Goal: Task Accomplishment & Management: Manage account settings

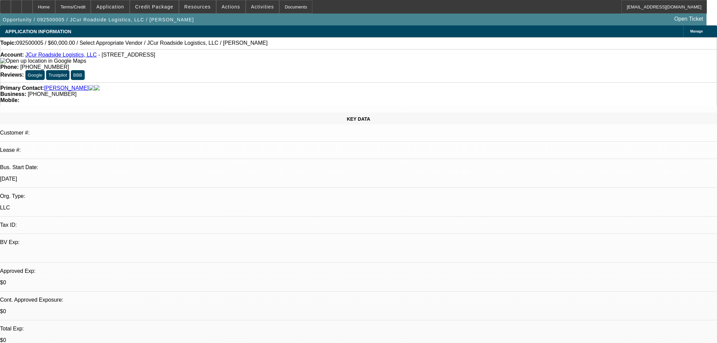
select select "0"
select select "2"
select select "0.1"
select select "4"
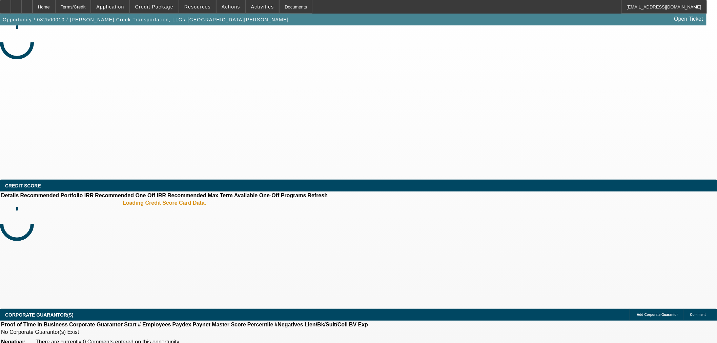
select select "0.1"
select select "2"
select select "0.1"
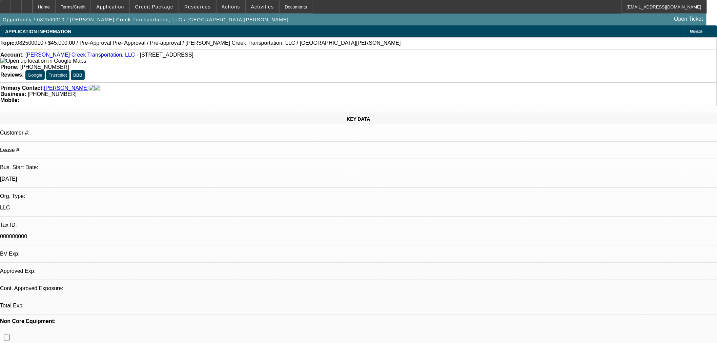
select select "1"
select select "2"
select select "4"
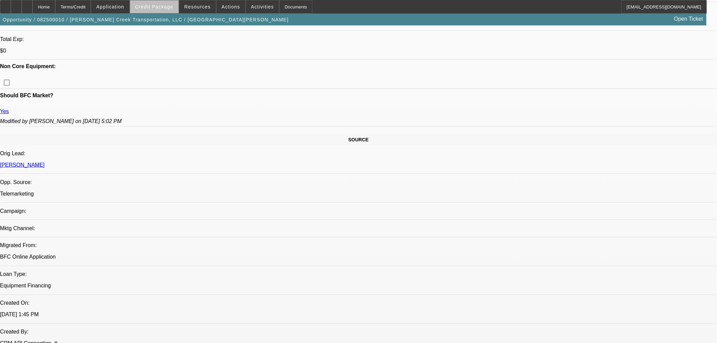
click at [169, 10] on span at bounding box center [154, 7] width 48 height 16
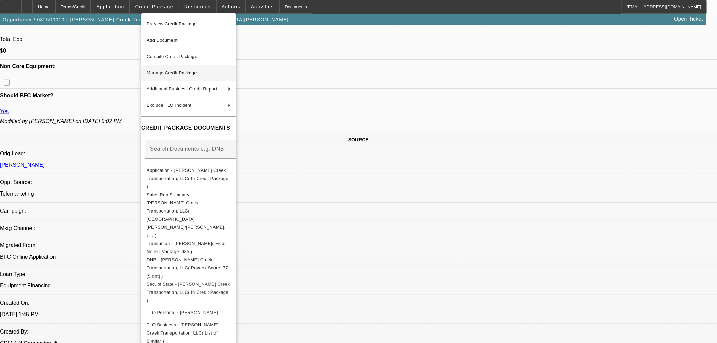
click at [169, 73] on span "Manage Credit Package" at bounding box center [172, 72] width 50 height 5
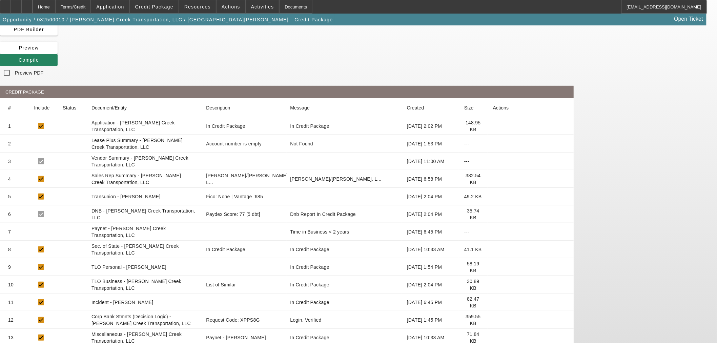
scroll to position [37, 0]
click at [493, 319] on icon at bounding box center [493, 319] width 0 height 0
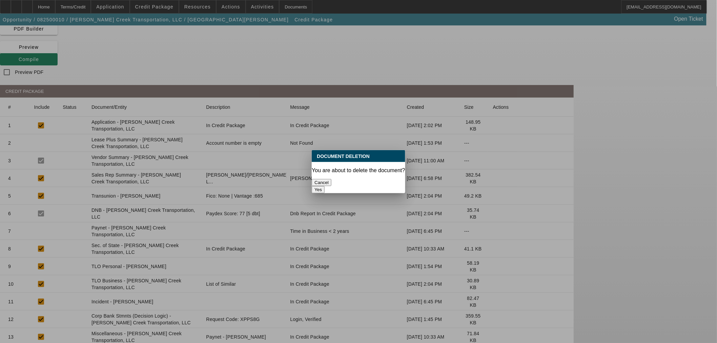
click at [331, 180] on button "Cancel" at bounding box center [322, 182] width 20 height 7
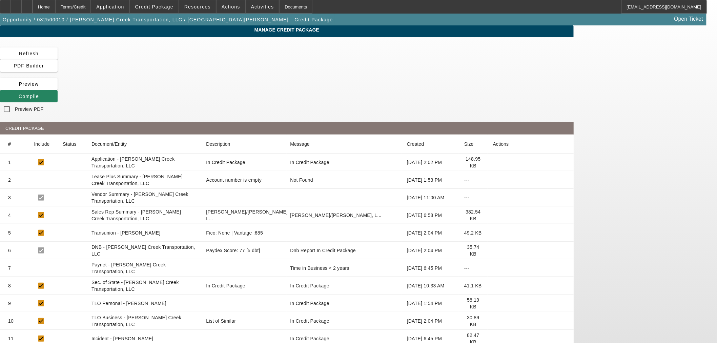
scroll to position [37, 0]
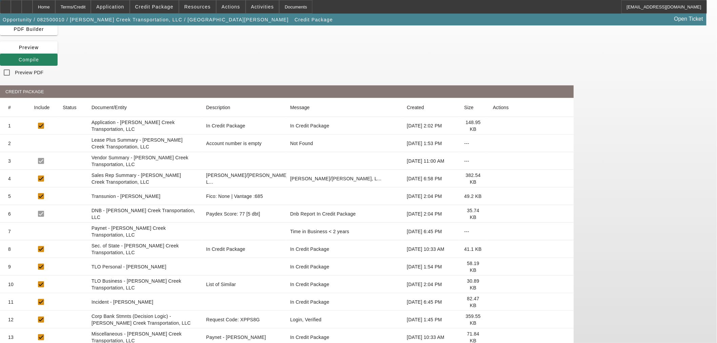
click at [493, 319] on icon at bounding box center [493, 319] width 0 height 0
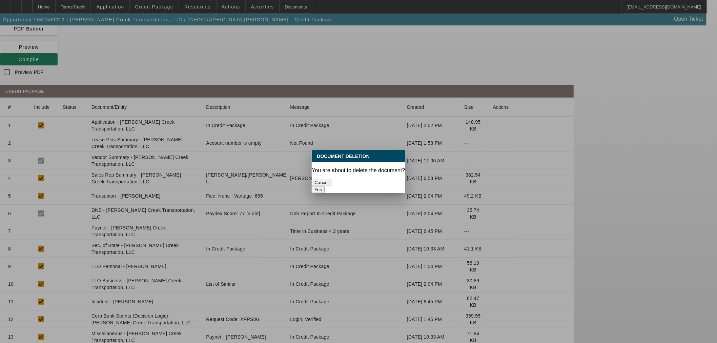
click at [324, 186] on button "Yes" at bounding box center [318, 189] width 13 height 7
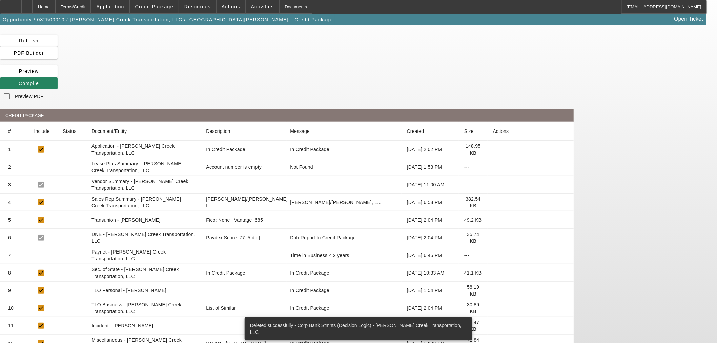
scroll to position [19, 0]
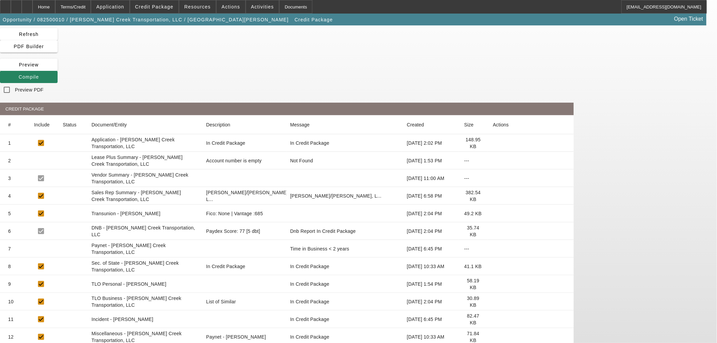
click at [493, 266] on icon at bounding box center [493, 266] width 0 height 0
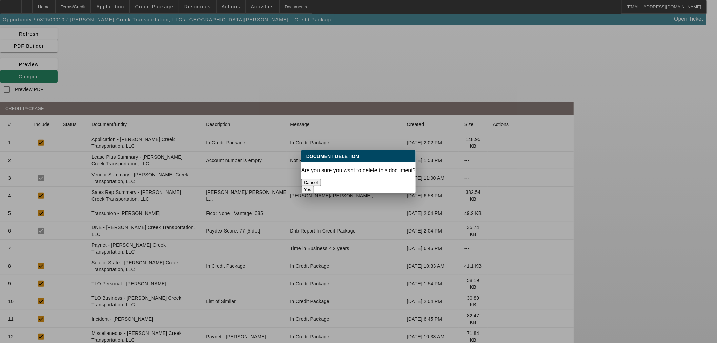
scroll to position [0, 0]
click at [314, 186] on button "Yes" at bounding box center [307, 189] width 13 height 7
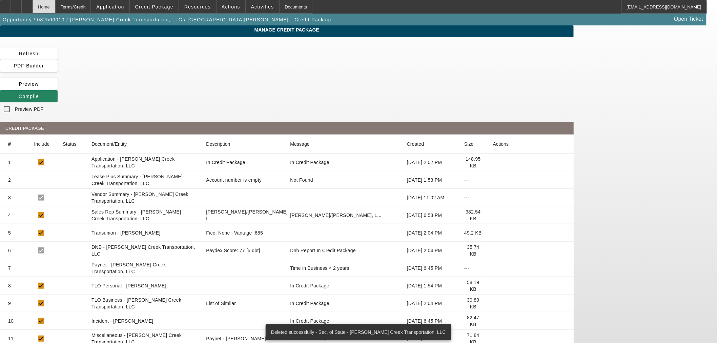
drag, startPoint x: 59, startPoint y: 1, endPoint x: 60, endPoint y: 6, distance: 5.1
click at [55, 1] on div "Home" at bounding box center [44, 7] width 23 height 14
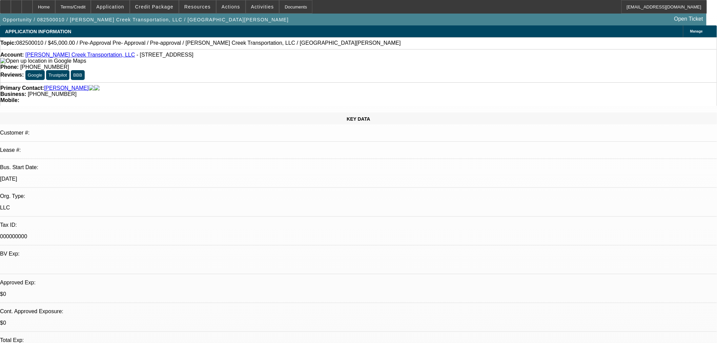
select select "0.1"
select select "2"
select select "0.1"
select select "4"
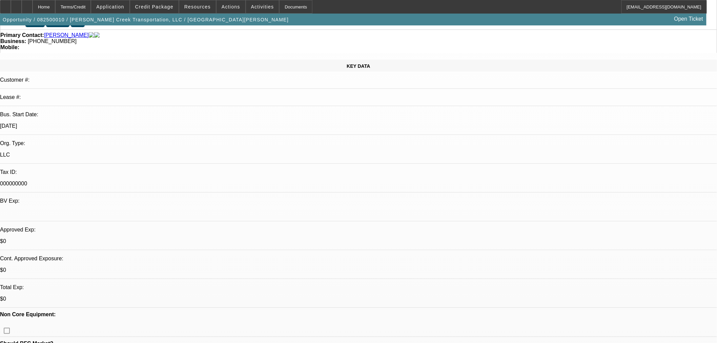
scroll to position [150, 0]
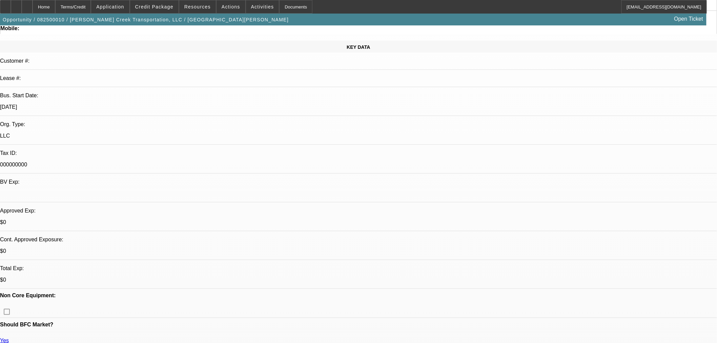
scroll to position [0, 0]
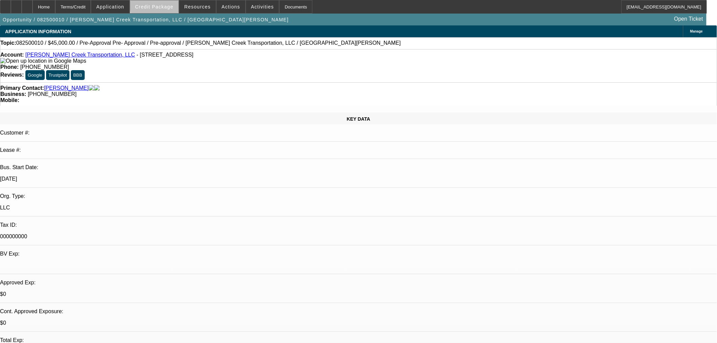
click at [167, 5] on span "Credit Package" at bounding box center [154, 6] width 38 height 5
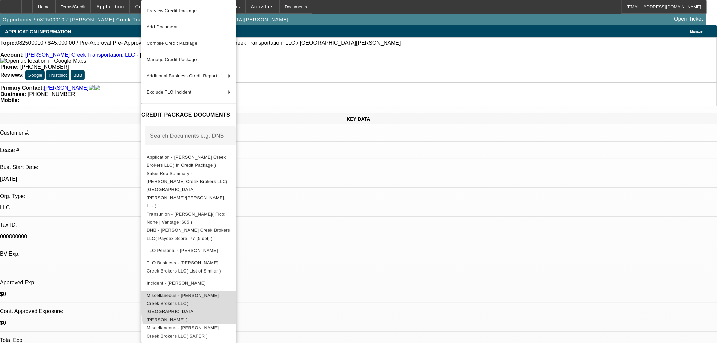
click at [231, 291] on span "Miscellaneous - Bulley Creek Brokers LLC( Paynet - Michael Hall )" at bounding box center [189, 307] width 84 height 33
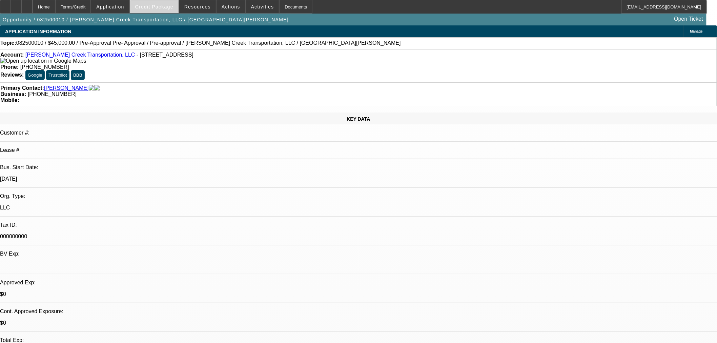
click at [173, 8] on span "Credit Package" at bounding box center [154, 6] width 38 height 5
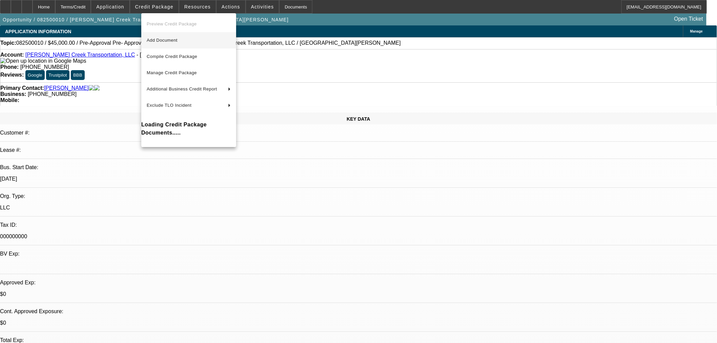
click at [170, 41] on span "Add Document" at bounding box center [162, 40] width 31 height 5
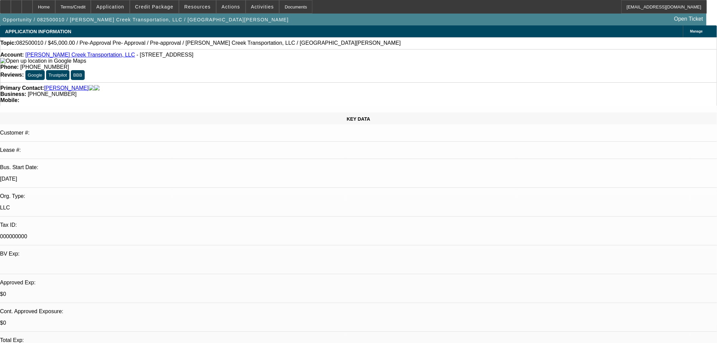
drag, startPoint x: 431, startPoint y: 189, endPoint x: 396, endPoint y: 198, distance: 36.1
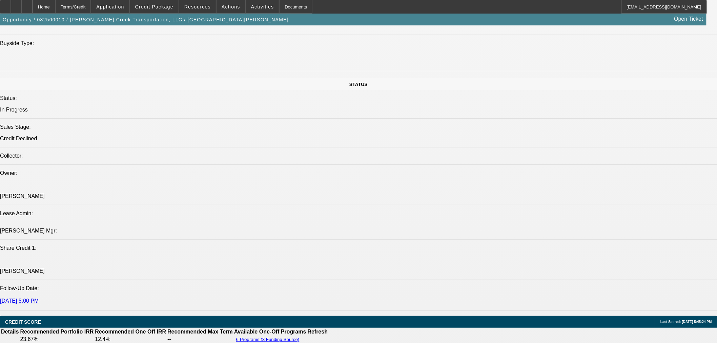
scroll to position [828, 0]
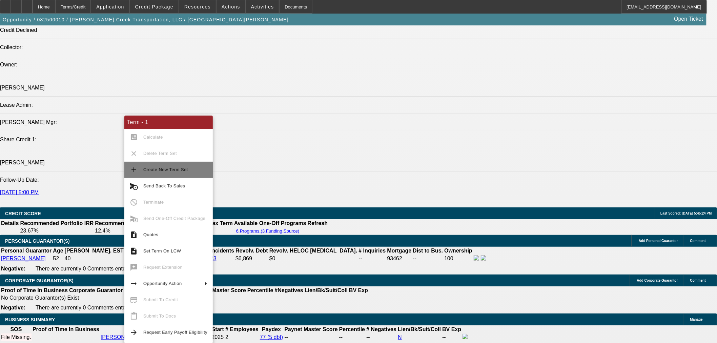
click at [152, 169] on span "Create New Term Set" at bounding box center [165, 169] width 45 height 5
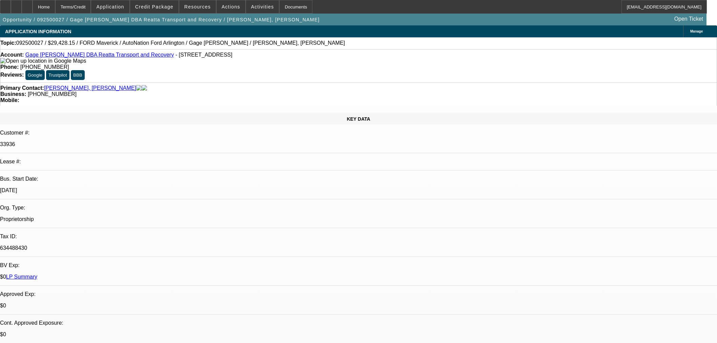
select select "0"
select select "3"
select select "0.1"
select select "4"
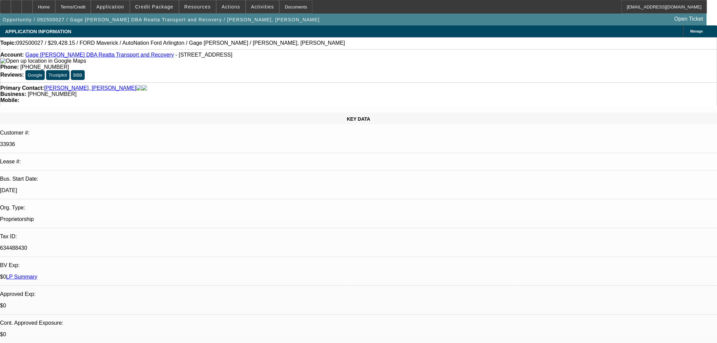
select select "0"
select select "3"
select select "0.1"
select select "4"
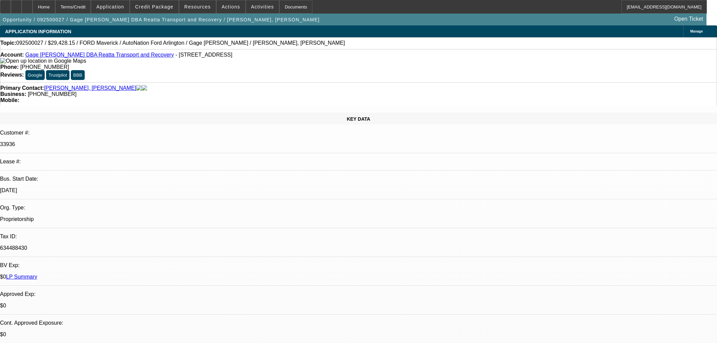
scroll to position [1064, 0]
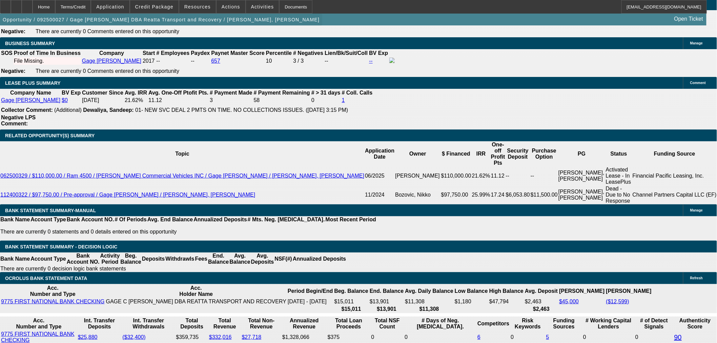
drag, startPoint x: 42, startPoint y: 9, endPoint x: 42, endPoint y: 17, distance: 8.5
click at [27, 4] on icon at bounding box center [27, 4] width 0 height 0
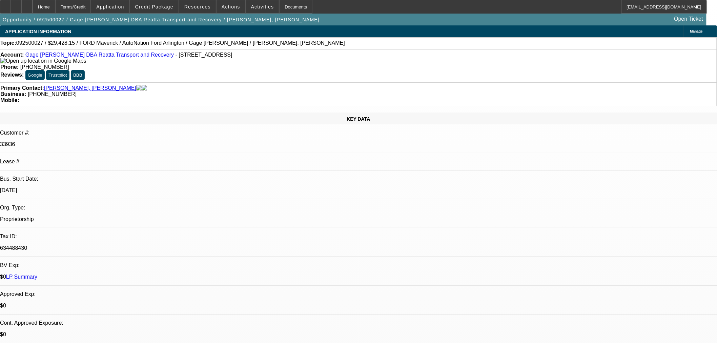
select select "0"
select select "3"
select select "0.1"
select select "4"
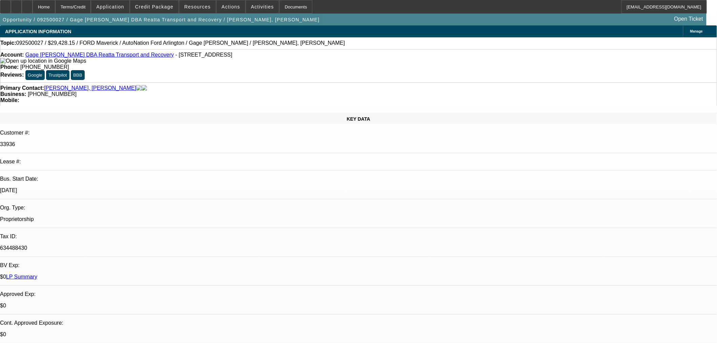
select select "0"
select select "3"
select select "0.1"
select select "4"
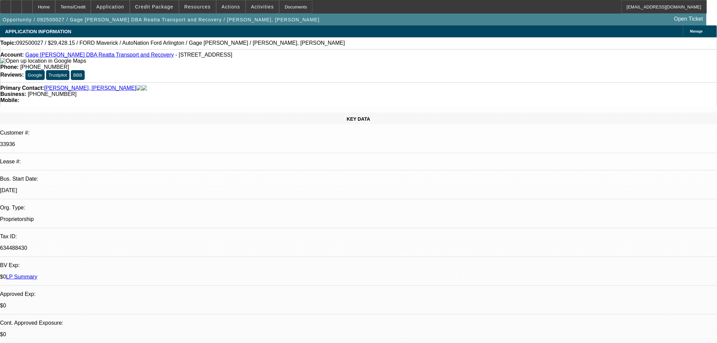
select select "0"
select select "3"
select select "0.1"
select select "4"
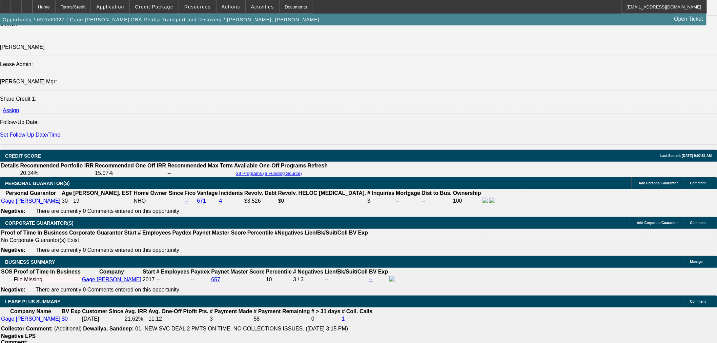
scroll to position [903, 0]
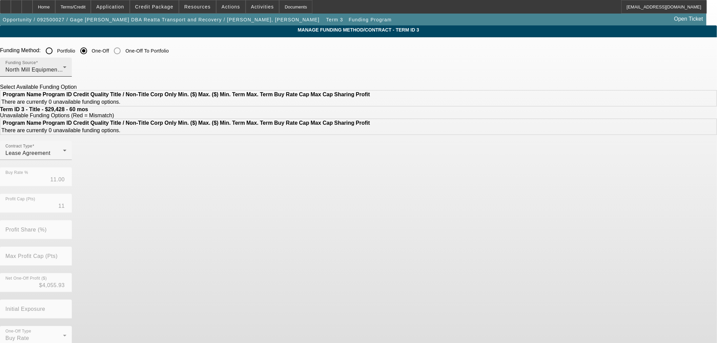
click at [93, 67] on span "North Mill Equipment Finance LLC" at bounding box center [49, 70] width 88 height 6
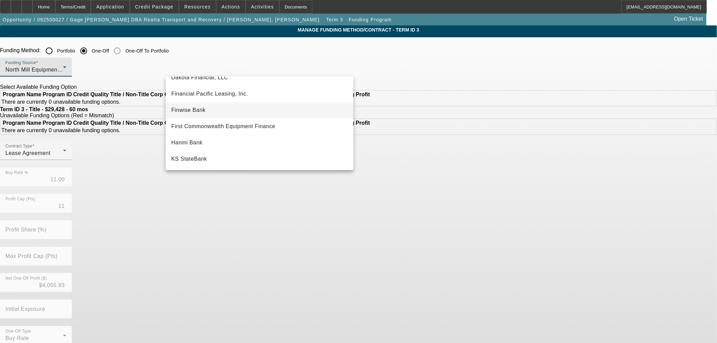
scroll to position [62, 0]
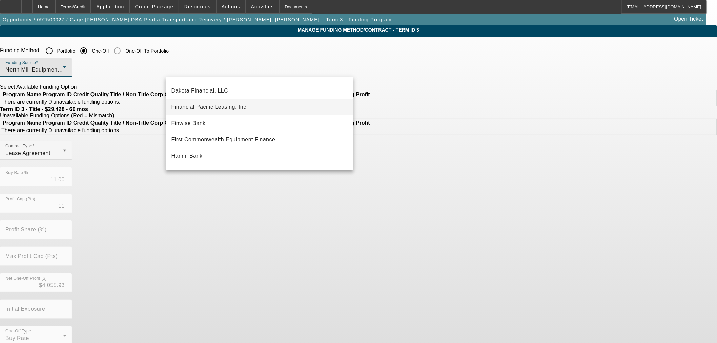
click at [201, 110] on span "Financial Pacific Leasing, Inc." at bounding box center [209, 107] width 77 height 8
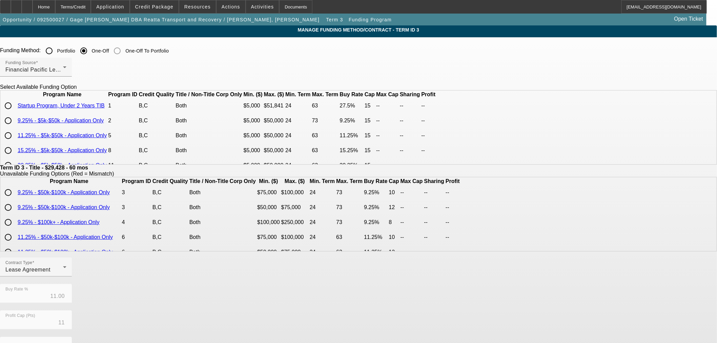
click at [15, 127] on input "radio" at bounding box center [8, 121] width 14 height 14
radio input "true"
type input "9.25"
type input "15"
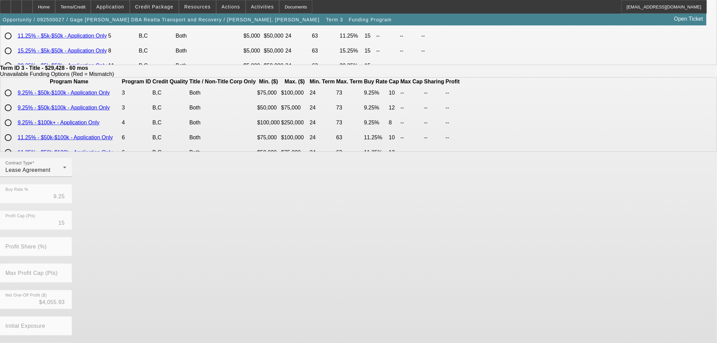
scroll to position [121, 0]
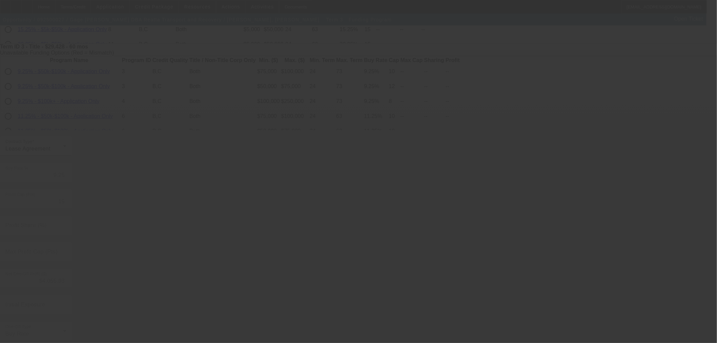
type input "11.00"
type input "11"
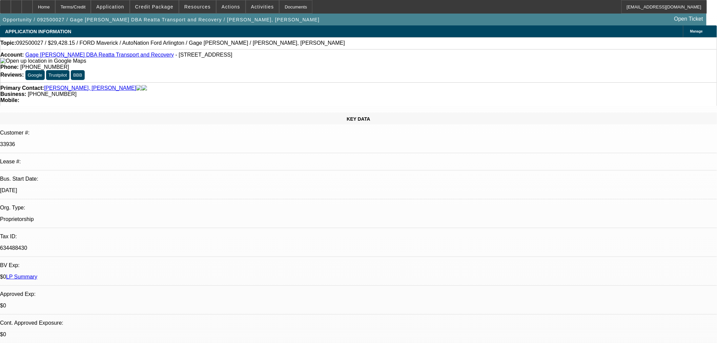
select select "0"
select select "3"
select select "0.1"
select select "4"
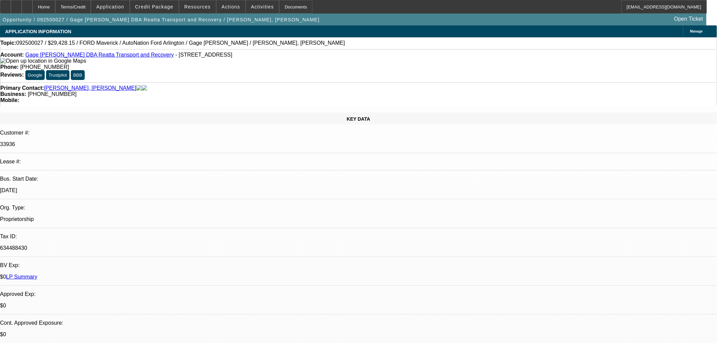
select select "0"
select select "3"
select select "0.1"
select select "4"
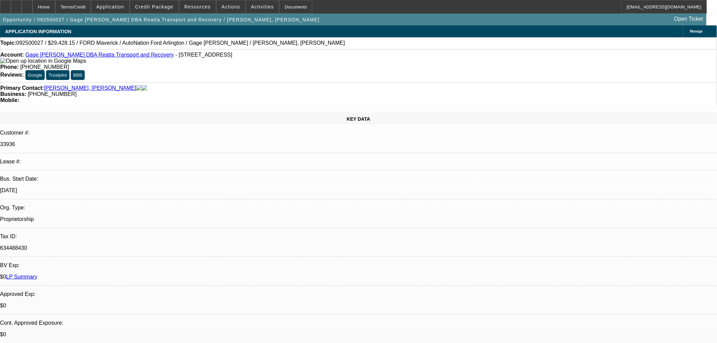
select select "0"
select select "3"
select select "0.1"
select select "4"
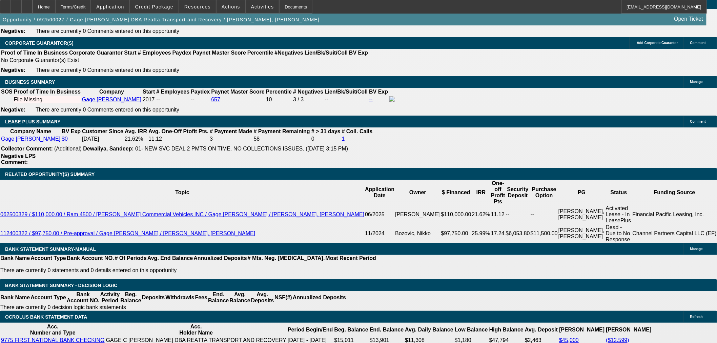
scroll to position [975, 0]
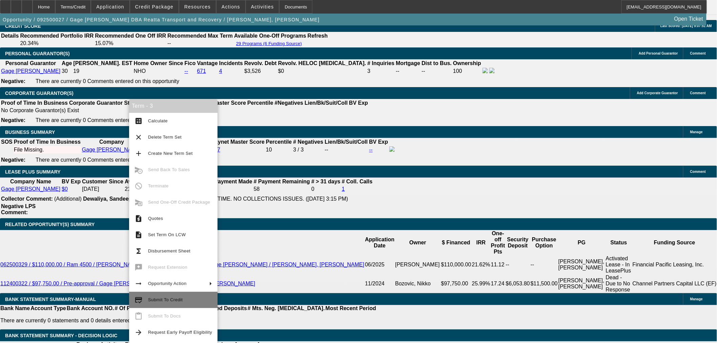
click at [160, 300] on span "Submit To Credit" at bounding box center [165, 299] width 35 height 5
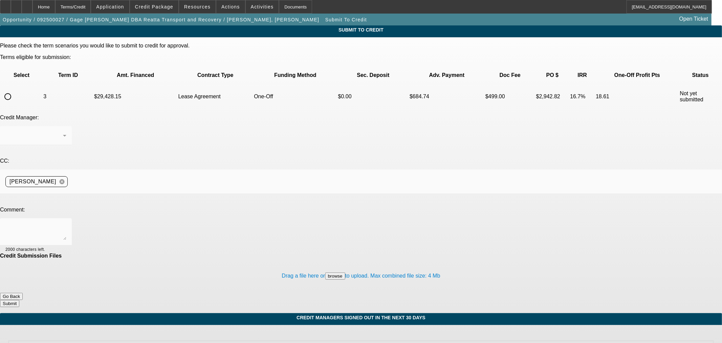
click at [15, 90] on input "radio" at bounding box center [8, 97] width 14 height 14
radio input "true"
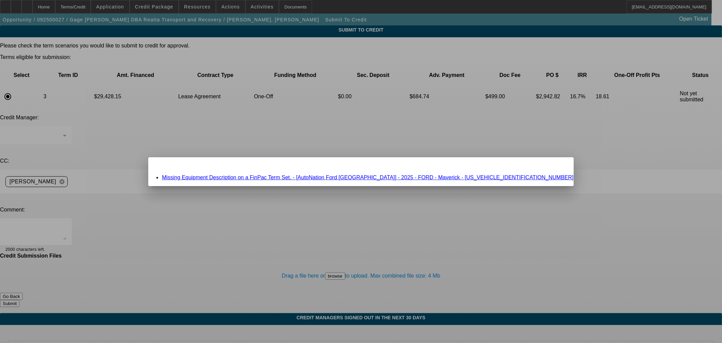
click at [257, 175] on link "Missing Equipment Description on a FinPac Term Set. - [AutoNation Ford Arlingto…" at bounding box center [368, 177] width 412 height 6
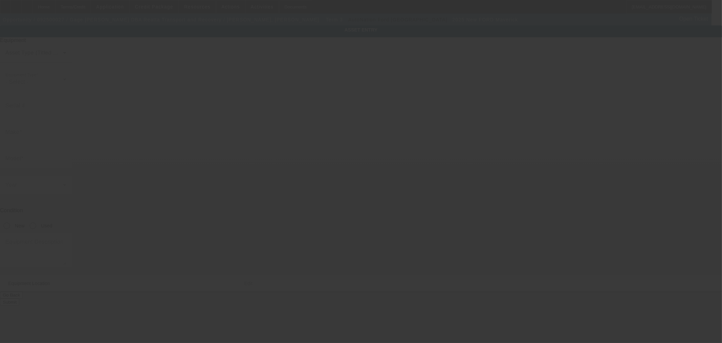
type input "3FTTW8A39SRB20613"
type input "FORD"
type input "Maverick"
radio input "true"
type input "402 FM 1658"
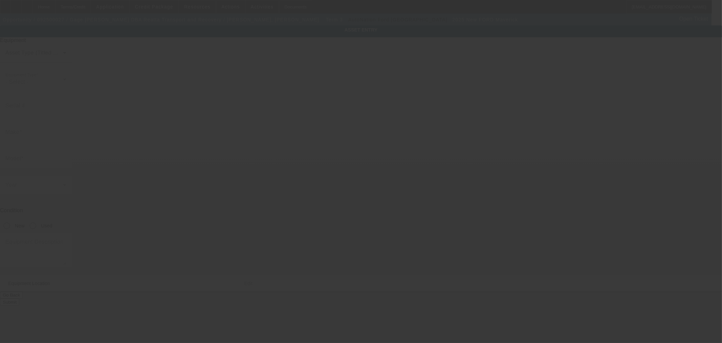
type input "Bridgeport"
type input "76426"
type input "Wise"
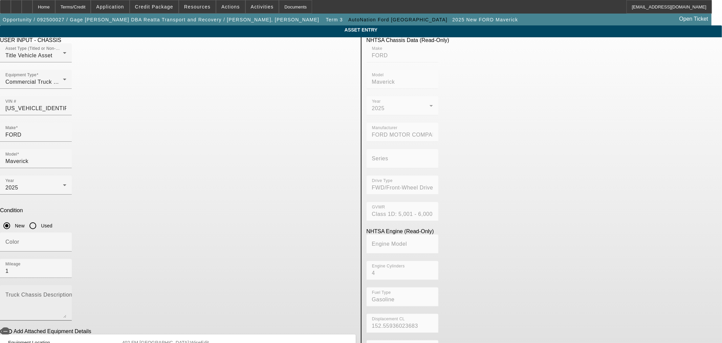
click at [66, 293] on textarea "Truck Chassis Description (Describe the truck chassis only)" at bounding box center [35, 305] width 61 height 24
type textarea "pickup truck for spotter vehicle"
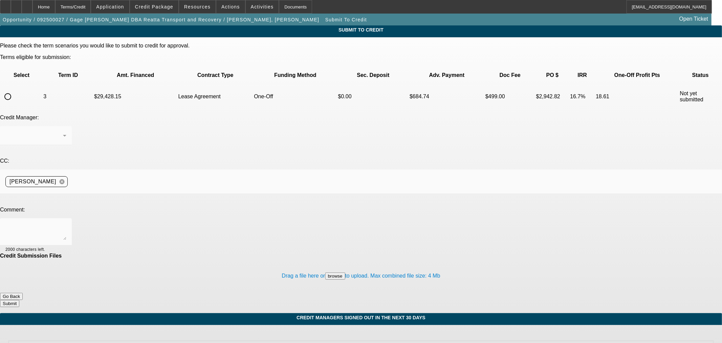
click at [15, 90] on input "radio" at bounding box center [8, 97] width 14 height 14
radio input "true"
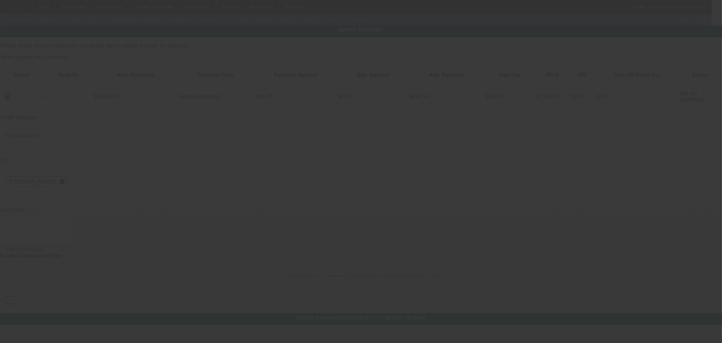
click at [66, 224] on textarea at bounding box center [35, 232] width 61 height 16
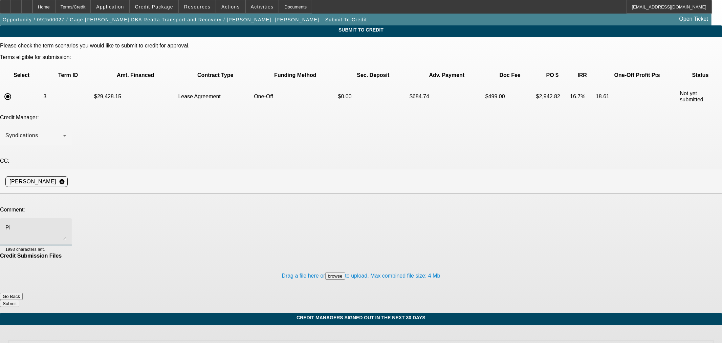
type textarea "P"
type textarea "Please ok to Finpac"
click at [19, 300] on button "Submit" at bounding box center [9, 303] width 19 height 7
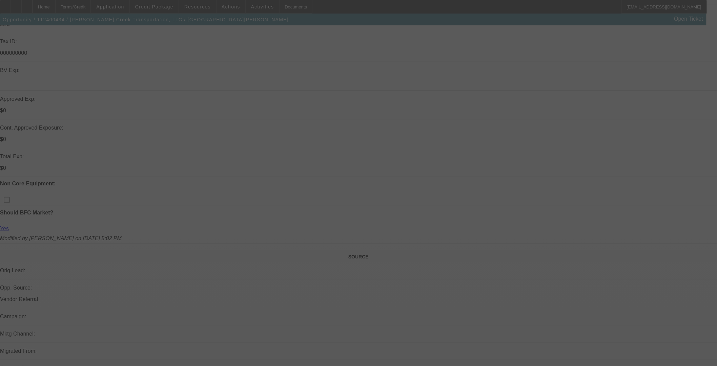
scroll to position [263, 0]
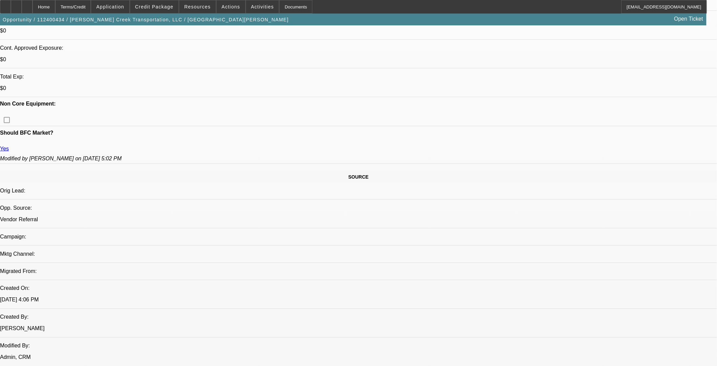
select select "0"
select select "3"
select select "0"
select select "6"
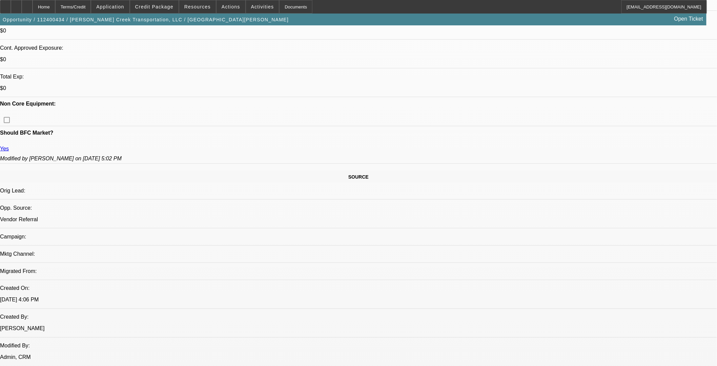
select select "0"
select select "3"
select select "0"
select select "6"
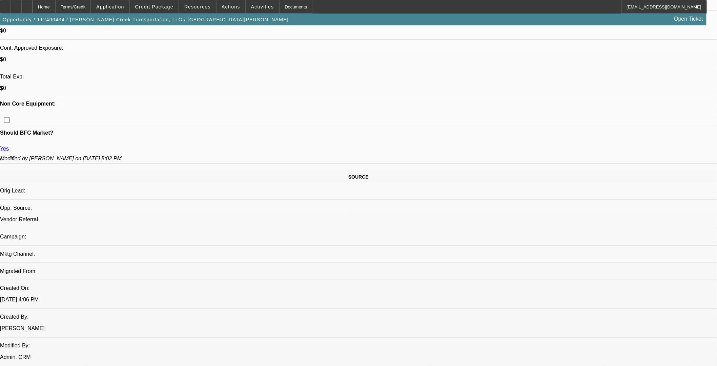
select select "0"
select select "3"
select select "0"
select select "6"
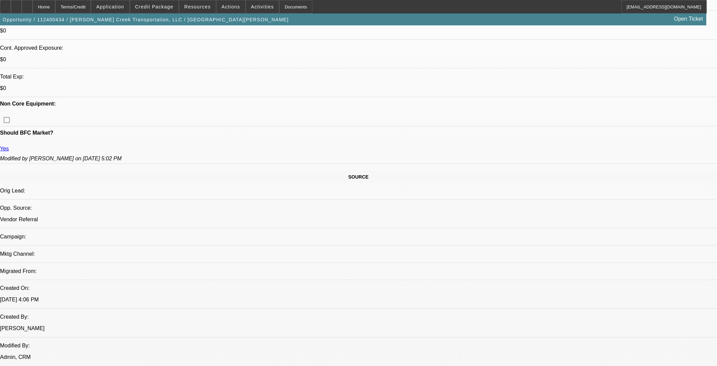
select select "0"
select select "3"
select select "0"
select select "6"
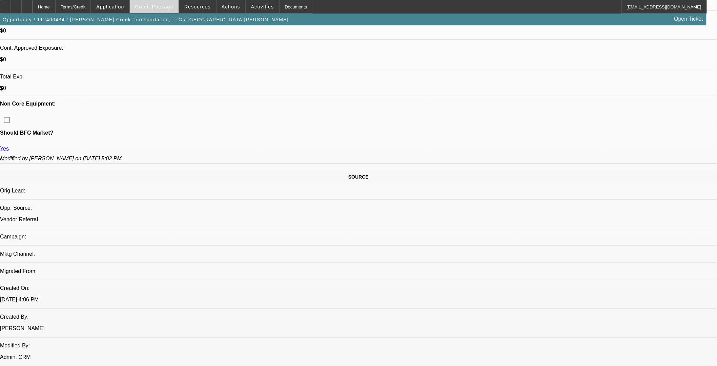
click at [169, 8] on span "Credit Package" at bounding box center [154, 6] width 38 height 5
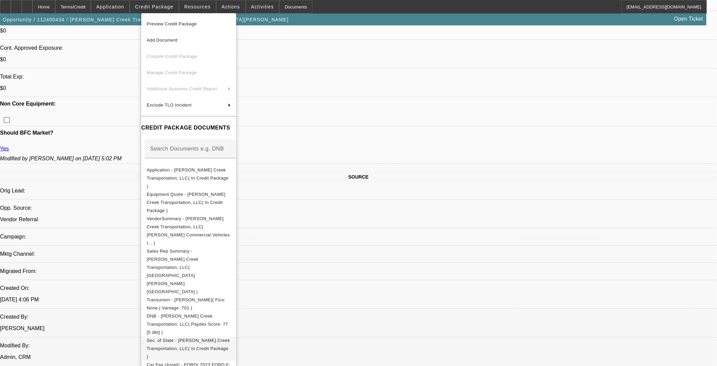
click at [191, 300] on span "Sec. of State - Bulley Creek Transportation, LLC( In Credit Package )" at bounding box center [189, 349] width 84 height 24
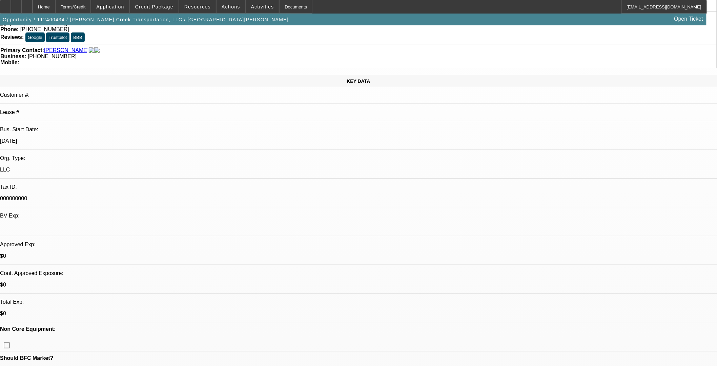
scroll to position [0, 0]
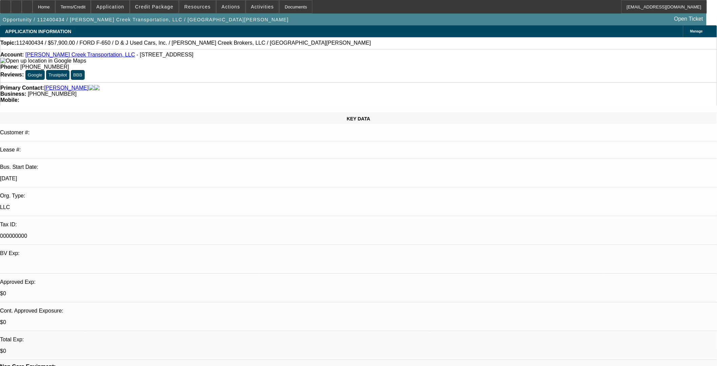
click at [40, 56] on link "[PERSON_NAME] Creek Transportation, LLC" at bounding box center [80, 55] width 110 height 6
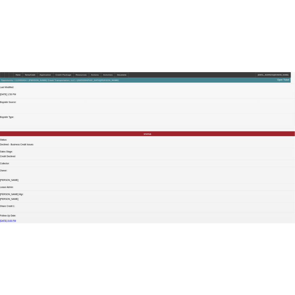
scroll to position [414, 0]
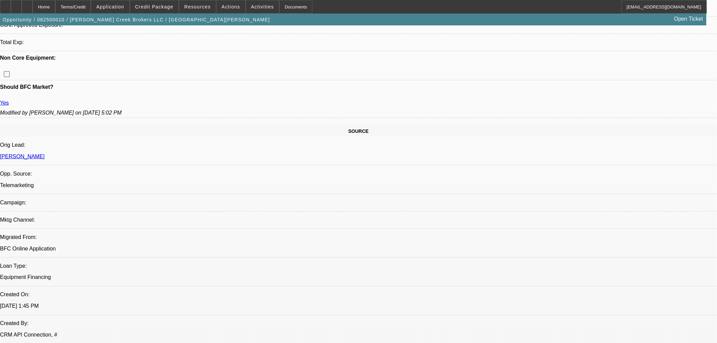
select select "0.1"
select select "2"
select select "0.1"
select select "4"
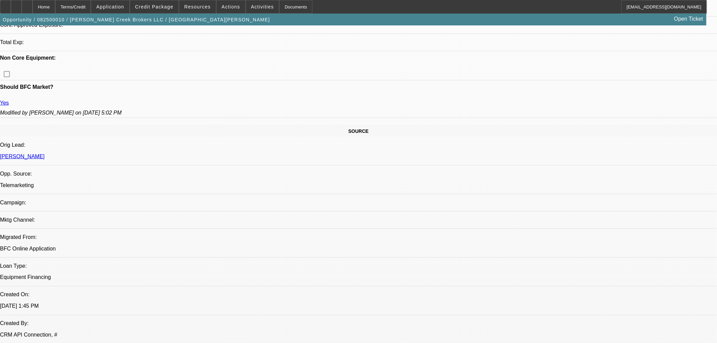
select select "0.1"
select select "2"
select select "0.1"
select select "4"
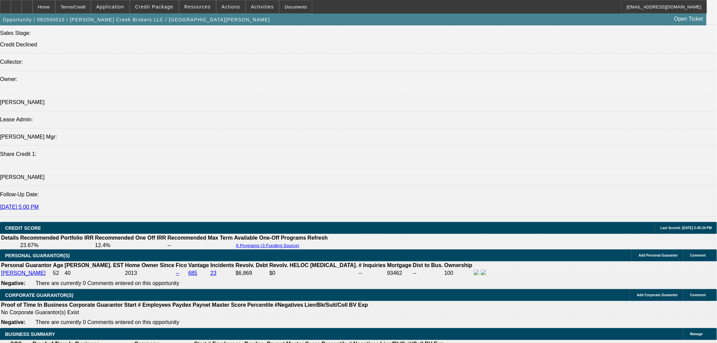
scroll to position [823, 0]
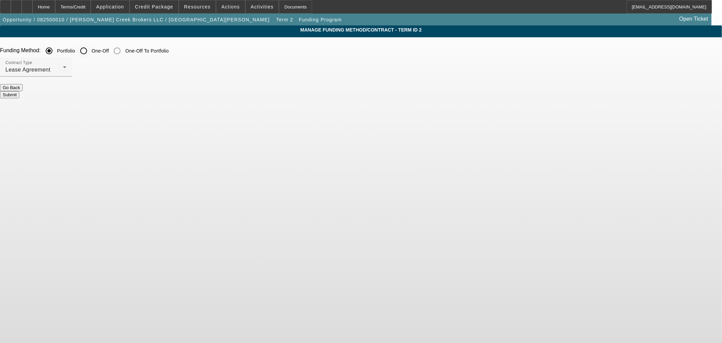
click at [90, 52] on input "One-Off" at bounding box center [84, 51] width 14 height 14
radio input "true"
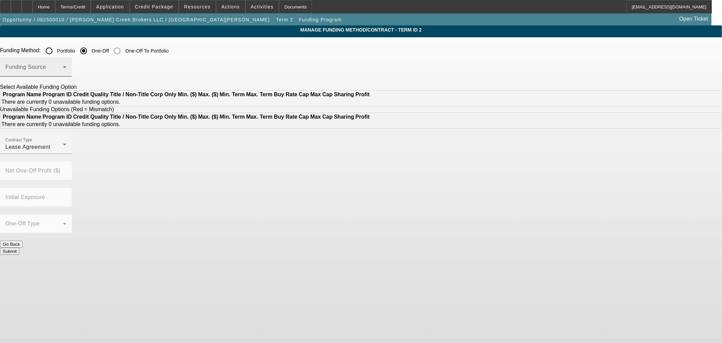
click at [63, 67] on span at bounding box center [34, 70] width 58 height 8
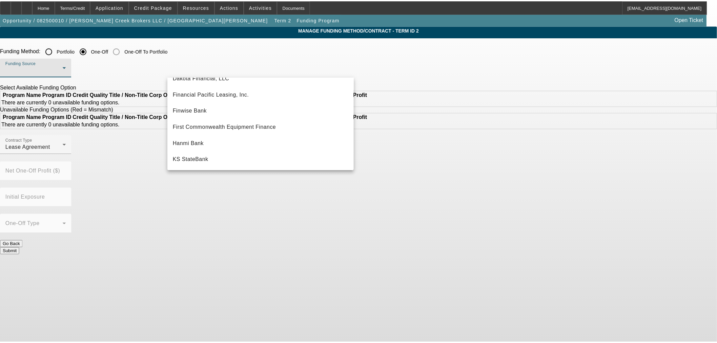
scroll to position [75, 0]
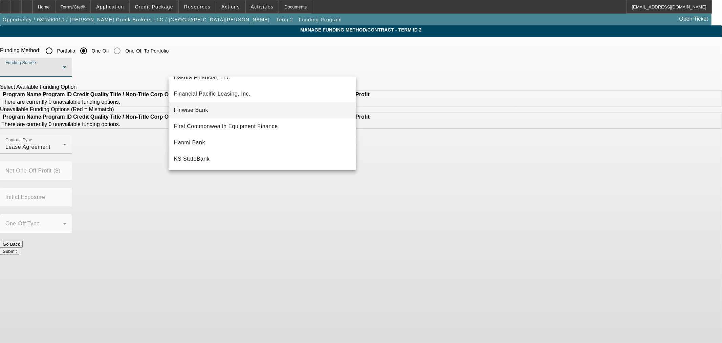
click at [226, 106] on mat-option "Finwise Bank" at bounding box center [263, 110] width 188 height 16
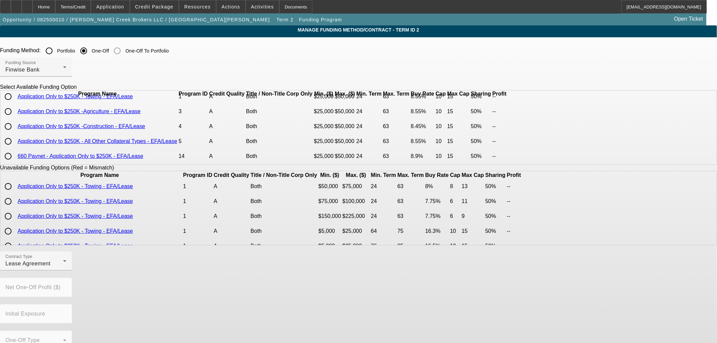
scroll to position [29, 0]
click at [143, 153] on link "660 Paynet - Application Only to $250K - EFA/Lease" at bounding box center [81, 156] width 126 height 6
click at [63, 73] on div "Finwise Bank" at bounding box center [34, 70] width 58 height 8
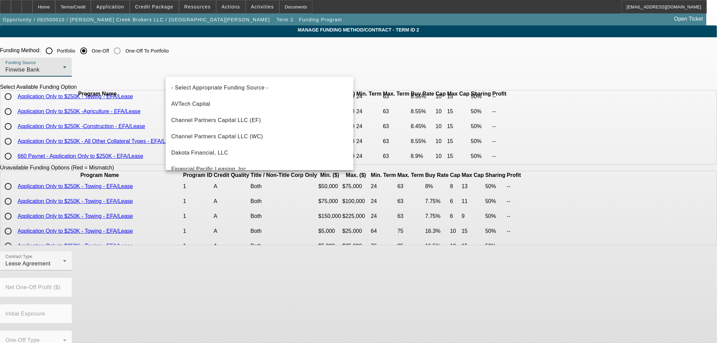
scroll to position [23, 0]
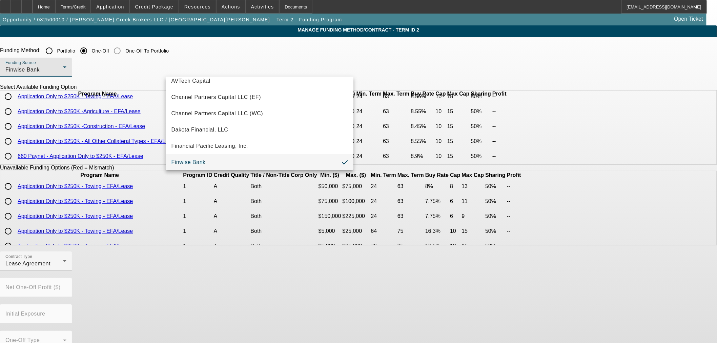
click at [141, 159] on div at bounding box center [358, 171] width 717 height 343
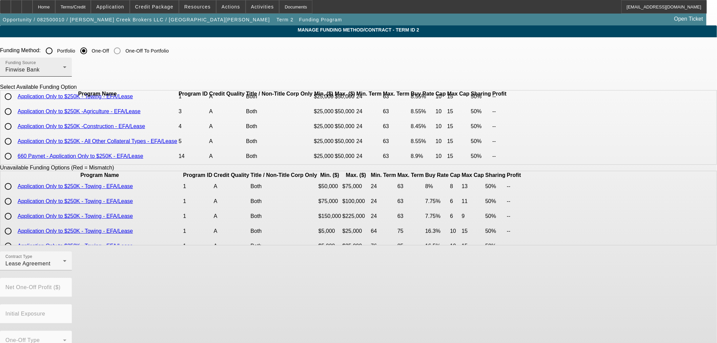
click at [40, 70] on span "Finwise Bank" at bounding box center [22, 70] width 34 height 6
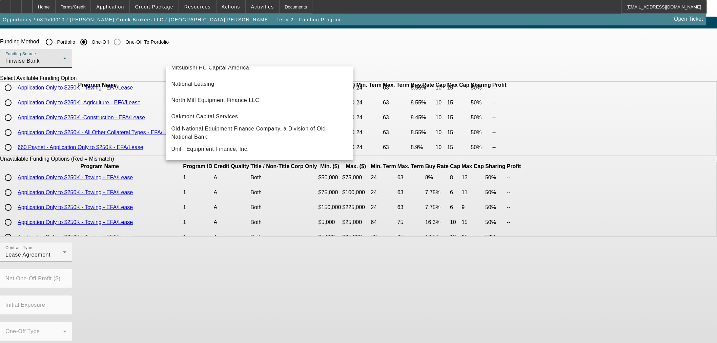
scroll to position [10, 0]
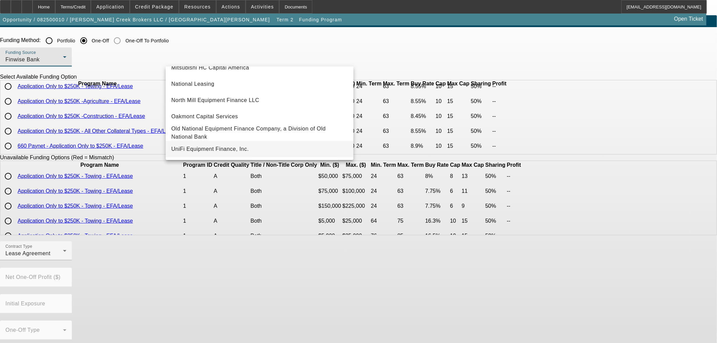
click at [230, 146] on span "UniFi Equipment Finance, Inc." at bounding box center [210, 149] width 78 height 8
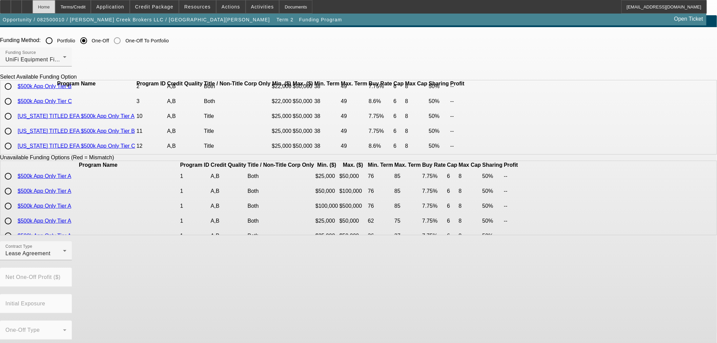
click at [55, 8] on div "Home" at bounding box center [44, 7] width 23 height 14
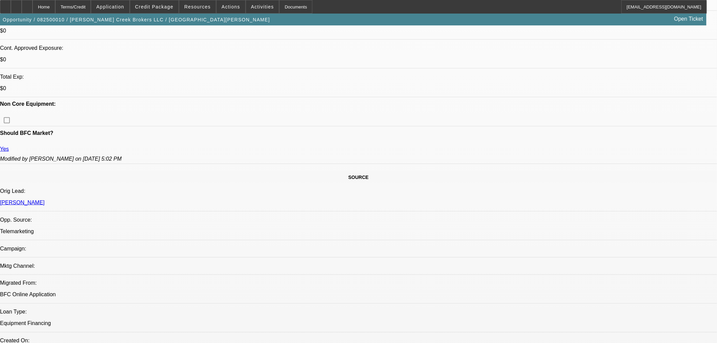
select select "0.1"
select select "2"
select select "0.1"
select select "4"
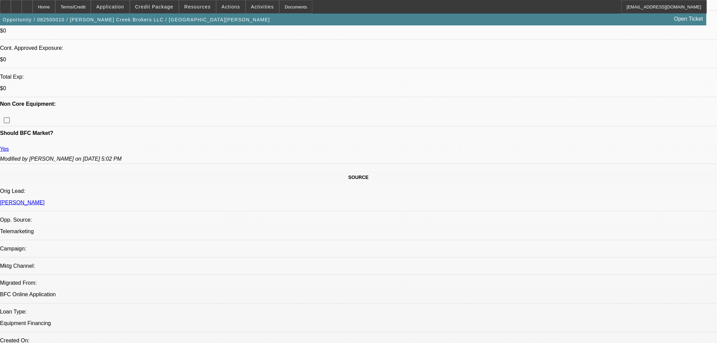
select select "0.1"
select select "2"
select select "0.1"
select select "4"
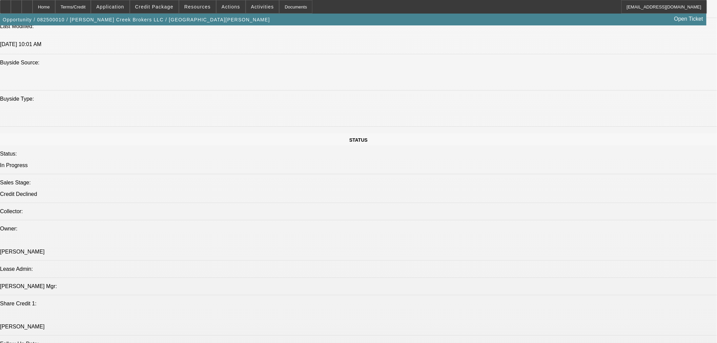
scroll to position [776, 0]
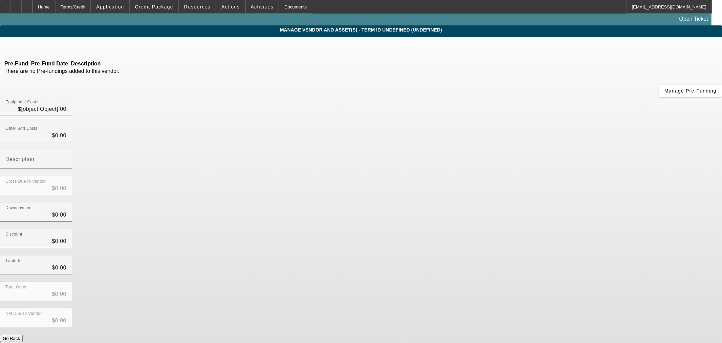
type input "$50,000.00"
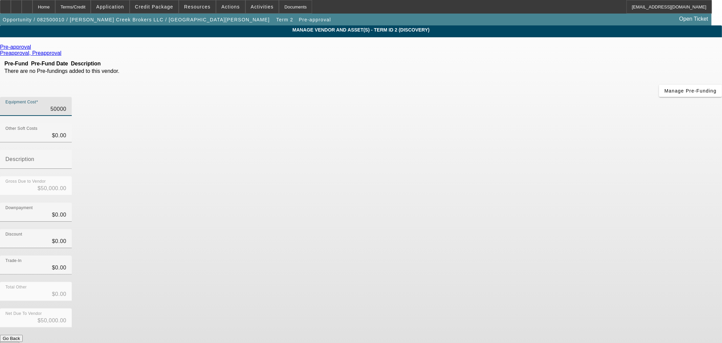
drag, startPoint x: 412, startPoint y: 60, endPoint x: 684, endPoint y: 52, distance: 272.4
click at [684, 52] on app-vendor-asset-manage "MANAGE VENDOR AND ASSET(S) - Term ID 2 (Discovery) Remove Vendor Pre-approval P…" at bounding box center [361, 207] width 722 height 364
type input "6"
type input "$6.00"
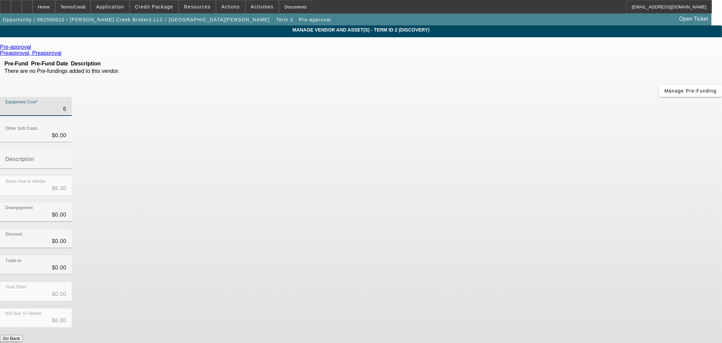
type input "61"
type input "$61.00"
type input "610"
type input "$610.00"
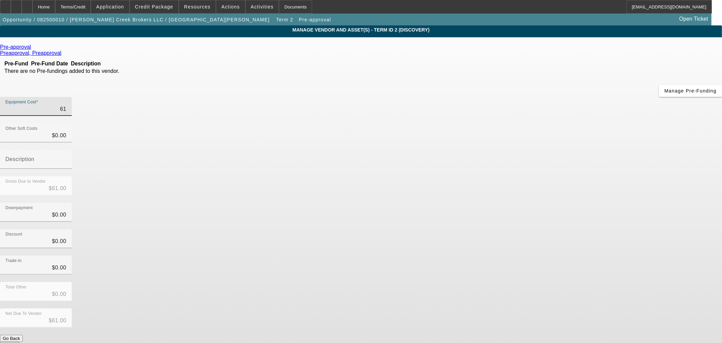
type input "$610.00"
type input "6100"
type input "$6,100.00"
type input "61000"
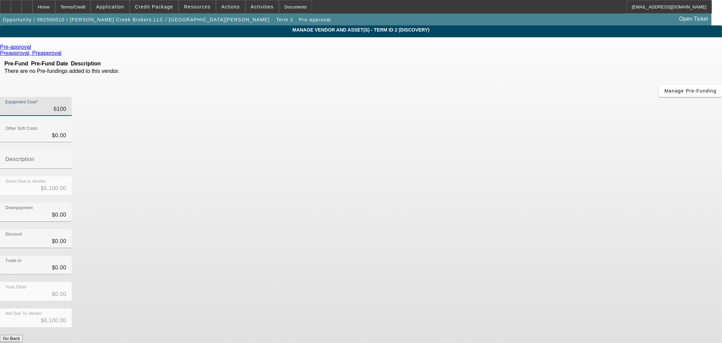
type input "$61,000.00"
drag, startPoint x: 484, startPoint y: 126, endPoint x: 492, endPoint y: 214, distance: 88.1
click at [485, 203] on div "Downpayment $0.00" at bounding box center [361, 216] width 722 height 26
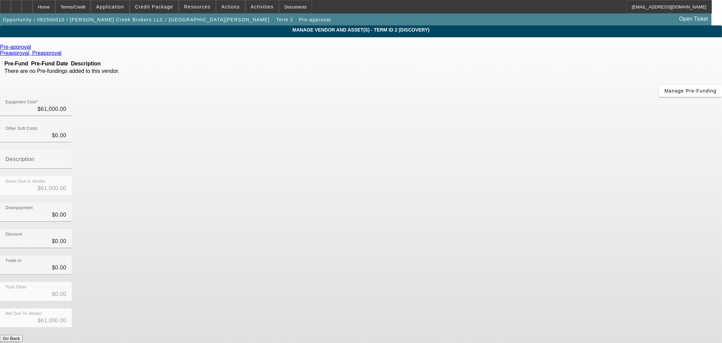
click at [19, 342] on button "Submit" at bounding box center [9, 345] width 19 height 7
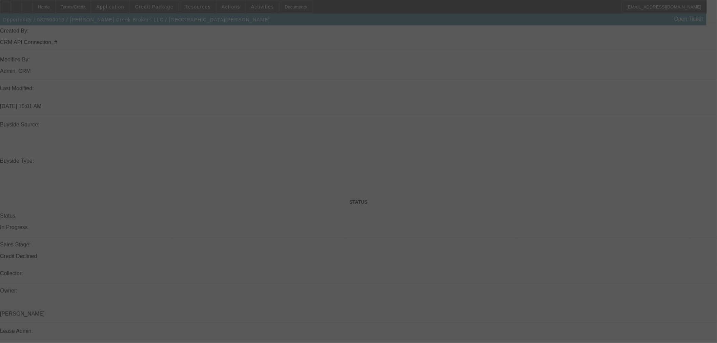
scroll to position [599, 0]
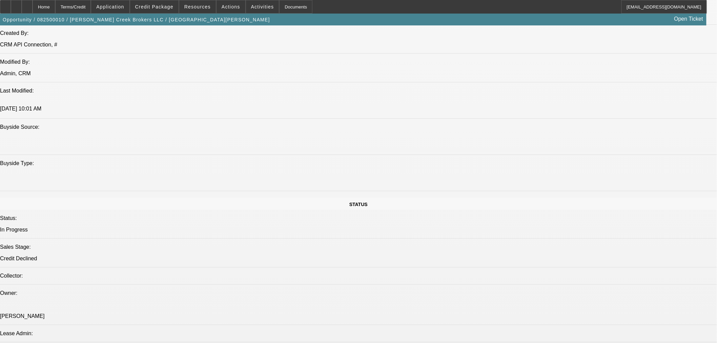
select select "0.1"
select select "2"
select select "0.1"
select select "4"
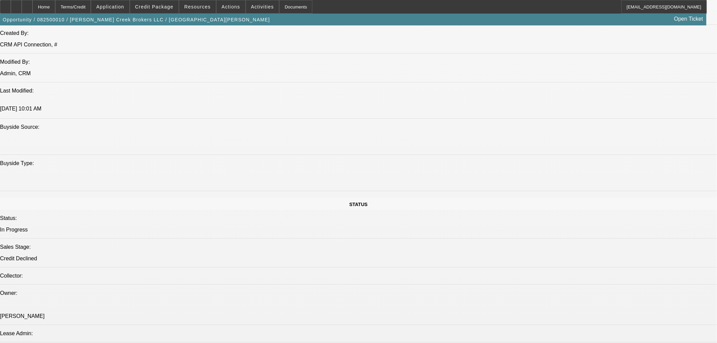
select select "0.1"
select select "2"
select select "0.1"
select select "4"
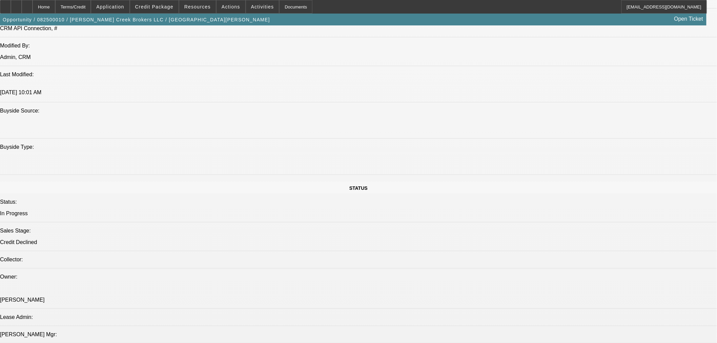
scroll to position [863, 0]
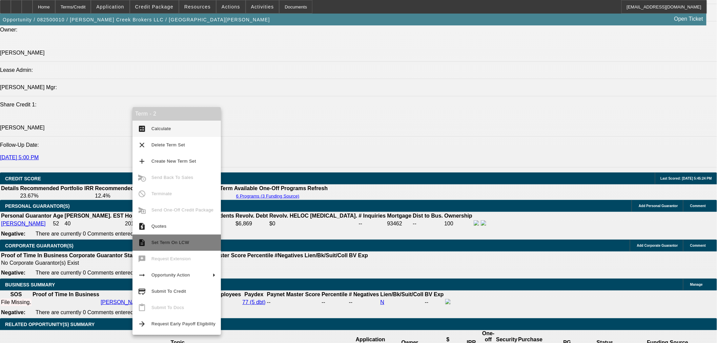
click at [188, 239] on span "Set Term On LCW" at bounding box center [183, 242] width 64 height 8
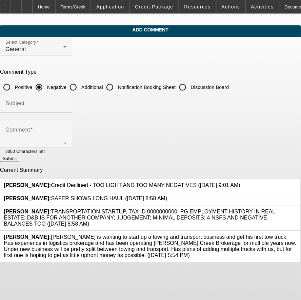
click at [297, 235] on div at bounding box center [297, 247] width 0 height 24
click at [80, 86] on input "Additional" at bounding box center [73, 88] width 14 height 14
radio input "true"
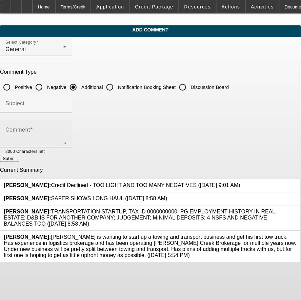
click at [66, 141] on textarea "Comment" at bounding box center [35, 137] width 61 height 16
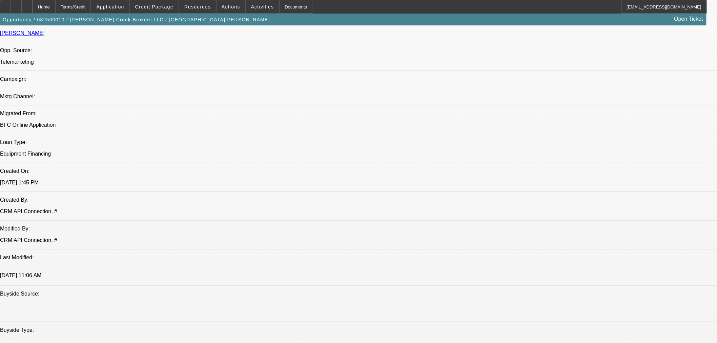
select select "0.1"
select select "2"
select select "0.1"
select select "4"
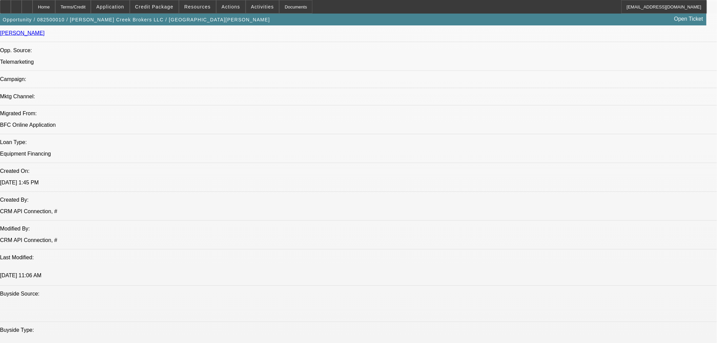
select select "0.1"
select select "2"
select select "0.1"
select select "4"
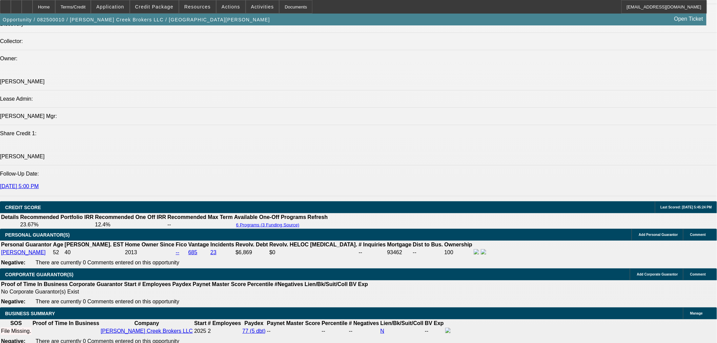
scroll to position [807, 0]
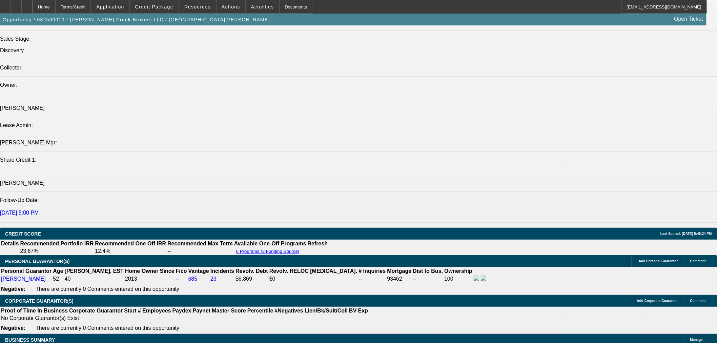
scroll to position [619, 0]
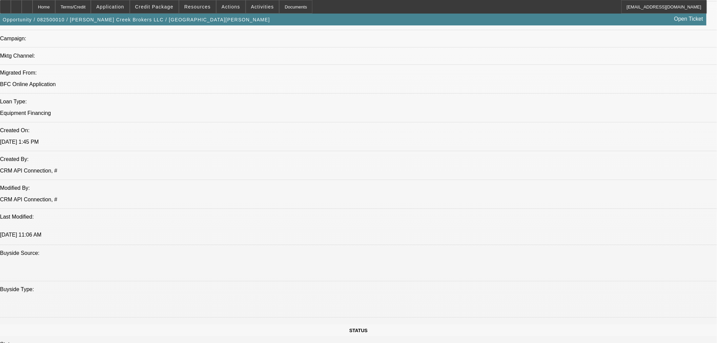
scroll to position [393, 0]
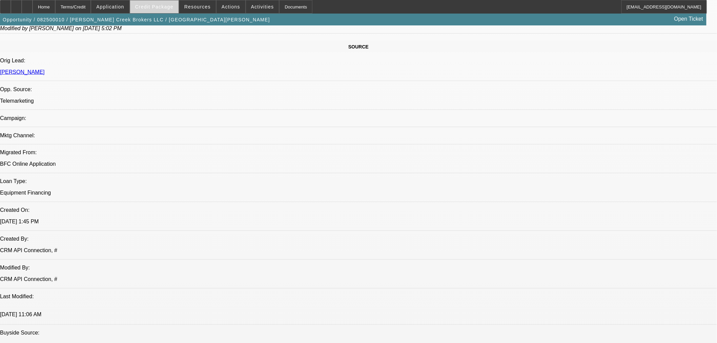
drag, startPoint x: 153, startPoint y: 6, endPoint x: 150, endPoint y: 9, distance: 4.3
click at [153, 6] on span "Credit Package" at bounding box center [154, 6] width 38 height 5
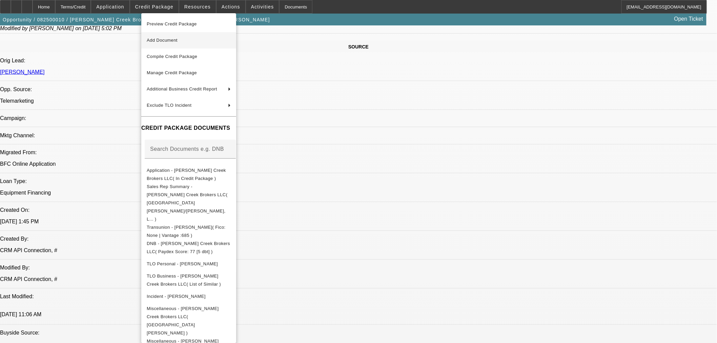
click at [156, 36] on button "Add Document" at bounding box center [188, 40] width 95 height 16
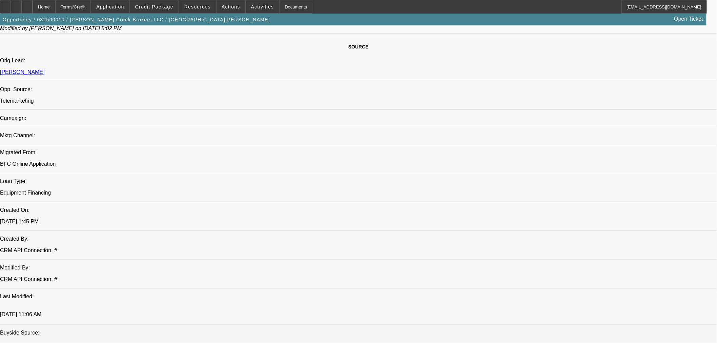
drag, startPoint x: 469, startPoint y: 26, endPoint x: 466, endPoint y: 33, distance: 7.3
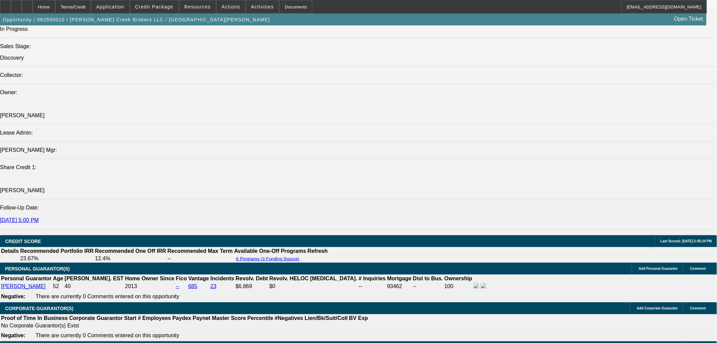
scroll to position [920, 0]
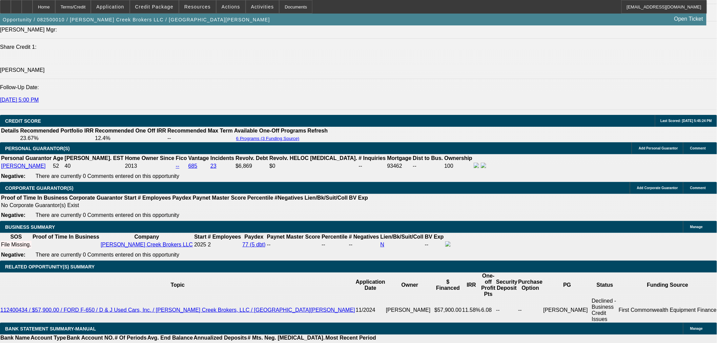
drag, startPoint x: 126, startPoint y: 86, endPoint x: 367, endPoint y: 78, distance: 240.9
type input "$0.00"
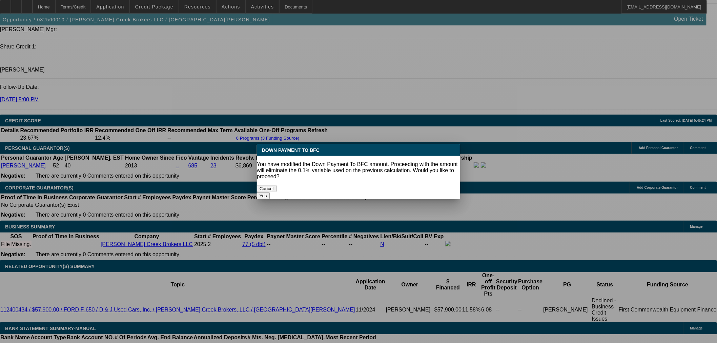
click at [270, 192] on button "Yes" at bounding box center [263, 195] width 13 height 7
select select "0"
type input "UNKNOWN"
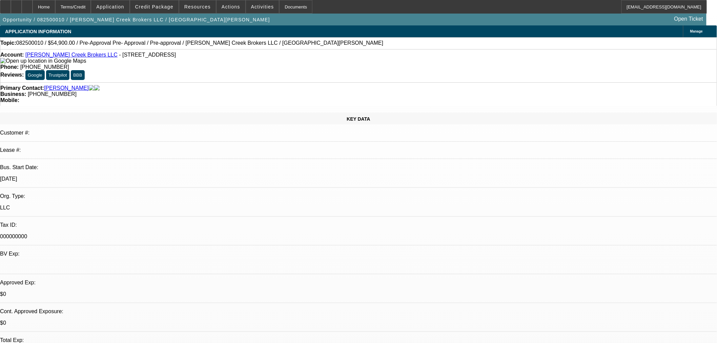
scroll to position [920, 0]
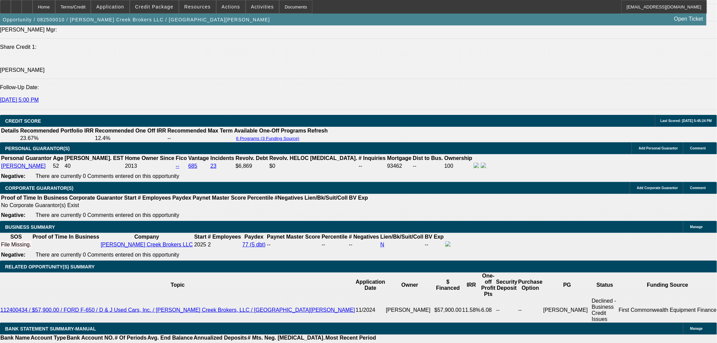
type input "$2,054.60"
type input "$4,109.20"
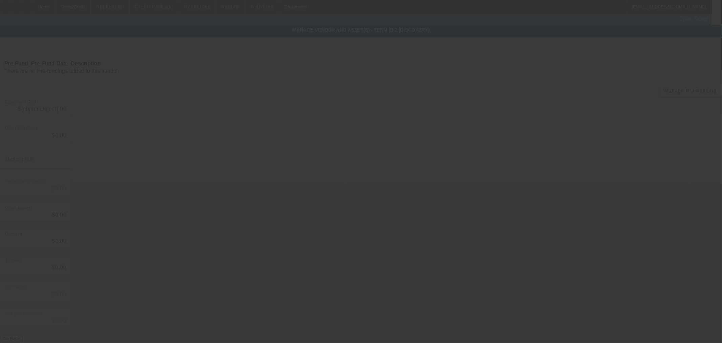
type input "$61,000.00"
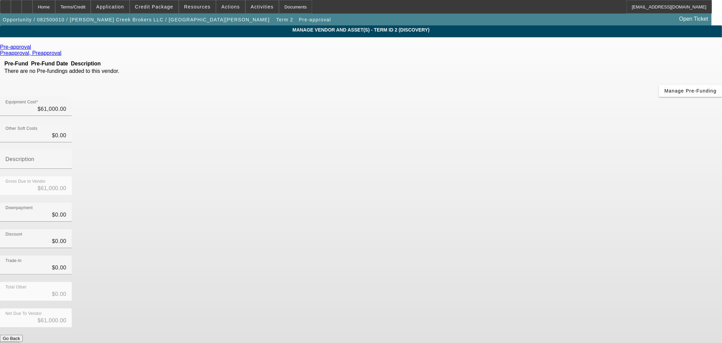
click at [33, 46] on link at bounding box center [32, 47] width 2 height 6
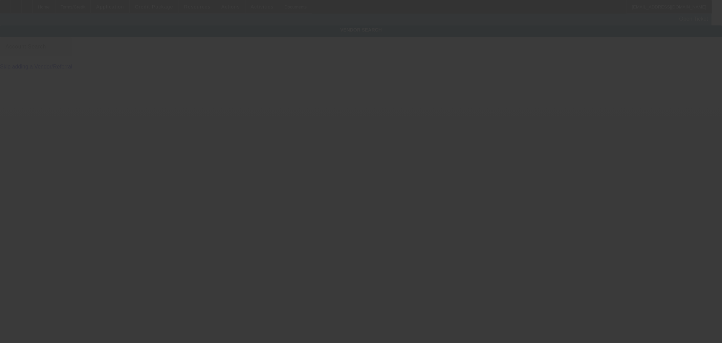
click at [66, 49] on div "Account Search" at bounding box center [35, 46] width 61 height 19
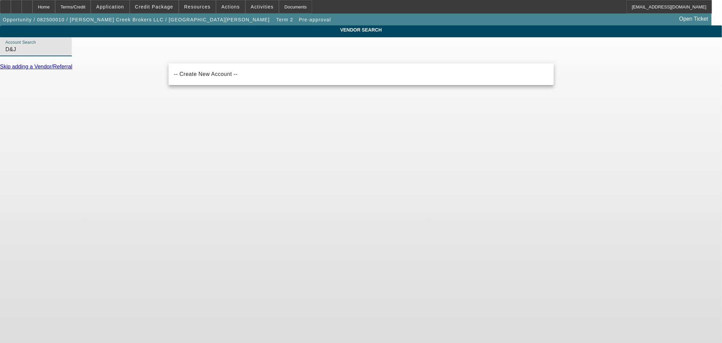
click at [66, 54] on input "D&J" at bounding box center [35, 49] width 61 height 8
click at [66, 54] on input "D &J" at bounding box center [35, 49] width 61 height 8
click at [66, 54] on input "D & J" at bounding box center [35, 49] width 61 height 8
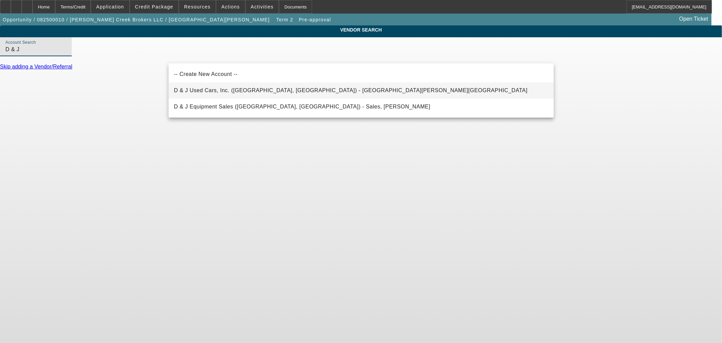
click at [235, 89] on span "D & J Used Cars, Inc. (Rutherfordton, NC) - McSwain, Heath" at bounding box center [351, 90] width 354 height 6
type input "D & J Used Cars, Inc. (Rutherfordton, NC) - McSwain, Heath"
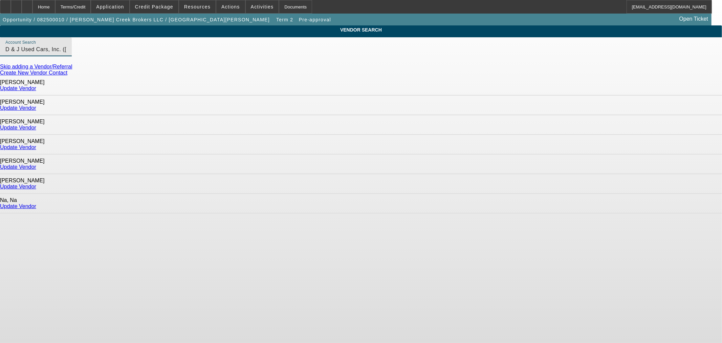
click at [36, 125] on link "Update Vendor" at bounding box center [18, 128] width 36 height 6
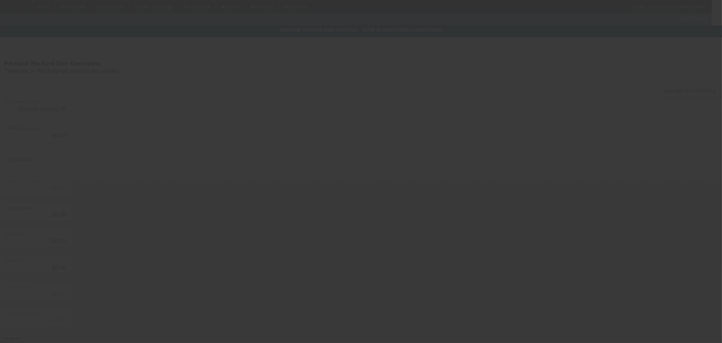
type input "$61,000.00"
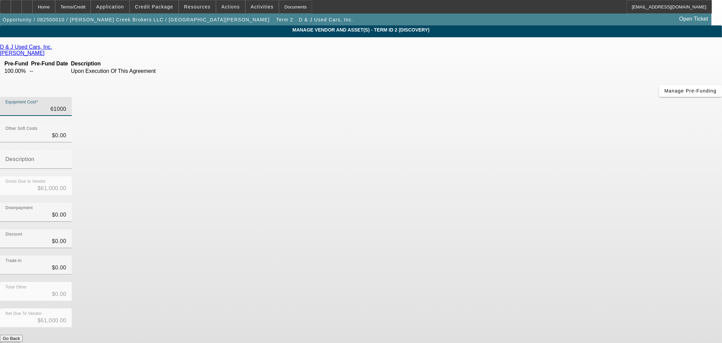
drag, startPoint x: 494, startPoint y: 48, endPoint x: 740, endPoint y: 41, distance: 245.9
click at [722, 41] on html "Home Terms/Credit Application Credit Package Resources Actions Activities Docum…" at bounding box center [361, 171] width 722 height 343
type input "6"
type input "$6.00"
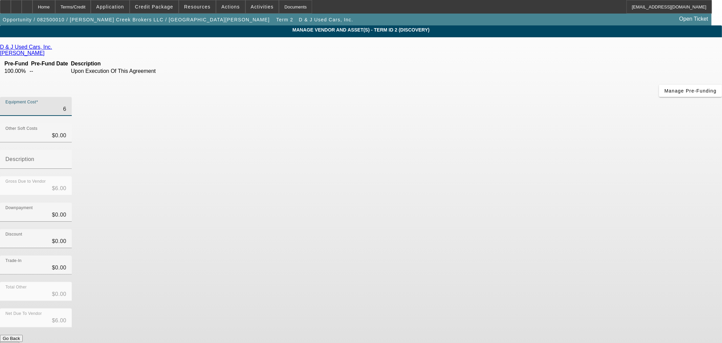
type input "61"
type input "$61.00"
type input "619"
type input "$619.00"
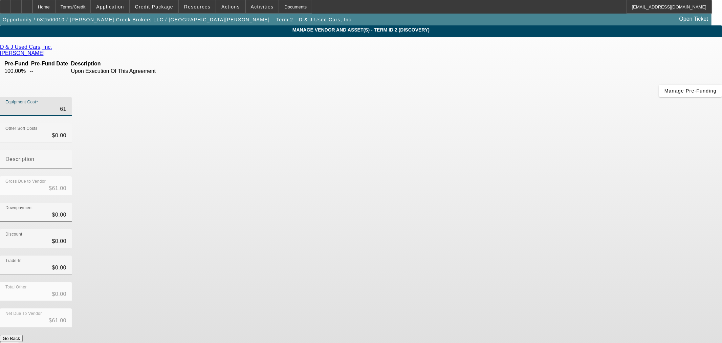
type input "$619.00"
type input "6190"
type input "$6,190.00"
type input "61900"
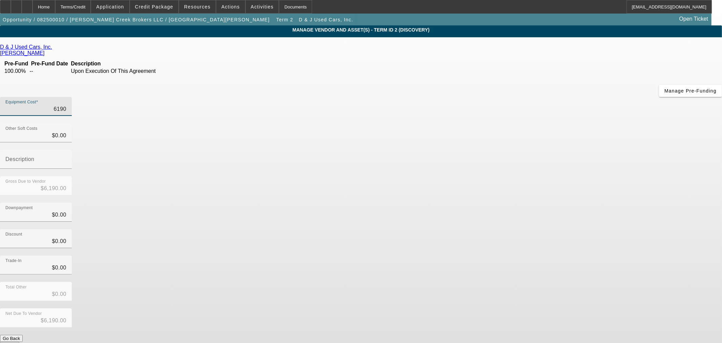
type input "$61,900.00"
click at [482, 229] on div "Discount $0.00" at bounding box center [361, 242] width 722 height 26
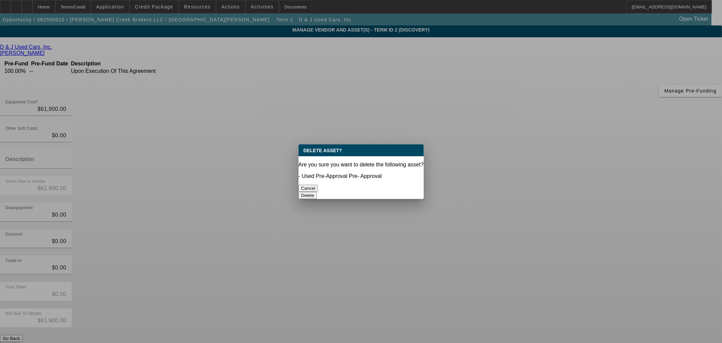
click at [317, 192] on button "Delete" at bounding box center [308, 195] width 19 height 7
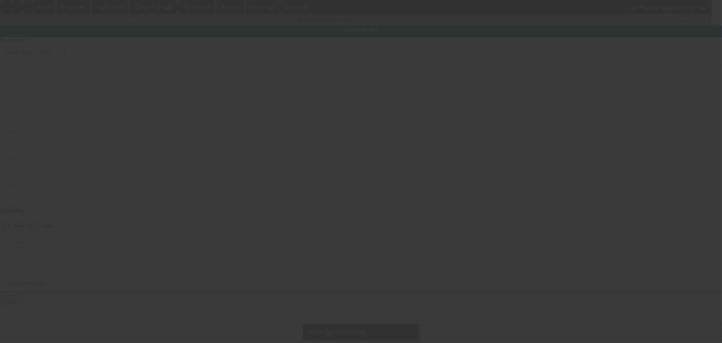
type input "180 County Road 416"
type input "Wilsonville"
type input "35186"
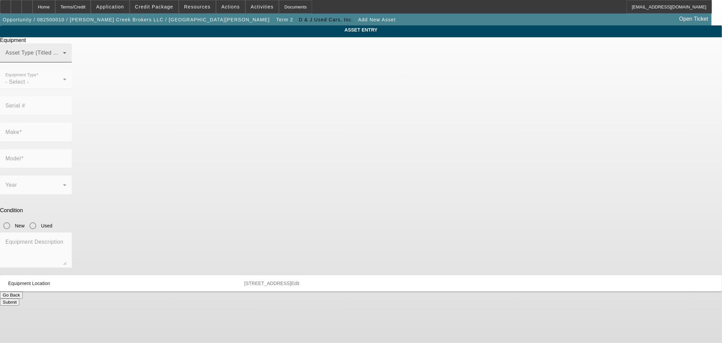
drag, startPoint x: 354, startPoint y: 68, endPoint x: 358, endPoint y: 70, distance: 5.5
click at [63, 60] on span at bounding box center [34, 55] width 58 height 8
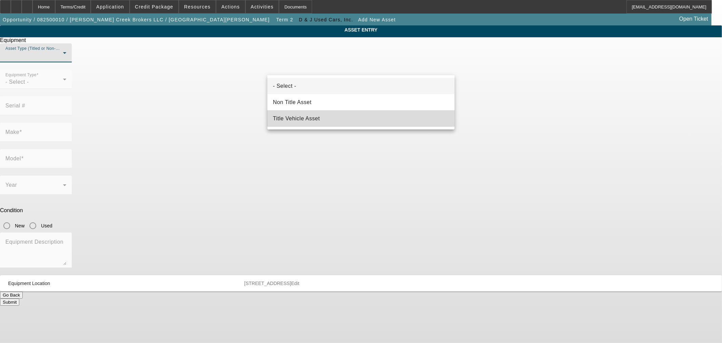
click at [300, 118] on span "Title Vehicle Asset" at bounding box center [296, 118] width 47 height 8
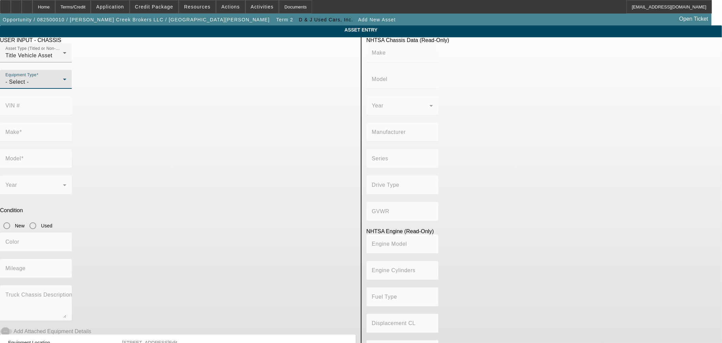
click at [63, 86] on div "- Select -" at bounding box center [34, 82] width 58 height 8
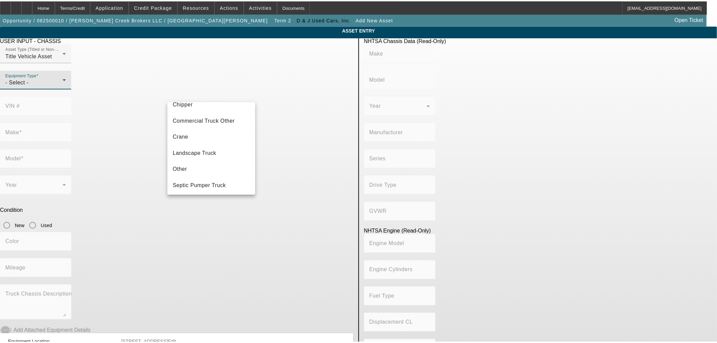
scroll to position [75, 0]
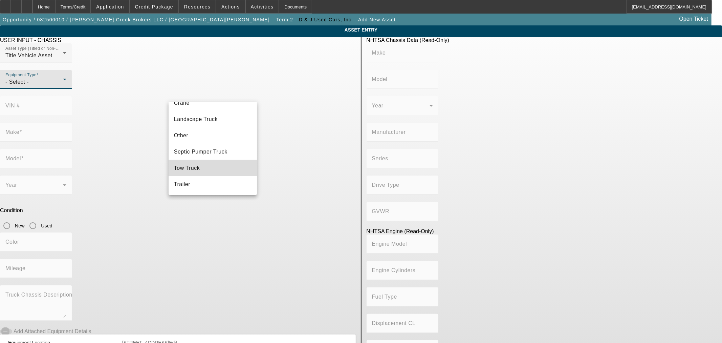
click at [216, 169] on mat-option "Tow Truck" at bounding box center [213, 168] width 88 height 16
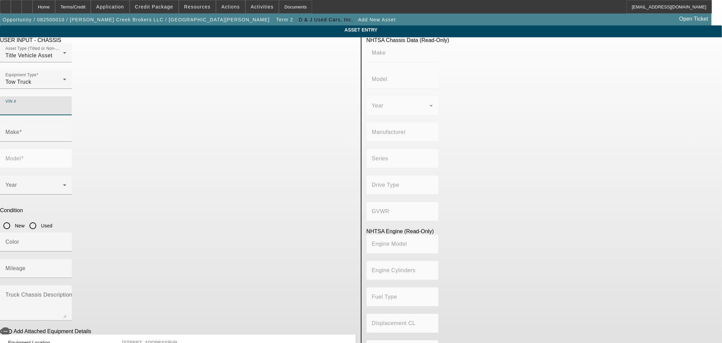
click at [66, 104] on input "VIN #" at bounding box center [35, 108] width 61 height 8
paste input "1FDUF5GN2PDA10512"
type input "1FDUF5GN2PDA10512"
type input "FORD"
type input "F-550"
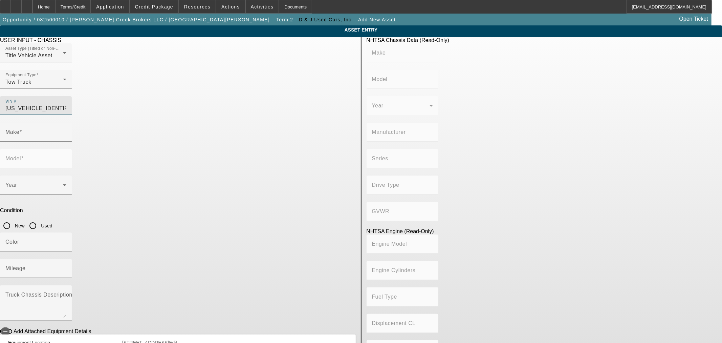
type input "FORD MOTOR COMPANY"
type input "F-Series Super Duty"
type input "4x2"
type input "Class 5: 16,001 - 19,500 lb (7,258 - 8,845 kg)"
type input "8"
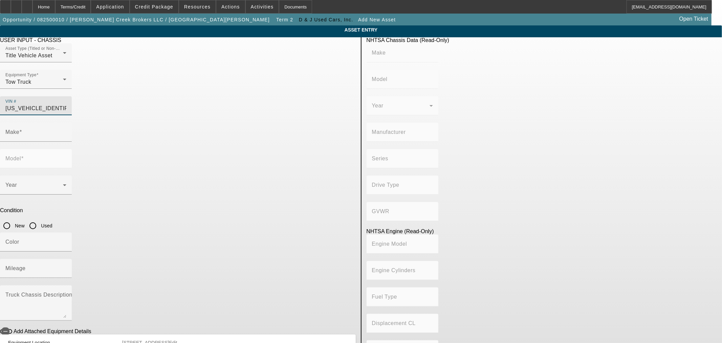
type input "Gasoline"
type input "445.47333189154"
type input "7.3"
type input "1FDUF5GN2PDA10512"
click at [40, 219] on input "Used" at bounding box center [33, 226] width 14 height 14
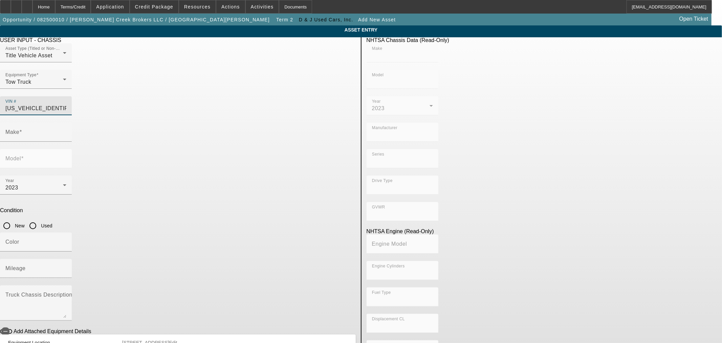
radio input "true"
type input "FORD"
type input "F-550"
type input "FORD"
type input "F-550"
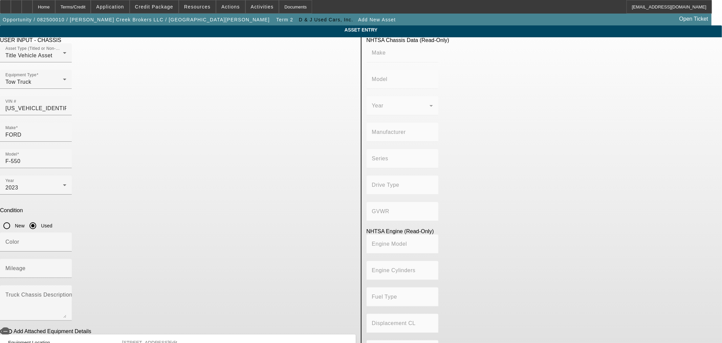
type input "FORD MOTOR COMPANY"
type input "F-Series Super Duty"
type input "4x2"
type input "Class 5: 16,001 - 19,500 lb (7,258 - 8,845 kg)"
type input "8"
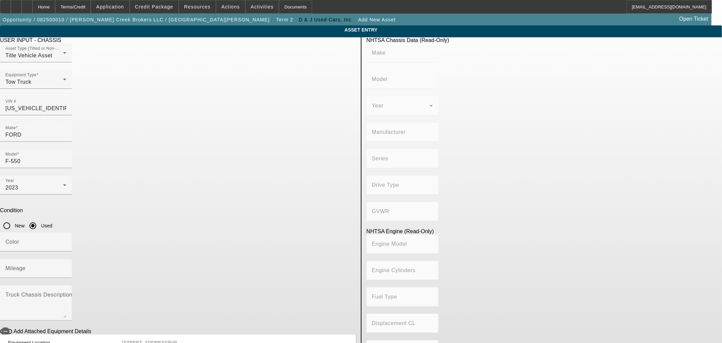
type input "Gasoline"
type input "445.47333189154"
type input "7.3"
click at [66, 267] on input "Mileage" at bounding box center [35, 271] width 61 height 8
type input "85727"
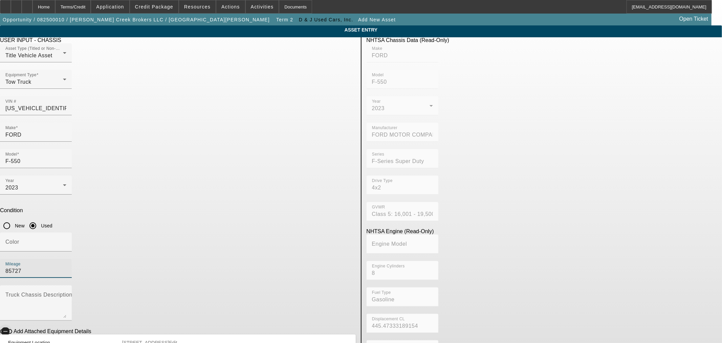
click at [9, 327] on span "button" at bounding box center [5, 331] width 8 height 8
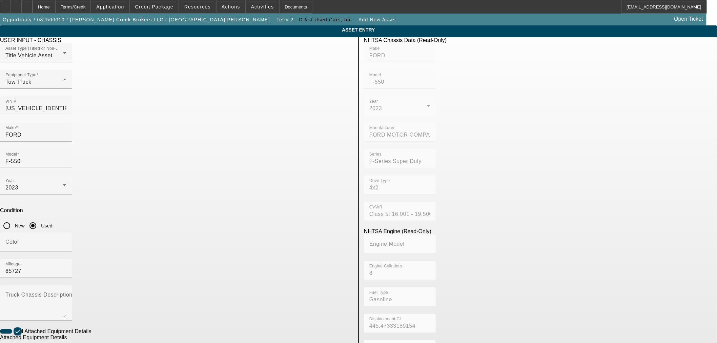
drag, startPoint x: 174, startPoint y: 270, endPoint x: 185, endPoint y: 267, distance: 10.6
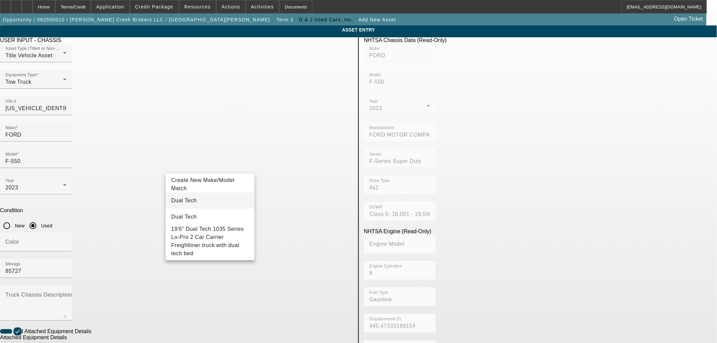
type input "Dual Tech"
click at [183, 203] on span "Dual Tech" at bounding box center [183, 200] width 25 height 8
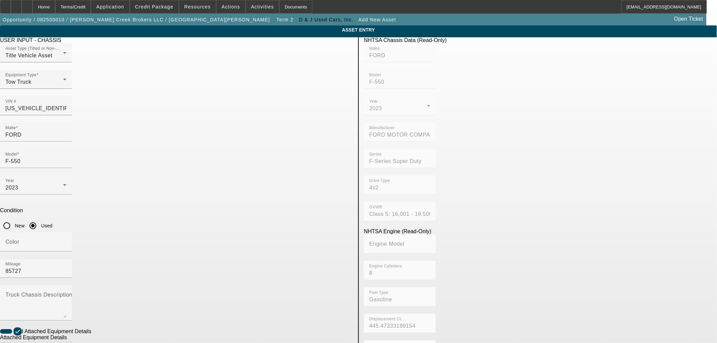
click at [321, 205] on mat-option "19.5' Steel Bed" at bounding box center [308, 200] width 88 height 16
type input "19.5' Steel Bed"
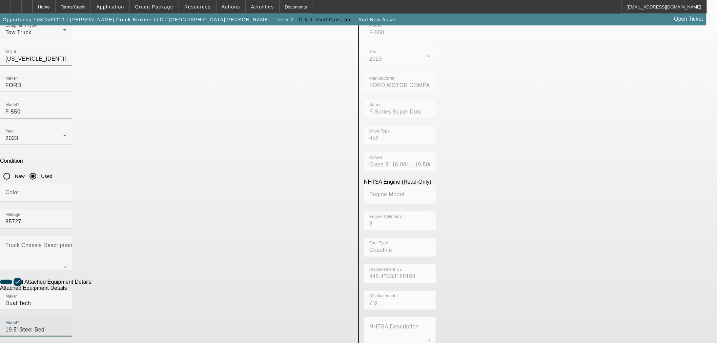
scroll to position [89, 0]
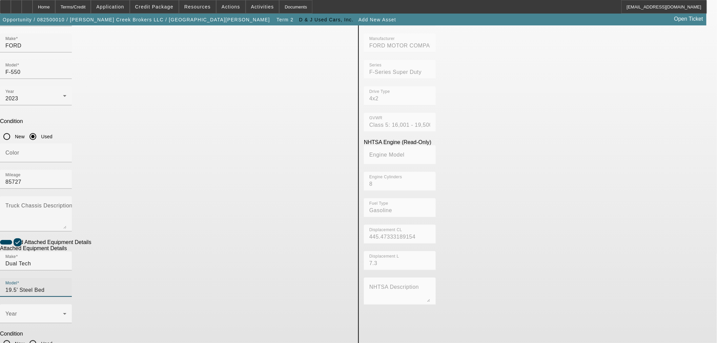
click at [40, 337] on input "Used" at bounding box center [33, 344] width 14 height 14
radio input "true"
click at [63, 312] on span at bounding box center [34, 316] width 58 height 8
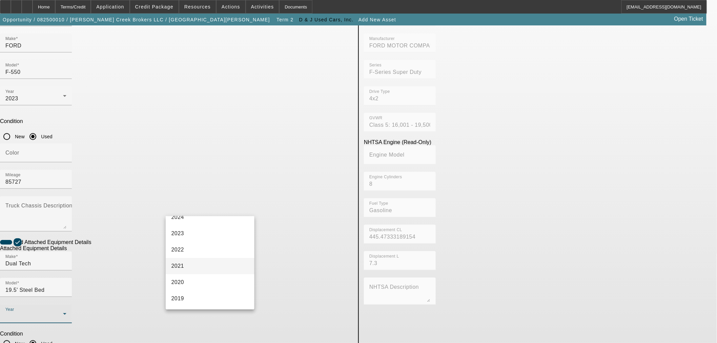
scroll to position [75, 0]
click at [202, 233] on mat-option "2023" at bounding box center [210, 233] width 88 height 16
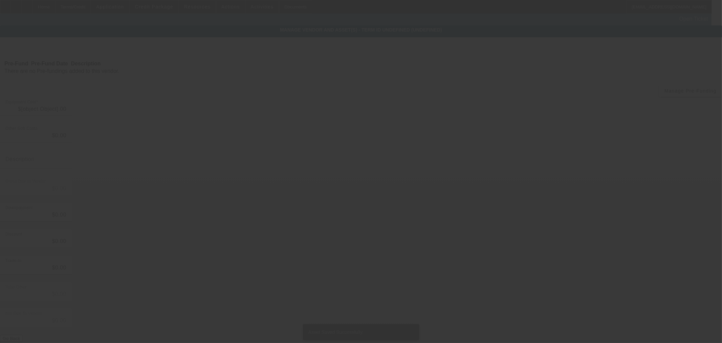
type input "$61,900.00"
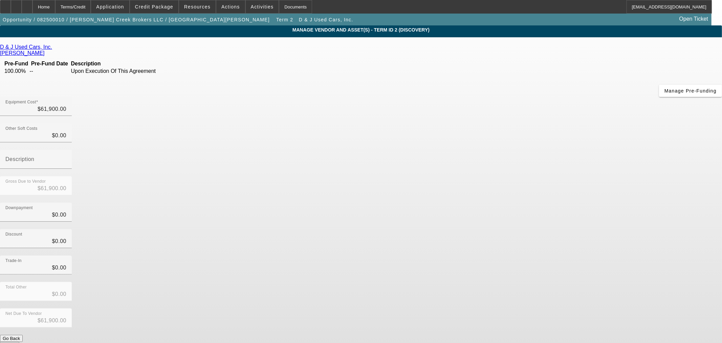
click at [19, 342] on button "Submit" at bounding box center [9, 345] width 19 height 7
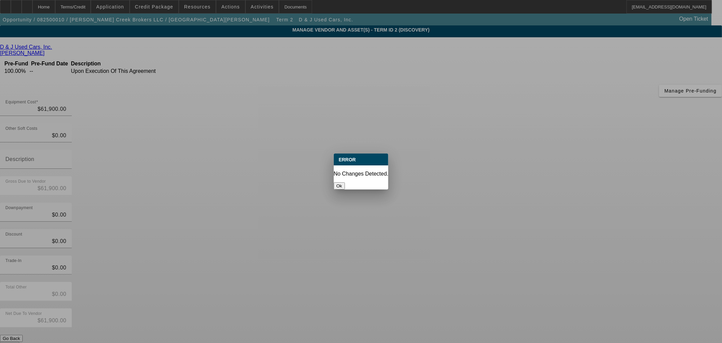
click at [374, 182] on div "Ok" at bounding box center [361, 185] width 55 height 7
drag, startPoint x: 368, startPoint y: 179, endPoint x: 368, endPoint y: 182, distance: 3.4
click at [345, 182] on button "Ok" at bounding box center [339, 185] width 11 height 7
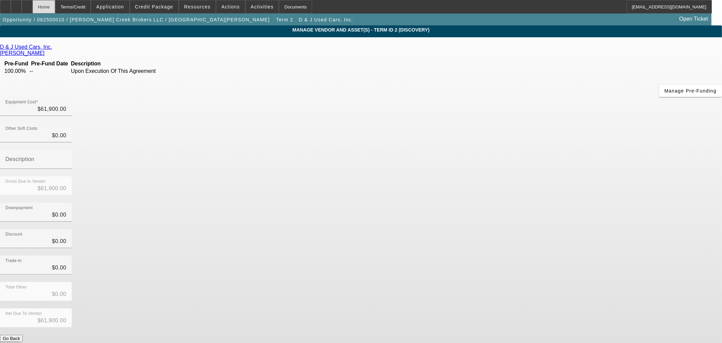
click at [51, 7] on div "Home" at bounding box center [44, 7] width 23 height 14
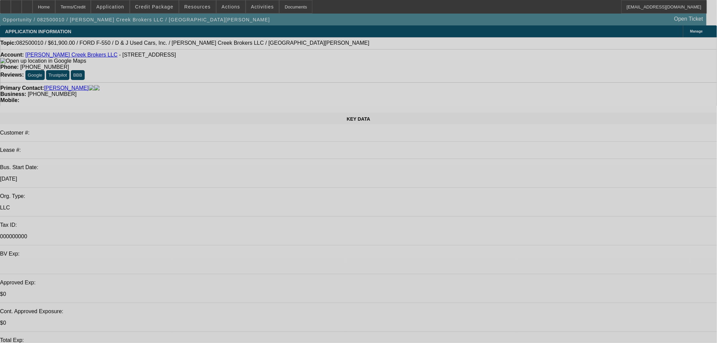
select select "0"
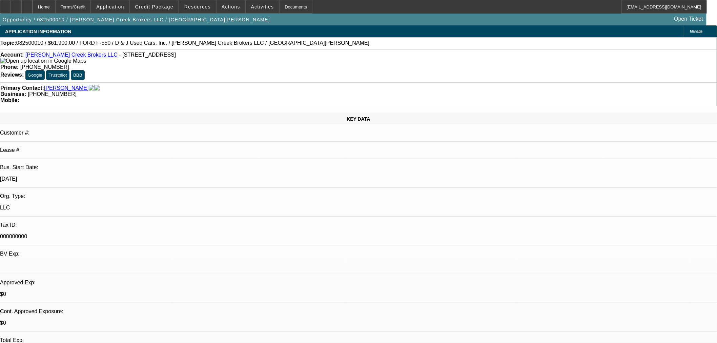
select select "2"
select select "0.1"
select select "4"
select select "0.1"
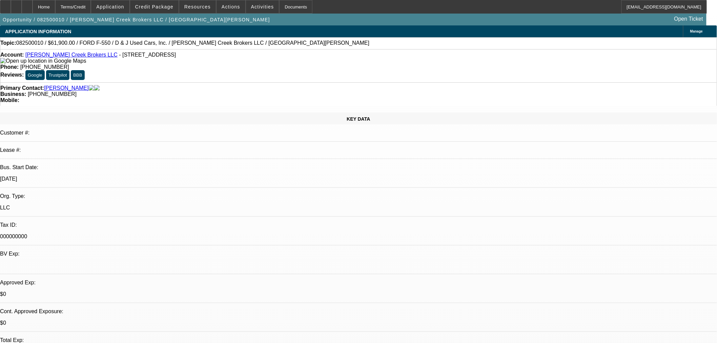
select select "2"
select select "0.1"
select select "4"
click at [33, 6] on div at bounding box center [27, 7] width 11 height 14
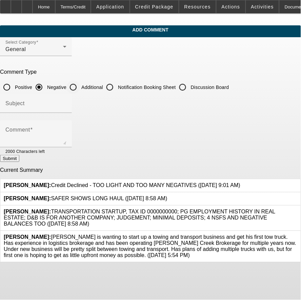
click at [80, 83] on input "Additional" at bounding box center [73, 88] width 14 height 14
radio input "true"
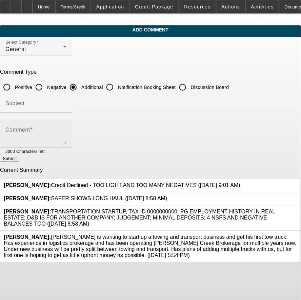
click at [66, 131] on textarea "Comment" at bounding box center [35, 137] width 61 height 16
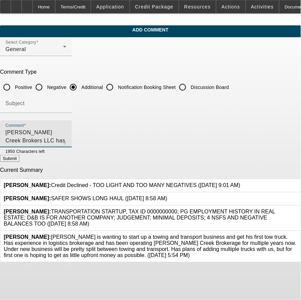
click at [66, 134] on textarea "Bulley Creek Brokers LLC has been operating since" at bounding box center [35, 137] width 61 height 16
type textarea "Bulley Creek Brokers LLC has been operating since 2018 and is currently purchas…"
click at [19, 160] on button "Submit" at bounding box center [9, 158] width 19 height 7
radio input "true"
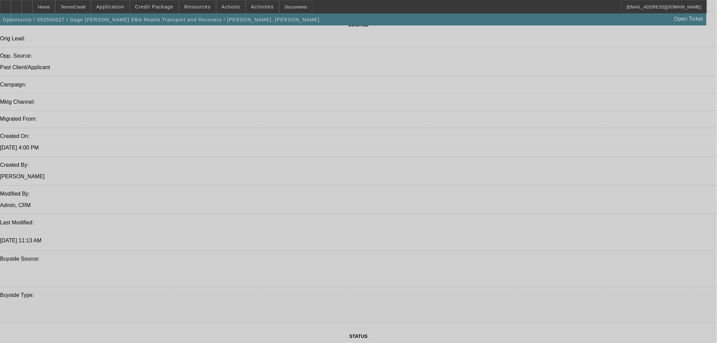
select select "0"
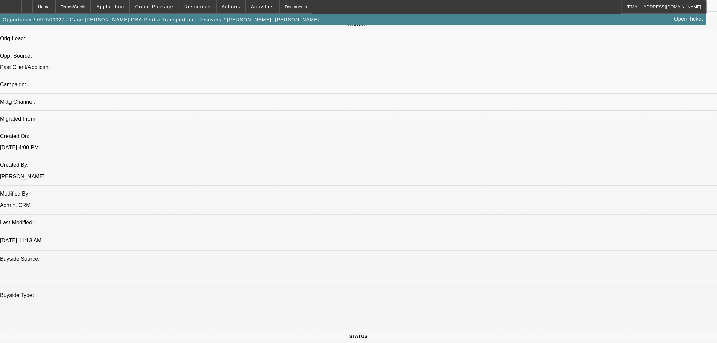
select select "0"
select select "3"
select select "0.1"
select select "4"
select select "0"
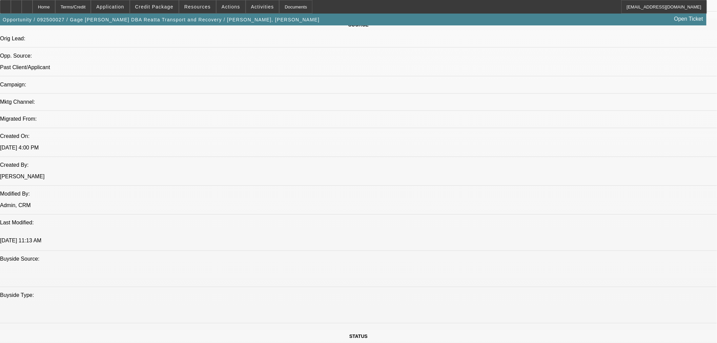
select select "0"
select select "3"
select select "0.1"
select select "4"
select select "0"
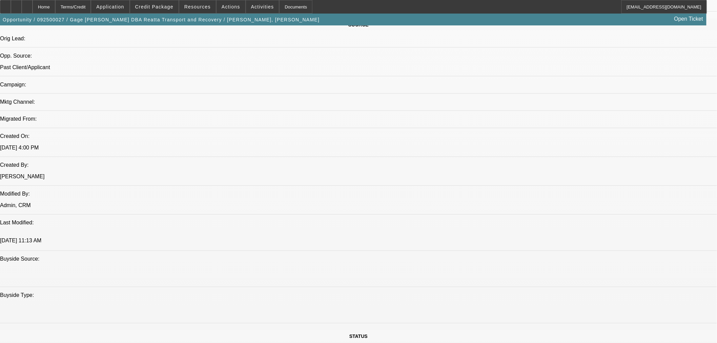
select select "0"
select select "3"
select select "0.1"
select select "4"
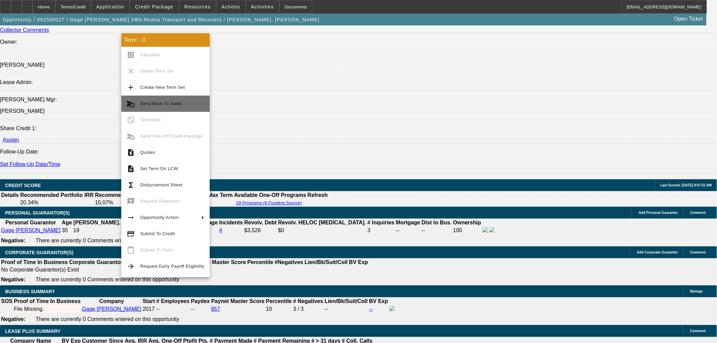
click at [168, 103] on span "Send Back To Sales" at bounding box center [161, 103] width 42 height 5
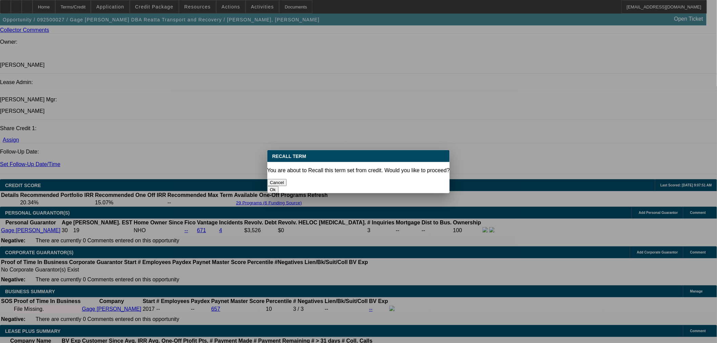
click at [278, 186] on button "Ok" at bounding box center [272, 189] width 11 height 7
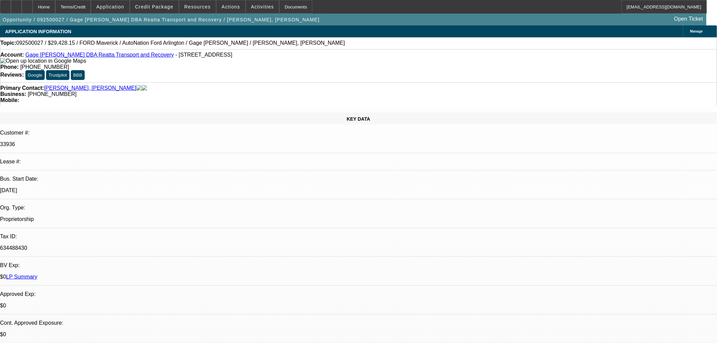
drag, startPoint x: 671, startPoint y: 143, endPoint x: 671, endPoint y: 147, distance: 4.8
select select "0"
select select "3"
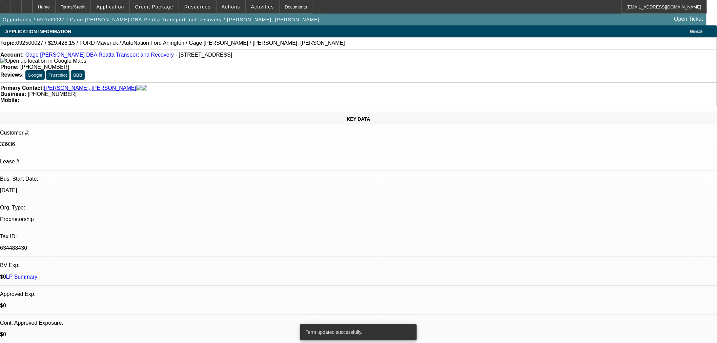
select select "0.1"
select select "4"
select select "0"
select select "3"
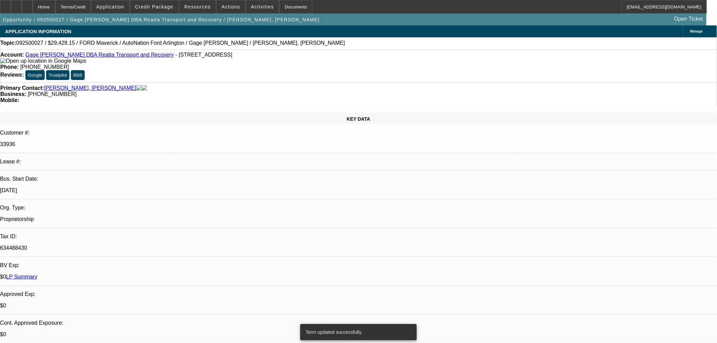
select select "0.1"
select select "4"
select select "0"
select select "3"
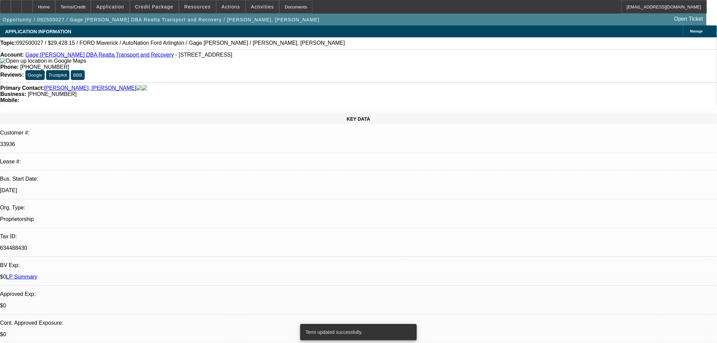
select select "0.1"
select select "4"
select select "0"
select select "3"
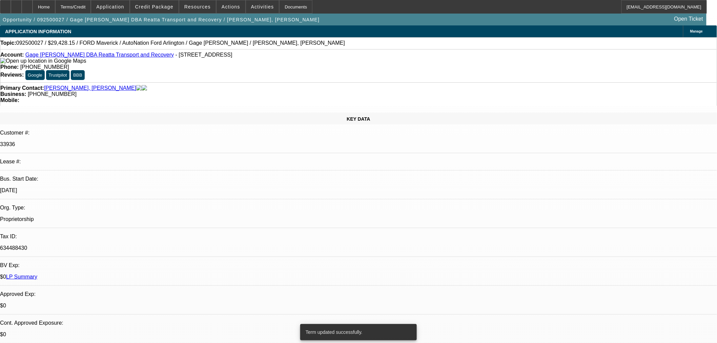
select select "0.1"
select select "4"
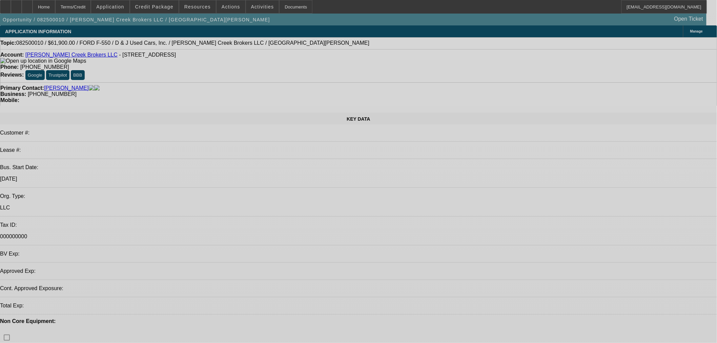
select select "0"
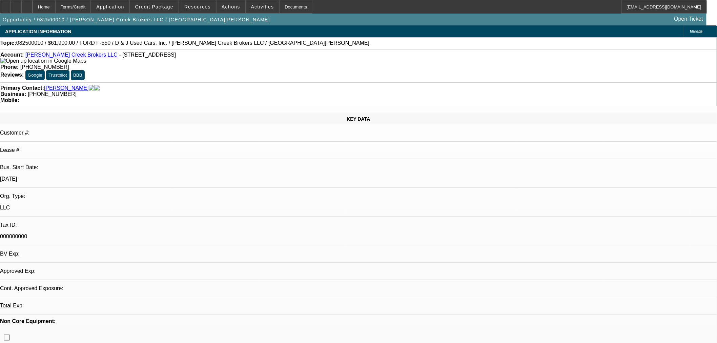
select select "2"
select select "0.1"
select select "4"
select select "0.1"
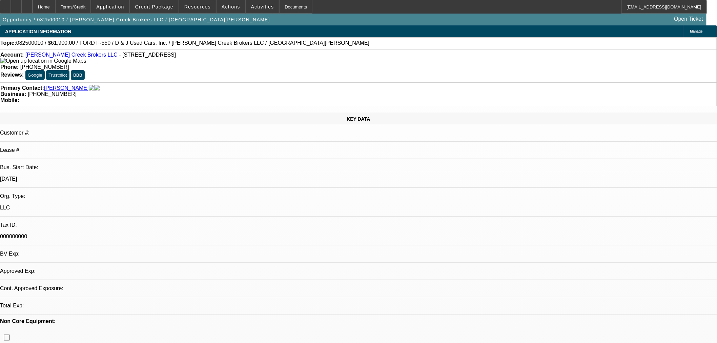
select select "2"
select select "0.1"
select select "4"
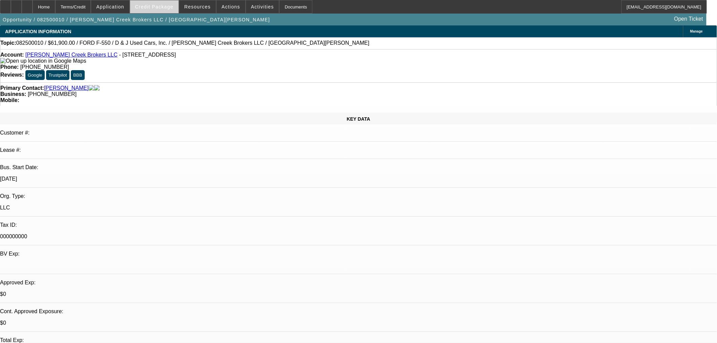
click at [171, 8] on span "Credit Package" at bounding box center [154, 6] width 38 height 5
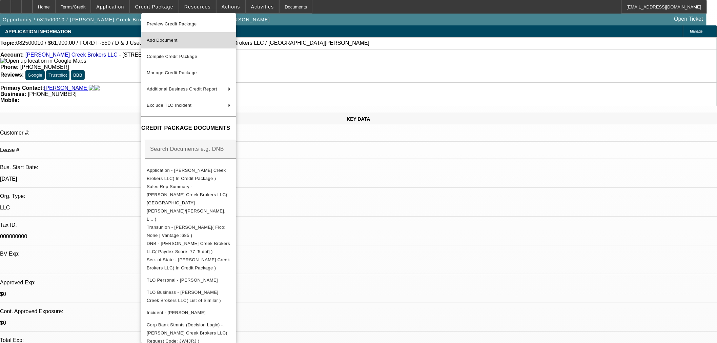
click at [163, 34] on button "Add Document" at bounding box center [188, 40] width 95 height 16
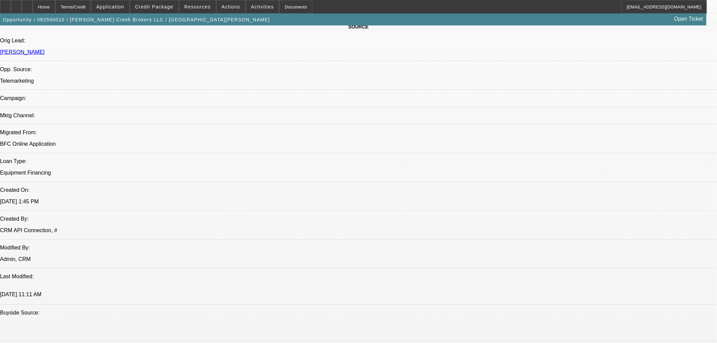
scroll to position [339, 0]
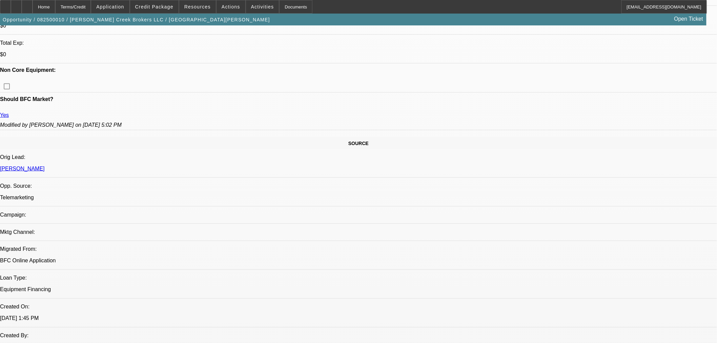
scroll to position [376, 0]
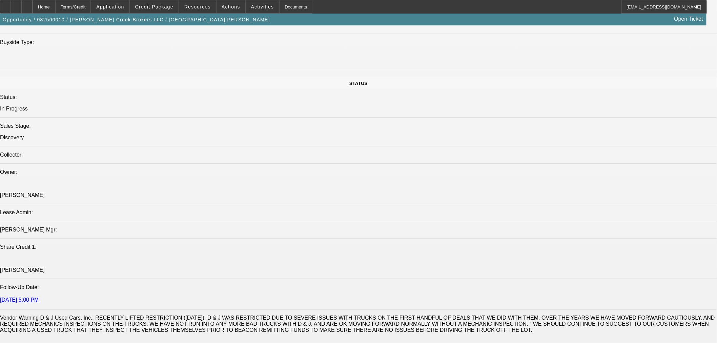
scroll to position [865, 0]
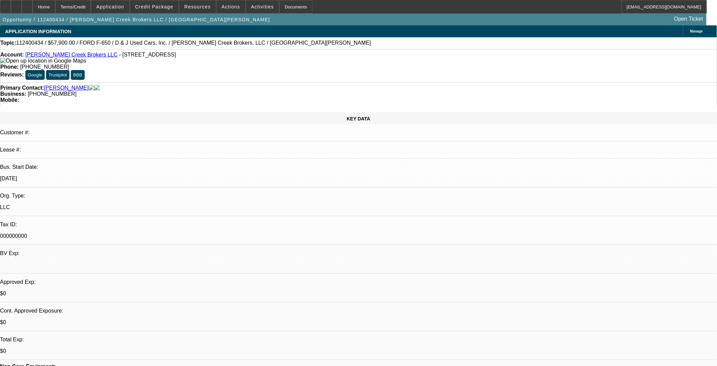
select select "0"
select select "3"
select select "0"
select select "6"
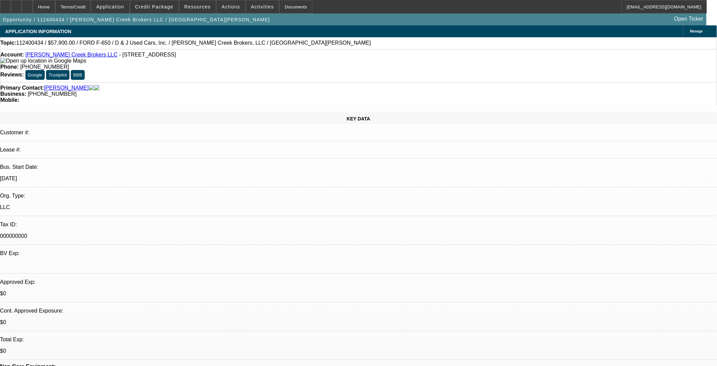
select select "0"
select select "3"
select select "0"
select select "6"
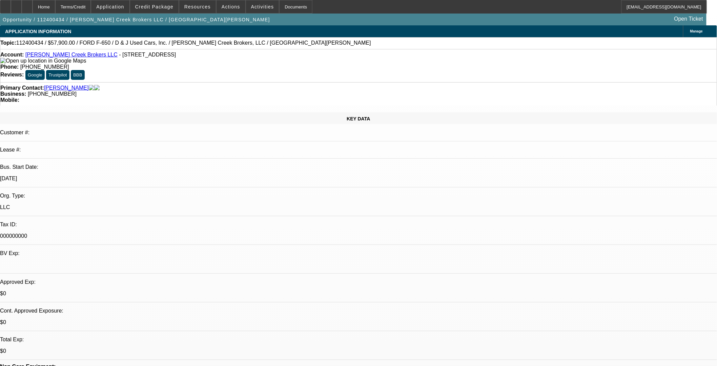
select select "0"
select select "3"
select select "0"
select select "6"
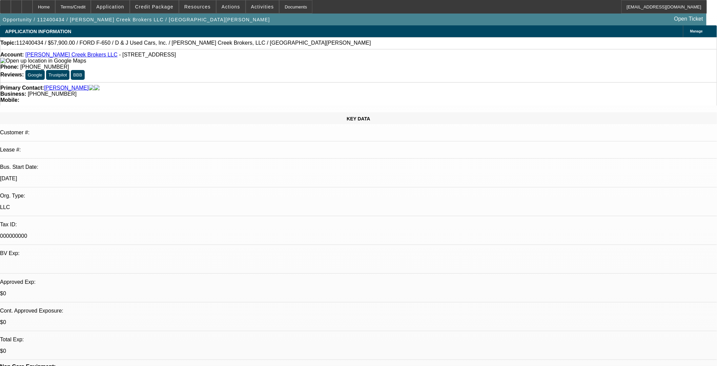
select select "0"
select select "3"
select select "0"
select select "6"
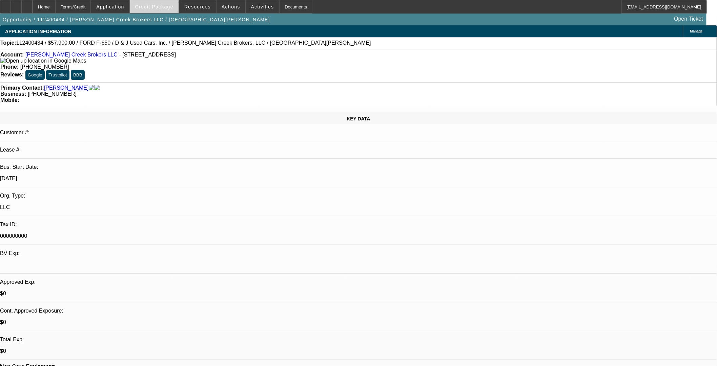
click at [171, 8] on span "Credit Package" at bounding box center [154, 6] width 38 height 5
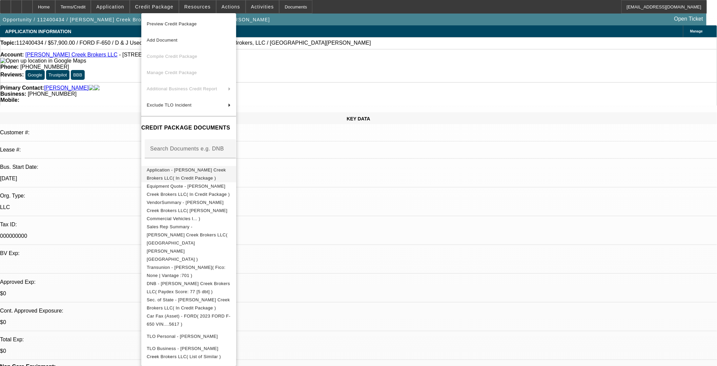
click at [165, 168] on span "Application - Bulley Creek Brokers LLC( In Credit Package )" at bounding box center [189, 174] width 84 height 16
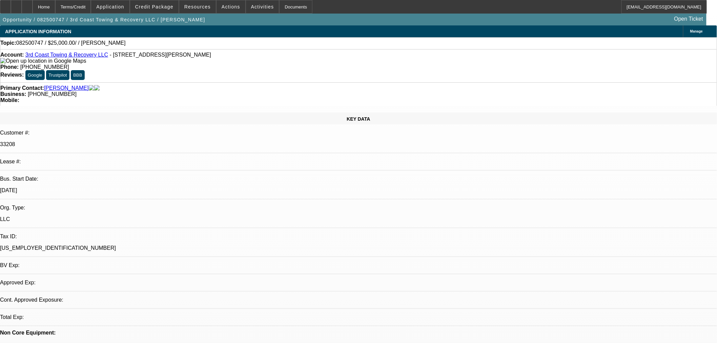
select select "0"
select select "2"
select select "0.1"
select select "4"
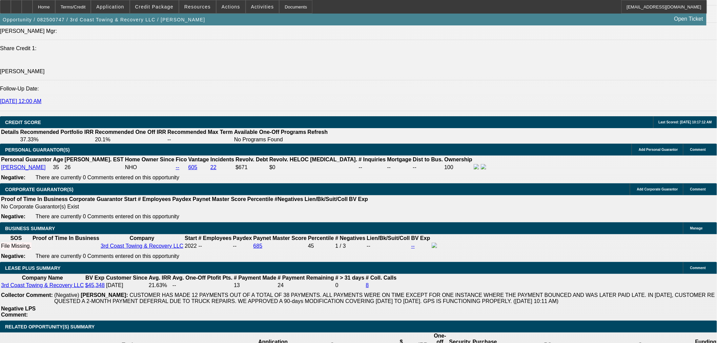
scroll to position [903, 0]
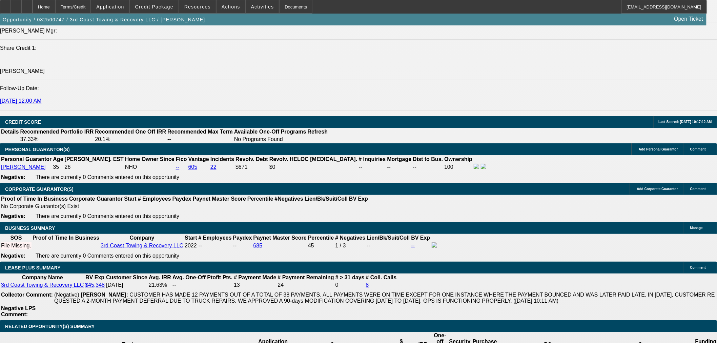
drag, startPoint x: 173, startPoint y: 145, endPoint x: 176, endPoint y: 158, distance: 14.0
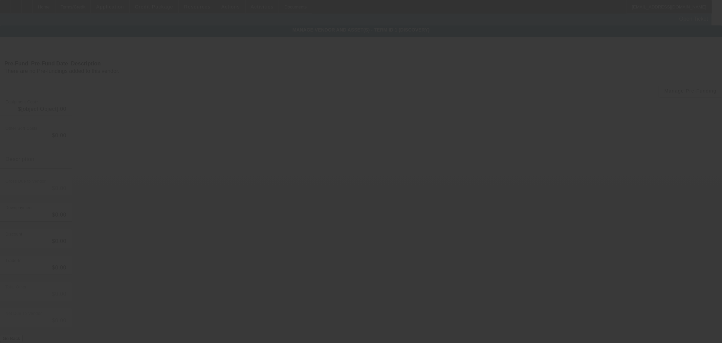
type input "$25,000.00"
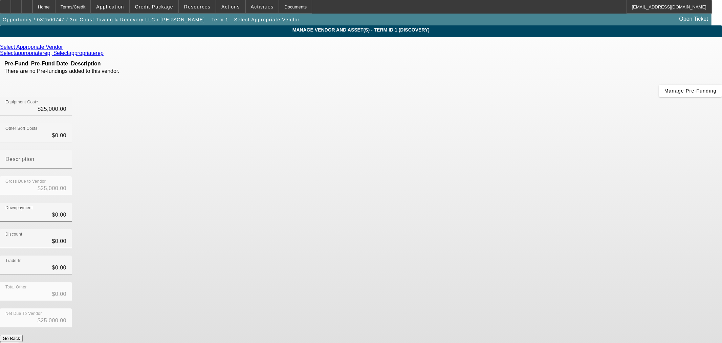
click at [65, 46] on link at bounding box center [64, 47] width 2 height 6
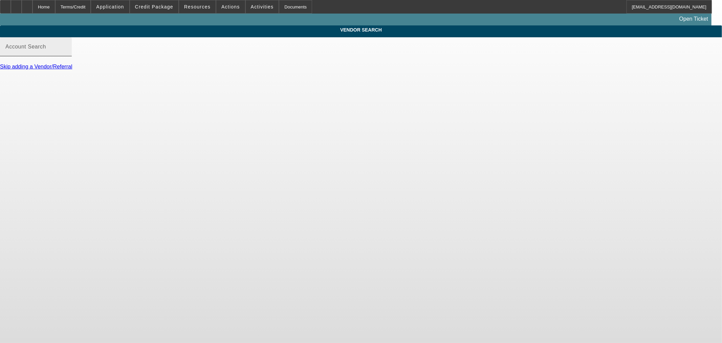
click at [66, 49] on div "Account Search" at bounding box center [35, 46] width 61 height 19
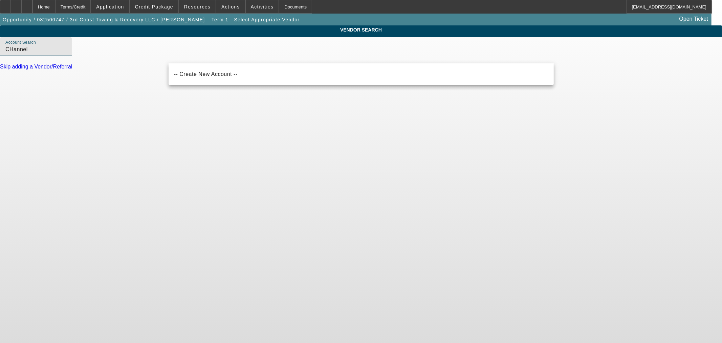
drag, startPoint x: 221, startPoint y: 56, endPoint x: -47, endPoint y: 55, distance: 268.9
click at [0, 55] on html "Home Terms/Credit Application Credit Package Resources Actions Activities Docum…" at bounding box center [361, 171] width 722 height 343
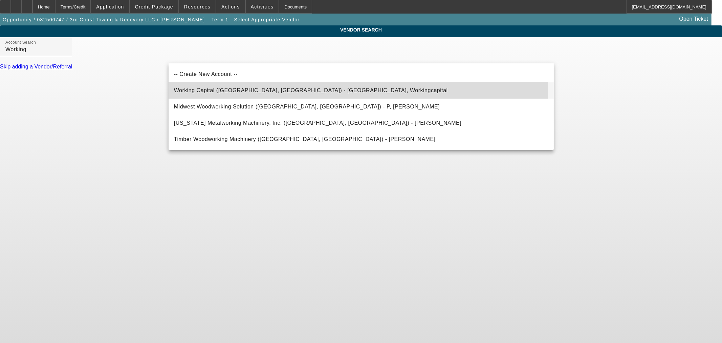
click at [221, 93] on span "Working Capital (Northbrook, IL) - Workingcapital, Workingcapital" at bounding box center [311, 90] width 274 height 8
type input "Working Capital (Northbrook, IL) - Workingcapital, Workingcapital"
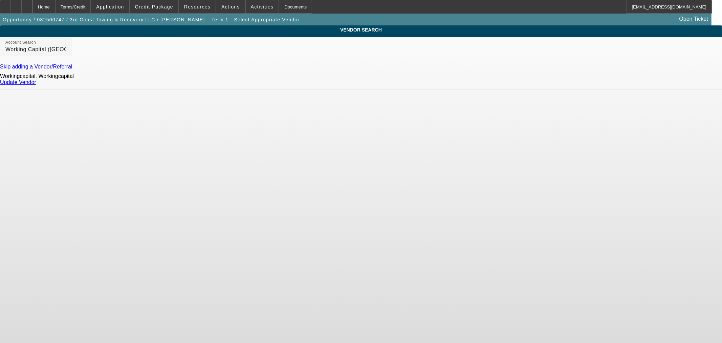
click at [36, 84] on link "Update Vendor" at bounding box center [18, 82] width 36 height 6
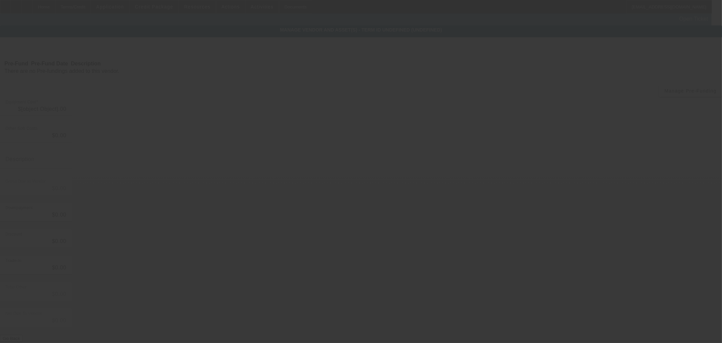
type input "$25,000.00"
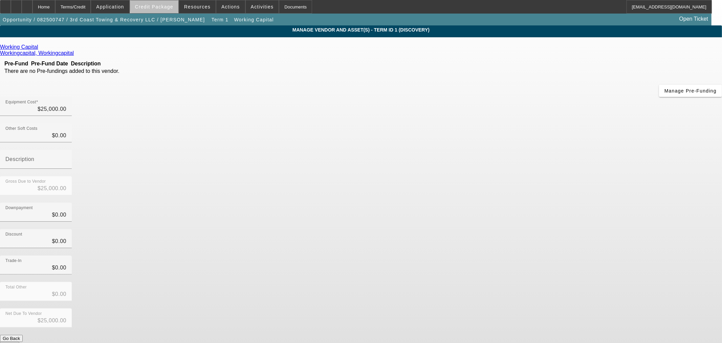
click at [171, 7] on span "Credit Package" at bounding box center [154, 6] width 38 height 5
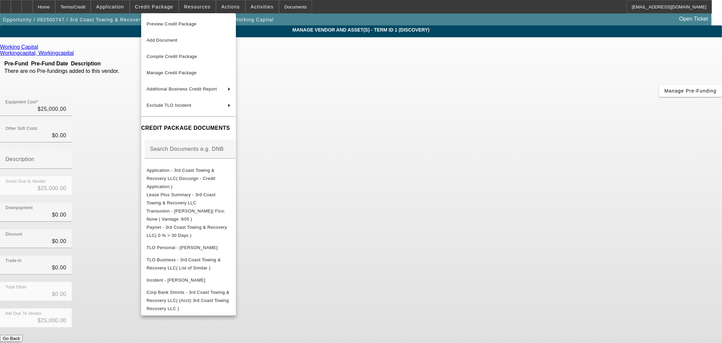
click at [45, 118] on div at bounding box center [361, 171] width 722 height 343
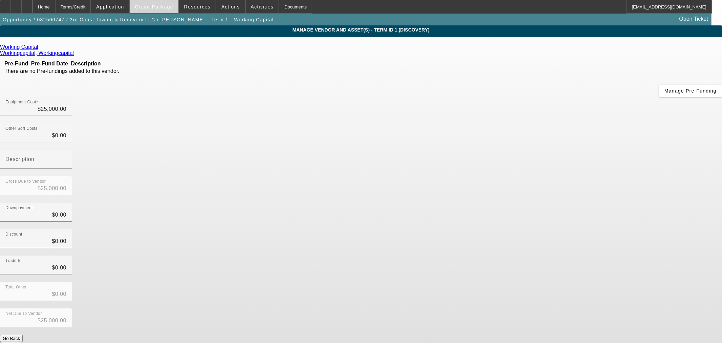
click at [161, 8] on span "Credit Package" at bounding box center [154, 6] width 38 height 5
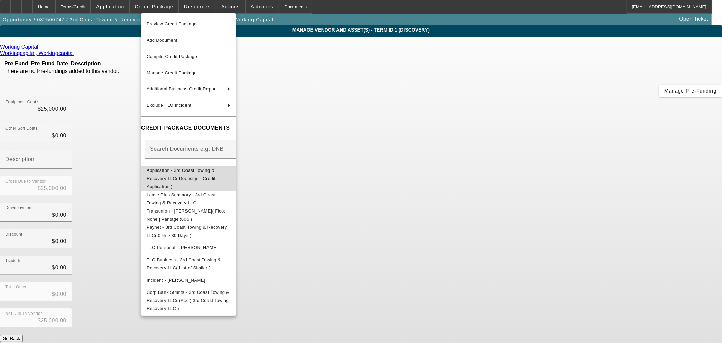
click at [159, 170] on span "Application - 3rd Coast Towing & Recovery LLC( Docusign - Credit Application )" at bounding box center [181, 177] width 69 height 21
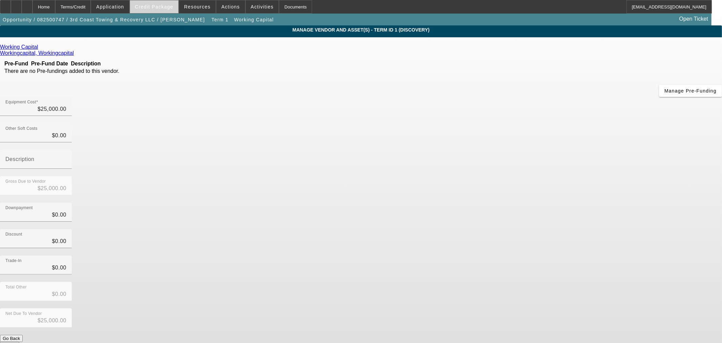
click at [167, 5] on span "Credit Package" at bounding box center [154, 6] width 38 height 5
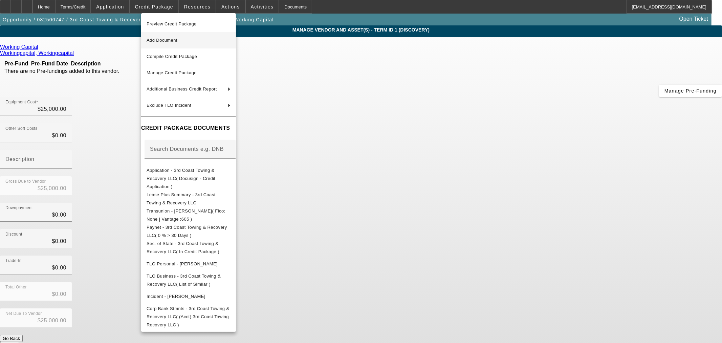
click at [181, 42] on span "Add Document" at bounding box center [189, 40] width 84 height 8
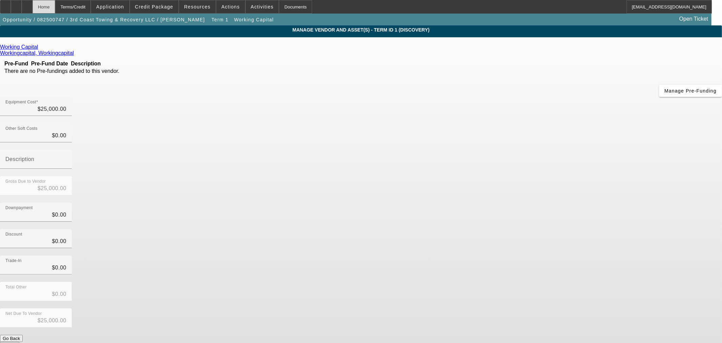
drag, startPoint x: 65, startPoint y: 6, endPoint x: 64, endPoint y: 10, distance: 4.8
click at [55, 6] on div "Home" at bounding box center [44, 7] width 23 height 14
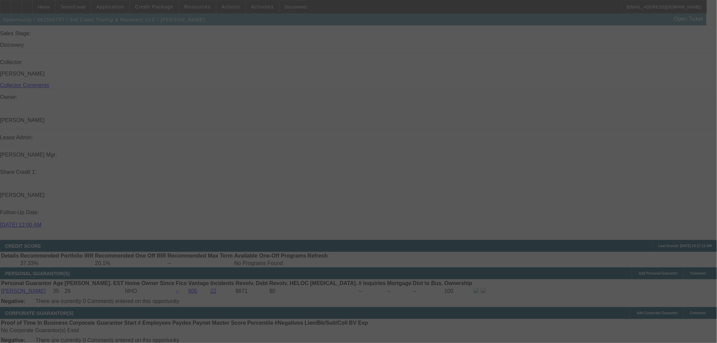
scroll to position [774, 0]
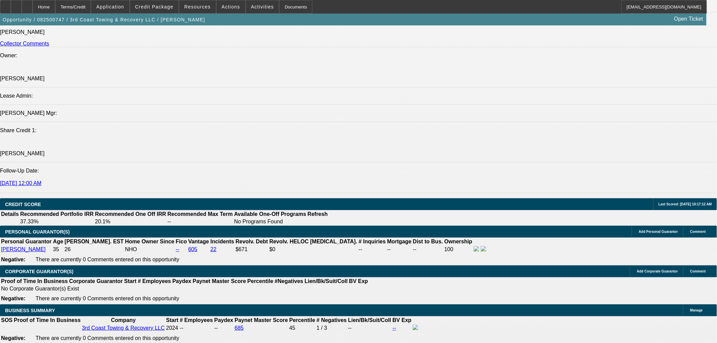
select select "0"
select select "2"
select select "0.1"
select select "4"
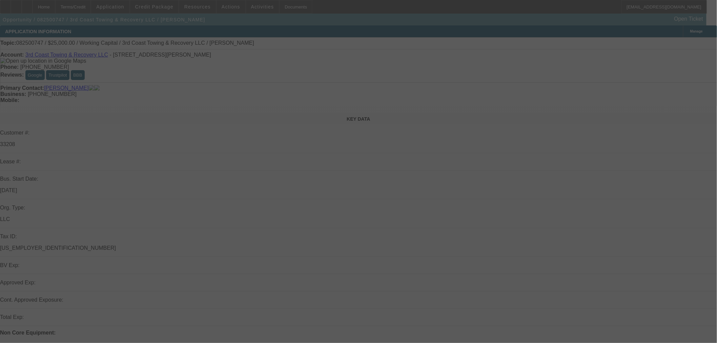
scroll to position [188, 0]
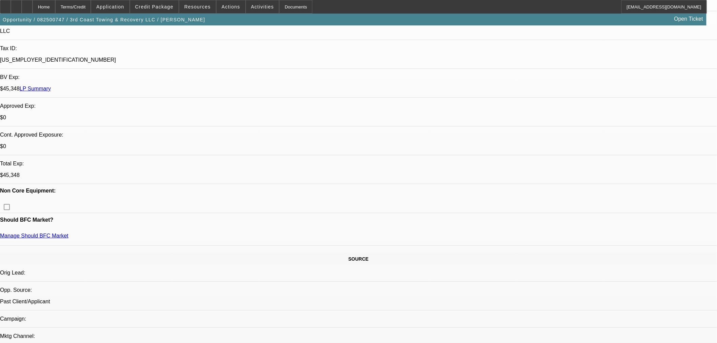
select select "0"
select select "2"
select select "0.1"
select select "4"
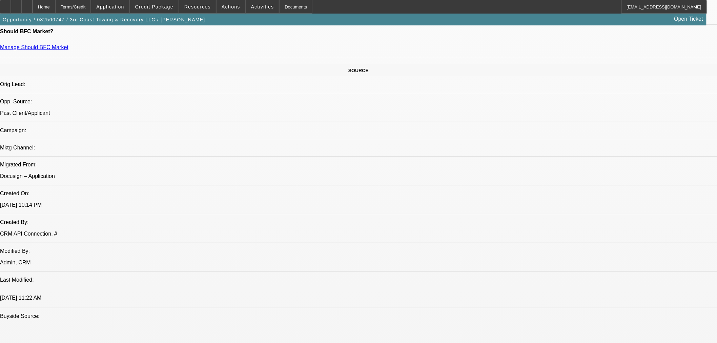
scroll to position [263, 0]
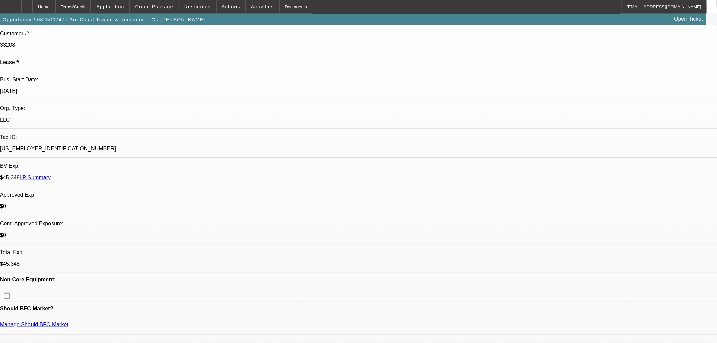
scroll to position [75, 0]
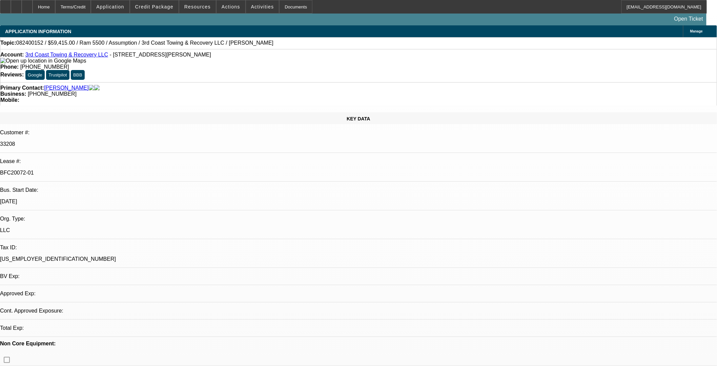
select select "0"
select select "2"
select select "0.1"
select select "4"
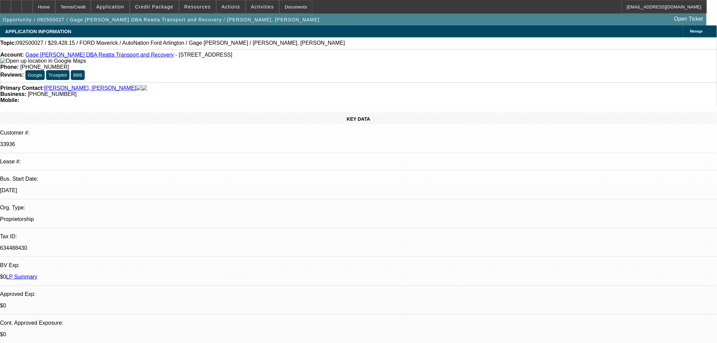
select select "0"
select select "3"
select select "0.1"
select select "4"
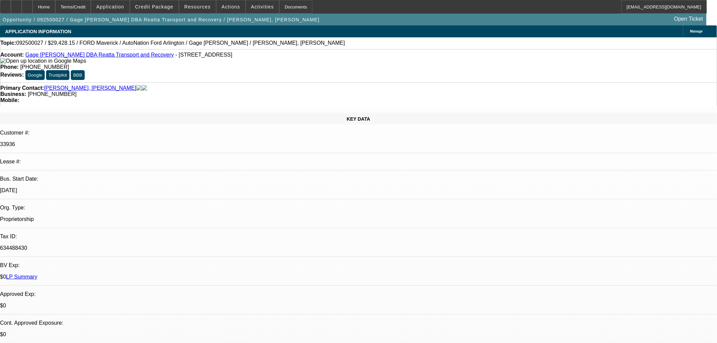
select select "0"
select select "3"
select select "0.1"
select select "4"
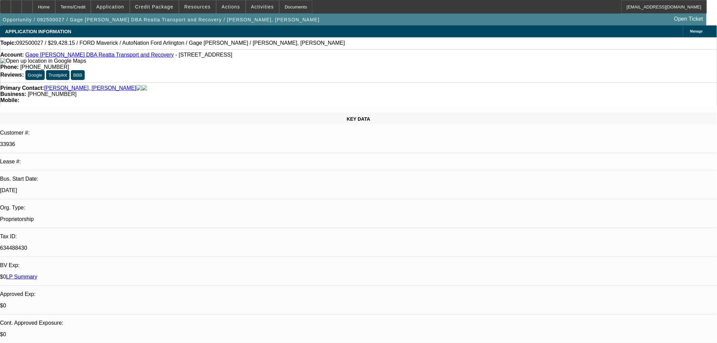
select select "0"
select select "3"
select select "0.1"
select select "4"
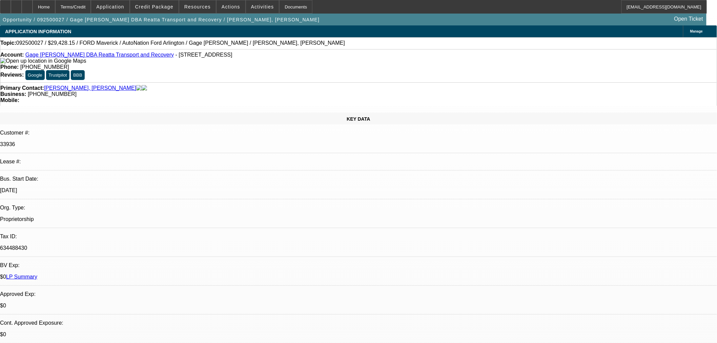
select select "0"
select select "3"
select select "0.1"
select select "4"
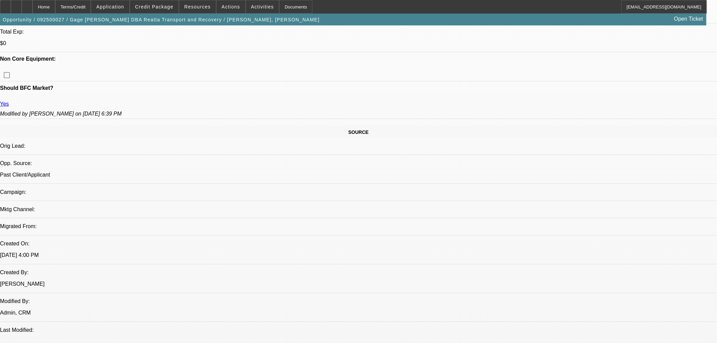
scroll to position [414, 0]
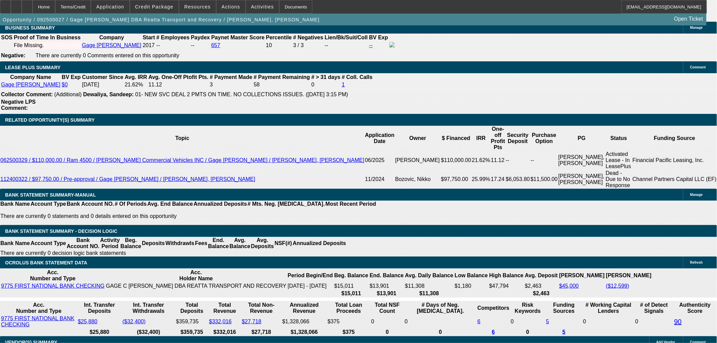
scroll to position [1054, 0]
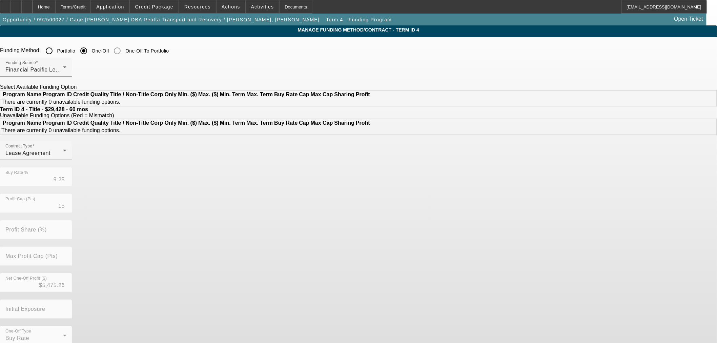
click at [56, 50] on input "Portfolio" at bounding box center [49, 51] width 14 height 14
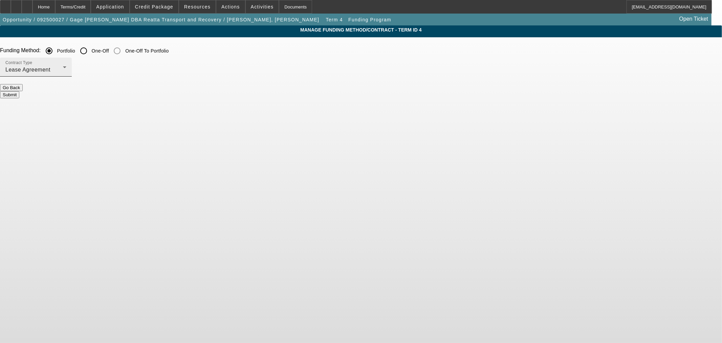
click at [50, 70] on span "Lease Agreement" at bounding box center [27, 70] width 45 height 6
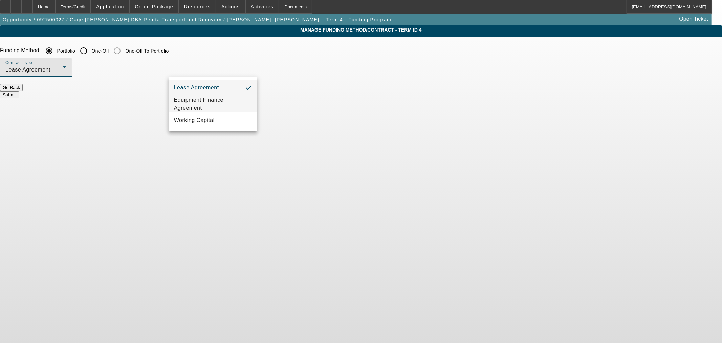
click at [190, 101] on span "Equipment Finance Agreement" at bounding box center [213, 104] width 78 height 16
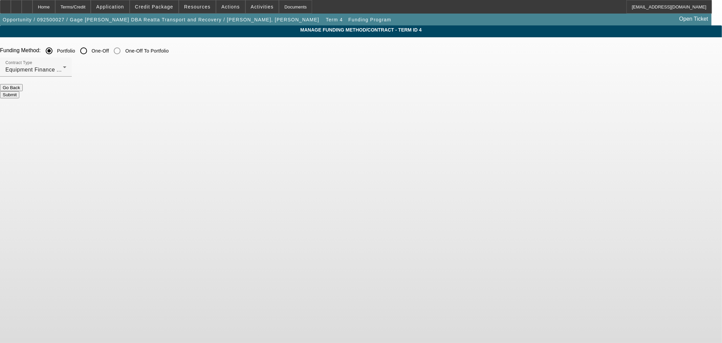
click at [19, 91] on button "Submit" at bounding box center [9, 94] width 19 height 7
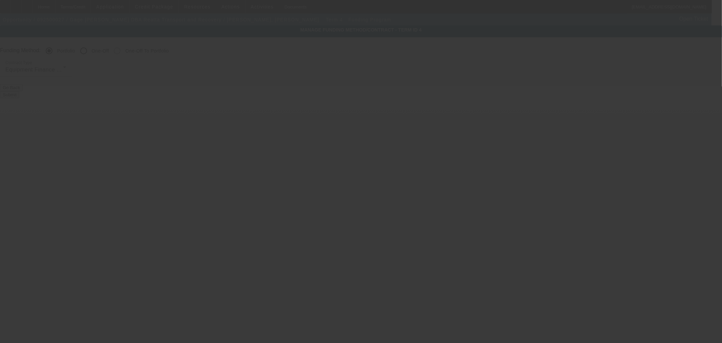
radio input "false"
radio input "true"
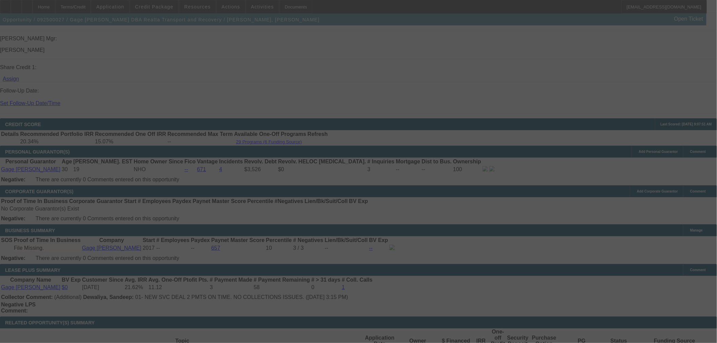
scroll to position [1114, 0]
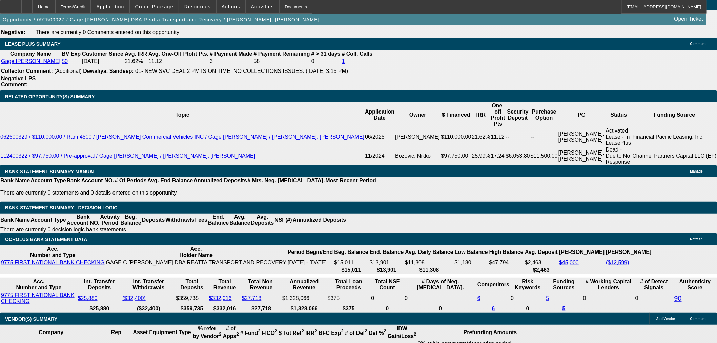
select select "0"
select select "3"
select select "0"
select select "6"
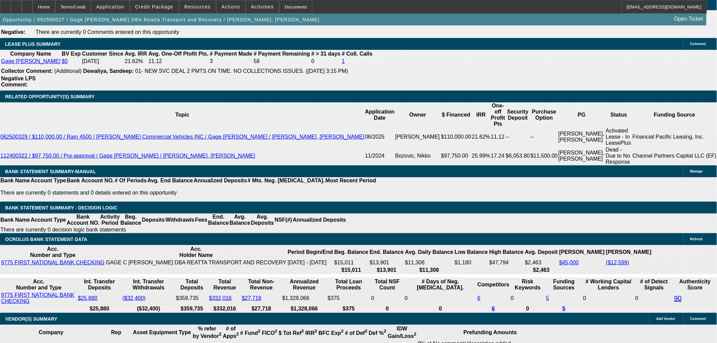
select select "0"
select select "3"
select select "0.1"
select select "4"
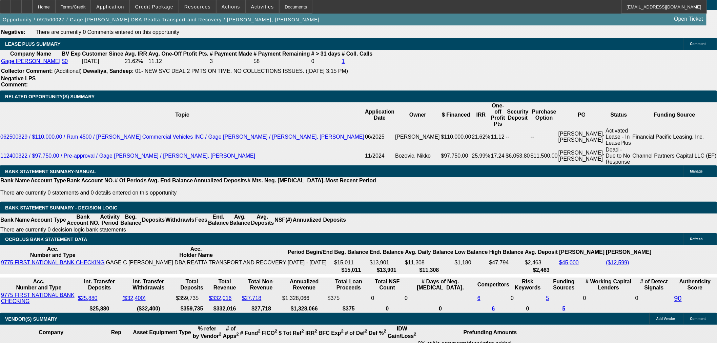
select select "0"
select select "3"
select select "0.1"
select select "4"
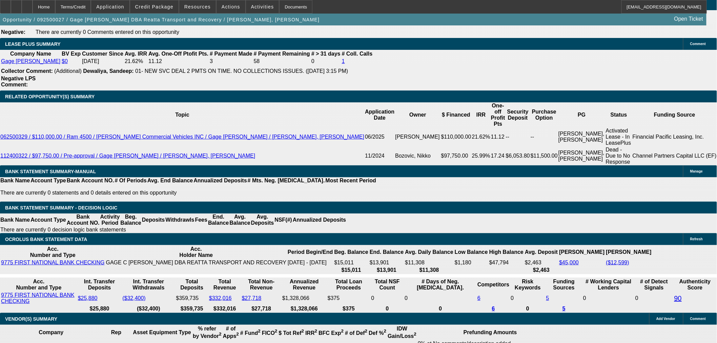
select select "0"
select select "3"
select select "0.1"
select select "4"
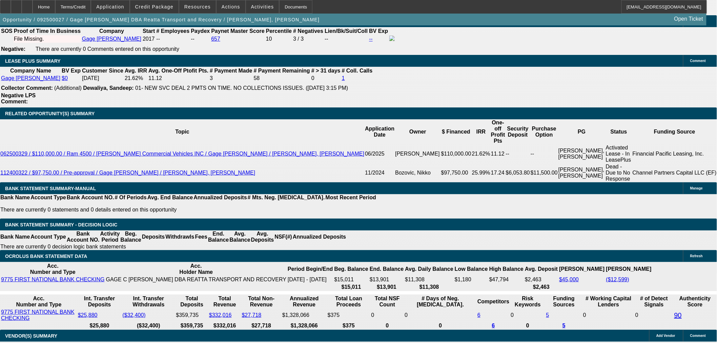
scroll to position [1088, 0]
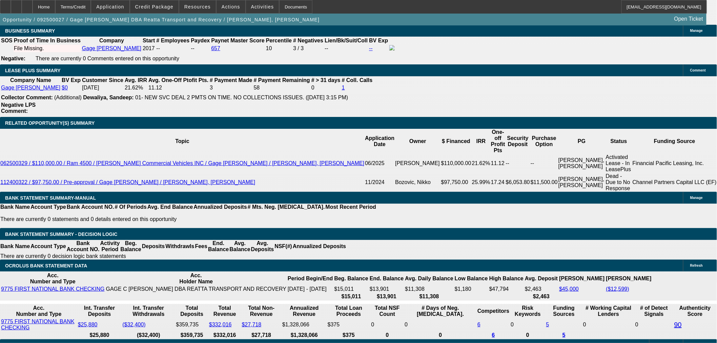
select select "2"
type input "$1,369.48"
type input "UNKNOWN"
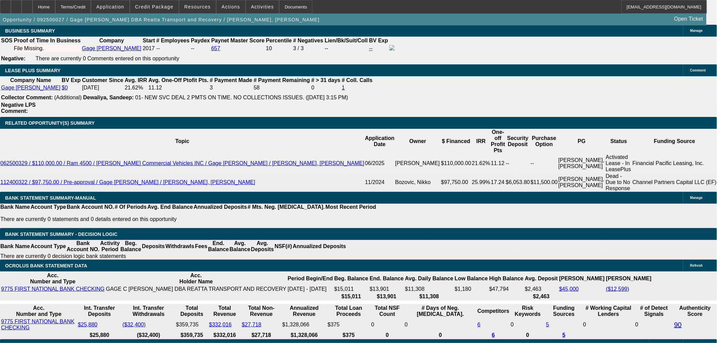
select select "2"
drag, startPoint x: 157, startPoint y: 121, endPoint x: 189, endPoint y: 121, distance: 31.8
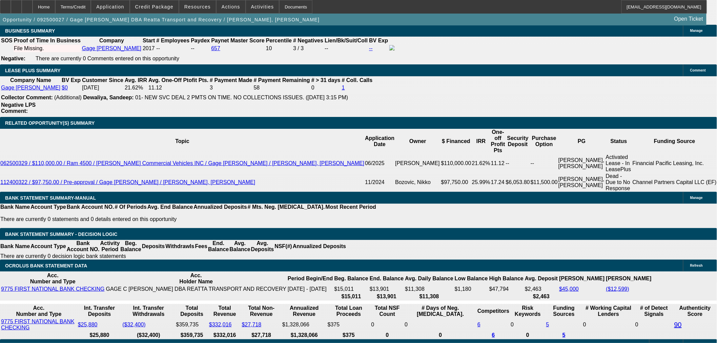
type input "16"
type input "$503.04"
type input "$1,006.08"
type input "$715.64"
type input "$1,431.28"
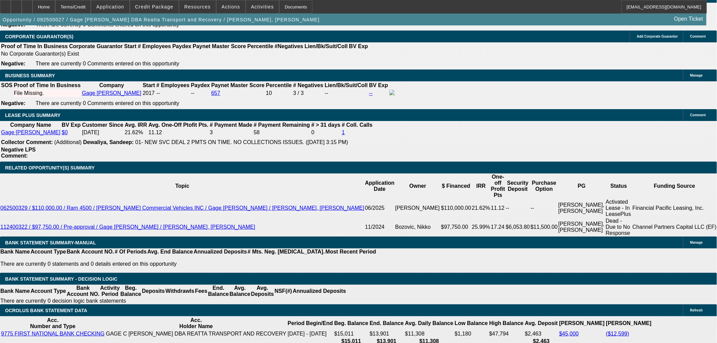
scroll to position [937, 0]
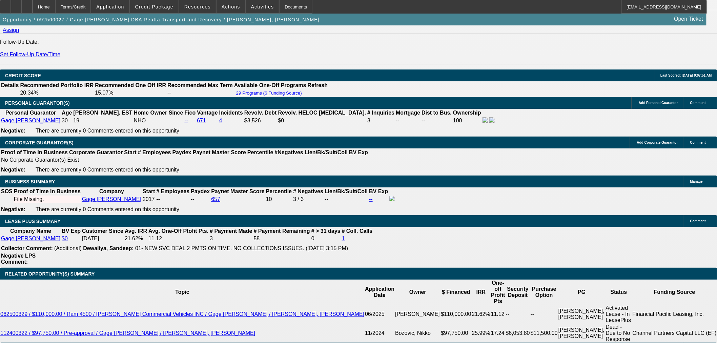
type input "16"
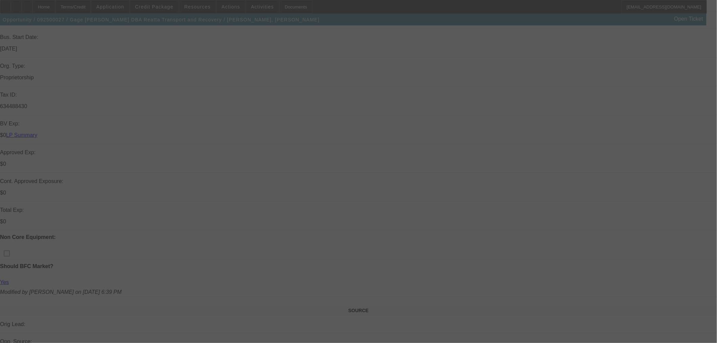
scroll to position [72, 0]
select select "0"
select select "2"
select select "0"
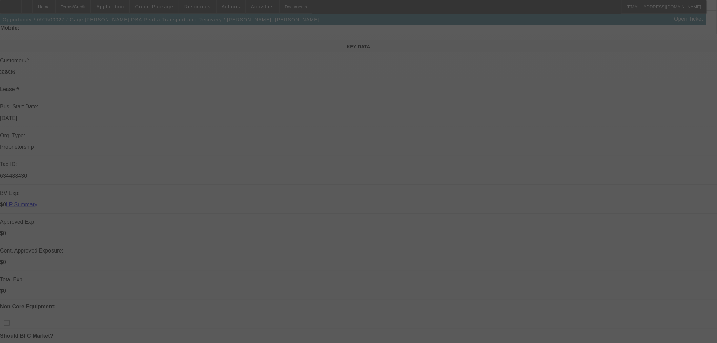
select select "6"
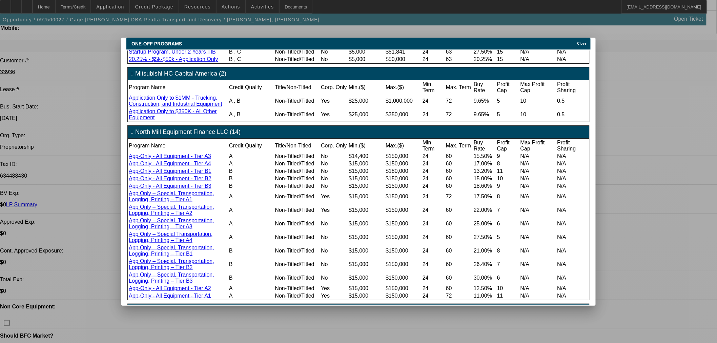
scroll to position [309, 0]
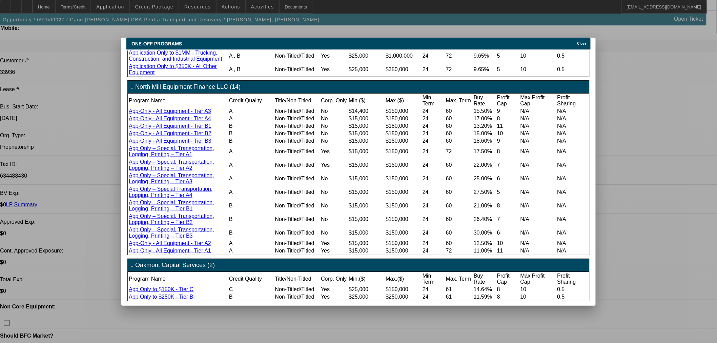
click at [575, 42] on icon at bounding box center [575, 44] width 0 height 4
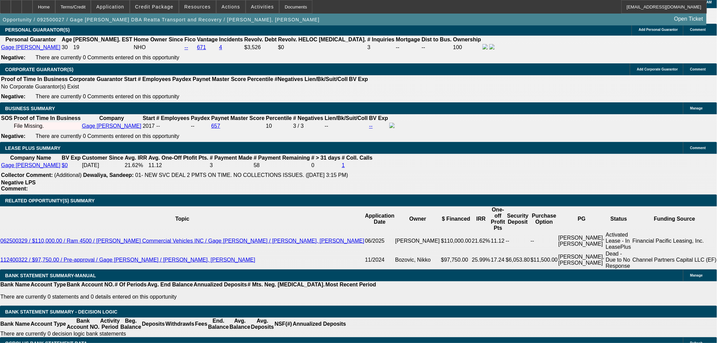
scroll to position [1013, 0]
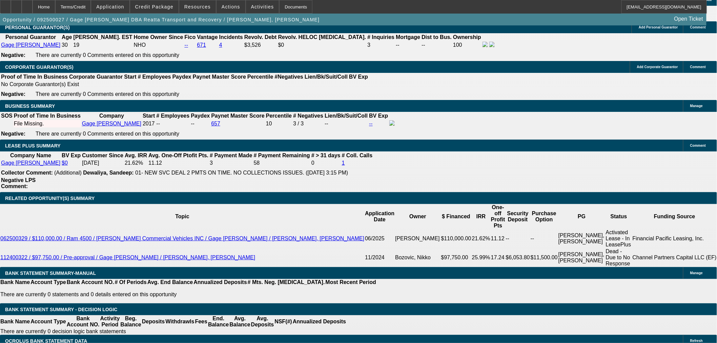
select select "0.05"
type input "$1,471.41"
type input "UNKNOWN"
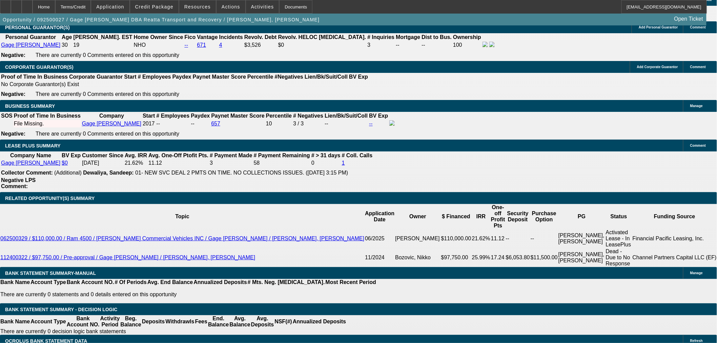
type input "$1,359.70"
type input "$679.85"
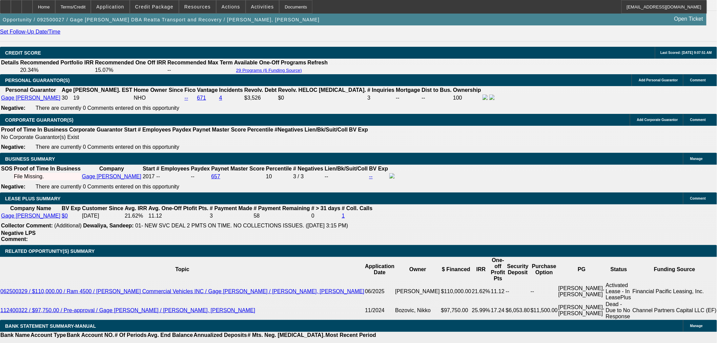
scroll to position [900, 0]
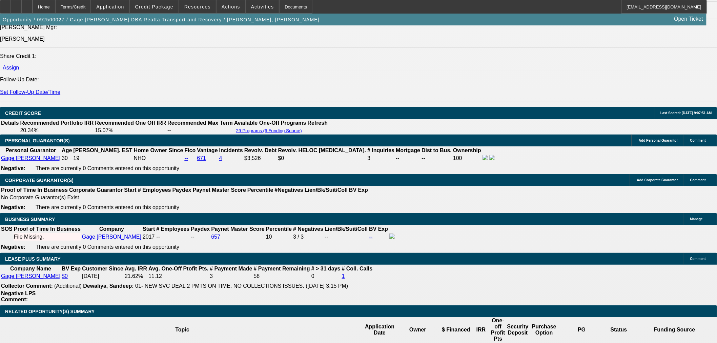
select select "0.1"
type input "$2,942.82"
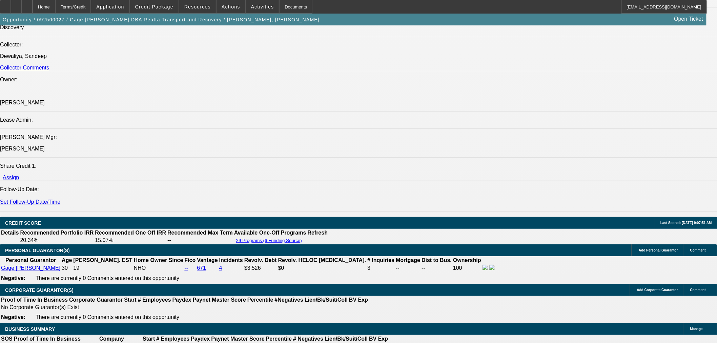
scroll to position [787, 0]
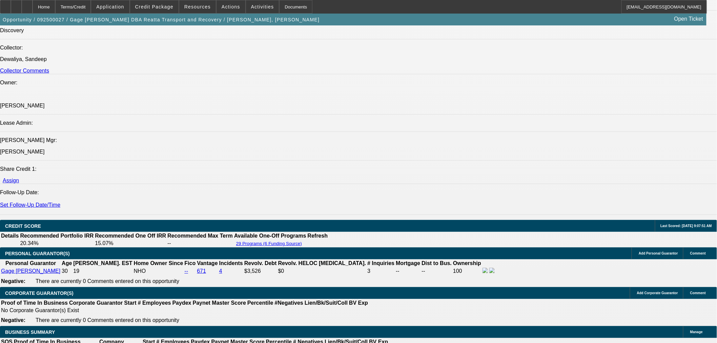
type input "$1,288.14"
type input "$644.07"
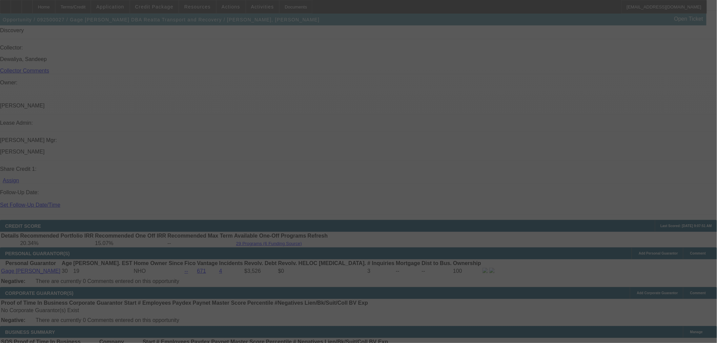
select select "0.1"
select select "2"
select select "0"
select select "6"
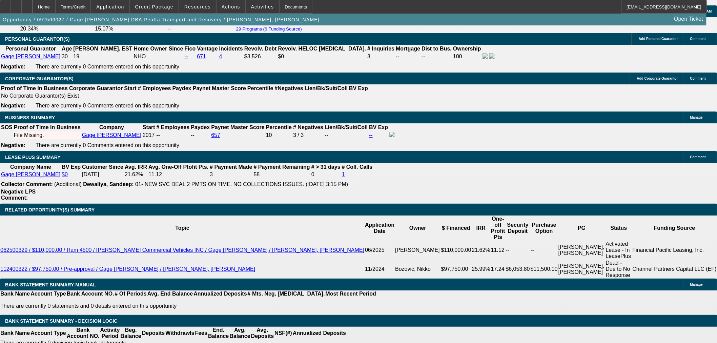
scroll to position [1088, 0]
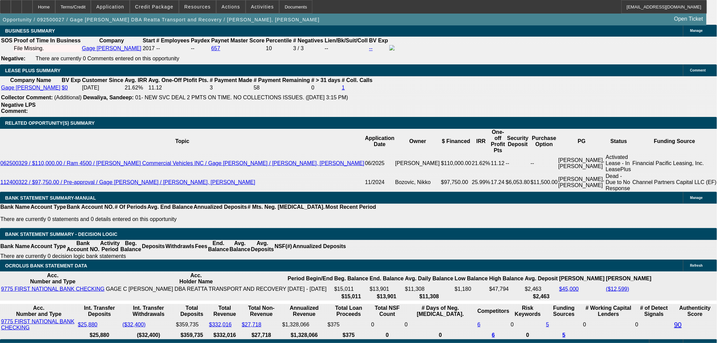
select select "0.05"
type input "$1,471.41"
type input "UNKNOWN"
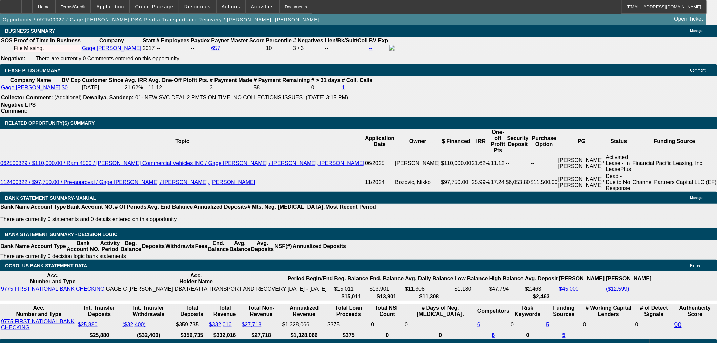
type input "$1,359.70"
type input "$679.85"
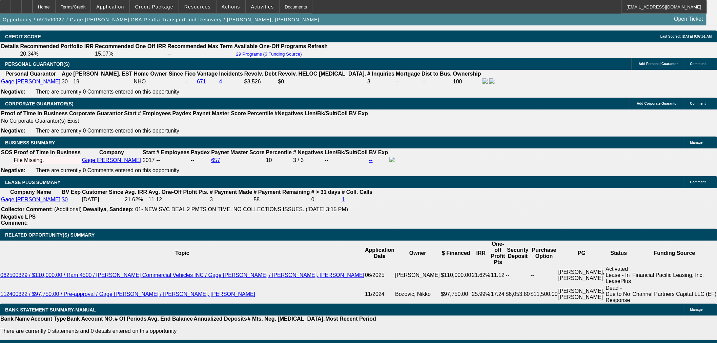
scroll to position [975, 0]
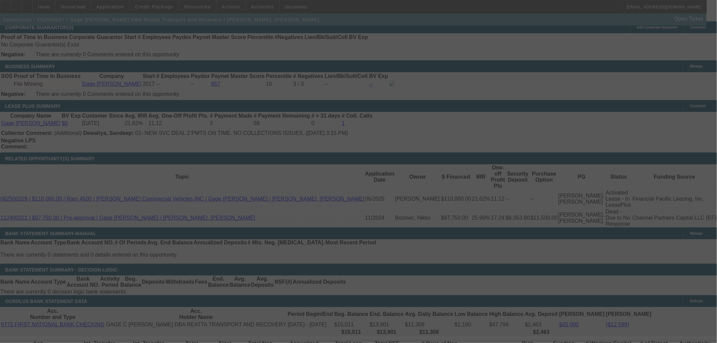
scroll to position [1126, 0]
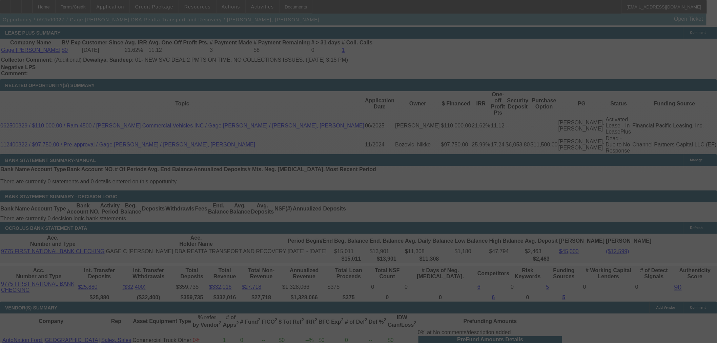
select select "2"
select select "0"
select select "6"
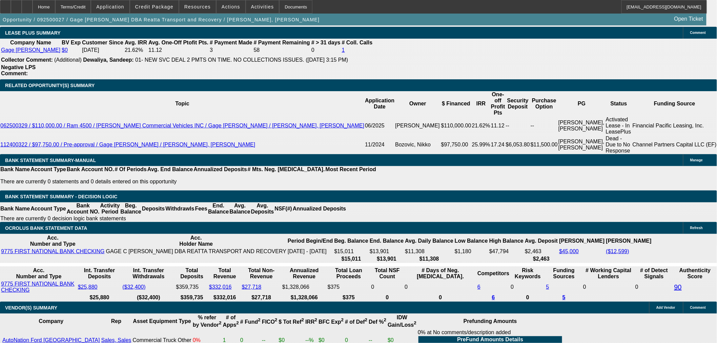
scroll to position [937, 0]
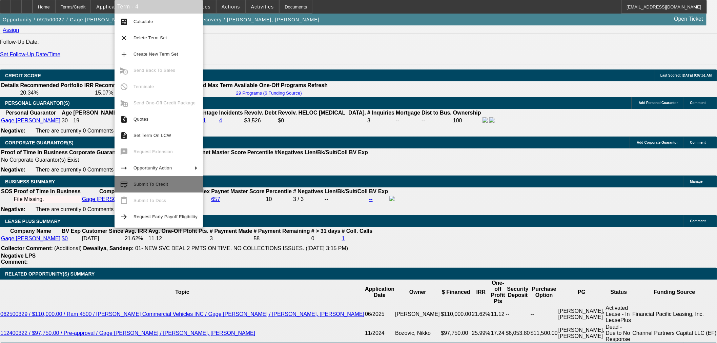
click at [149, 185] on span "Submit To Credit" at bounding box center [150, 184] width 35 height 5
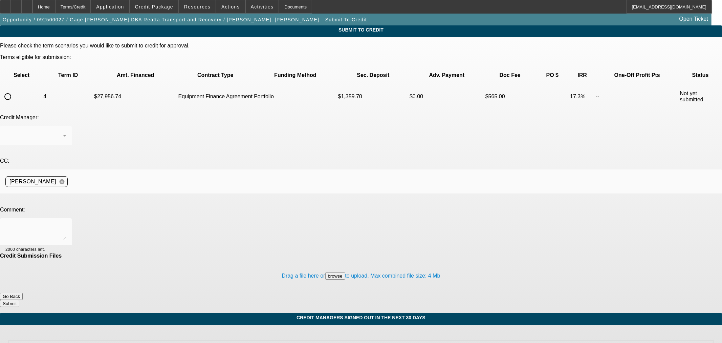
click at [15, 90] on input "radio" at bounding box center [8, 97] width 14 height 14
radio input "true"
drag, startPoint x: 128, startPoint y: 163, endPoint x: 112, endPoint y: 156, distance: 17.0
click at [66, 224] on textarea at bounding box center [35, 232] width 61 height 16
type textarea "Hi George, Gage needs a company spotter vehicle for repo work and would like to…"
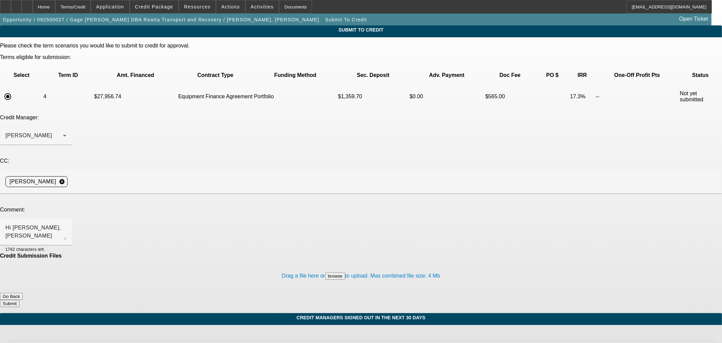
click at [19, 300] on button "Submit" at bounding box center [9, 303] width 19 height 7
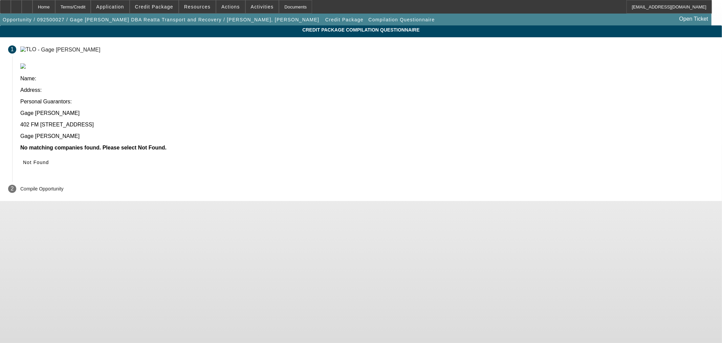
click at [23, 159] on icon at bounding box center [23, 161] width 0 height 5
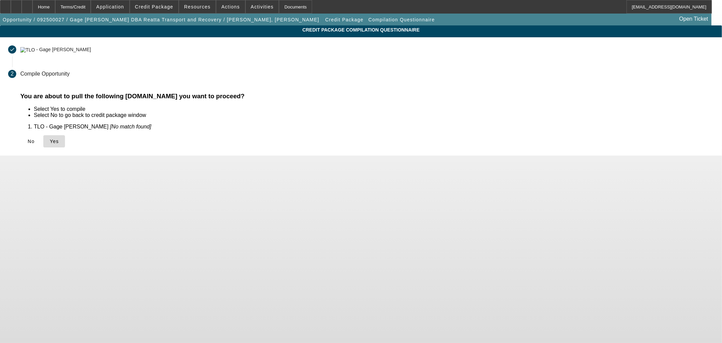
click at [65, 145] on span at bounding box center [54, 141] width 22 height 16
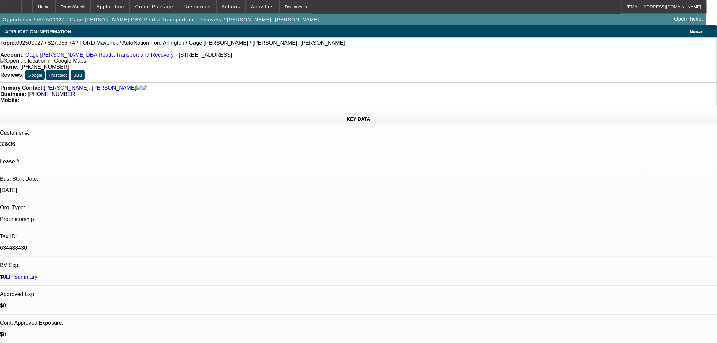
select select "2"
select select "0"
select select "6"
select select "0"
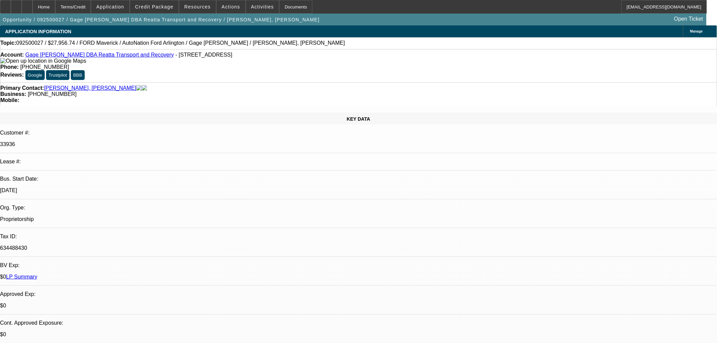
select select "0"
select select "3"
select select "0.1"
select select "4"
select select "0"
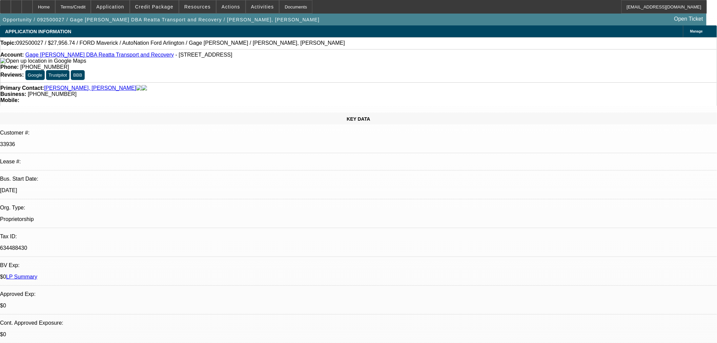
select select "0"
select select "3"
select select "0.1"
select select "4"
select select "0"
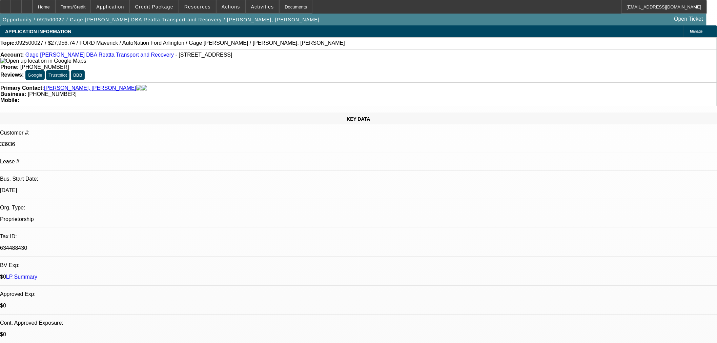
select select "0"
select select "3"
select select "0.1"
select select "4"
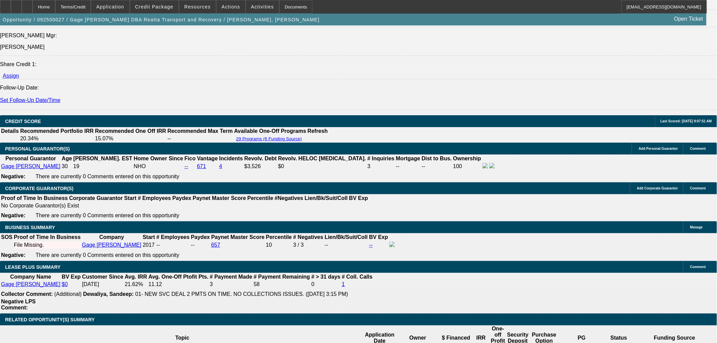
scroll to position [1016, 0]
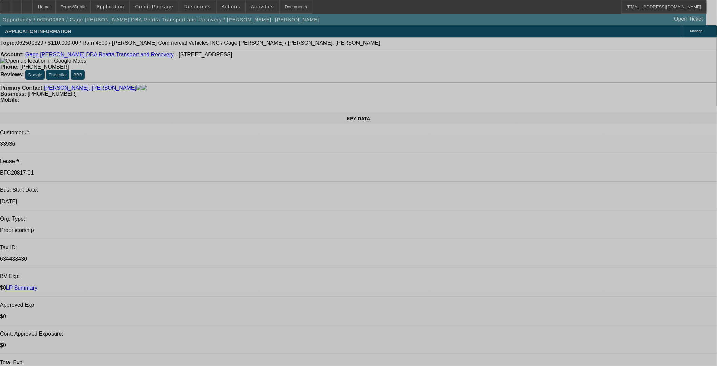
select select "0"
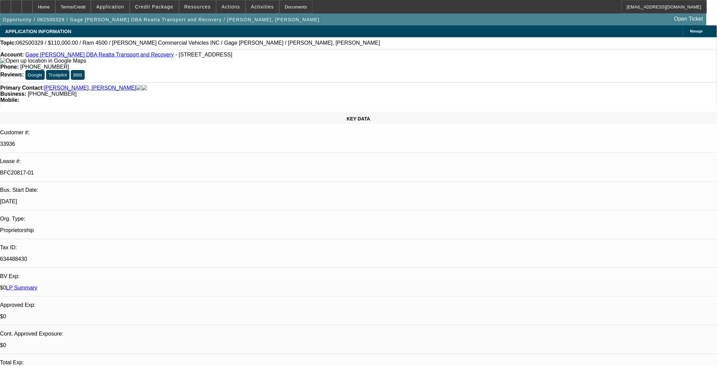
select select "0"
select select "3"
select select "0"
select select "6"
select select "0"
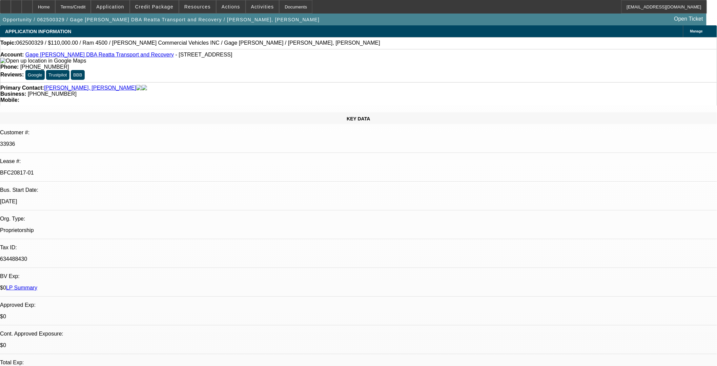
select select "0"
select select "3"
select select "0"
select select "6"
select select "0"
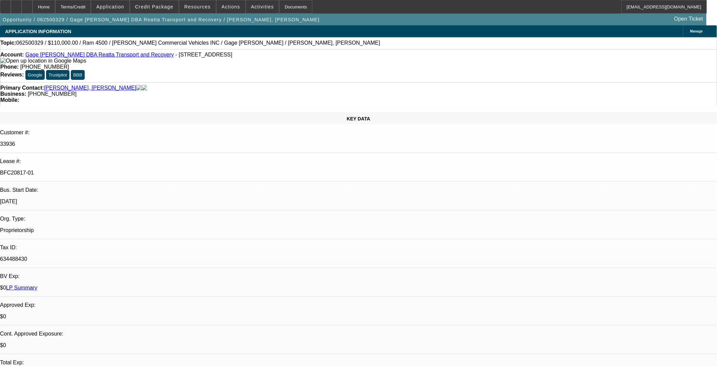
select select "0"
select select "3"
select select "0"
select select "6"
select select "0"
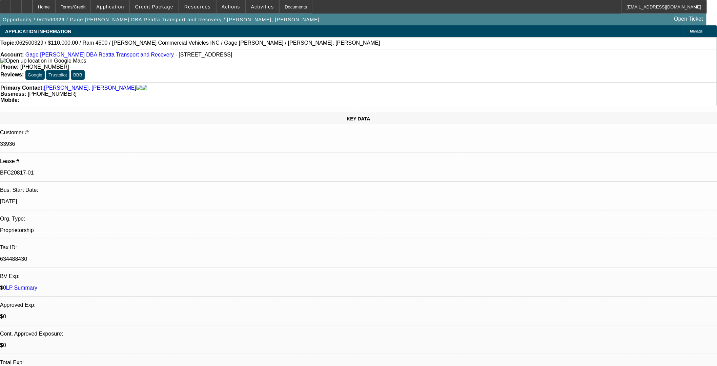
select select "0"
select select "3"
select select "0"
select select "6"
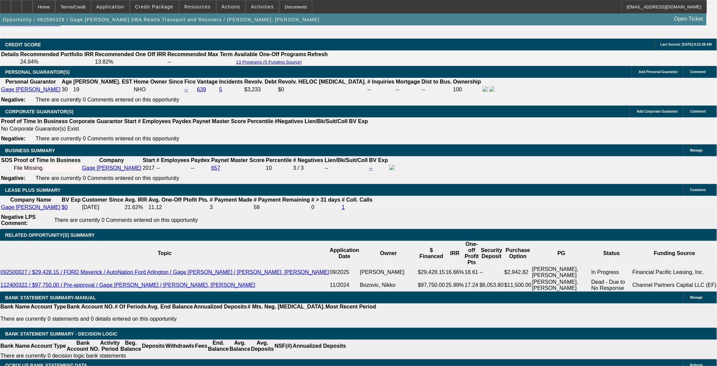
scroll to position [978, 0]
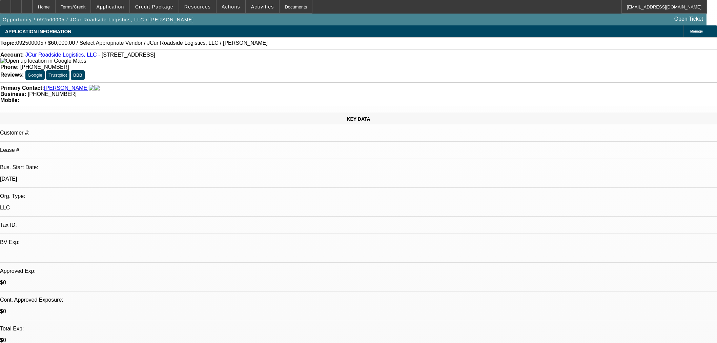
select select "0"
select select "2"
select select "0.1"
select select "4"
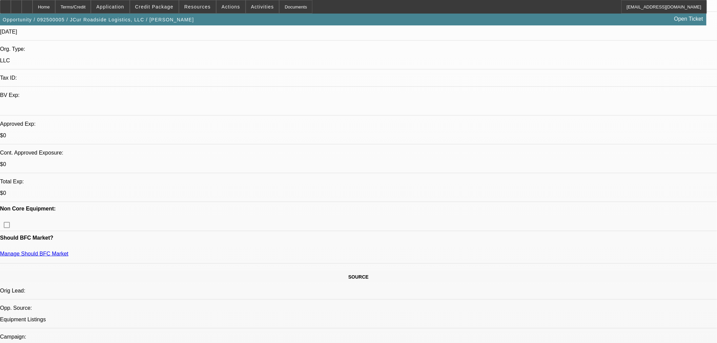
scroll to position [150, 0]
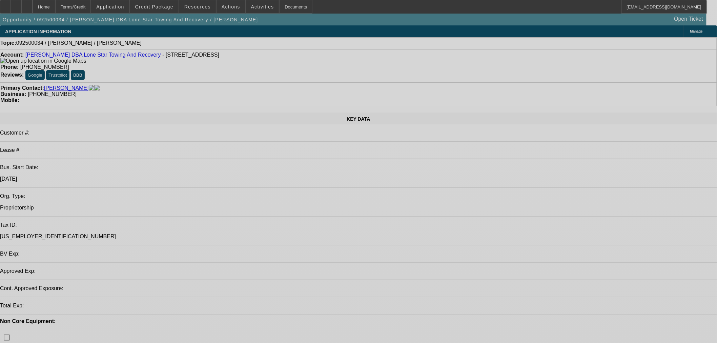
select select "0"
select select "2"
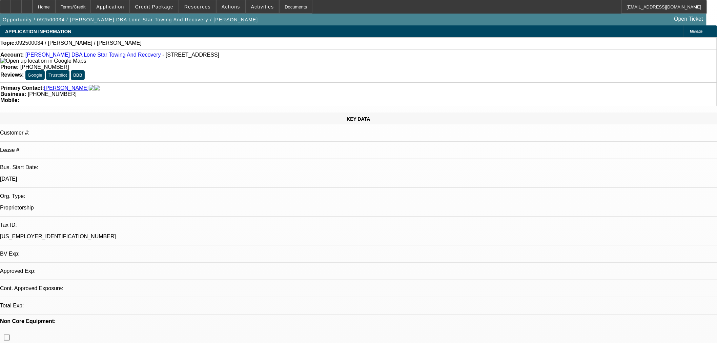
select select "0.1"
select select "4"
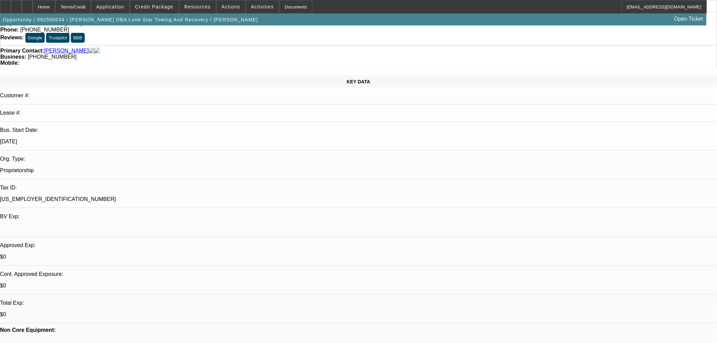
scroll to position [150, 0]
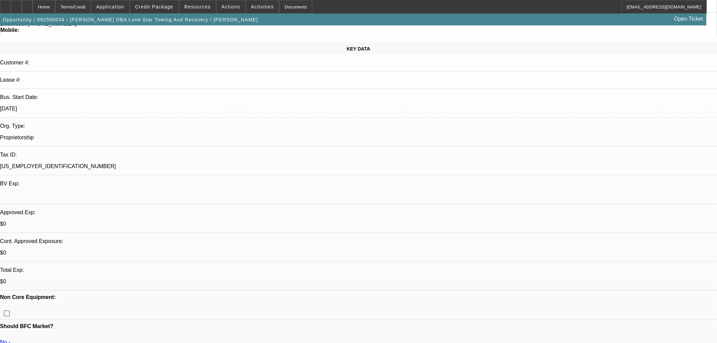
scroll to position [0, 0]
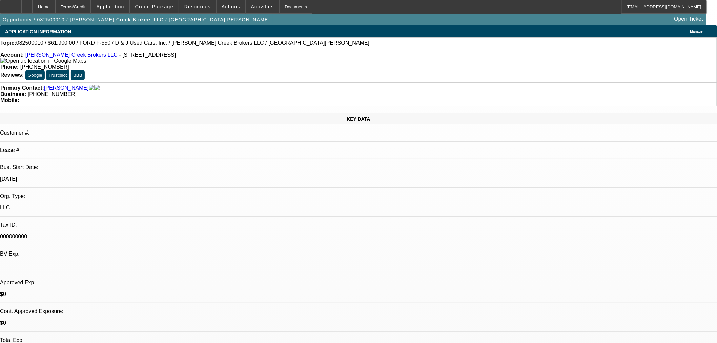
select select "0"
select select "2"
select select "0.1"
select select "2"
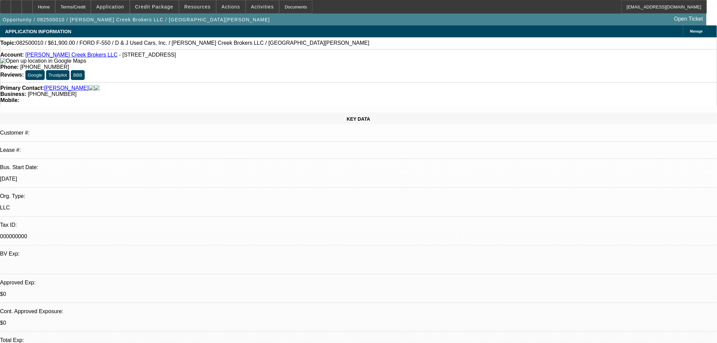
select select "0.1"
select select "2"
select select "4"
select select "2"
select select "4"
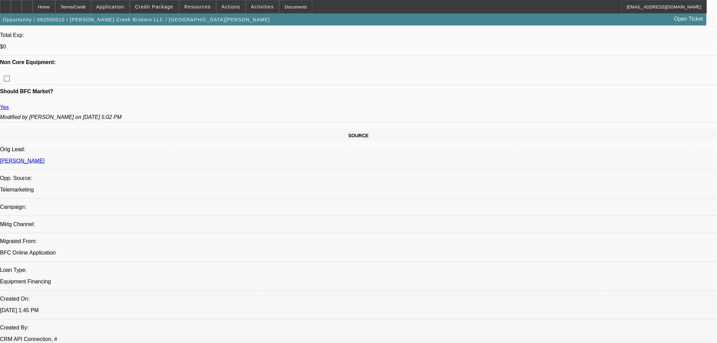
scroll to position [226, 0]
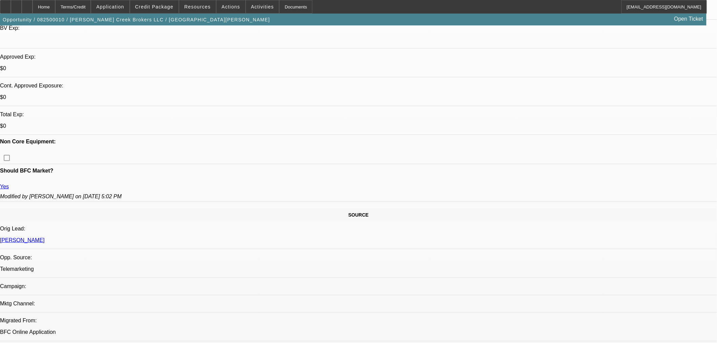
click at [163, 8] on span "Credit Package" at bounding box center [154, 6] width 38 height 5
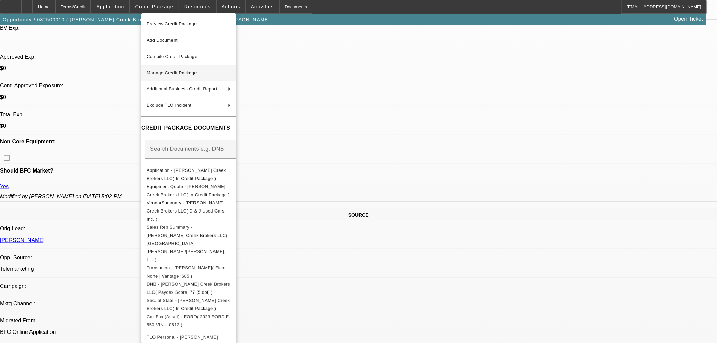
click at [174, 75] on span "Manage Credit Package" at bounding box center [172, 72] width 50 height 5
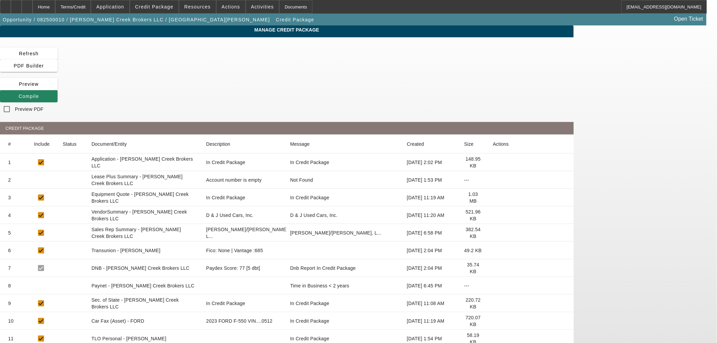
scroll to position [72, 0]
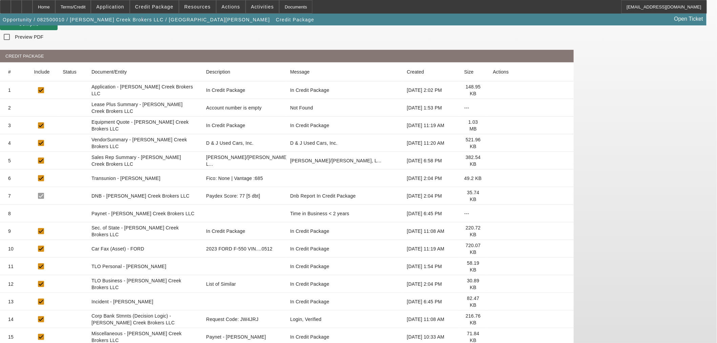
click at [156, 8] on span "Credit Package" at bounding box center [154, 6] width 38 height 5
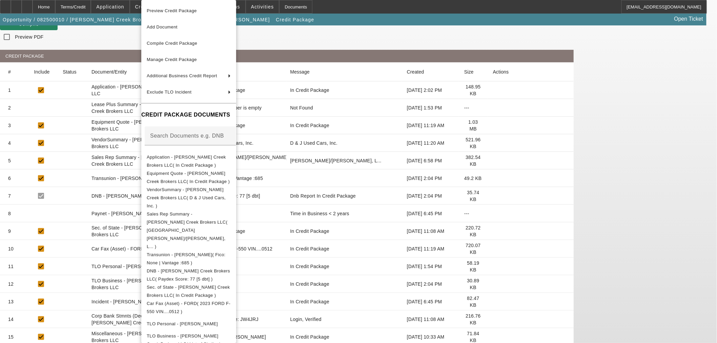
click at [410, 331] on div at bounding box center [358, 171] width 717 height 343
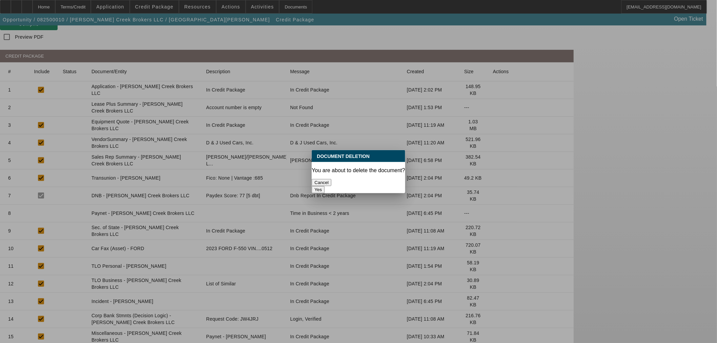
click at [324, 186] on button "Yes" at bounding box center [318, 189] width 13 height 7
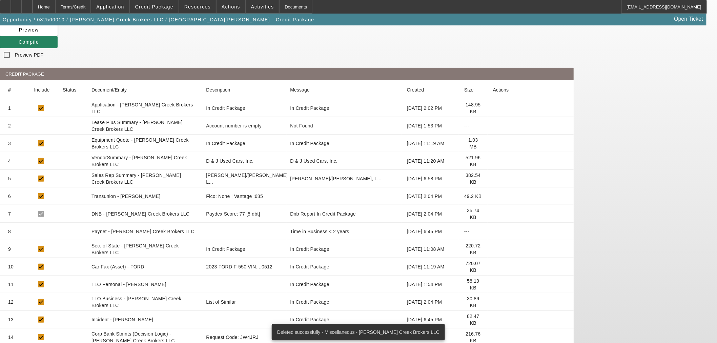
scroll to position [55, 0]
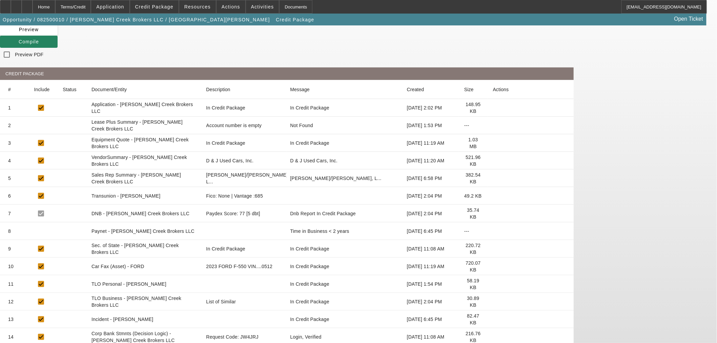
drag, startPoint x: 559, startPoint y: 299, endPoint x: 548, endPoint y: 300, distance: 11.6
click at [55, 5] on div "Home" at bounding box center [44, 7] width 23 height 14
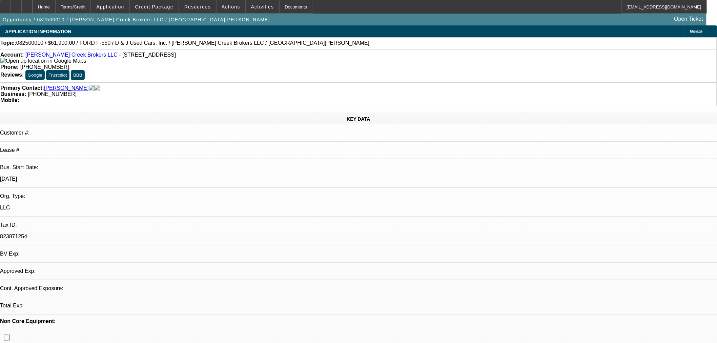
select select "0"
select select "2"
select select "0.1"
select select "4"
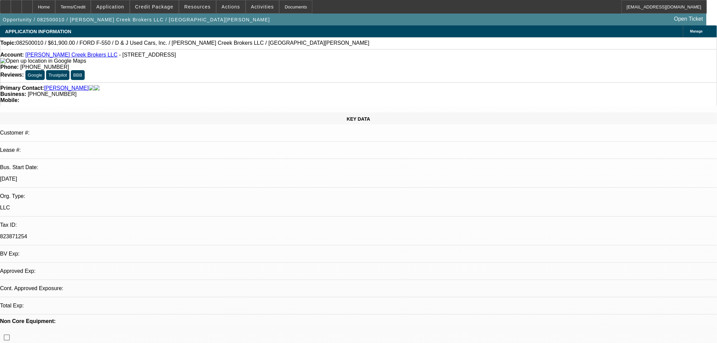
select select "0.1"
select select "2"
select select "0.1"
select select "4"
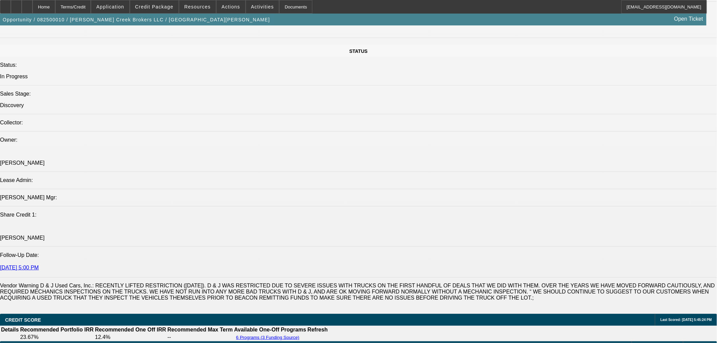
scroll to position [978, 0]
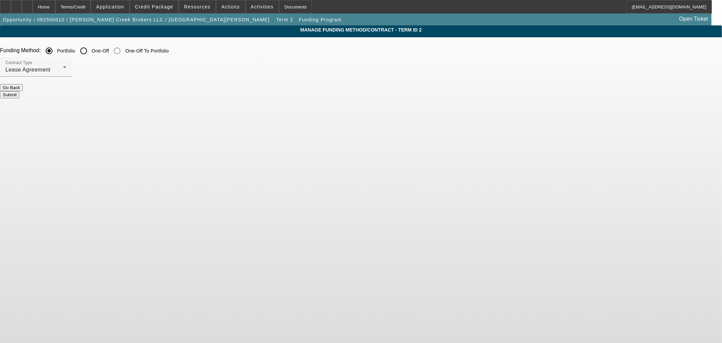
click at [90, 51] on input "One-Off" at bounding box center [84, 51] width 14 height 14
radio input "true"
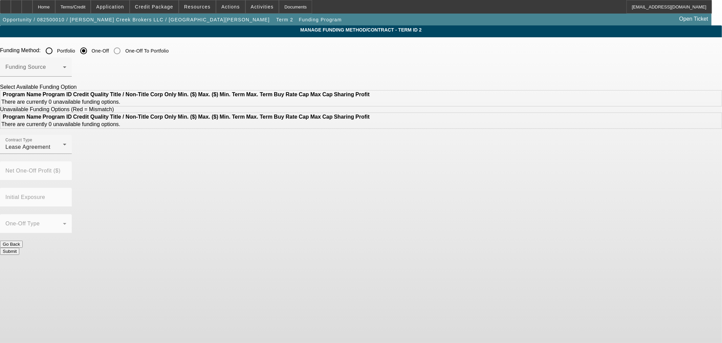
click at [92, 56] on div at bounding box center [84, 51] width 16 height 16
click at [63, 68] on span at bounding box center [34, 70] width 58 height 8
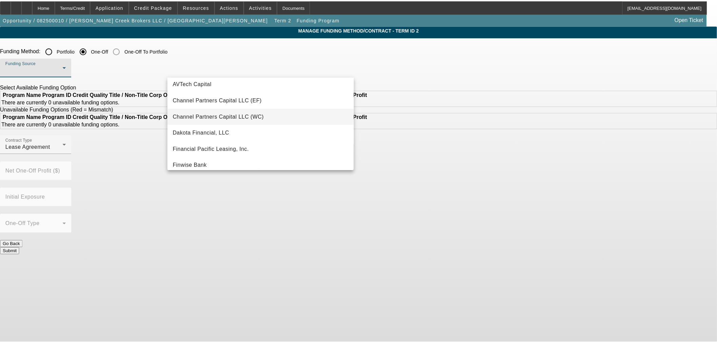
scroll to position [38, 0]
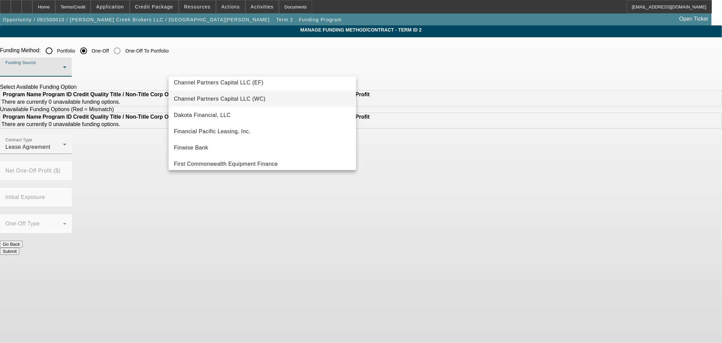
click at [232, 127] on mat-option "Financial Pacific Leasing, Inc." at bounding box center [263, 131] width 188 height 16
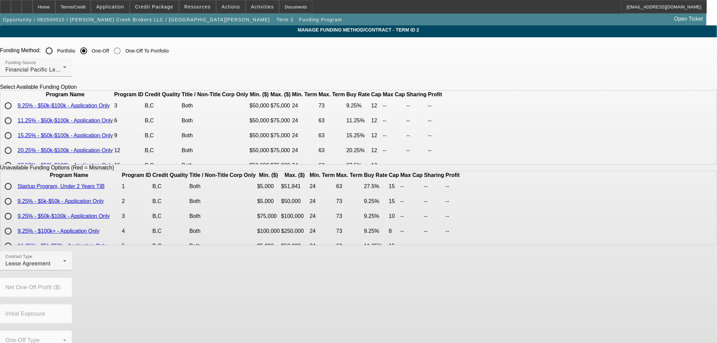
click at [15, 112] on input "radio" at bounding box center [8, 106] width 14 height 14
radio input "true"
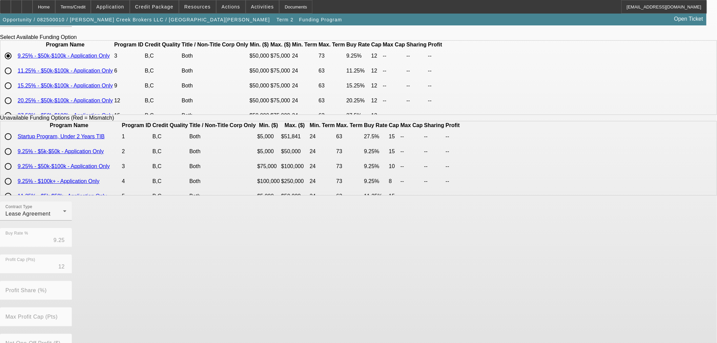
scroll to position [115, 0]
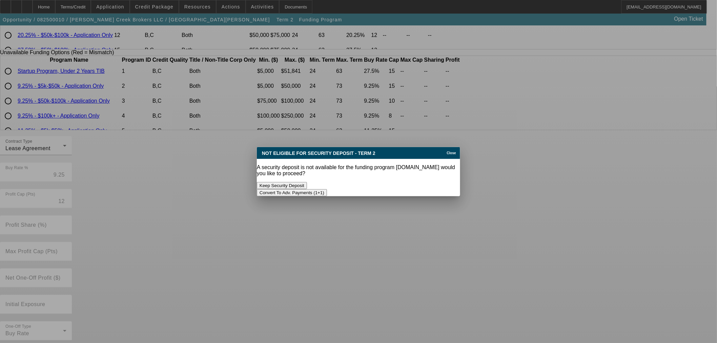
click at [327, 189] on button "Convert To Adv. Payments (1+1)" at bounding box center [292, 192] width 70 height 7
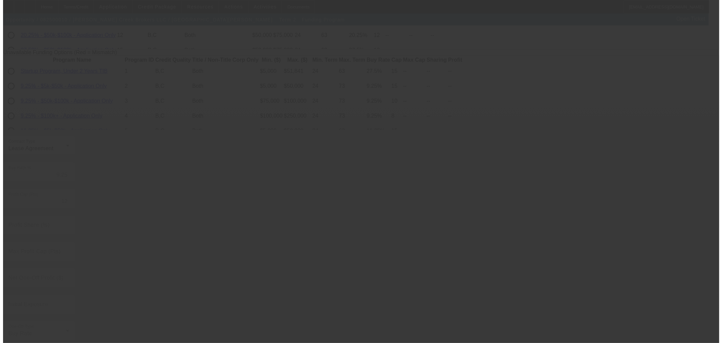
radio input "true"
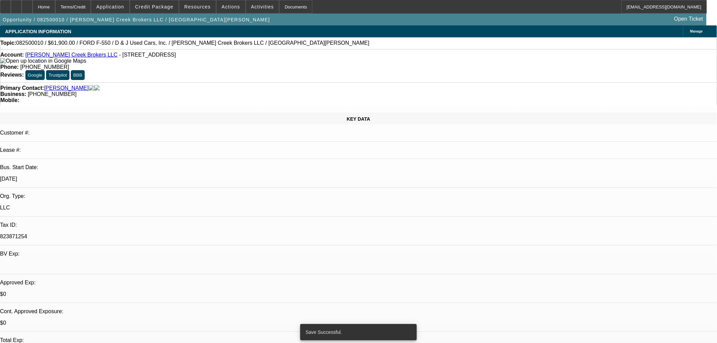
select select "0"
select select "0.1"
select select "4"
select select "0.1"
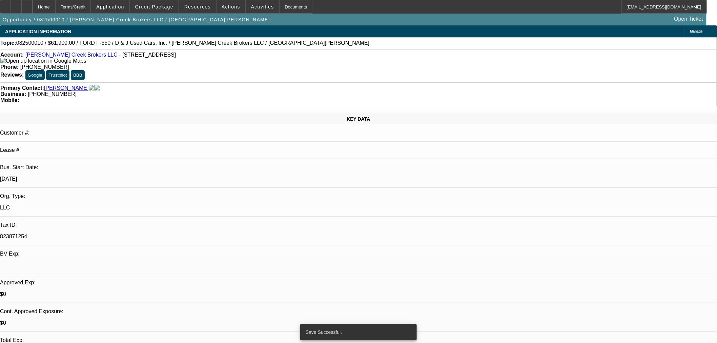
select select "2"
select select "0.1"
select select "4"
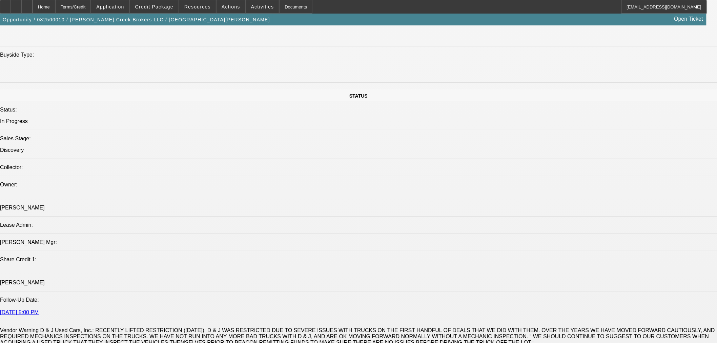
scroll to position [752, 0]
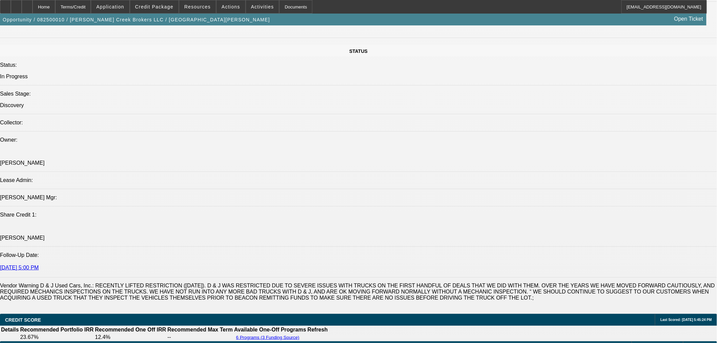
drag, startPoint x: 315, startPoint y: 152, endPoint x: 43, endPoint y: 153, distance: 271.9
copy span "Bulley Creek Brokers LLC has been operating since 2018 and is currently purchas…"
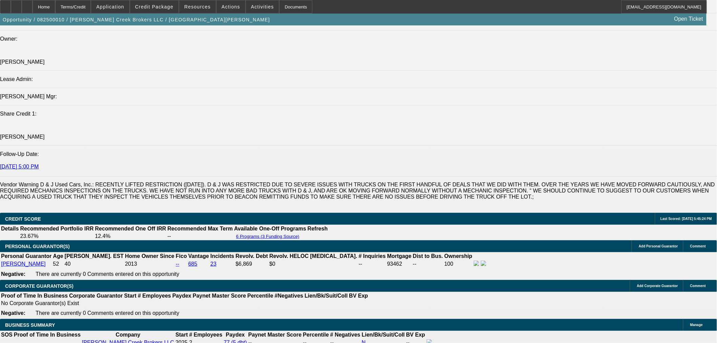
scroll to position [978, 0]
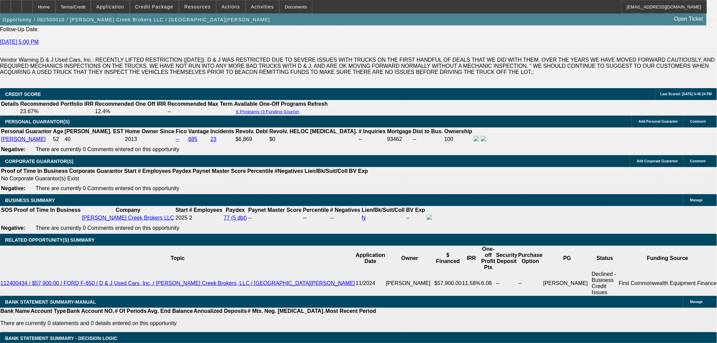
drag, startPoint x: 153, startPoint y: 184, endPoint x: 209, endPoint y: 187, distance: 56.0
type input "UNKNOWN"
type input "1"
type input "$1,574.08"
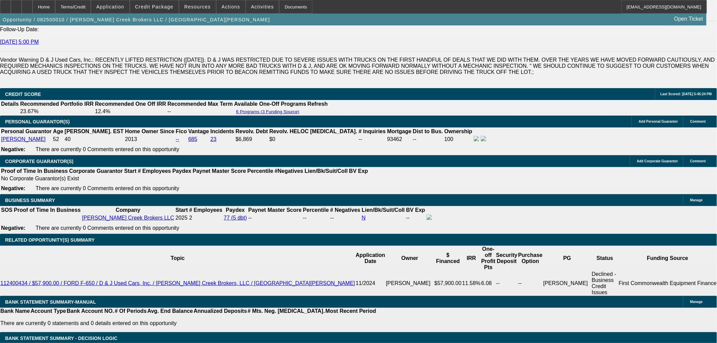
type input "11"
type input "$1,855.51"
type input "11"
select select "3"
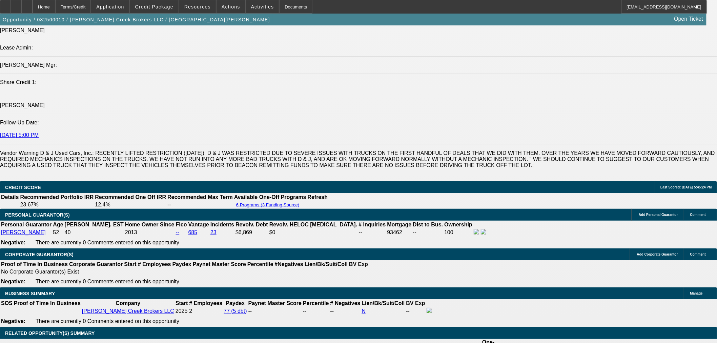
scroll to position [865, 0]
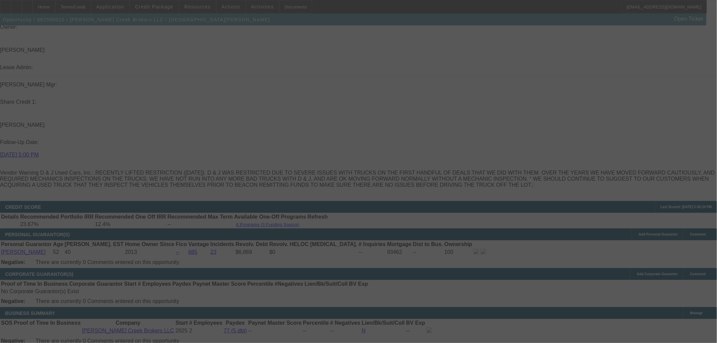
select select "0"
select select "3"
select select "0.1"
select select "4"
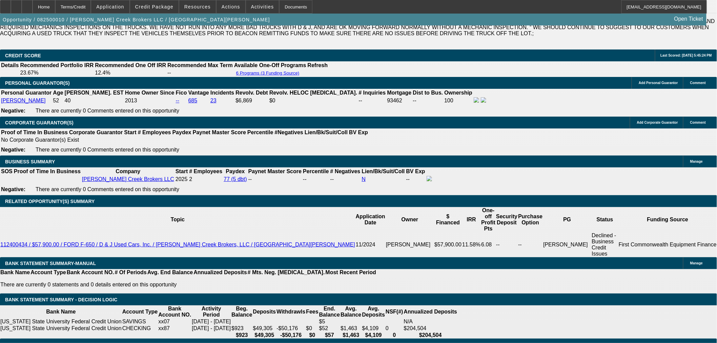
scroll to position [940, 0]
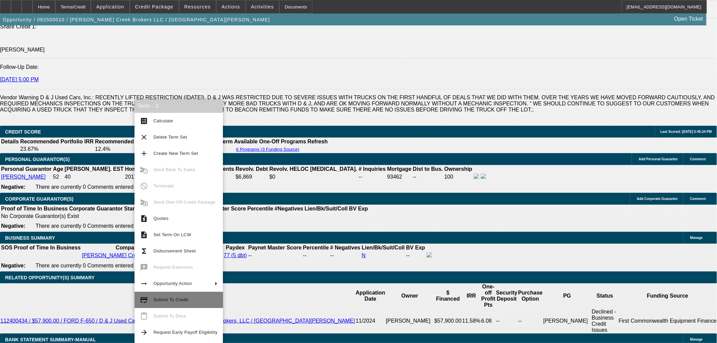
click at [161, 303] on span "Submit To Credit" at bounding box center [185, 300] width 64 height 8
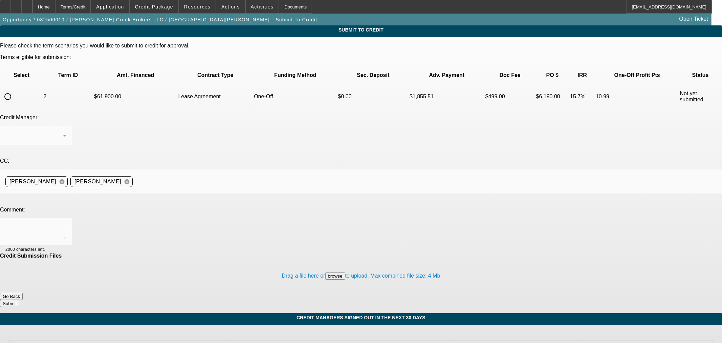
click at [15, 90] on input "radio" at bounding box center [8, 97] width 14 height 14
radio input "true"
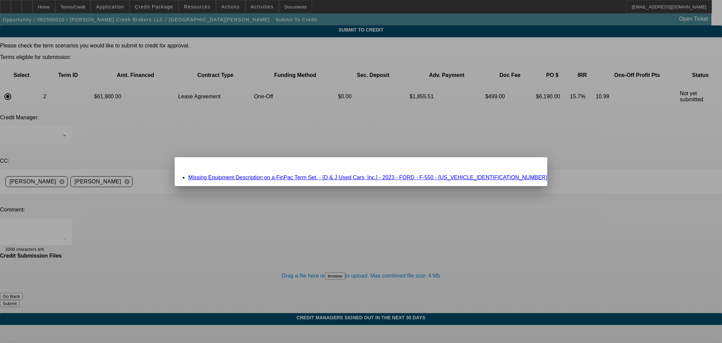
click at [312, 176] on link "Missing Equipment Description on a FinPac Term Set. - [D & J Used Cars, Inc.] -…" at bounding box center [367, 177] width 359 height 6
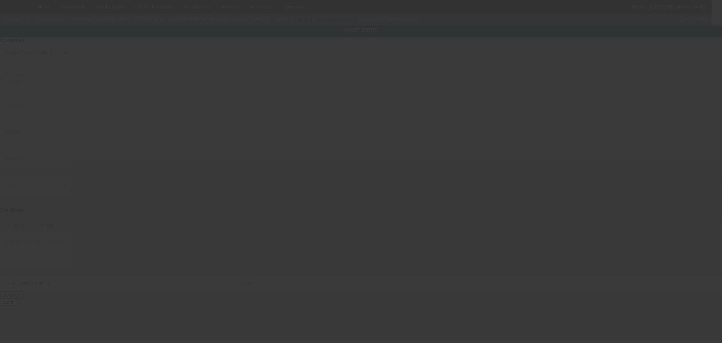
type input "1FDUF5GN2PDA10512"
type input "Ford"
type input "F-550"
radio input "true"
type input "180 County Road 416"
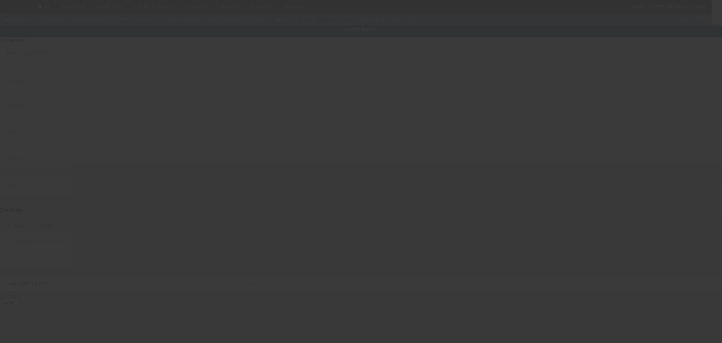
type input "Wilsonville"
type input "35186"
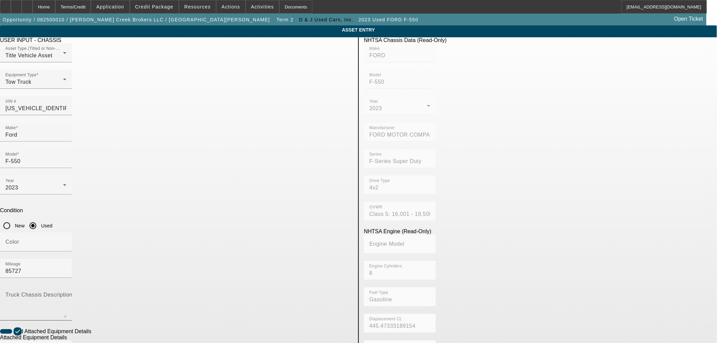
click at [66, 293] on textarea "Truck Chassis Description (Describe the truck chassis only)" at bounding box center [35, 305] width 61 height 24
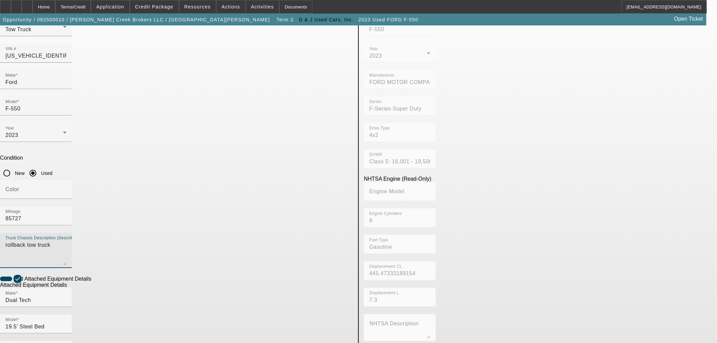
scroll to position [89, 0]
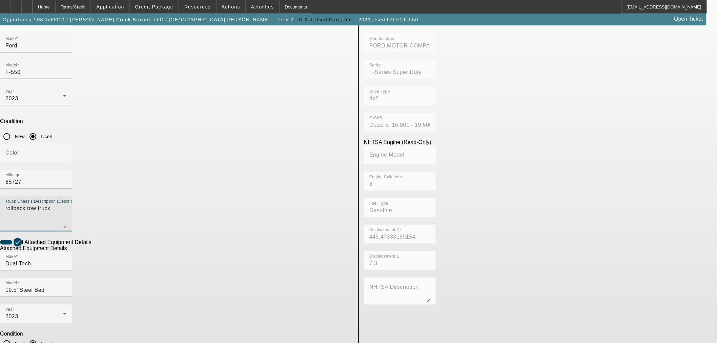
type textarea "rollback tow truck"
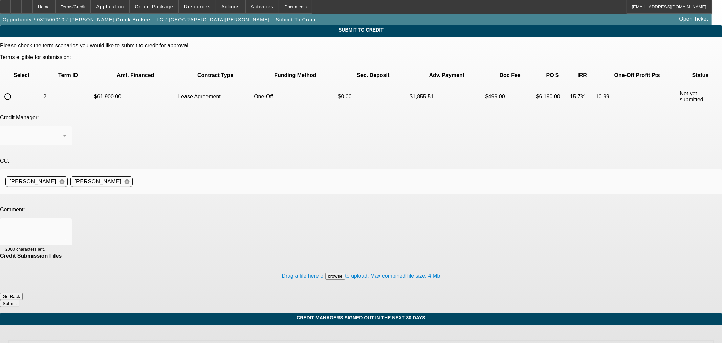
click at [15, 90] on input "radio" at bounding box center [8, 97] width 14 height 14
radio input "true"
click at [66, 224] on textarea at bounding box center [35, 232] width 61 height 16
paste textarea "Bulley Creek Brokers LLC has been operating since 2018 and is currently purchas…"
type textarea "Please ok to Finpac: Bulley Creek Brokers LLC has been operating since 2018 and…"
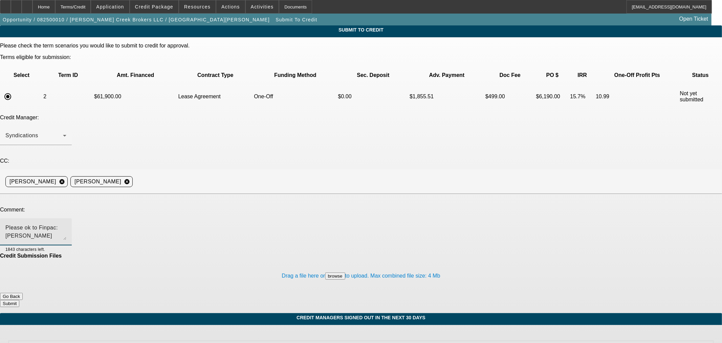
click at [19, 300] on button "Submit" at bounding box center [9, 303] width 19 height 7
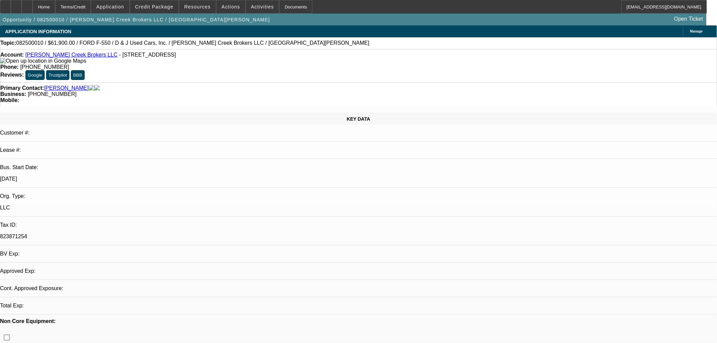
select select "0"
select select "3"
select select "0.1"
select select "4"
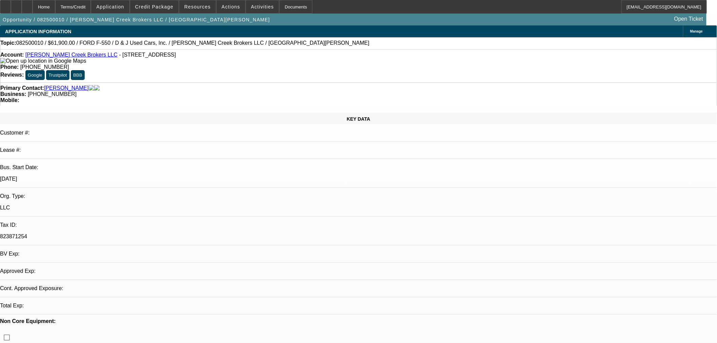
select select "0.1"
select select "2"
select select "0.1"
select select "4"
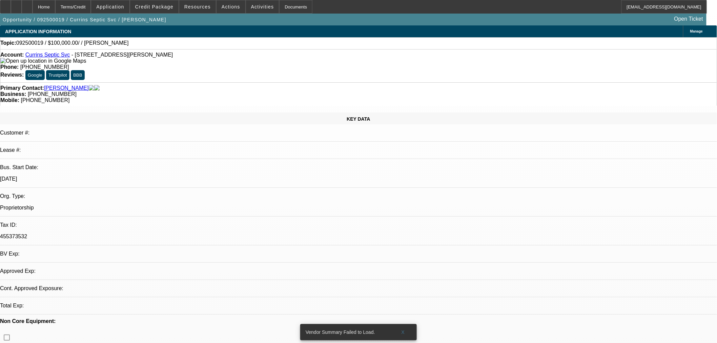
select select "0"
select select "2"
select select "0.1"
select select "4"
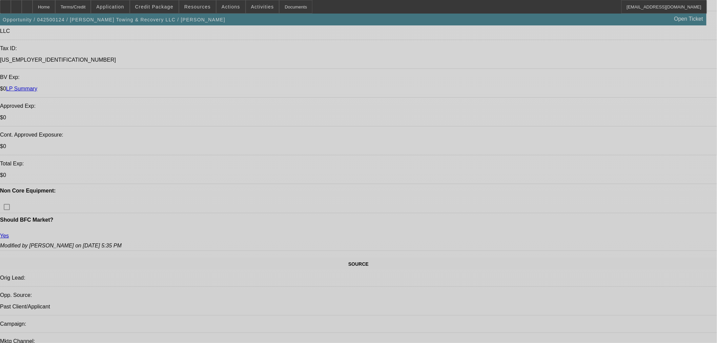
select select "0"
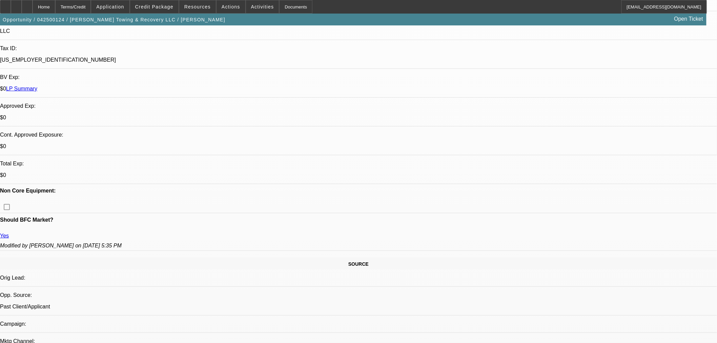
select select "0"
select select "3"
select select "0"
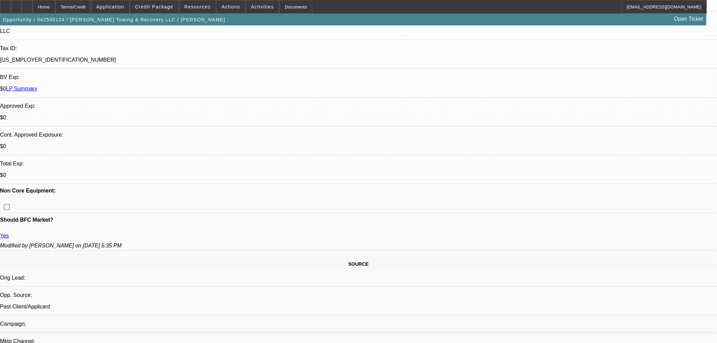
select select "3"
select select "0"
select select "3"
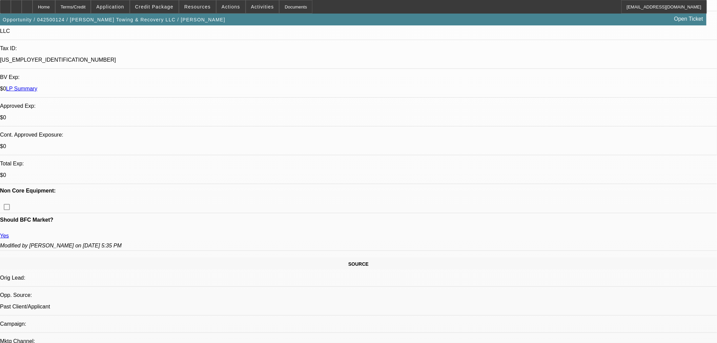
select select "0"
select select "3"
select select "0"
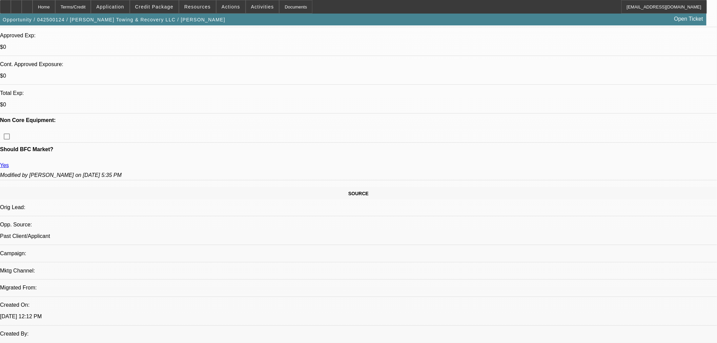
scroll to position [339, 0]
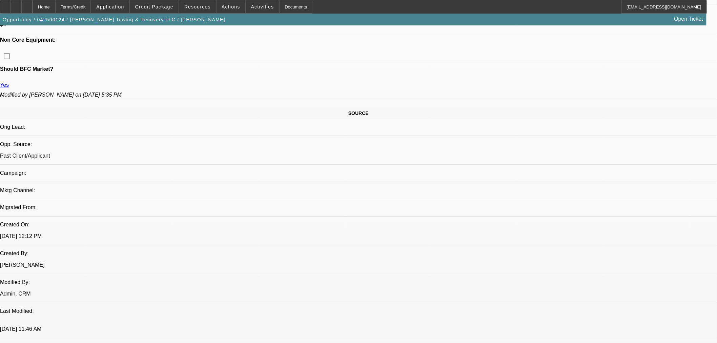
select select "6"
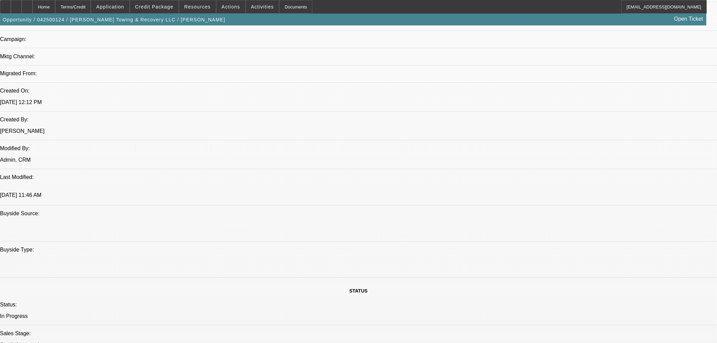
scroll to position [361, 0]
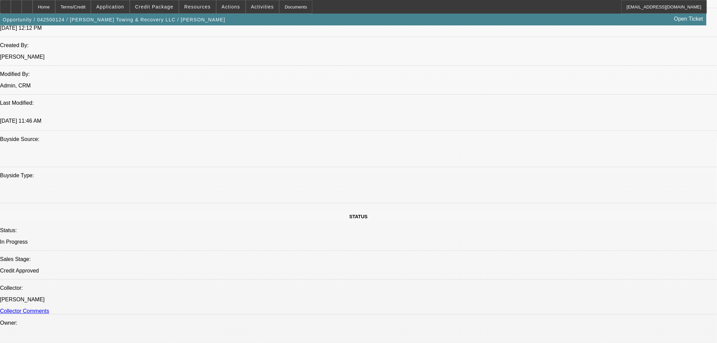
scroll to position [437, 0]
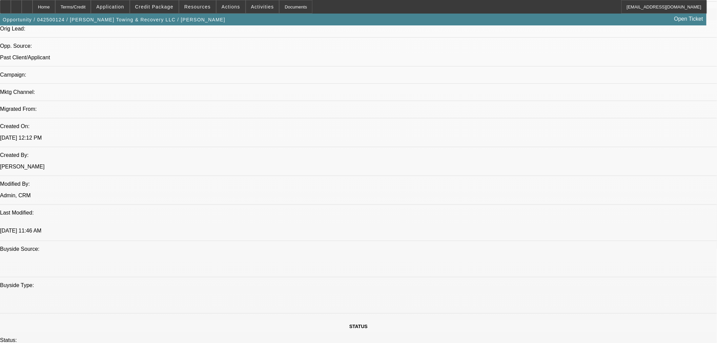
click at [167, 6] on span "Credit Package" at bounding box center [154, 6] width 38 height 5
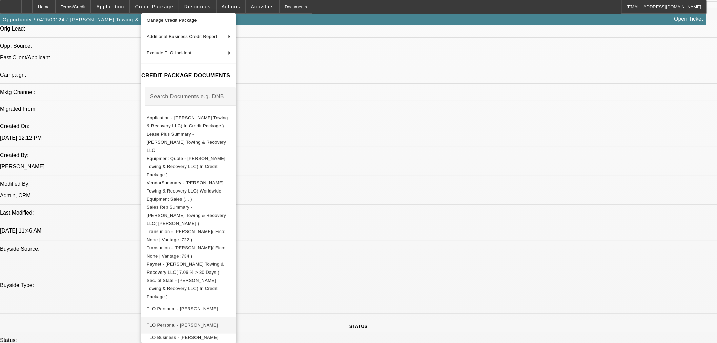
scroll to position [70, 0]
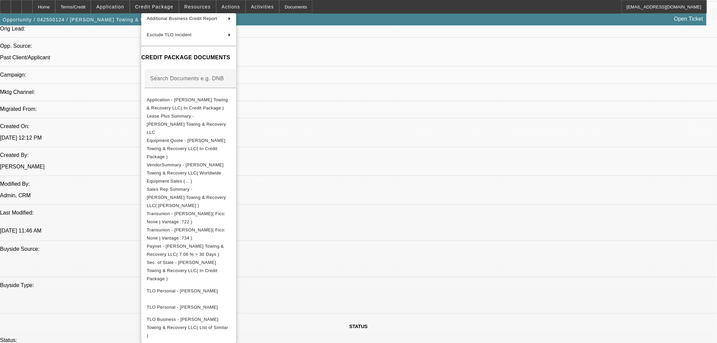
click at [529, 277] on div at bounding box center [358, 171] width 717 height 343
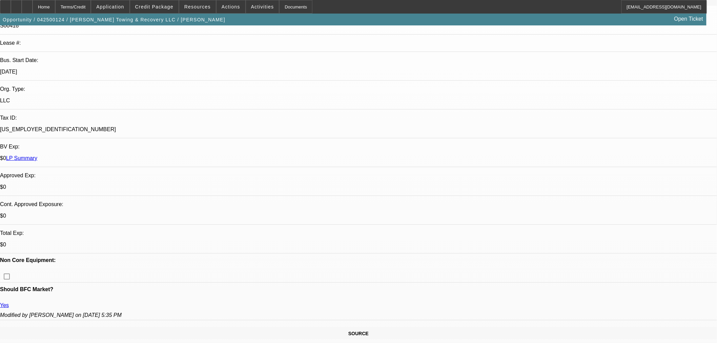
scroll to position [226, 0]
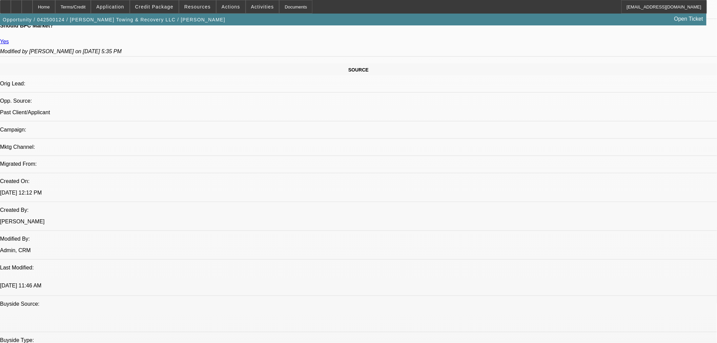
scroll to position [451, 0]
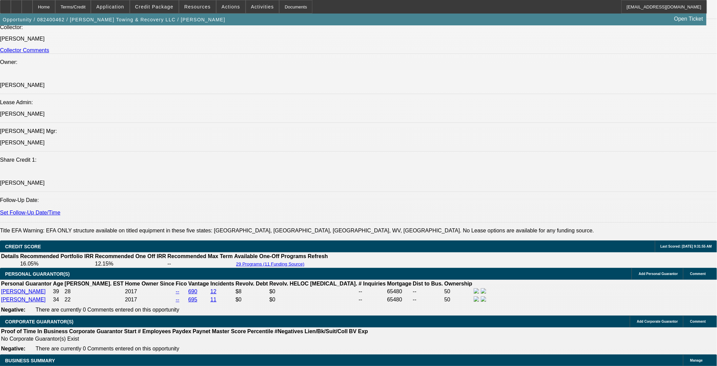
select select "0"
select select "3"
select select "0"
select select "6"
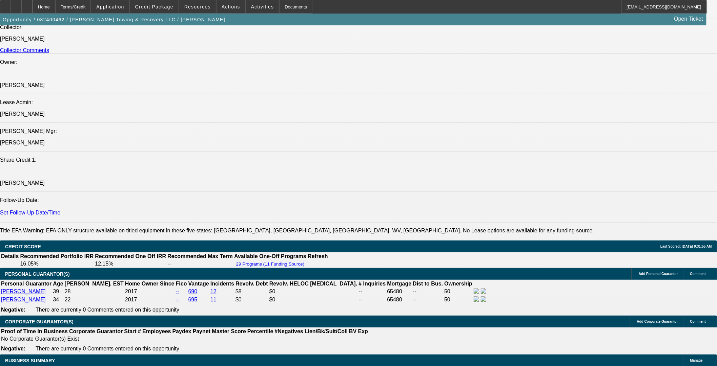
select select "0"
select select "3"
select select "0"
select select "6"
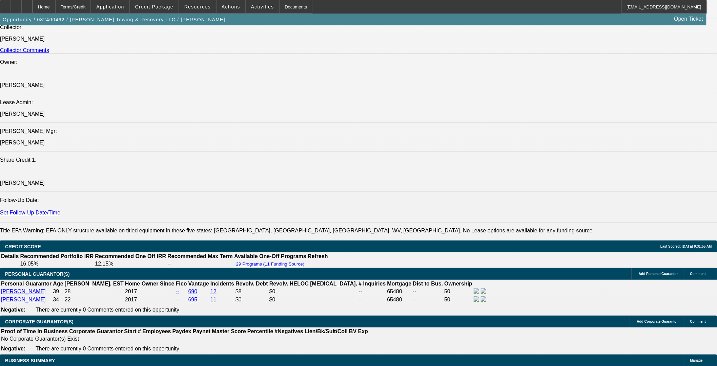
select select "0"
select select "3"
select select "0"
select select "6"
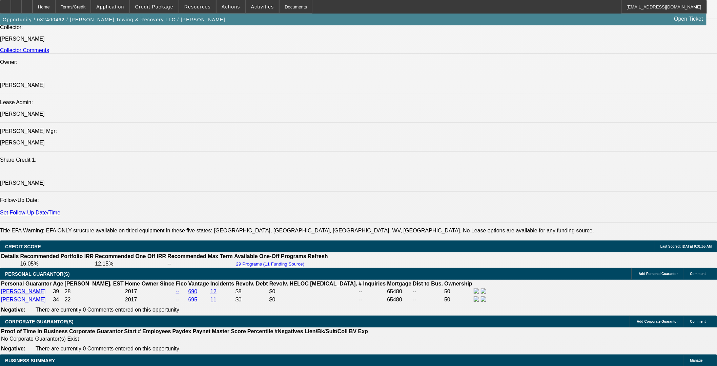
select select "0"
select select "3"
select select "0"
select select "6"
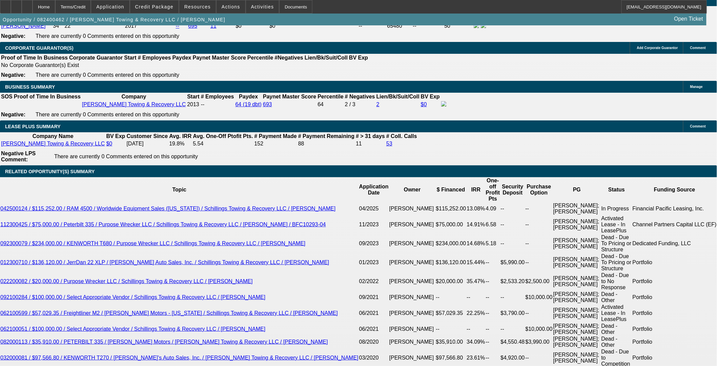
scroll to position [1138, 0]
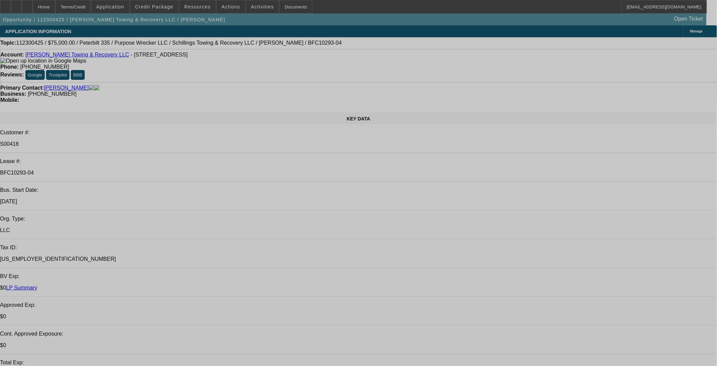
select select "0"
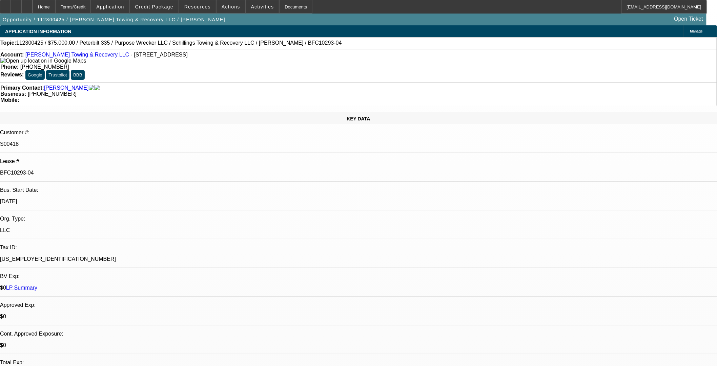
select select "0"
select select "3"
select select "0"
select select "6"
select select "0"
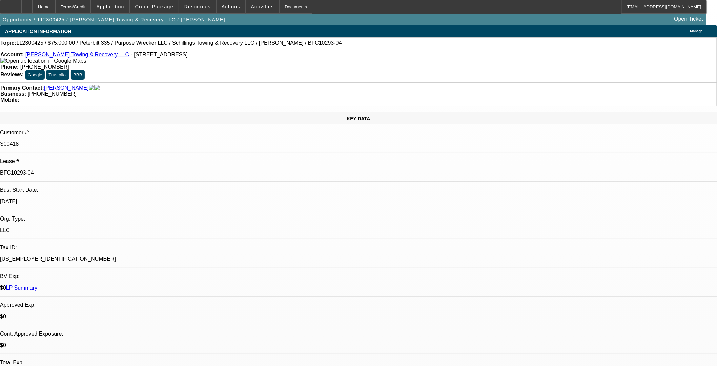
select select "0"
select select "6"
select select "0"
select select "2"
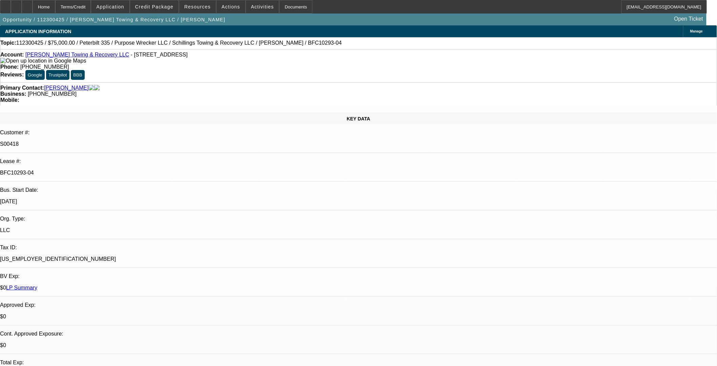
select select "2"
select select "0"
select select "6"
select select "0"
select select "2"
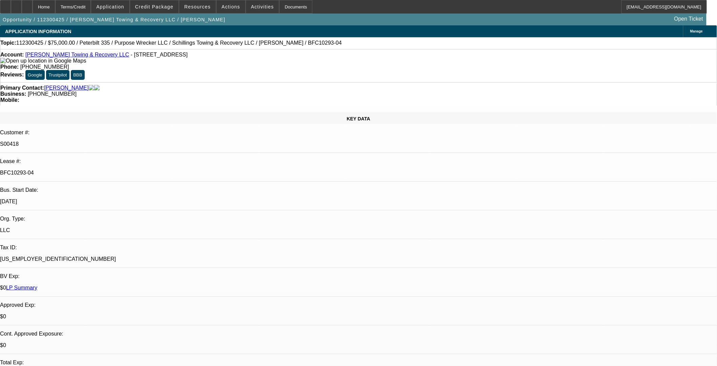
select select "2"
select select "0"
select select "6"
click at [157, 4] on span "Credit Package" at bounding box center [154, 6] width 38 height 5
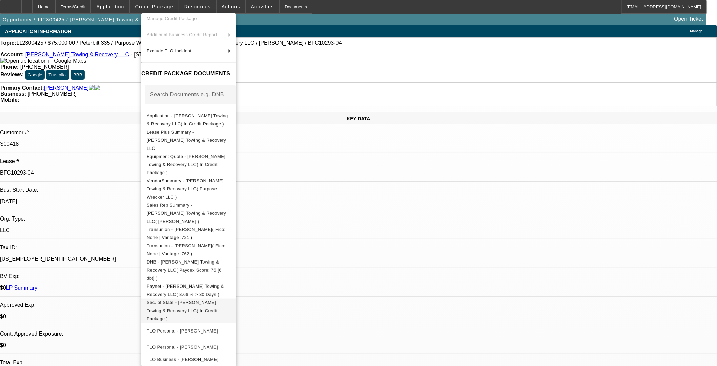
scroll to position [95, 0]
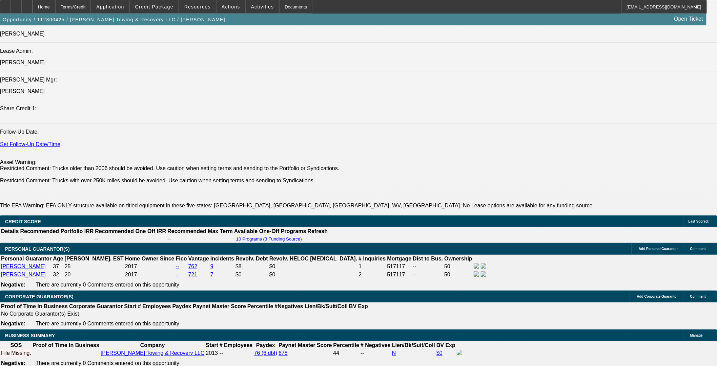
select select "0"
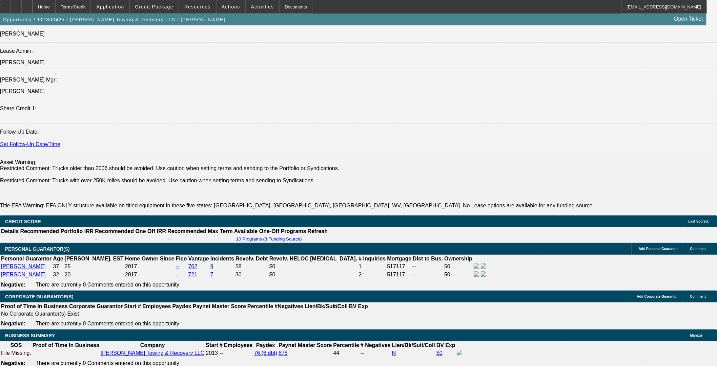
select select "0"
select select "2"
select select "0"
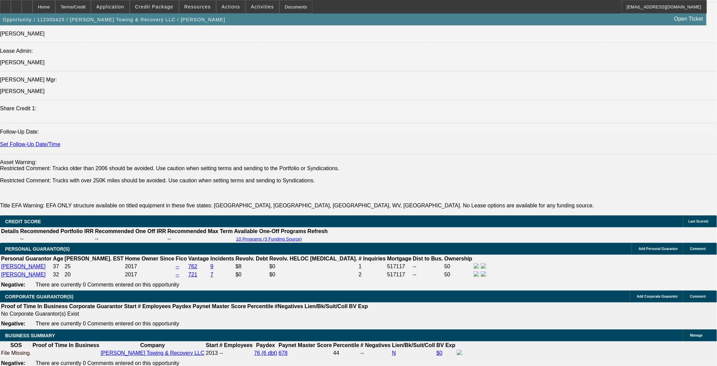
select select "2"
select select "0"
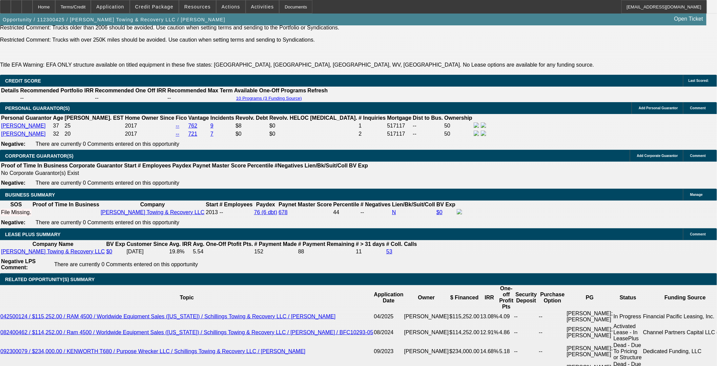
select select "1"
select select "3"
select select "6"
select select "1"
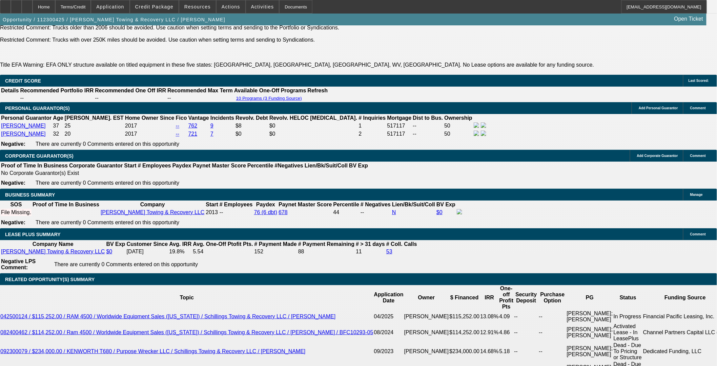
select select "6"
select select "1"
select select "2"
select select "6"
select select "1"
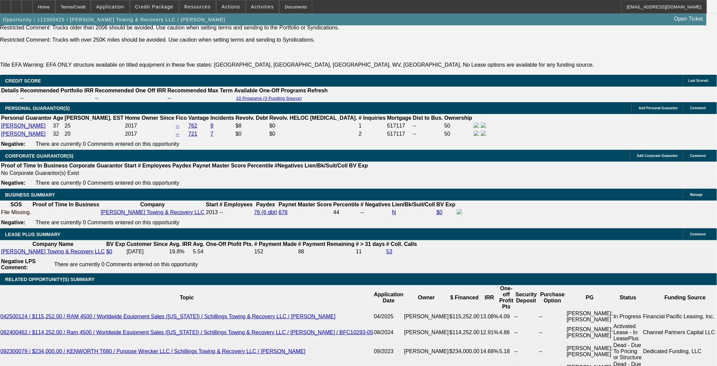
select select "2"
select select "6"
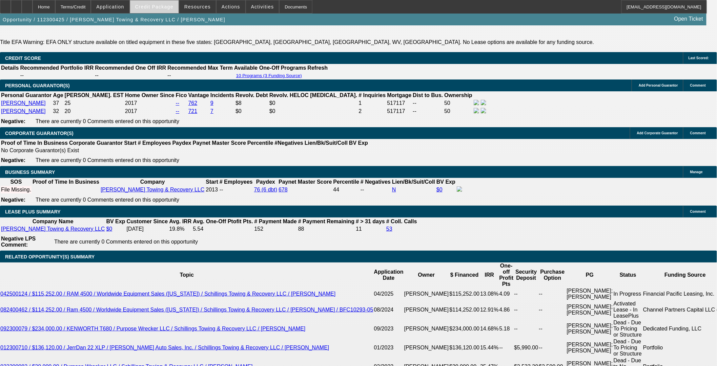
click at [165, 7] on span "Credit Package" at bounding box center [154, 6] width 38 height 5
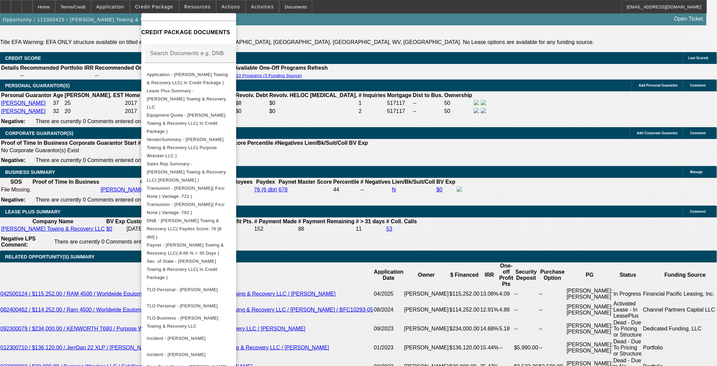
scroll to position [1147, 0]
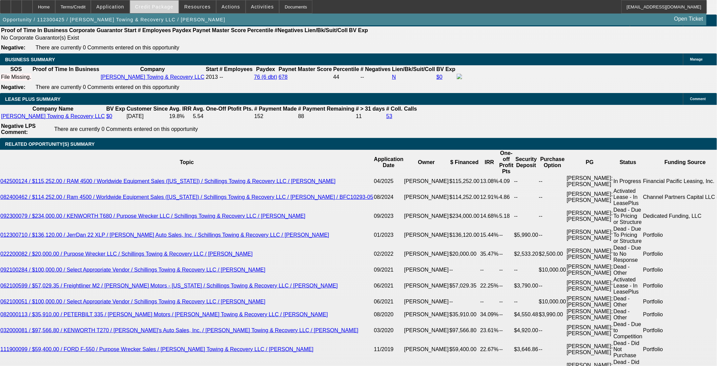
click at [151, 9] on span at bounding box center [154, 7] width 48 height 16
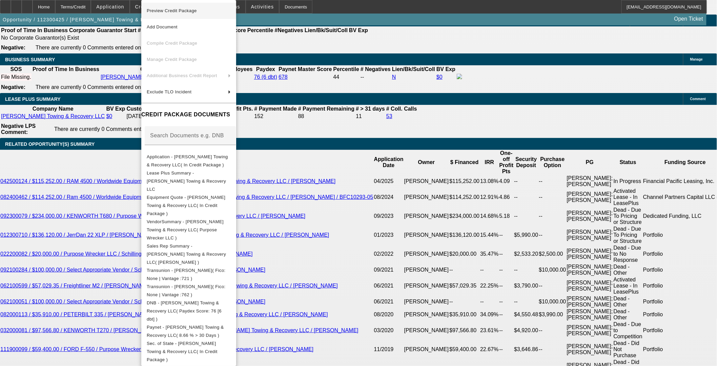
click at [187, 10] on span "Preview Credit Package" at bounding box center [172, 10] width 50 height 5
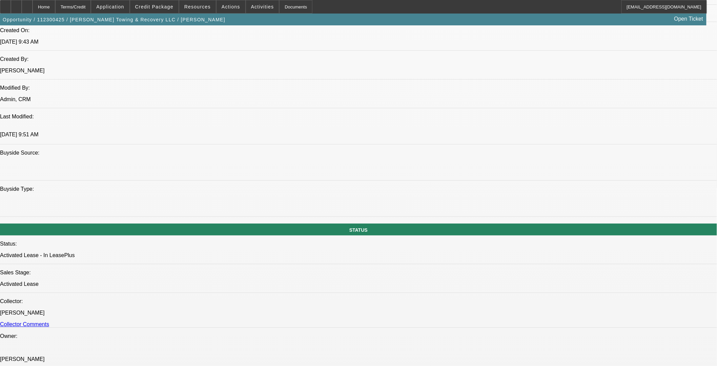
scroll to position [507, 0]
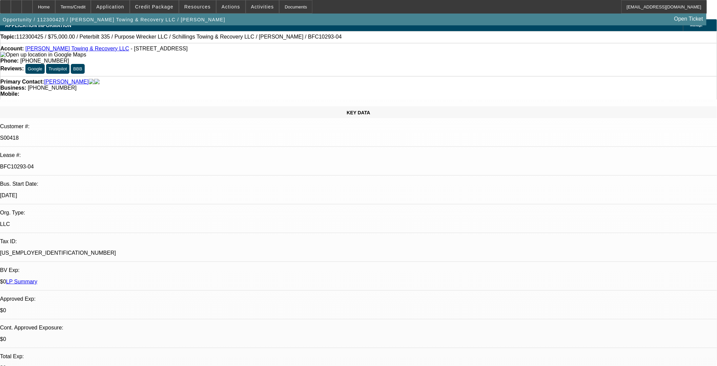
scroll to position [0, 0]
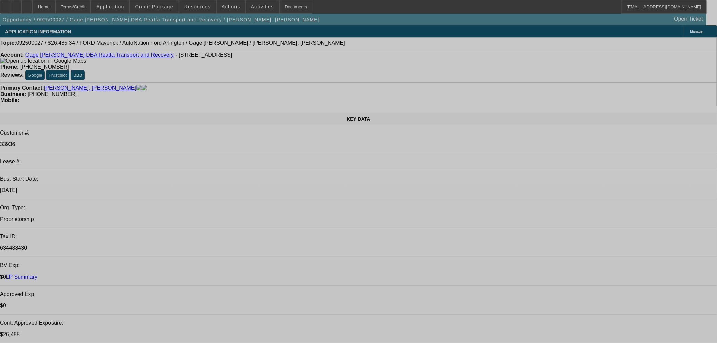
select select "0.1"
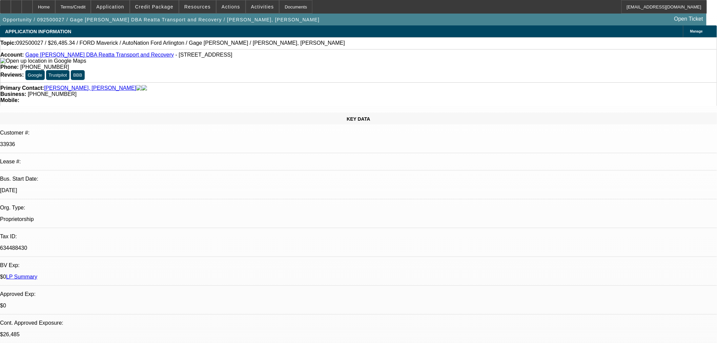
select select "2"
select select "0"
select select "6"
select select "0.1"
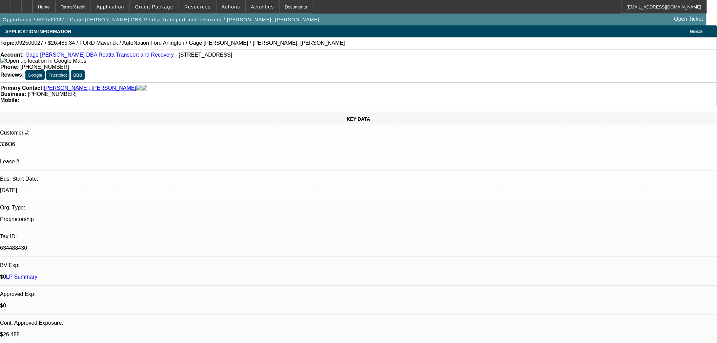
select select "2"
select select "0"
select select "6"
select select "2"
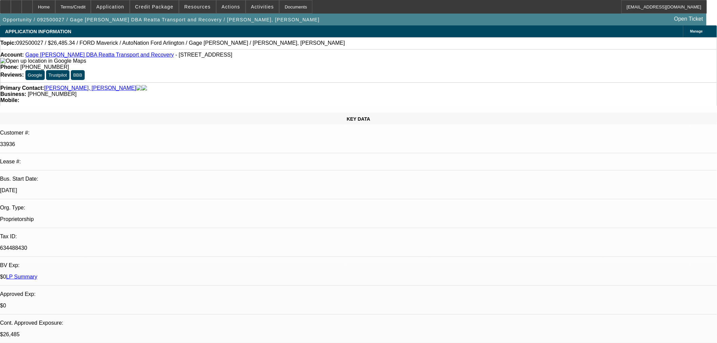
select select "2"
select select "0"
select select "6"
select select "0"
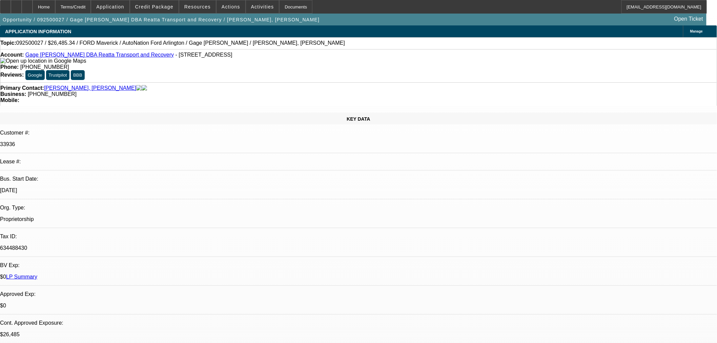
select select "3"
select select "0.1"
select select "4"
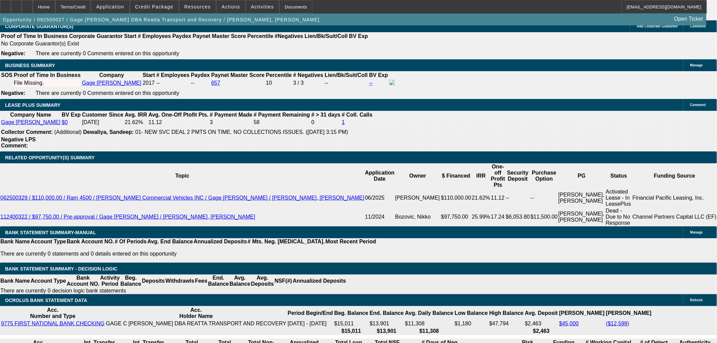
scroll to position [1063, 0]
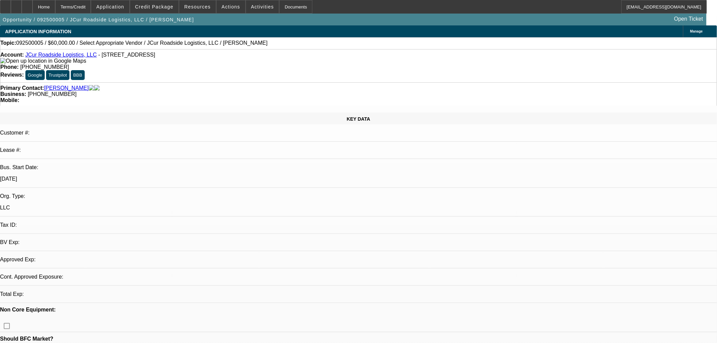
select select "0"
select select "2"
select select "0.1"
select select "1"
select select "2"
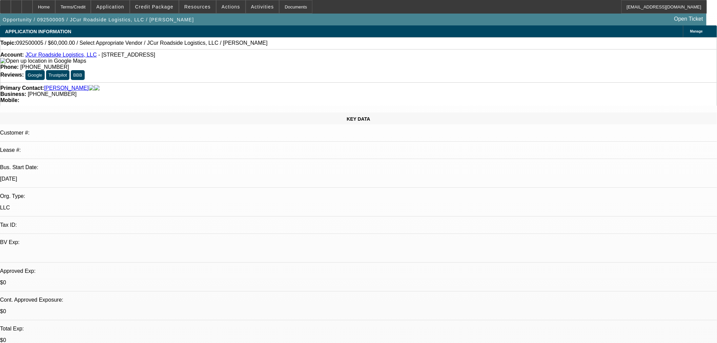
select select "4"
click at [176, 5] on span at bounding box center [154, 7] width 48 height 16
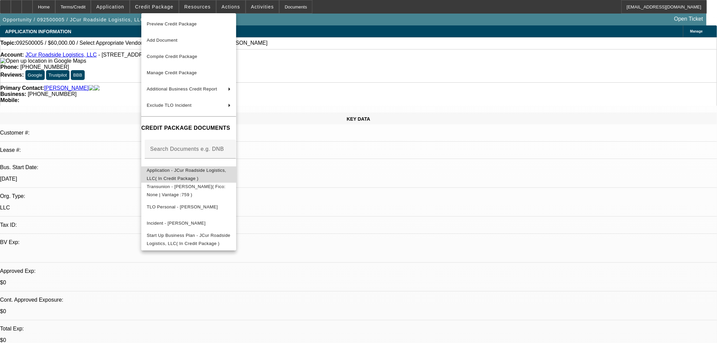
click at [181, 171] on span "Application - JCur Roadside Logistics, LLC( In Credit Package )" at bounding box center [186, 173] width 79 height 13
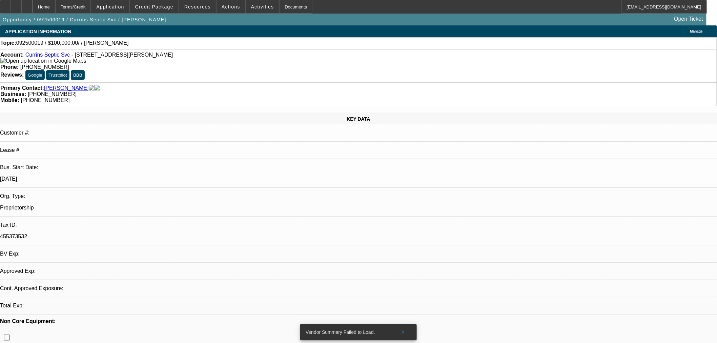
select select "0"
select select "2"
select select "0.1"
select select "4"
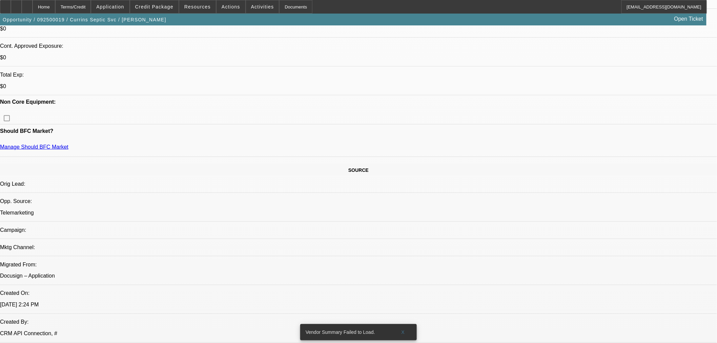
scroll to position [150, 0]
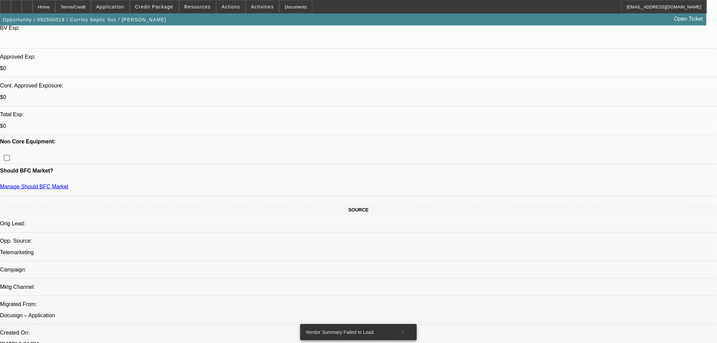
scroll to position [0, 0]
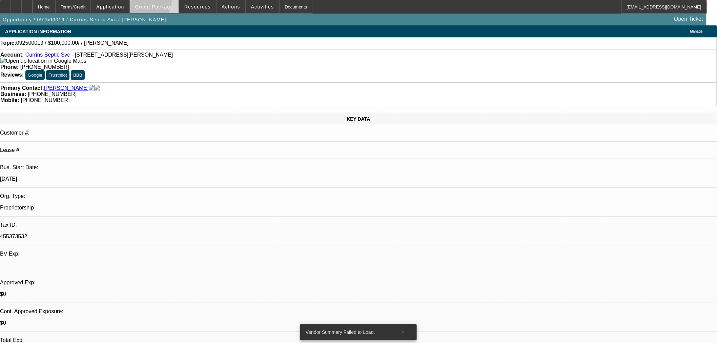
click at [156, 2] on span at bounding box center [154, 7] width 48 height 16
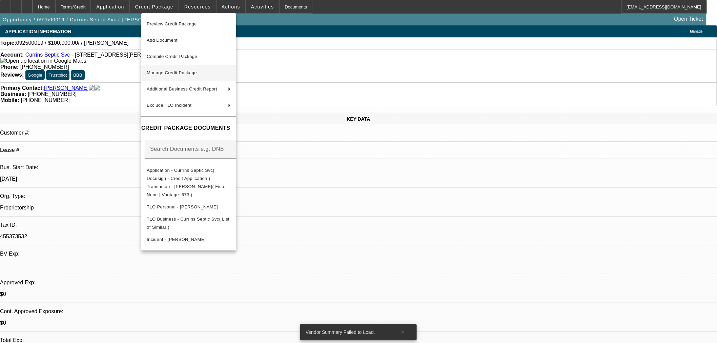
click at [173, 71] on span "Manage Credit Package" at bounding box center [172, 72] width 50 height 5
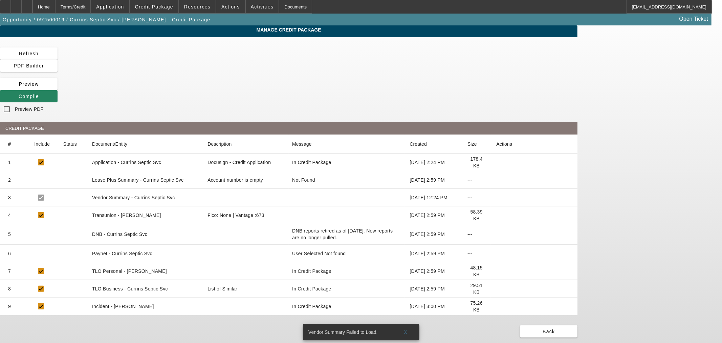
click at [561, 244] on mat-cell at bounding box center [534, 253] width 87 height 18
click at [496, 253] on icon at bounding box center [496, 253] width 0 height 0
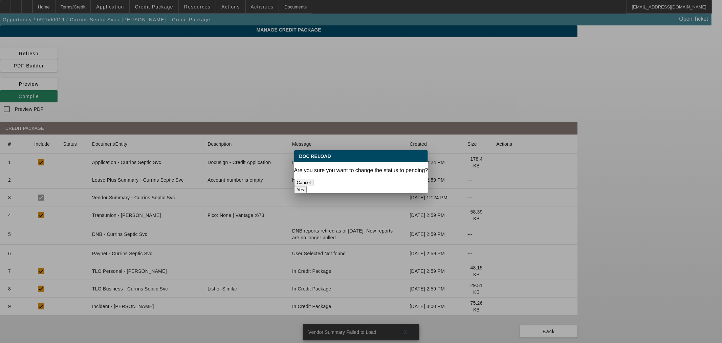
click at [307, 186] on button "Yes" at bounding box center [300, 189] width 13 height 7
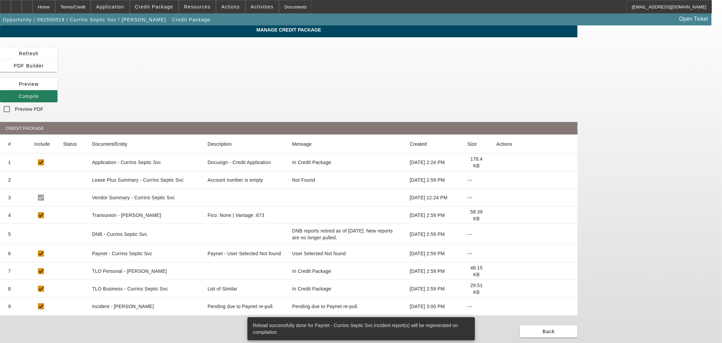
click at [58, 88] on span at bounding box center [29, 96] width 58 height 16
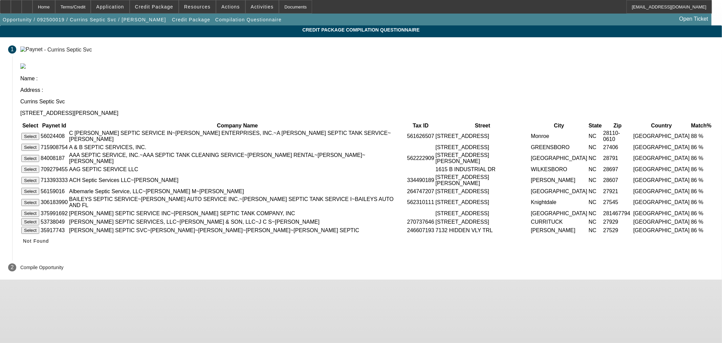
drag, startPoint x: 62, startPoint y: 8, endPoint x: 58, endPoint y: 48, distance: 40.2
click at [55, 8] on div "Home" at bounding box center [44, 7] width 23 height 14
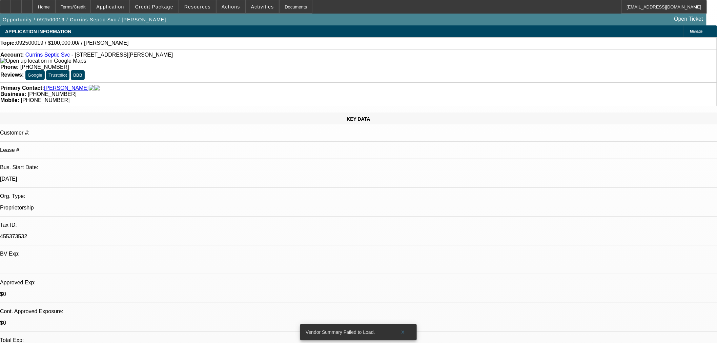
select select "0"
select select "2"
select select "0.1"
select select "4"
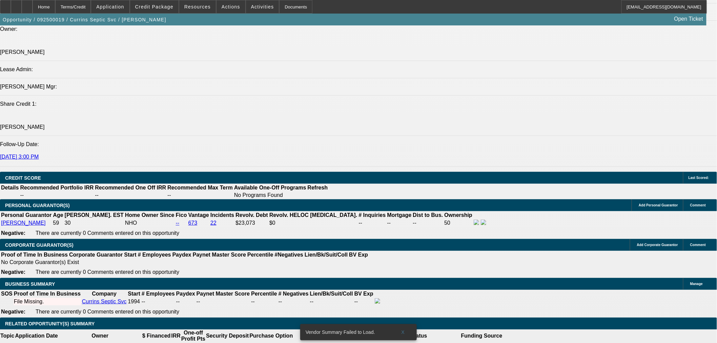
scroll to position [865, 0]
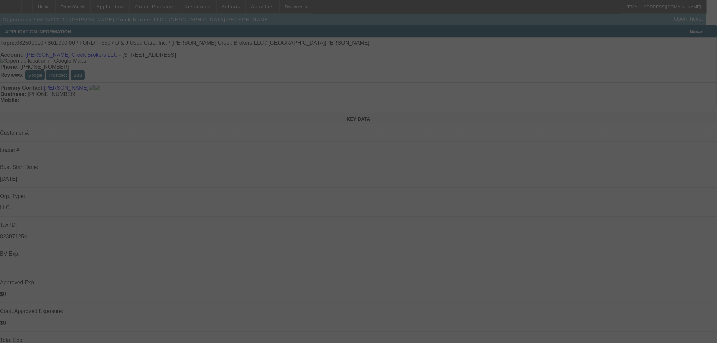
select select "0"
select select "0.1"
select select "0"
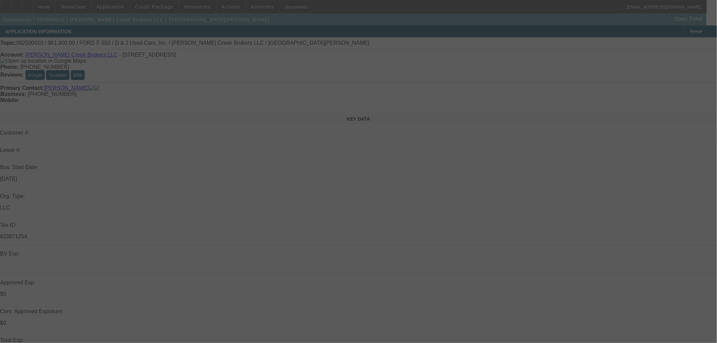
select select "0.1"
select select "2"
select select "0.1"
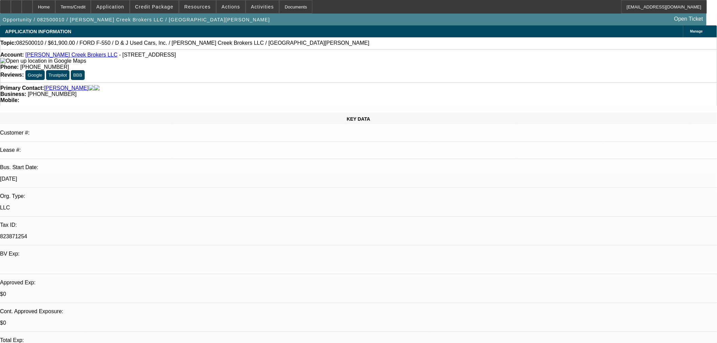
select select "1"
select select "3"
select select "4"
select select "1"
select select "3"
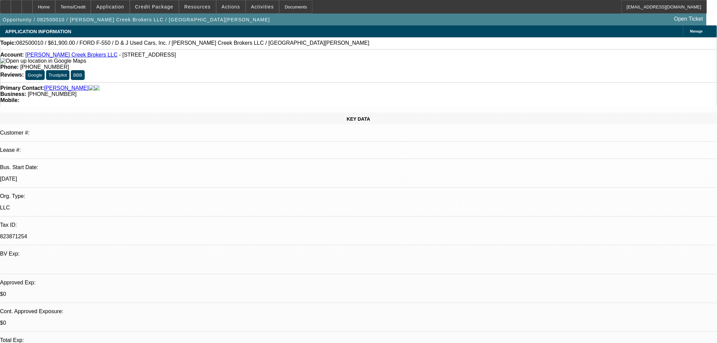
select select "4"
select select "1"
select select "2"
select select "4"
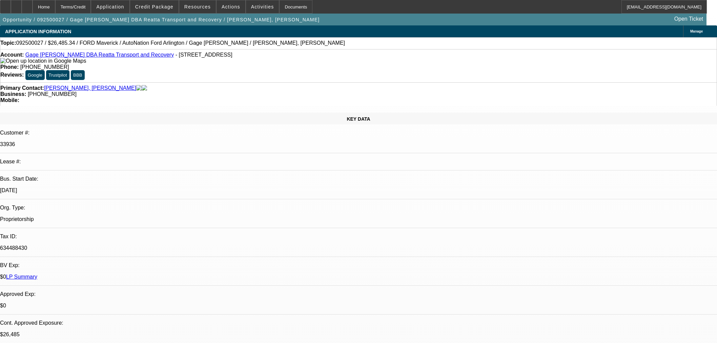
select select "0.1"
select select "2"
select select "0"
select select "6"
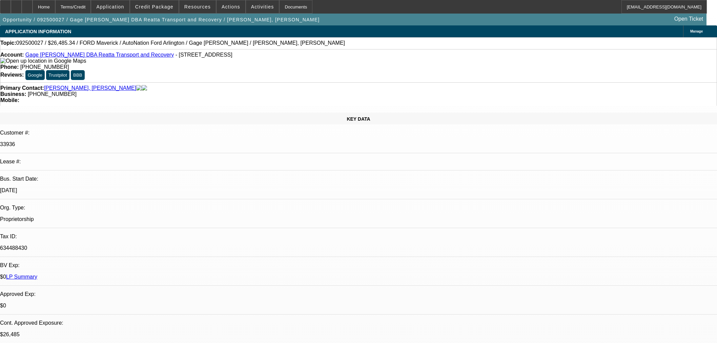
select select "0.1"
select select "2"
select select "0"
select select "6"
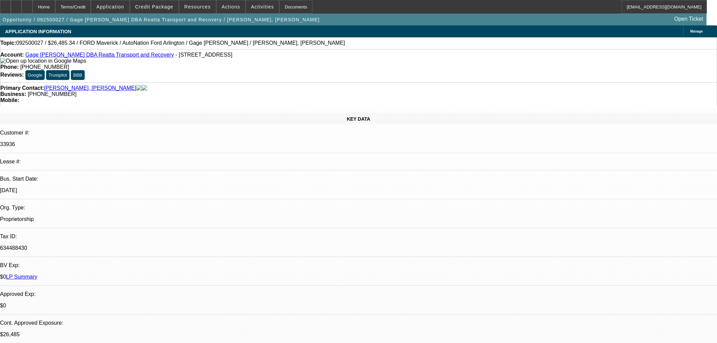
select select "2"
select select "0"
select select "6"
select select "0"
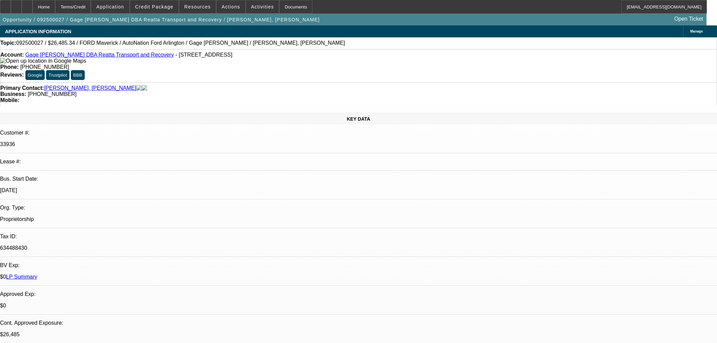
select select "0"
select select "3"
select select "0.1"
select select "4"
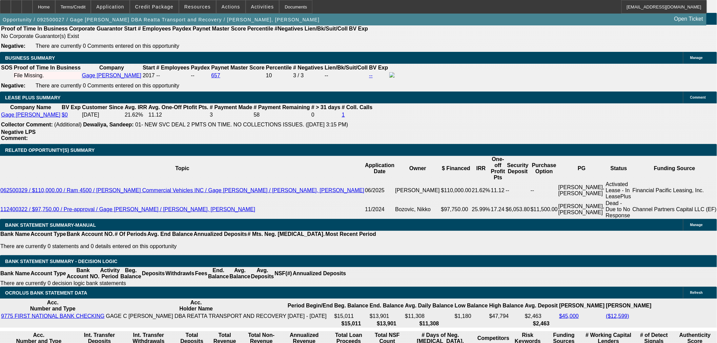
scroll to position [950, 0]
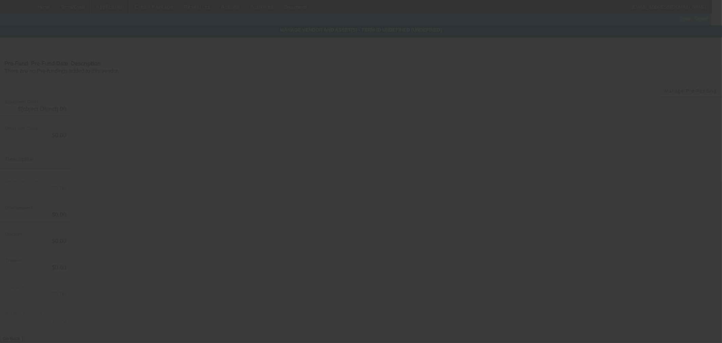
type input "$29,428.15"
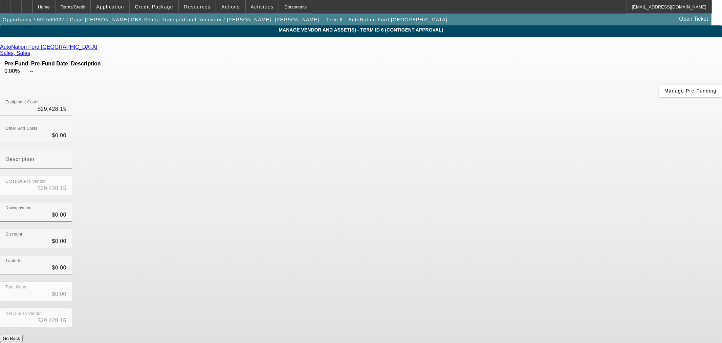
type input "29428.15"
drag, startPoint x: 424, startPoint y: 58, endPoint x: 591, endPoint y: 61, distance: 166.6
click at [591, 61] on app-vendor-asset-manage "MANAGE VENDOR AND ASSET(S) - Term ID 6 (Contigent Approval) Remove Vendor AutoN…" at bounding box center [361, 207] width 722 height 364
type input "$0.00"
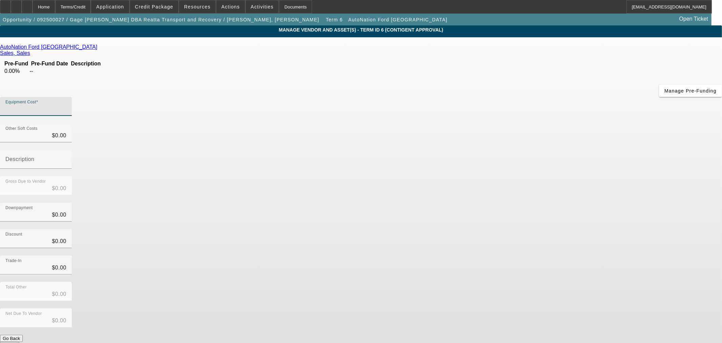
paste input "$34,343.81"
type input "$34,343.81"
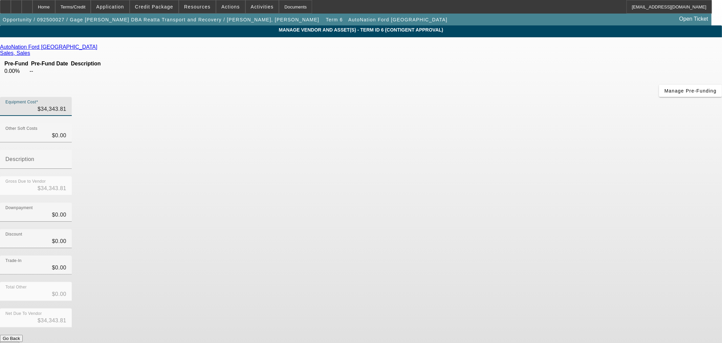
click at [537, 229] on div "Discount $0.00" at bounding box center [361, 242] width 722 height 26
click at [19, 342] on button "Submit" at bounding box center [9, 345] width 19 height 7
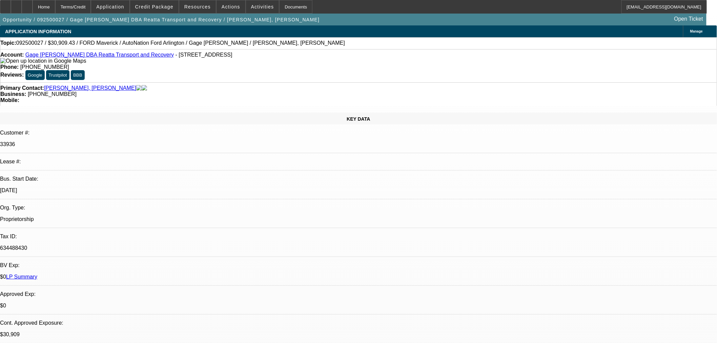
select select "0.1"
select select "2"
select select "0"
select select "6"
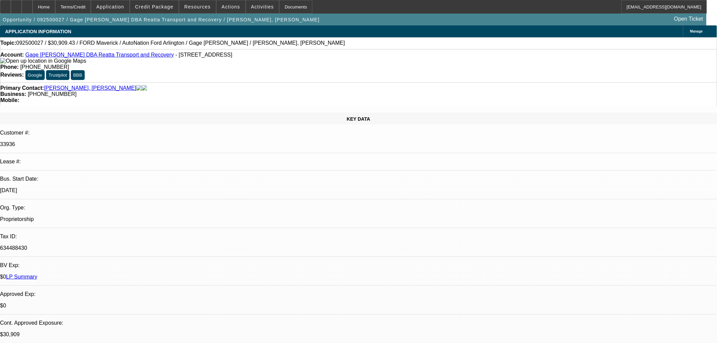
select select "0.1"
select select "2"
select select "0"
select select "6"
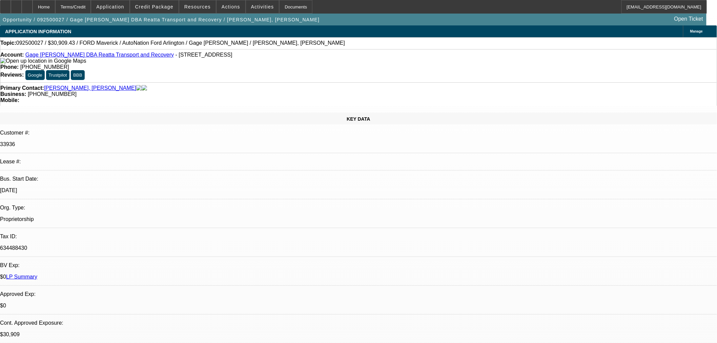
select select "2"
select select "0"
select select "6"
select select "0"
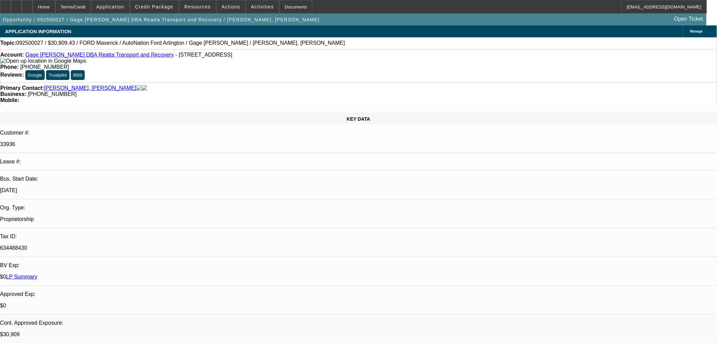
select select "0"
select select "3"
select select "0.1"
select select "4"
click at [155, 11] on span at bounding box center [154, 7] width 48 height 16
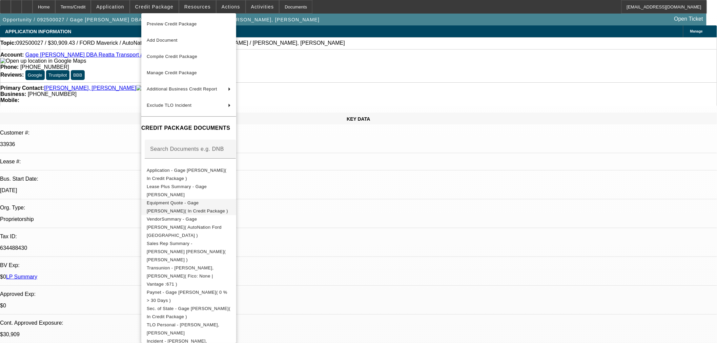
click at [153, 202] on span "Equipment Quote - Gage [PERSON_NAME]( In Credit Package )" at bounding box center [187, 206] width 81 height 13
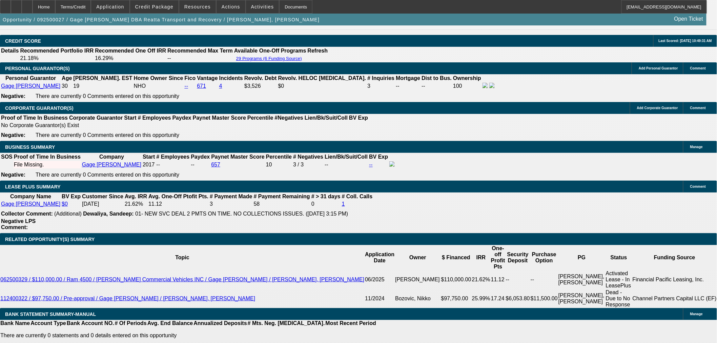
scroll to position [1016, 0]
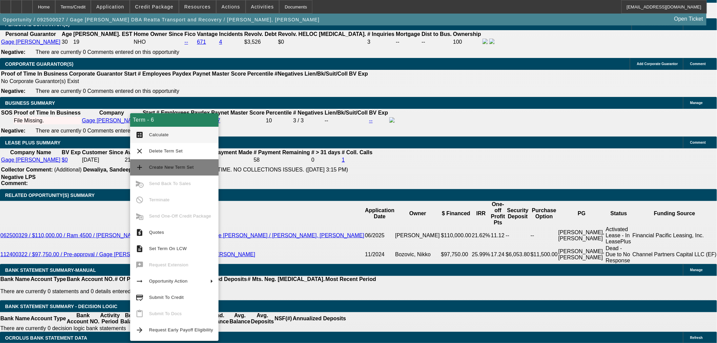
click at [171, 169] on span "Create New Term Set" at bounding box center [171, 167] width 45 height 5
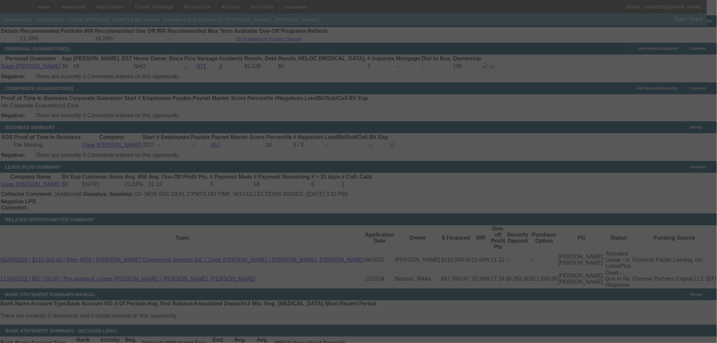
scroll to position [978, 0]
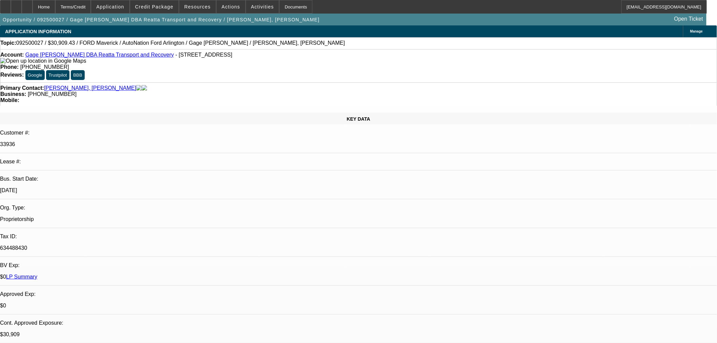
select select "0.1"
select select "2"
select select "0"
select select "6"
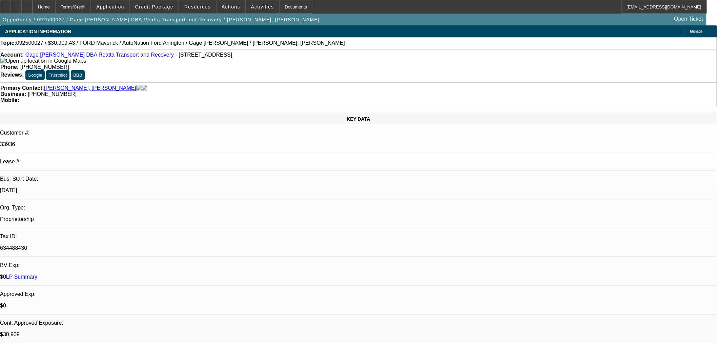
select select "0.1"
select select "2"
select select "0"
select select "6"
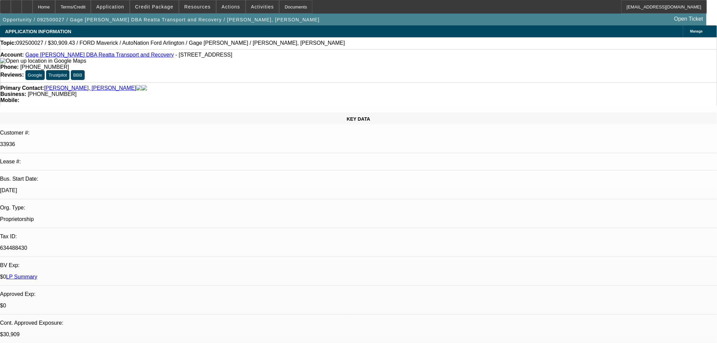
select select "0.1"
select select "2"
select select "0"
select select "6"
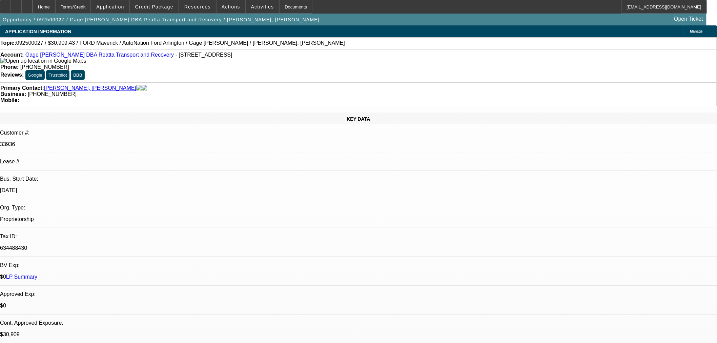
select select "2"
select select "0"
select select "6"
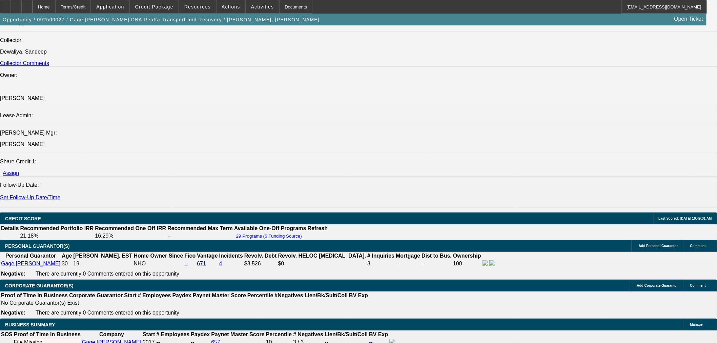
scroll to position [865, 0]
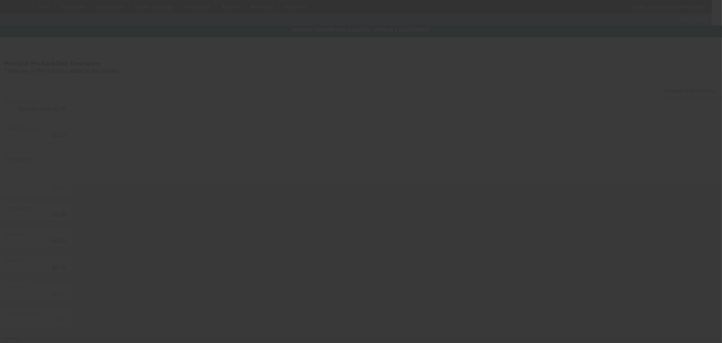
type input "$34,343.81"
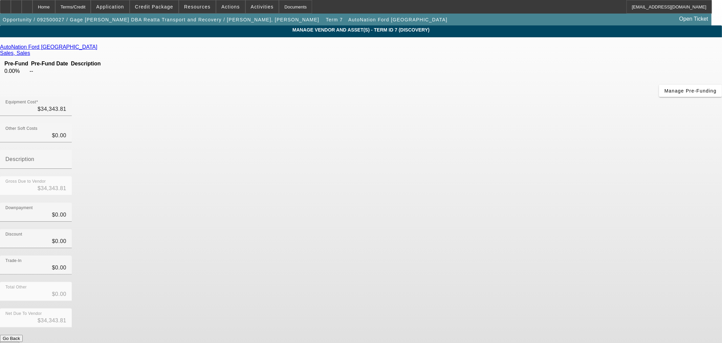
click at [99, 46] on link at bounding box center [99, 47] width 2 height 6
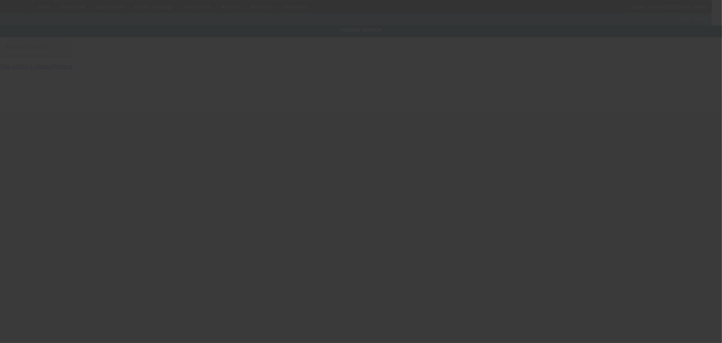
click at [66, 52] on input "Account Search" at bounding box center [35, 49] width 61 height 8
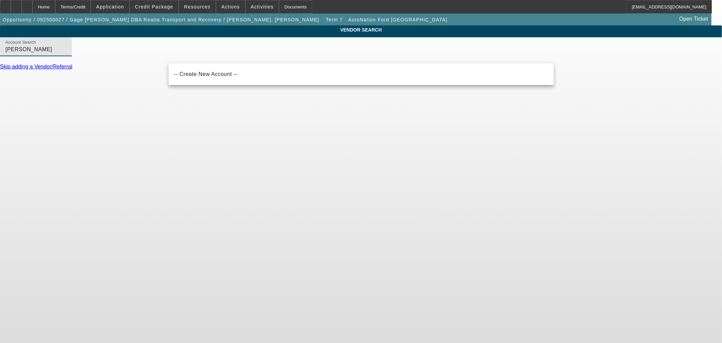
type input "Jack Powell"
drag, startPoint x: 54, startPoint y: 6, endPoint x: 58, endPoint y: 19, distance: 13.3
click at [54, 6] on div "Home" at bounding box center [44, 7] width 23 height 14
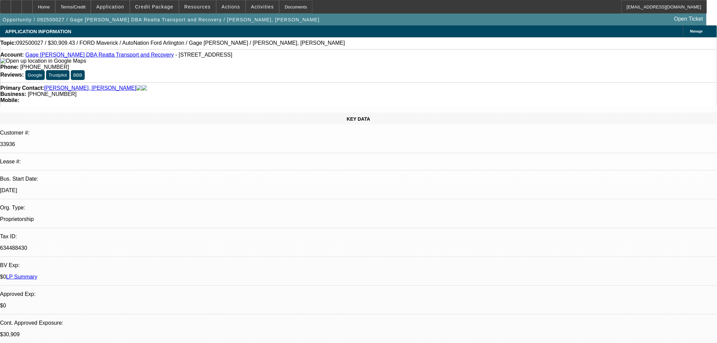
select select "0.1"
select select "2"
select select "0"
select select "6"
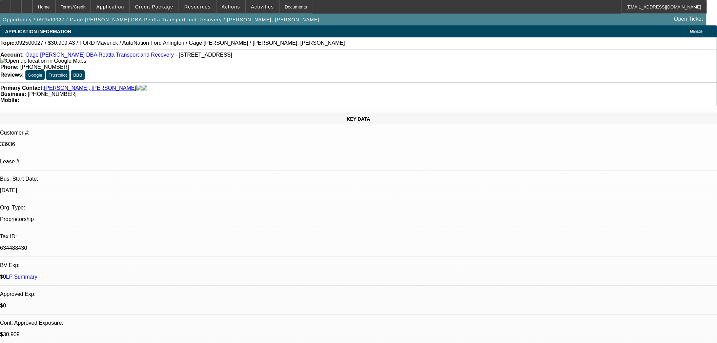
select select "0.1"
select select "2"
select select "0"
select select "6"
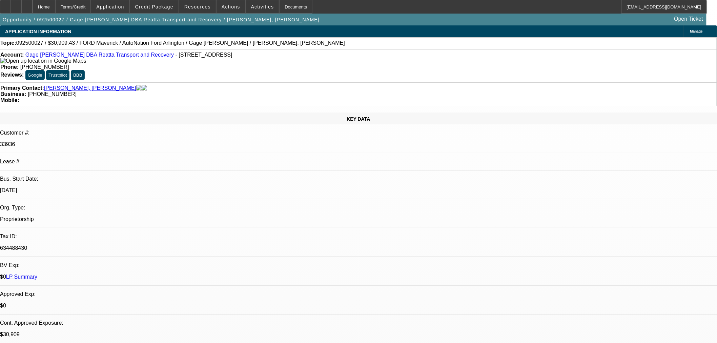
select select "0.1"
select select "2"
select select "0"
select select "6"
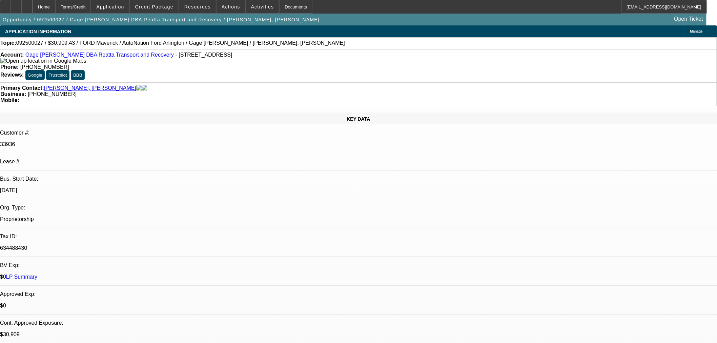
select select "2"
select select "0"
select select "6"
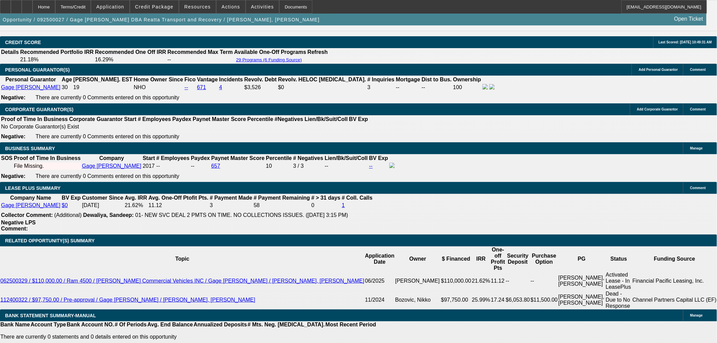
scroll to position [970, 0]
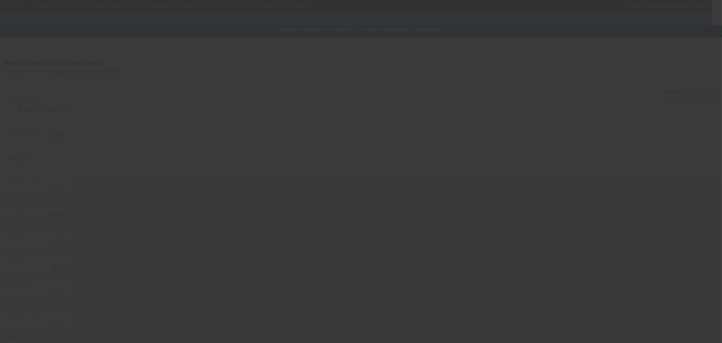
type input "$34,343.81"
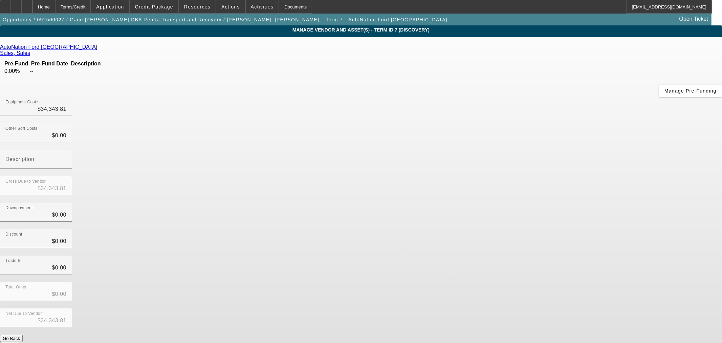
click at [99, 47] on icon at bounding box center [99, 47] width 0 height 6
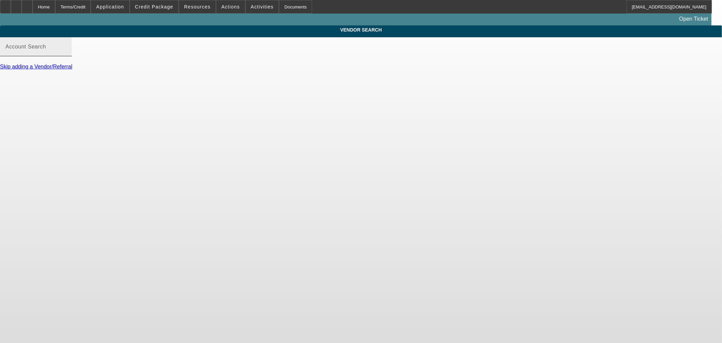
click at [66, 53] on input "Account Search" at bounding box center [35, 49] width 61 height 8
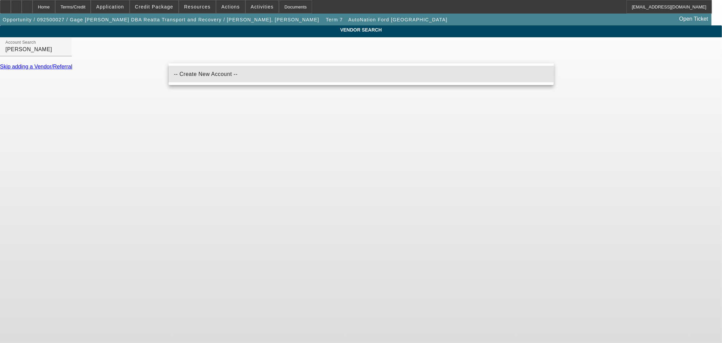
click at [210, 73] on span "-- Create New Account --" at bounding box center [206, 74] width 64 height 6
type input "-- Create New Account --"
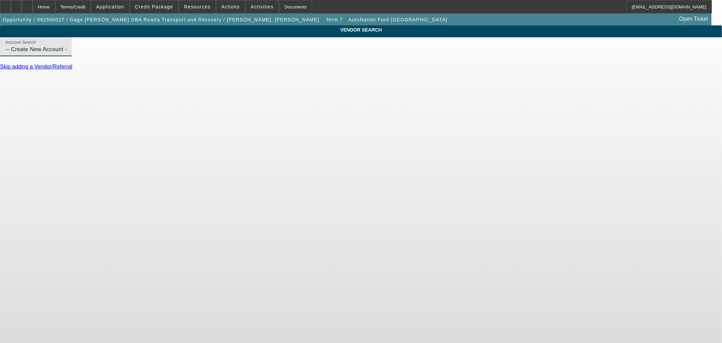
click at [72, 69] on link "Skip adding a Vendor/Referral" at bounding box center [36, 67] width 72 height 6
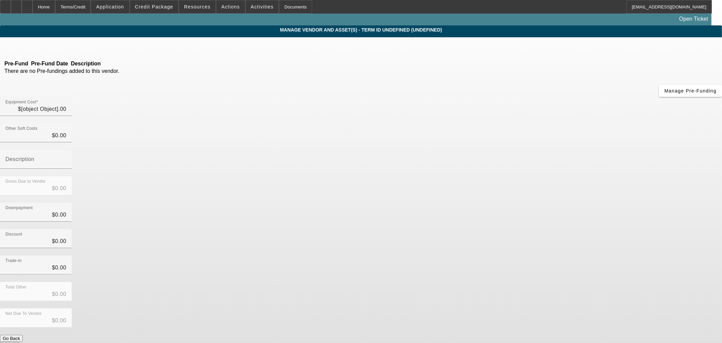
type input "$34,343.81"
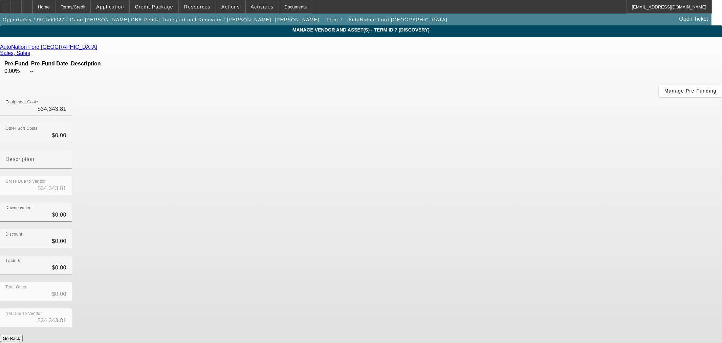
click at [99, 48] on icon at bounding box center [99, 47] width 0 height 6
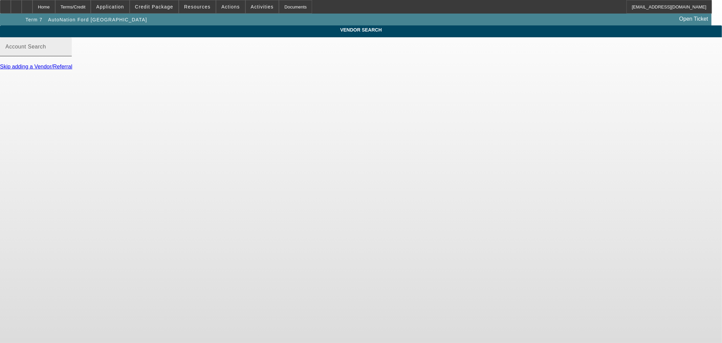
click at [46, 49] on mat-label "Account Search" at bounding box center [25, 47] width 41 height 6
click at [66, 51] on input "Account Search" at bounding box center [35, 49] width 61 height 8
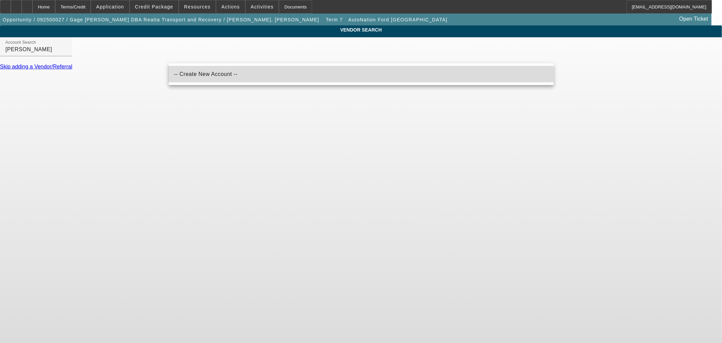
click at [192, 75] on span "-- Create New Account --" at bounding box center [206, 74] width 64 height 6
type input "-- Create New Account --"
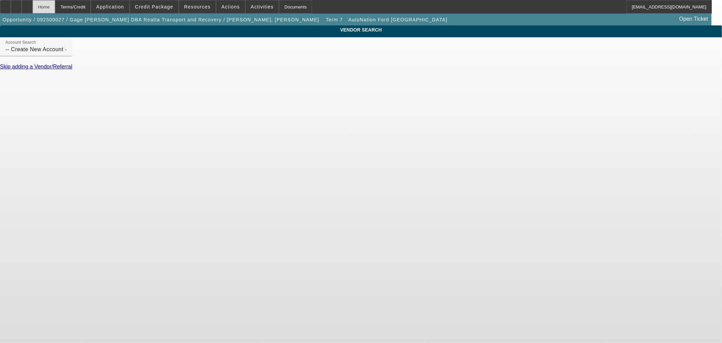
click at [55, 8] on div "Home" at bounding box center [44, 7] width 23 height 14
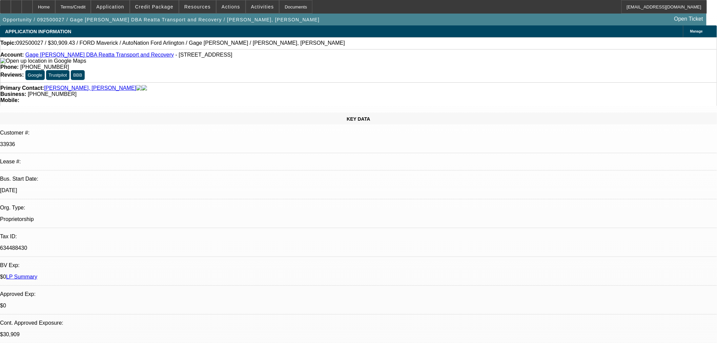
select select "0.1"
select select "2"
select select "0"
select select "6"
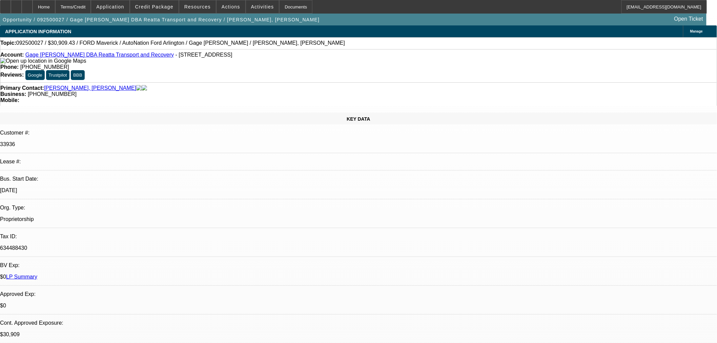
select select "0.1"
select select "2"
select select "0"
select select "6"
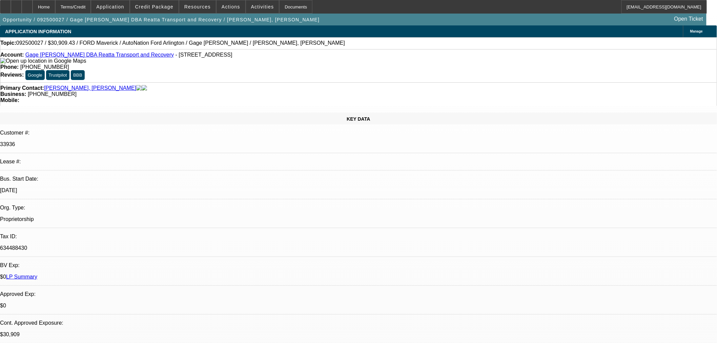
select select "0.1"
select select "2"
select select "0"
select select "6"
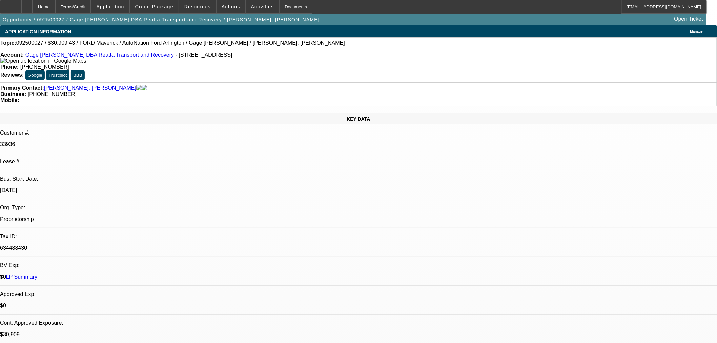
select select "2"
select select "0"
select select "6"
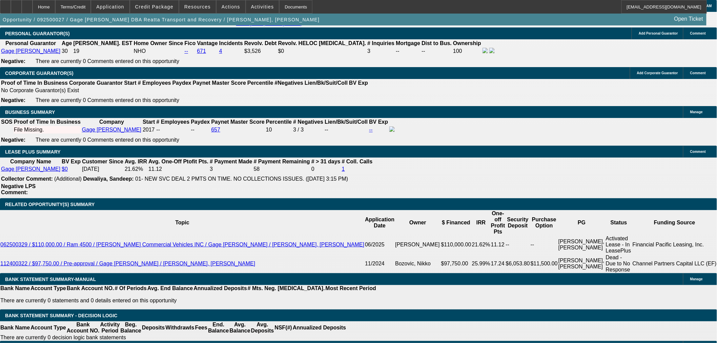
scroll to position [940, 0]
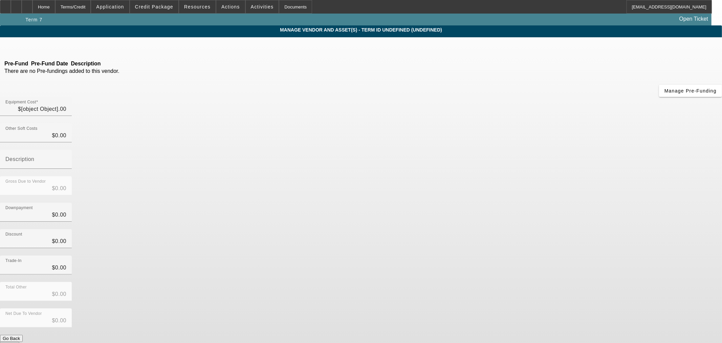
type input "$34,343.81"
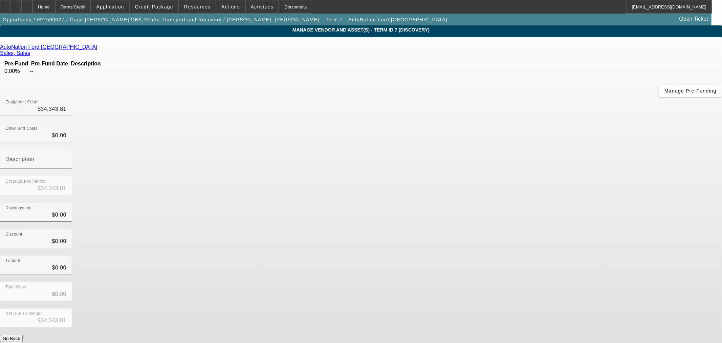
click at [99, 49] on icon at bounding box center [99, 47] width 0 height 6
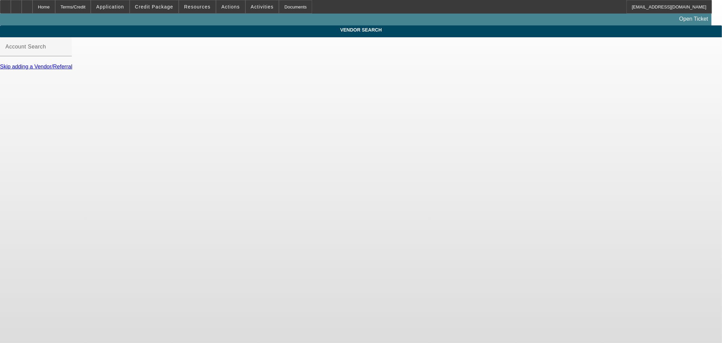
click at [72, 63] on div at bounding box center [36, 59] width 72 height 7
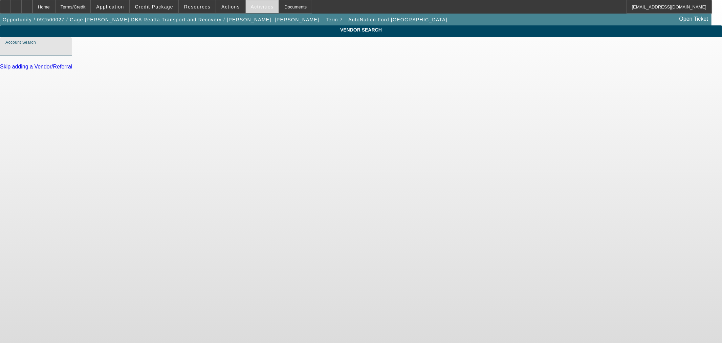
drag, startPoint x: 230, startPoint y: 59, endPoint x: 264, endPoint y: 4, distance: 64.8
click at [66, 54] on input "Account Search" at bounding box center [35, 49] width 61 height 8
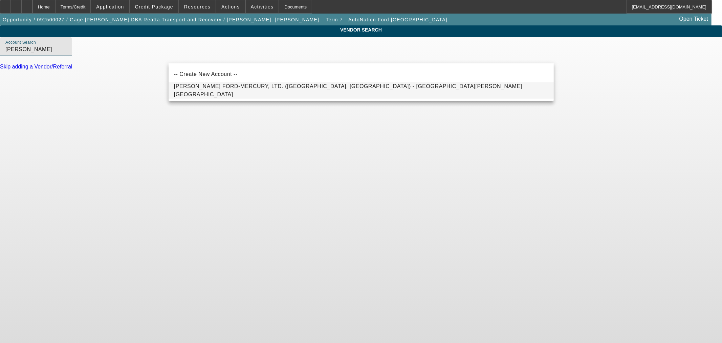
click at [210, 82] on mat-option "JACK POWELL FORD-MERCURY, LTD. (Mineral Wells, TX) - Clayton, Dobie" at bounding box center [361, 90] width 385 height 16
type input "JACK POWELL FORD-MERCURY, LTD. (Mineral Wells, TX) - Clayton, Dobie"
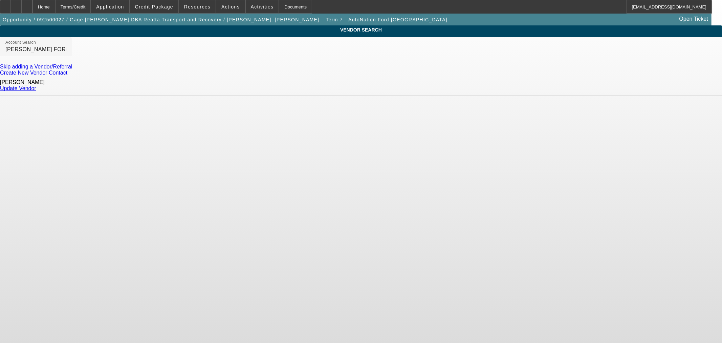
click at [36, 87] on link "Update Vendor" at bounding box center [18, 88] width 36 height 6
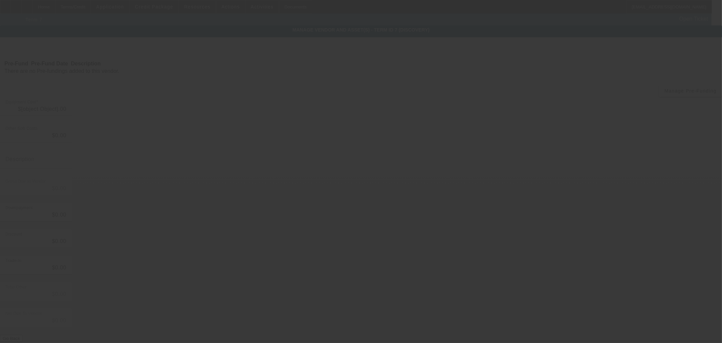
type input "$34,343.81"
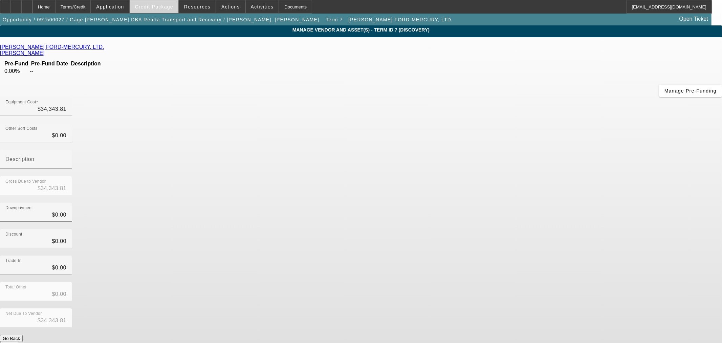
click at [165, 6] on span "Credit Package" at bounding box center [154, 6] width 38 height 5
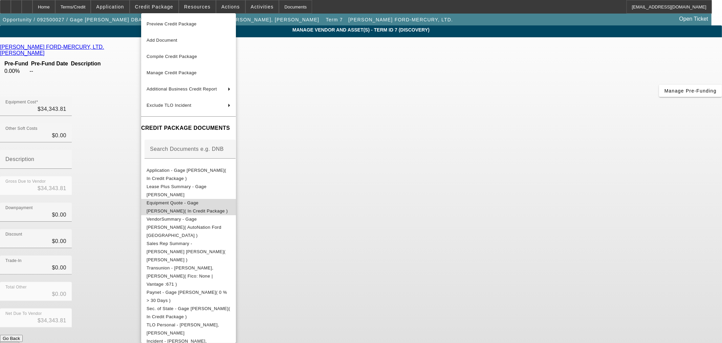
click at [164, 198] on button "Equipment Quote - Gage Faske( In Credit Package )" at bounding box center [188, 206] width 95 height 16
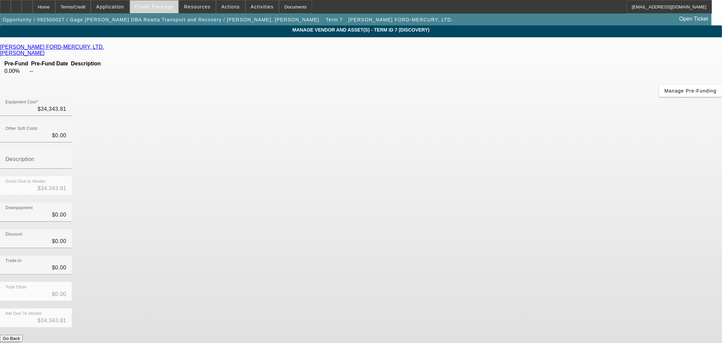
click at [170, 2] on span at bounding box center [154, 7] width 48 height 16
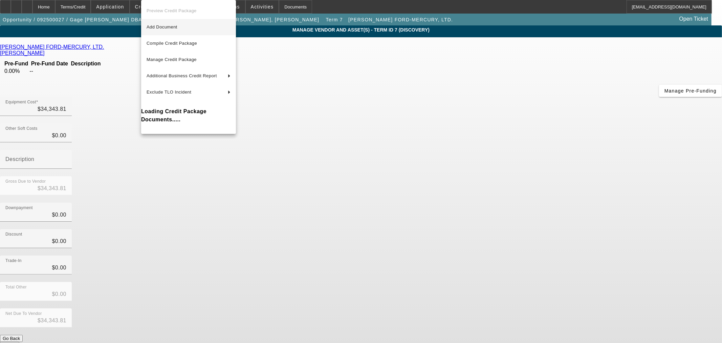
click at [165, 29] on span "Add Document" at bounding box center [162, 26] width 31 height 5
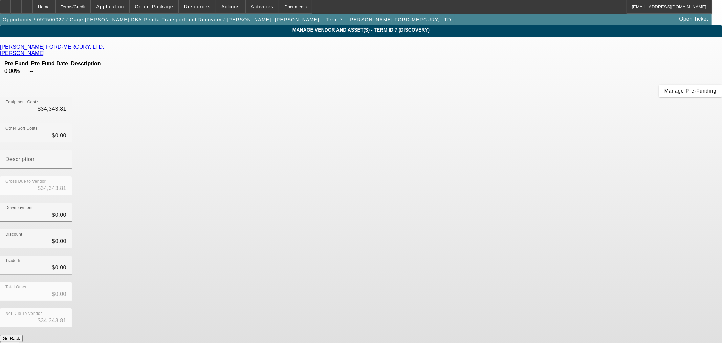
click at [103, 148] on app-vendor-asset-manage "MANAGE VENDOR AND ASSET(S) - Term ID 7 (Discovery) Remove Vendor JACK POWELL FO…" at bounding box center [361, 207] width 722 height 364
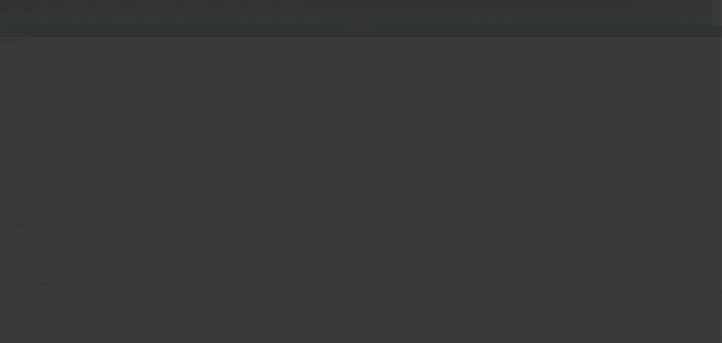
type input "3FTTW8A39SRB20613"
type input "FORD"
type input "Maverick"
radio input "true"
type textarea "pickup truck for spotter vehicle"
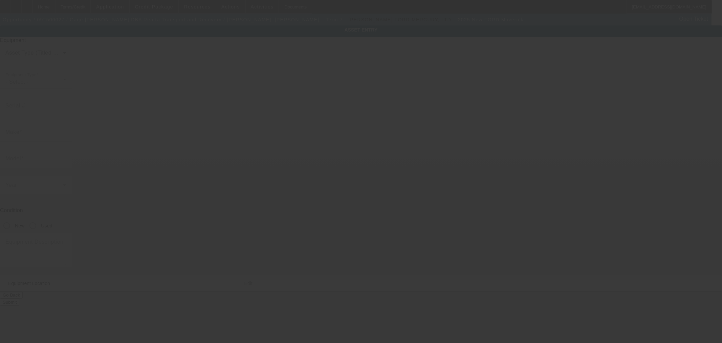
type input "402 FM 1658"
type input "Bridgeport"
type input "76426"
type input "Wise"
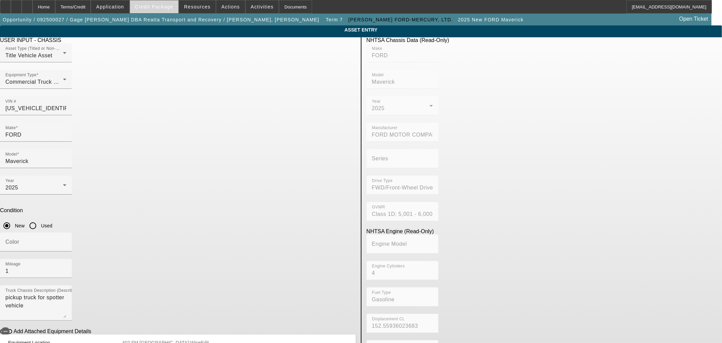
click at [150, 9] on span at bounding box center [154, 7] width 48 height 16
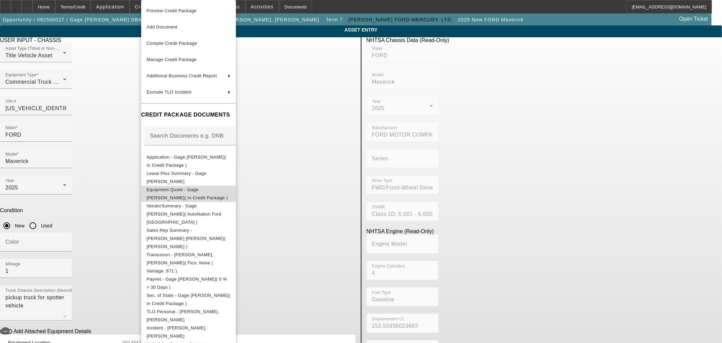
click at [173, 188] on span "Equipment Quote - Gage [PERSON_NAME]( In Credit Package )" at bounding box center [187, 193] width 81 height 13
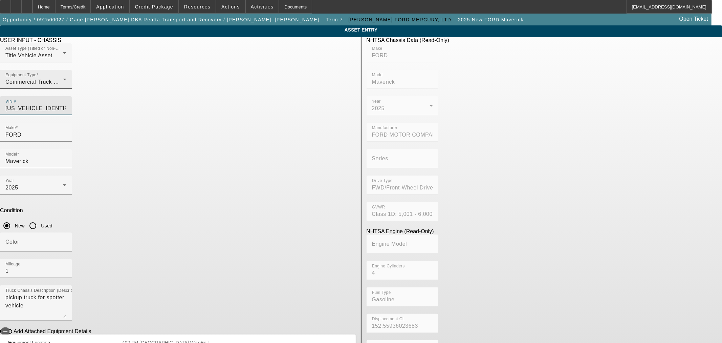
drag, startPoint x: 339, startPoint y: 92, endPoint x: 243, endPoint y: 93, distance: 95.8
click at [243, 93] on div "Asset Type (Titled or Non-Titled) Title Vehicle Asset Equipment Type Commercial…" at bounding box center [178, 82] width 356 height 79
paste input "3FTTW8H35SRA90774"
type input "3FTTW8H35SRA90774"
type input "FORD"
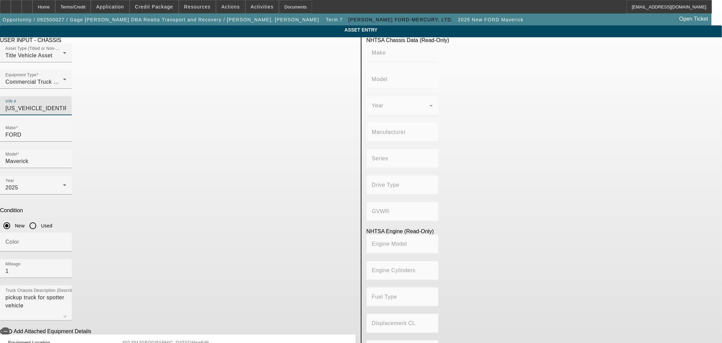
type input "Maverick"
type input "FORD MOTOR COMPANY, MEXICO"
type input "FWD/Front-Wheel Drive"
type input "Class 1D: 5,001 - 6,000 lb (2,268 - 2,722 kg)"
type input "4"
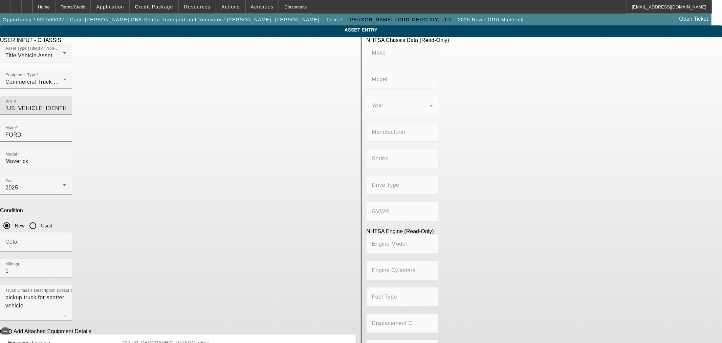
type input "Gasoline"
type input "152.55936023683"
type input "2.5"
type input "3FTTW8H35SRA90774"
type input "FORD"
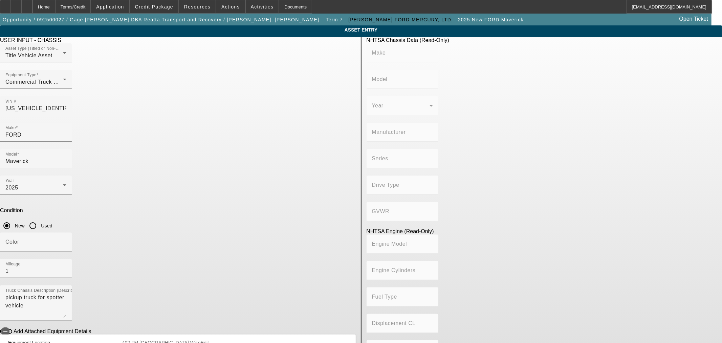
type input "Maverick"
type input "FORD MOTOR COMPANY, MEXICO"
type input "FWD/Front-Wheel Drive"
type input "Class 1D: 5,001 - 6,000 lb (2,268 - 2,722 kg)"
type input "4"
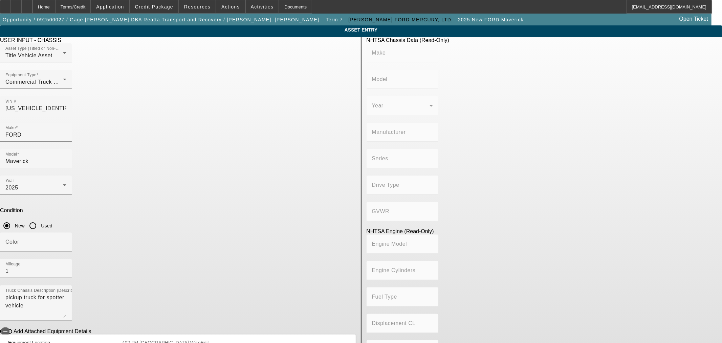
type input "Gasoline"
type input "152.55936023683"
type input "2.5"
click at [66, 157] on input "Maverick" at bounding box center [35, 161] width 61 height 8
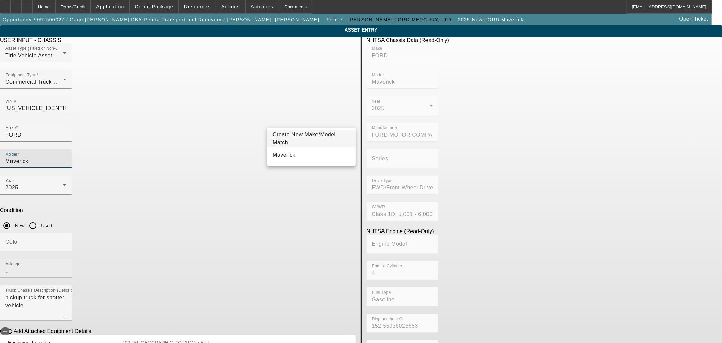
click at [66, 267] on input "1" at bounding box center [35, 271] width 61 height 8
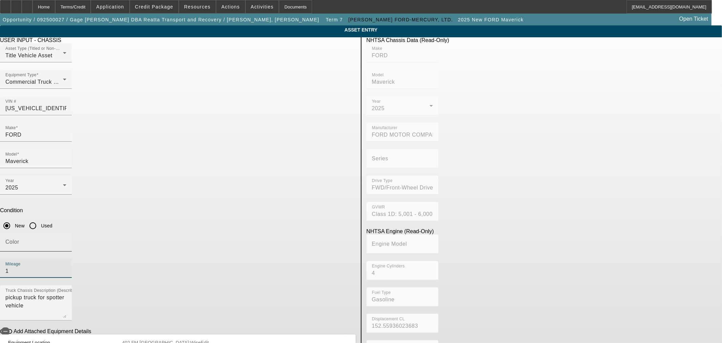
drag, startPoint x: 285, startPoint y: 175, endPoint x: 228, endPoint y: 174, distance: 56.9
click at [228, 232] on div "Color Mileage 1" at bounding box center [178, 258] width 356 height 53
type input "69"
click at [165, 7] on span "Credit Package" at bounding box center [154, 6] width 38 height 5
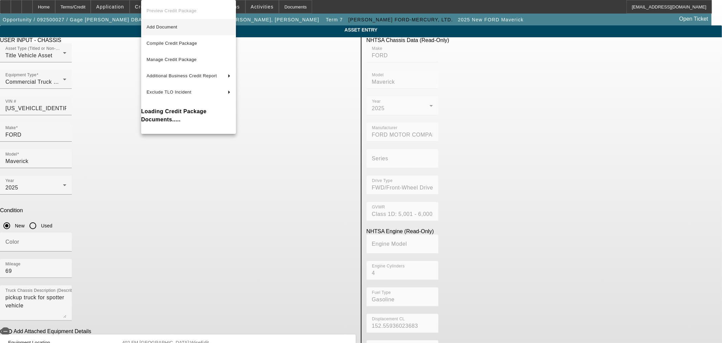
click at [161, 27] on span "Add Document" at bounding box center [162, 26] width 31 height 5
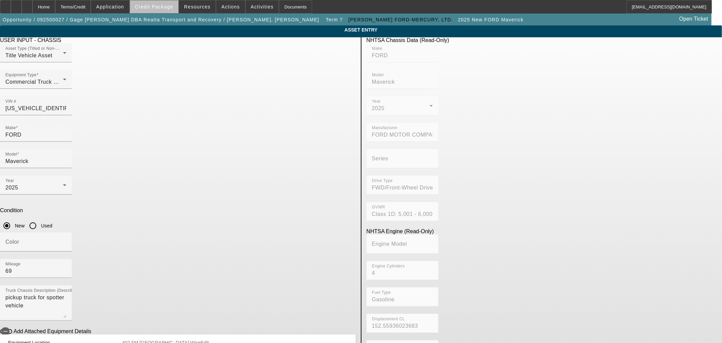
click at [166, 7] on span "Credit Package" at bounding box center [154, 6] width 38 height 5
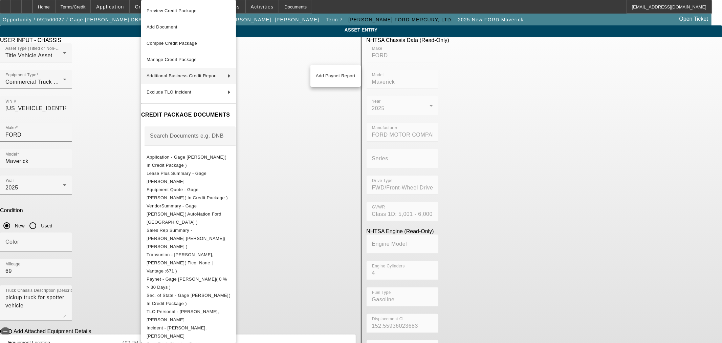
drag, startPoint x: 332, startPoint y: 78, endPoint x: 334, endPoint y: 88, distance: 10.6
click at [332, 78] on span "Add Paynet Report" at bounding box center [336, 76] width 40 height 8
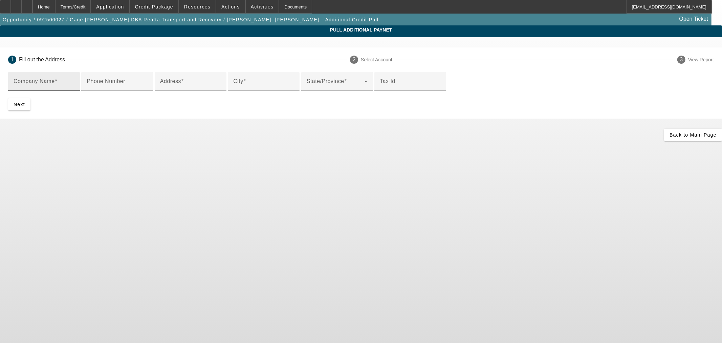
click at [55, 83] on mat-label "Company Name" at bounding box center [34, 81] width 41 height 6
click at [75, 83] on input "Company Name" at bounding box center [44, 84] width 61 height 8
click at [55, 79] on mat-label "Company Name" at bounding box center [34, 81] width 41 height 6
click at [75, 80] on input "Company Name" at bounding box center [44, 84] width 61 height 8
paste input "JACK POWELL FORD-MERCURY, LTD."
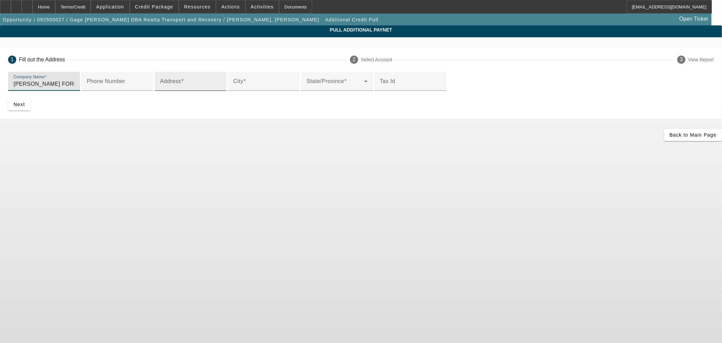
type input "JACK POWELL FORD-MERCURY, LTD."
click at [221, 91] on div "Address" at bounding box center [190, 81] width 61 height 19
type input "PO Box 1000"
click at [233, 84] on mat-label "City" at bounding box center [238, 81] width 10 height 6
click at [233, 88] on input "City" at bounding box center [263, 84] width 61 height 8
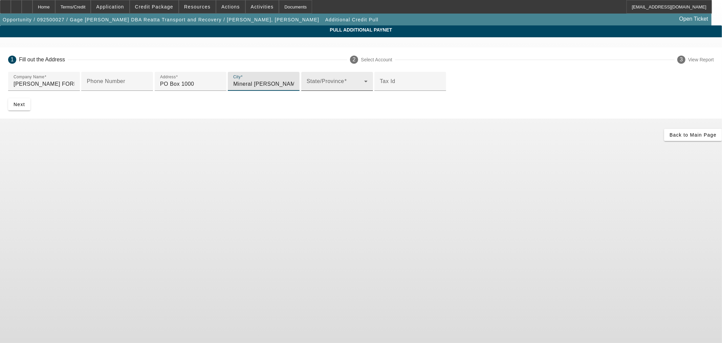
type input "Mineral Wells"
click at [316, 88] on span at bounding box center [336, 84] width 58 height 8
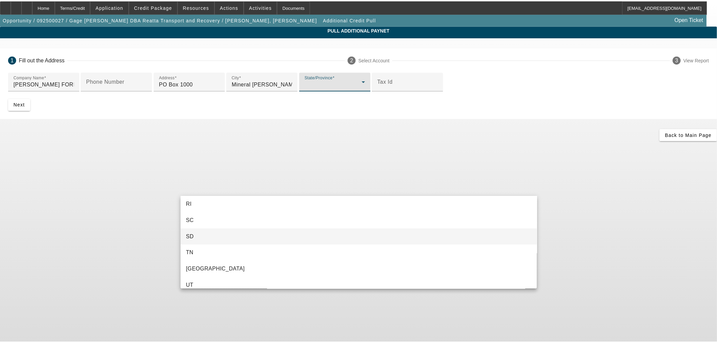
scroll to position [677, 0]
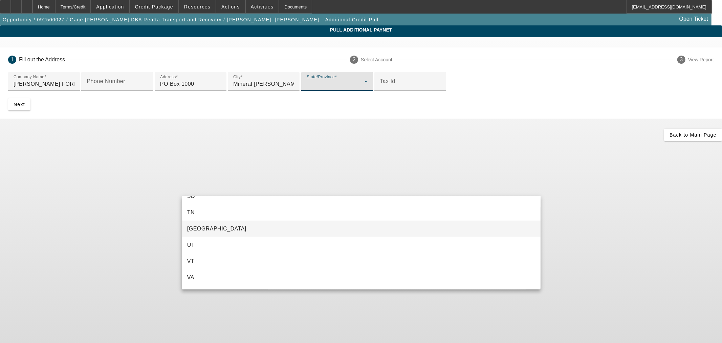
click at [199, 227] on mat-option "TX" at bounding box center [361, 228] width 359 height 16
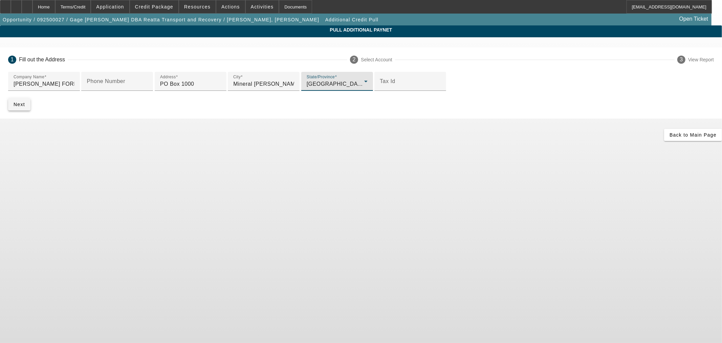
click at [30, 112] on span "submit" at bounding box center [19, 104] width 22 height 16
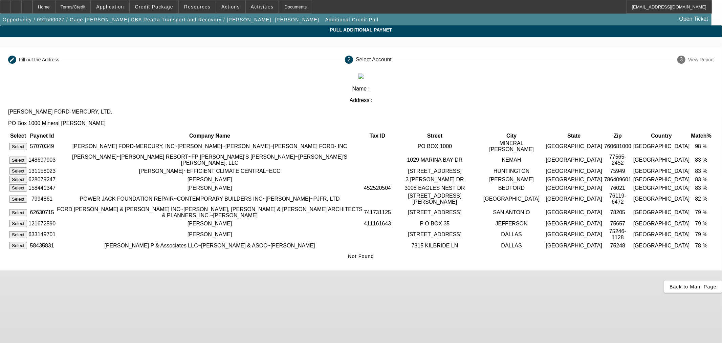
click at [27, 143] on button "Select" at bounding box center [18, 146] width 18 height 7
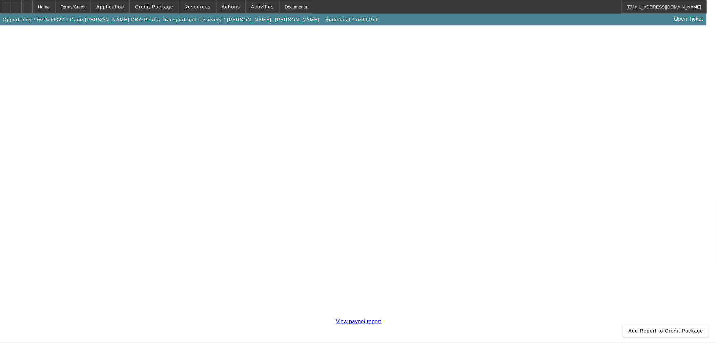
scroll to position [117, 0]
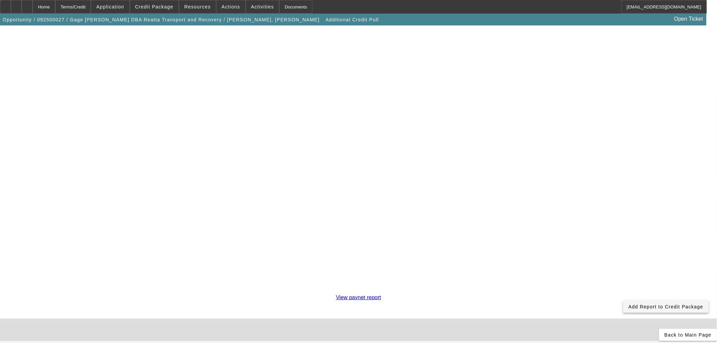
click at [623, 298] on span at bounding box center [666, 306] width 86 height 16
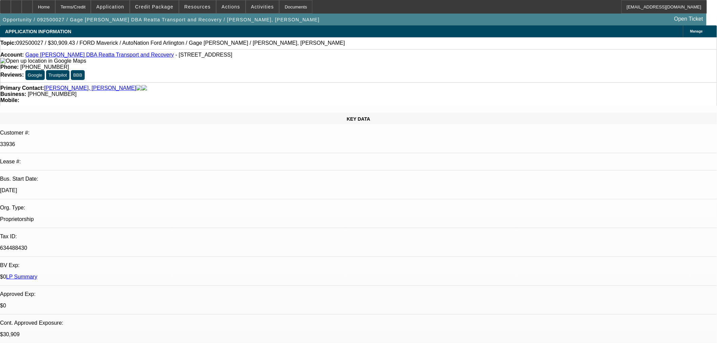
select select "0.1"
select select "2"
select select "0"
select select "6"
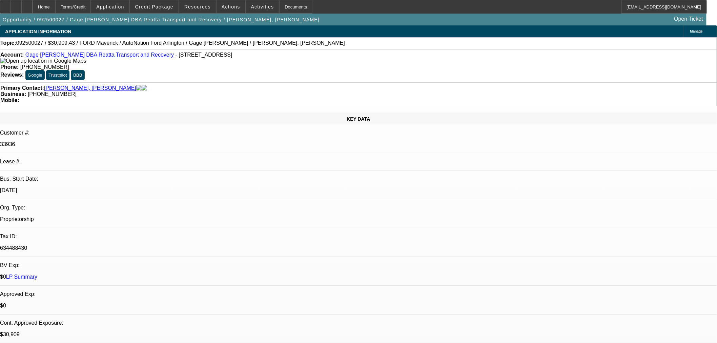
select select "0.1"
select select "2"
select select "0"
select select "6"
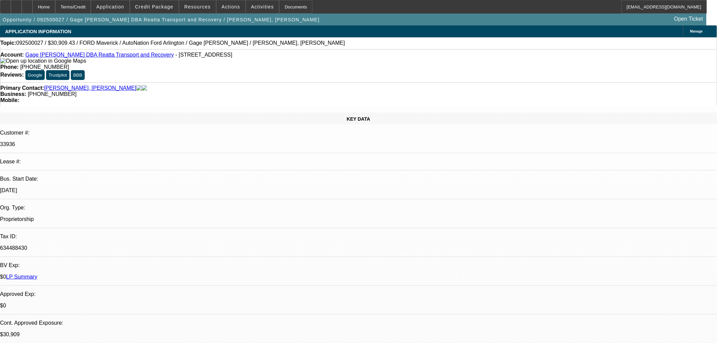
select select "0.1"
select select "2"
select select "0"
select select "6"
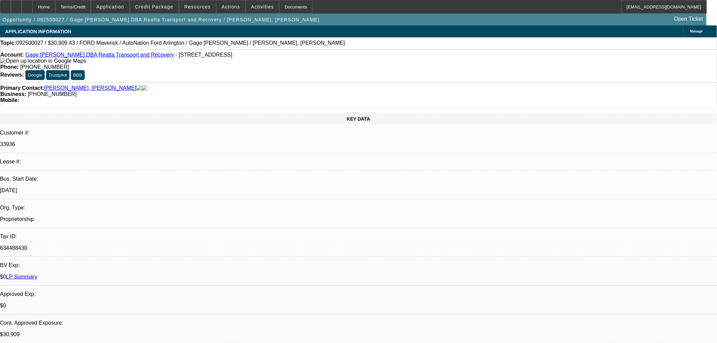
select select "2"
select select "0"
select select "6"
click at [163, 8] on span "Credit Package" at bounding box center [154, 6] width 38 height 5
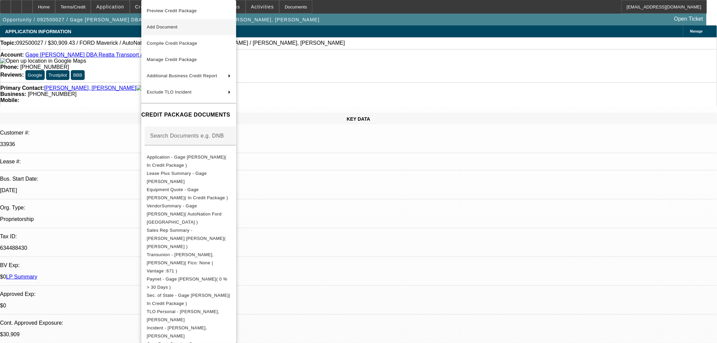
click at [163, 29] on span "Add Document" at bounding box center [162, 26] width 31 height 5
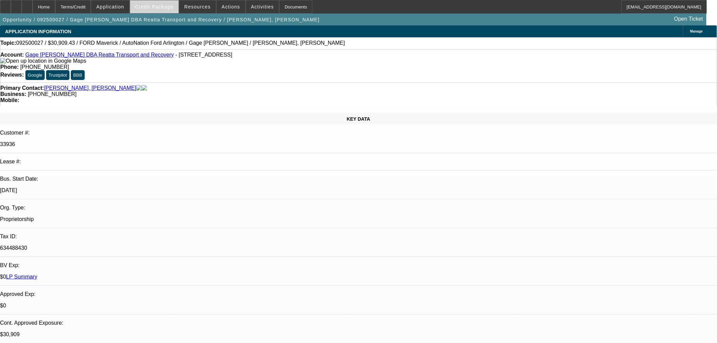
click at [161, 5] on span "Credit Package" at bounding box center [154, 6] width 38 height 5
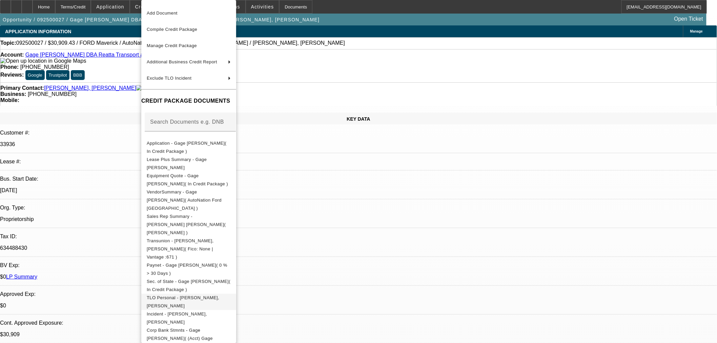
scroll to position [21, 0]
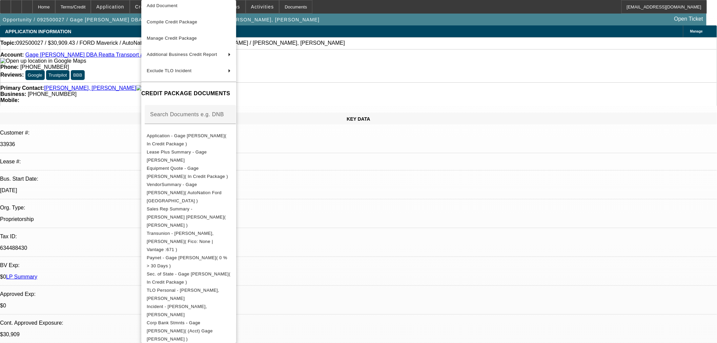
click at [416, 198] on div at bounding box center [358, 171] width 717 height 343
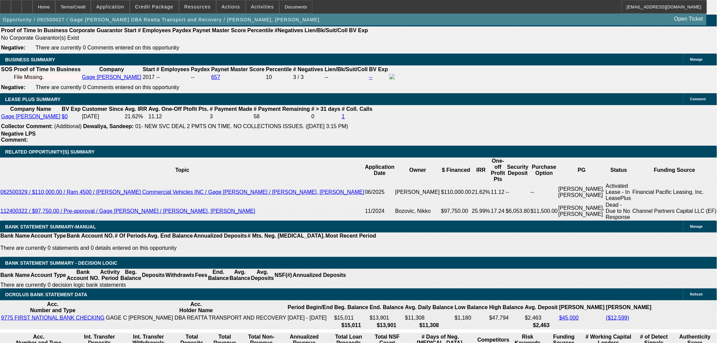
scroll to position [1016, 0]
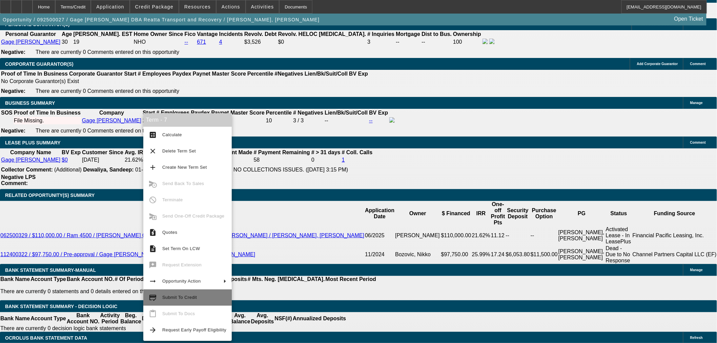
click at [182, 299] on span "Submit To Credit" at bounding box center [179, 297] width 35 height 5
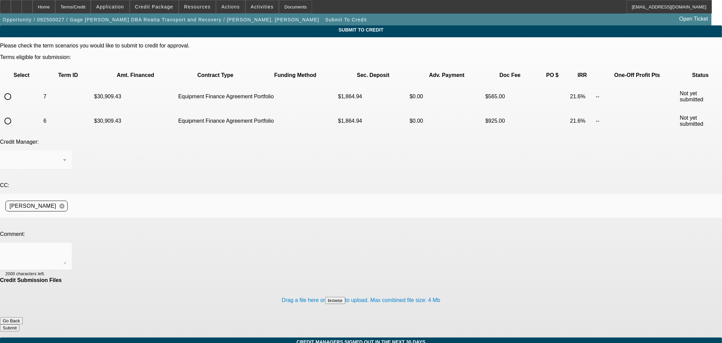
click at [15, 90] on input "radio" at bounding box center [8, 97] width 14 height 14
radio input "true"
click at [63, 156] on div "Arida, Michael" at bounding box center [34, 160] width 58 height 8
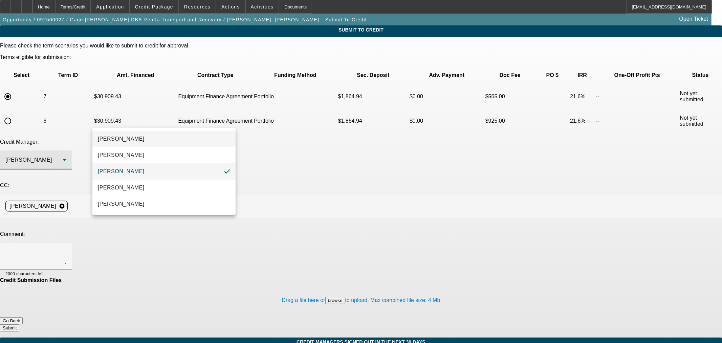
click at [147, 137] on mat-option "Arida, George" at bounding box center [163, 139] width 143 height 16
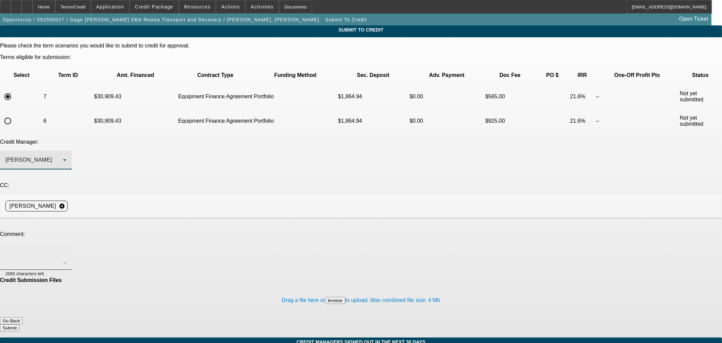
click at [66, 248] on textarea at bounding box center [35, 256] width 61 height 16
type textarea "Submitting for the truck change vendor info added. Thanks"
click at [19, 324] on button "Submit" at bounding box center [9, 327] width 19 height 7
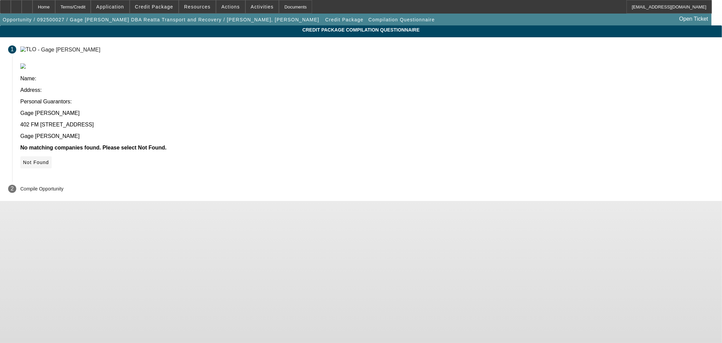
click at [23, 159] on icon at bounding box center [23, 161] width 0 height 5
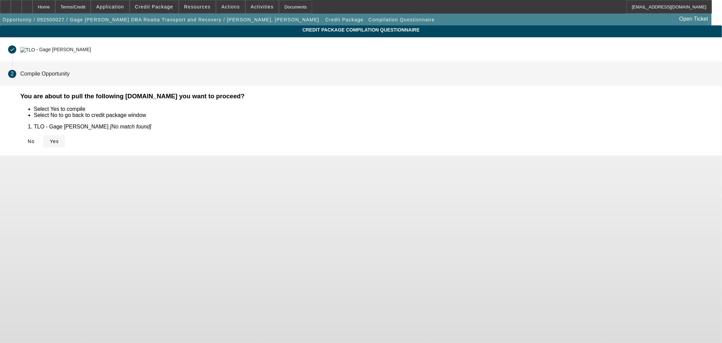
click at [65, 144] on span at bounding box center [54, 141] width 22 height 16
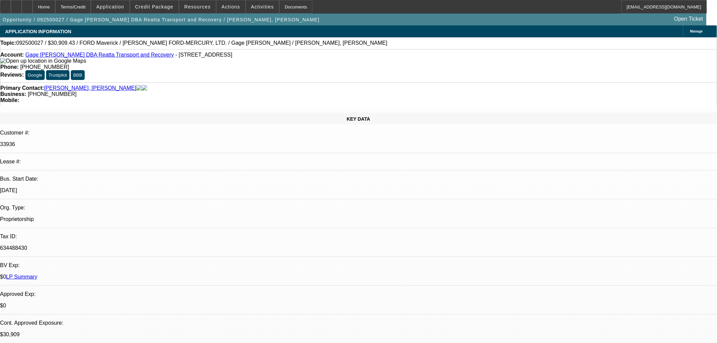
select select "0.1"
select select "2"
select select "0"
select select "6"
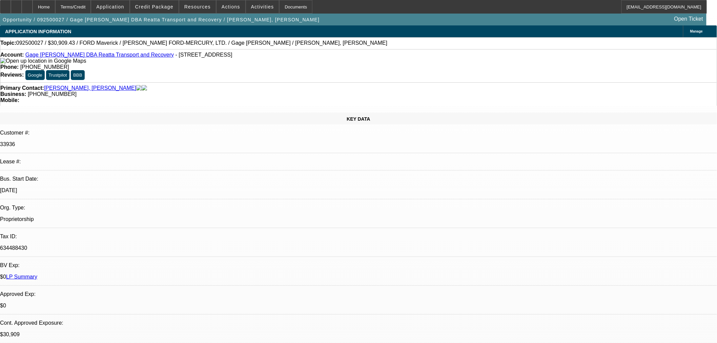
select select "0.1"
select select "2"
select select "0"
select select "6"
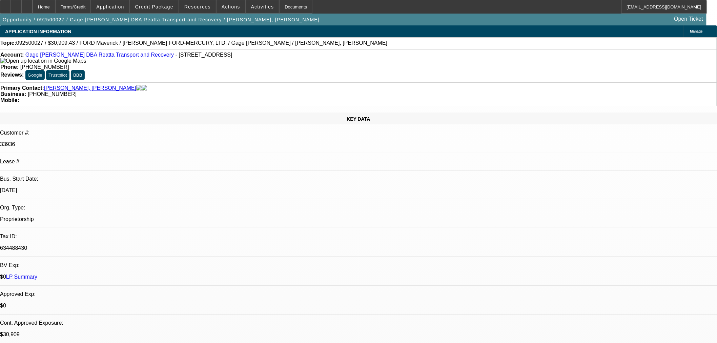
select select "0.1"
select select "2"
select select "0"
select select "6"
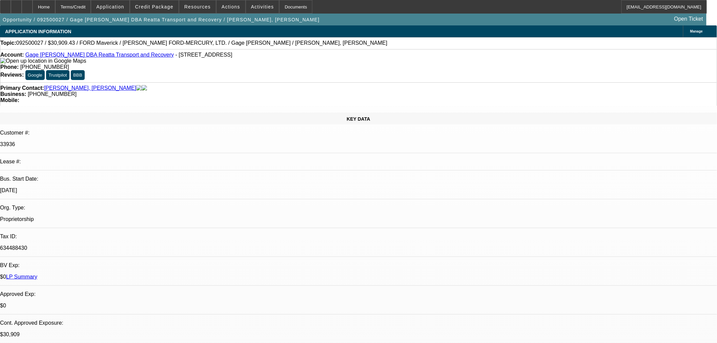
select select "2"
select select "0"
select select "6"
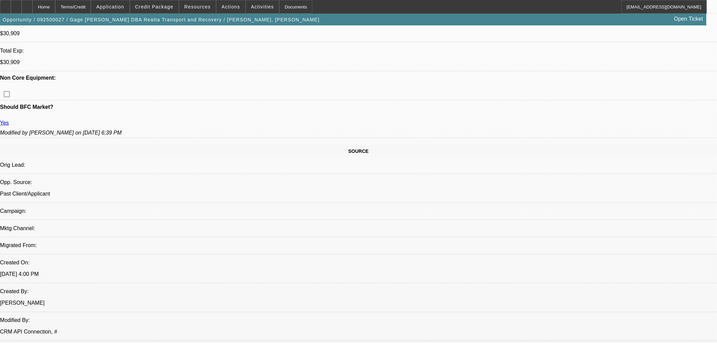
scroll to position [602, 0]
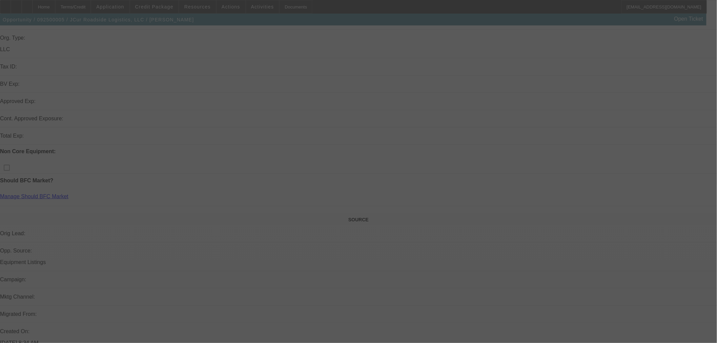
scroll to position [226, 0]
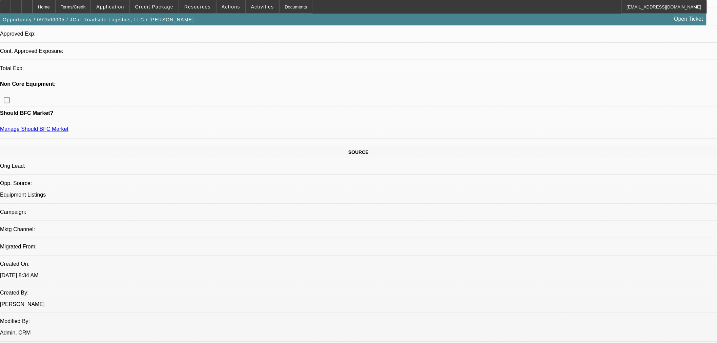
select select "0"
select select "2"
select select "0.1"
select select "4"
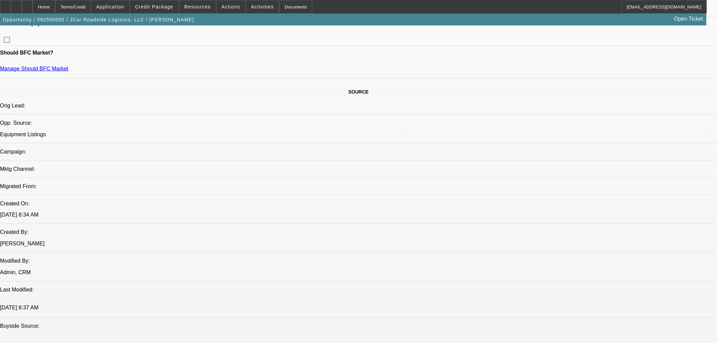
scroll to position [144, 0]
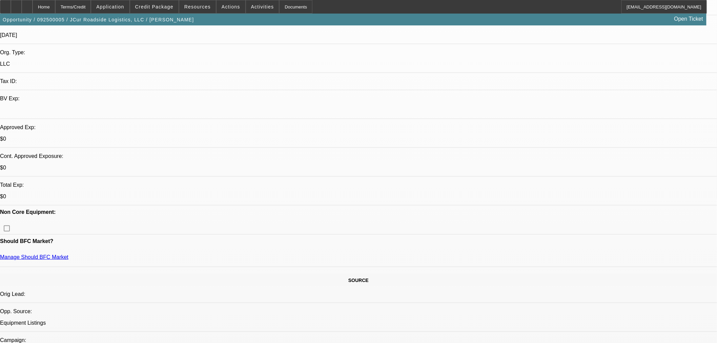
click at [153, 8] on span "Credit Package" at bounding box center [154, 6] width 38 height 5
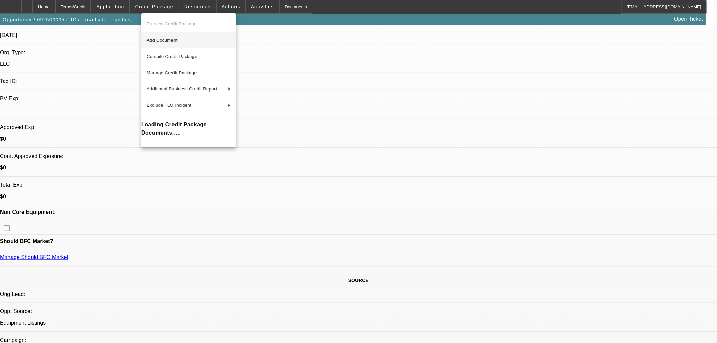
click at [162, 38] on span "Add Document" at bounding box center [162, 40] width 31 height 5
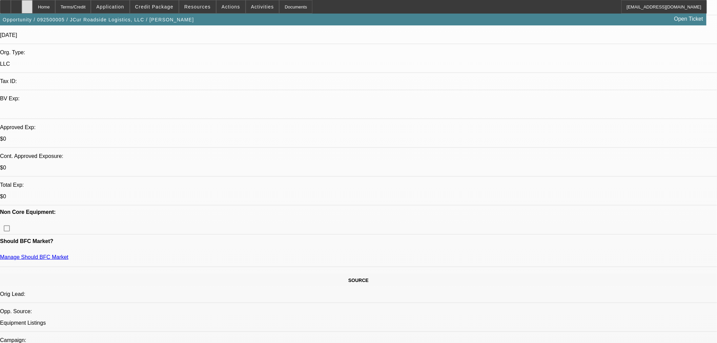
click at [33, 7] on div at bounding box center [27, 7] width 11 height 14
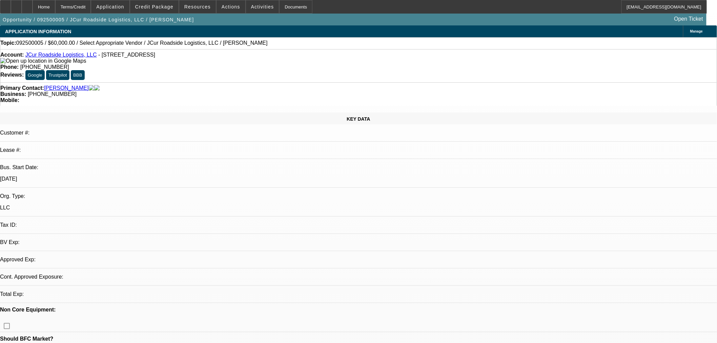
select select "0"
select select "2"
select select "0.1"
select select "4"
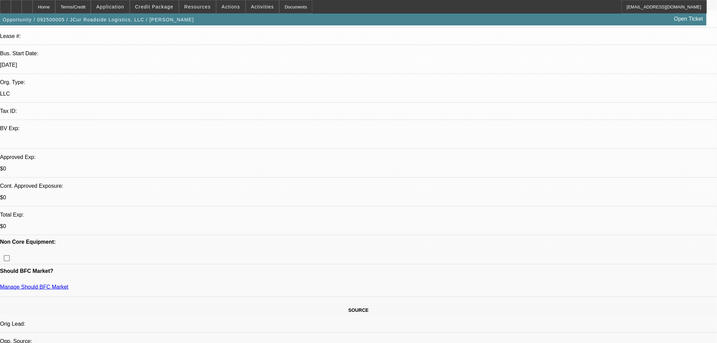
scroll to position [188, 0]
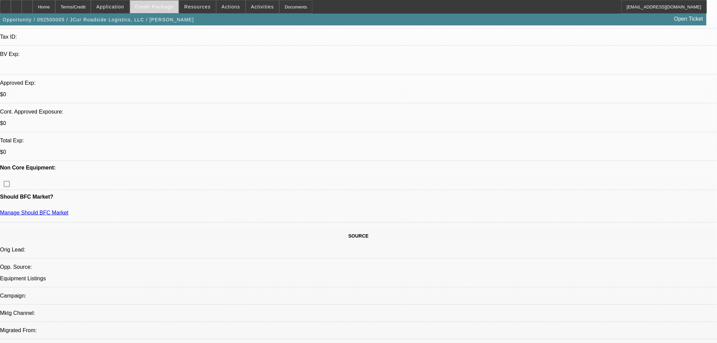
click at [163, 8] on span "Credit Package" at bounding box center [154, 6] width 38 height 5
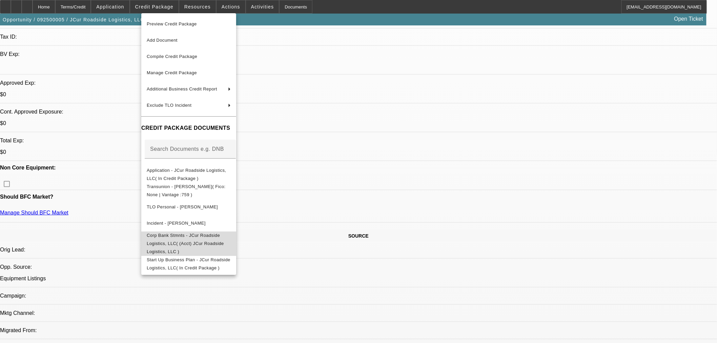
click at [212, 236] on span "Corp Bank Stmnts - JCur Roadside Logistics, LLC( (Acct) JCur Roadside Logistics…" at bounding box center [189, 243] width 84 height 24
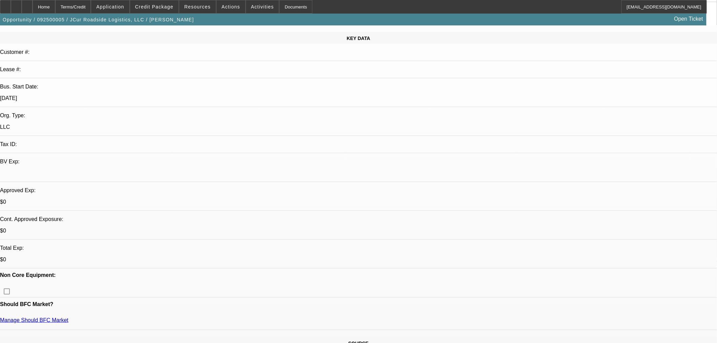
scroll to position [0, 0]
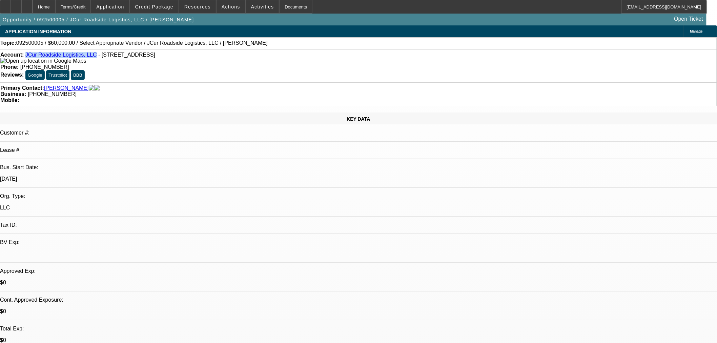
drag, startPoint x: 89, startPoint y: 57, endPoint x: 31, endPoint y: 58, distance: 58.6
click at [31, 58] on div "Account: JCur Roadside Logistics, LLC - [STREET_ADDRESS]" at bounding box center [358, 58] width 716 height 12
copy link "JCur Roadside Logistics, LLC"
click at [155, 3] on span at bounding box center [154, 7] width 48 height 16
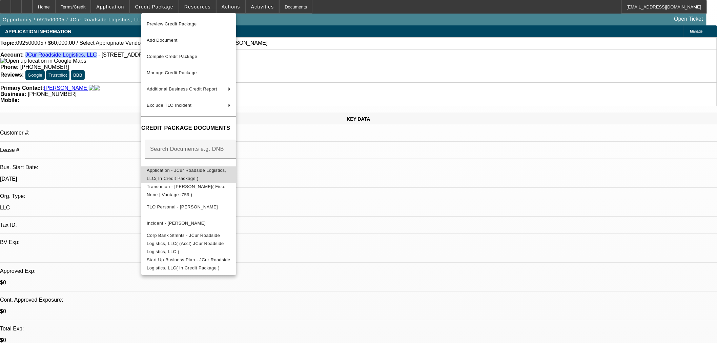
click at [163, 168] on span "Application - JCur Roadside Logistics, LLC( In Credit Package )" at bounding box center [189, 174] width 84 height 16
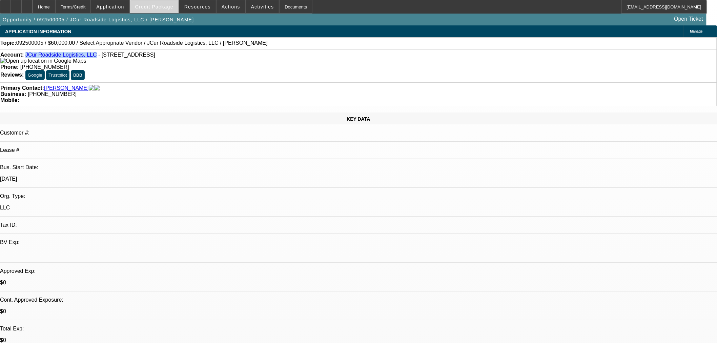
click at [162, 8] on span "Credit Package" at bounding box center [154, 6] width 38 height 5
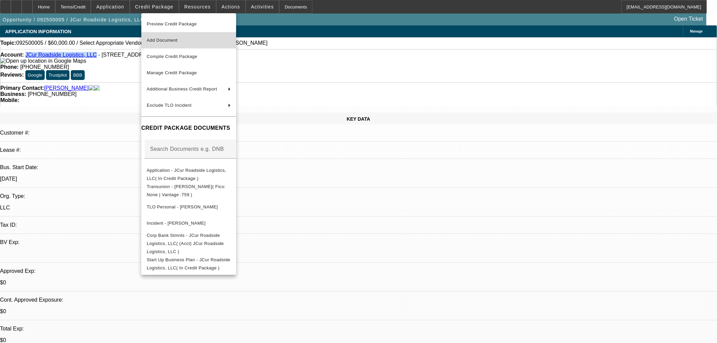
click at [165, 38] on span "Add Document" at bounding box center [162, 40] width 31 height 5
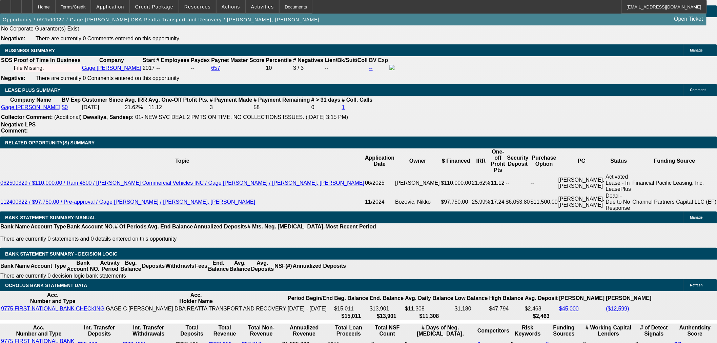
select select "0.1"
select select "2"
select select "0"
select select "0.1"
select select "2"
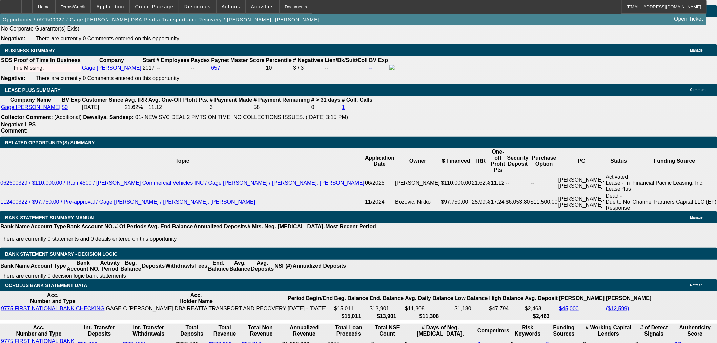
select select "0"
select select "0.1"
select select "2"
select select "0"
select select "0.1"
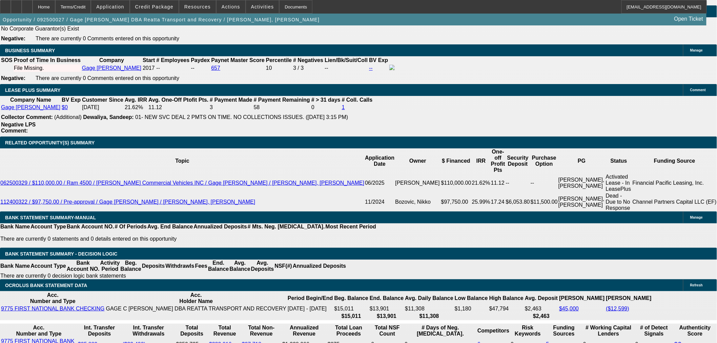
select select "2"
select select "0"
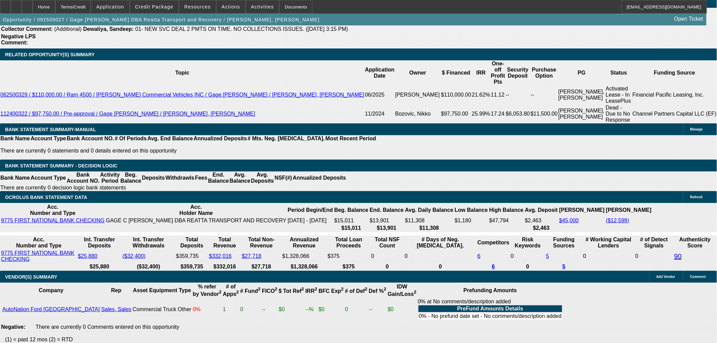
scroll to position [1006, 0]
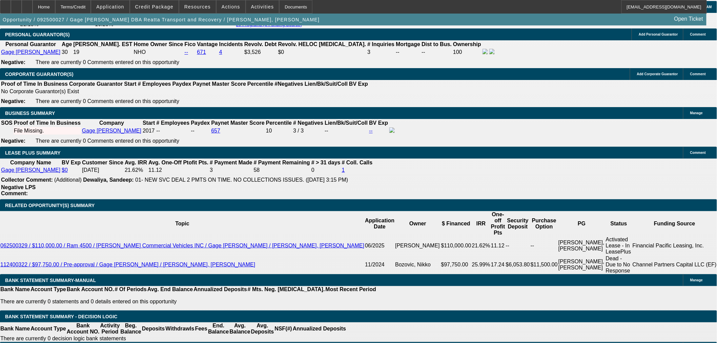
select select "1"
select select "2"
select select "6"
select select "1"
select select "2"
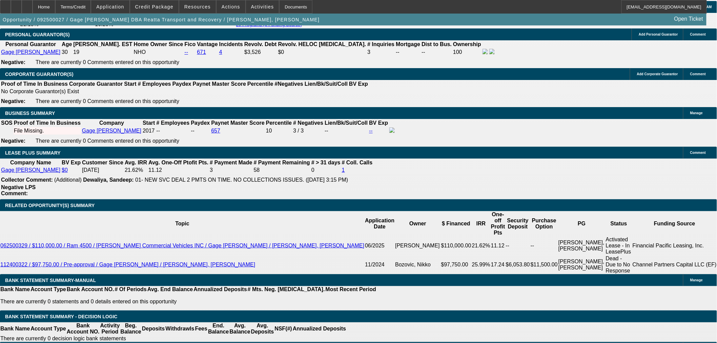
select select "6"
select select "1"
select select "2"
select select "6"
select select "1"
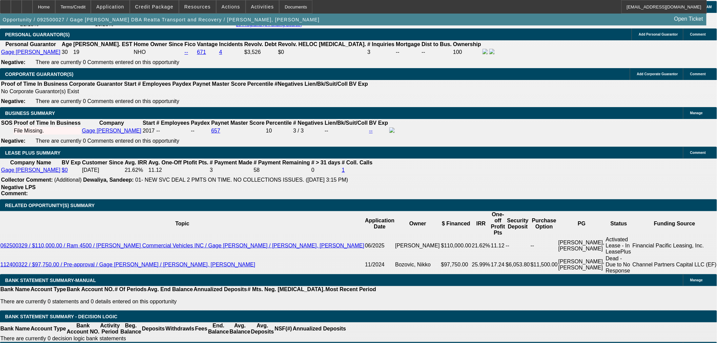
select select "2"
select select "6"
click at [159, 5] on span "Credit Package" at bounding box center [154, 6] width 38 height 5
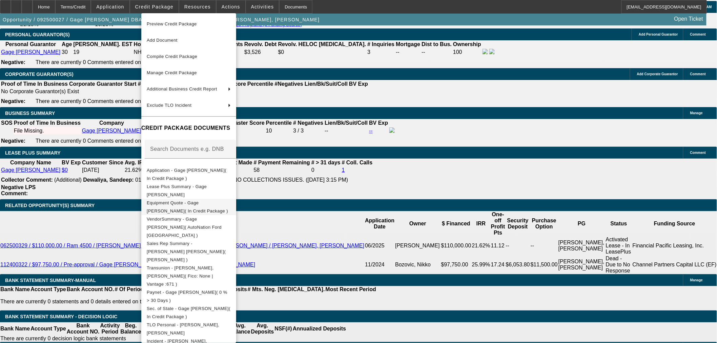
click at [169, 205] on span "Equipment Quote - Gage [PERSON_NAME]( In Credit Package )" at bounding box center [187, 206] width 81 height 13
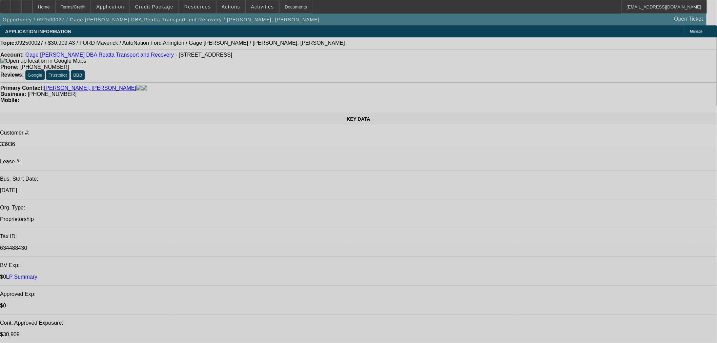
select select "0.1"
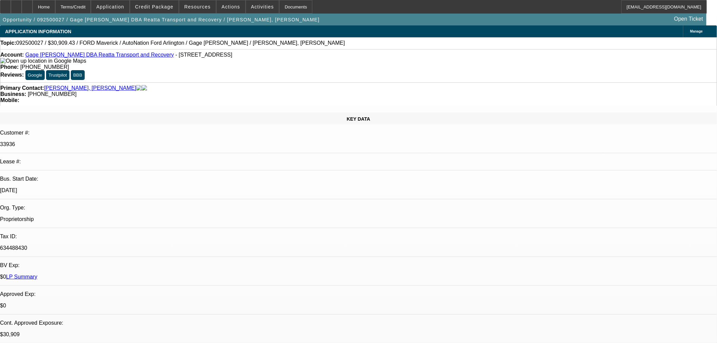
select select "2"
select select "0"
select select "6"
select select "0.1"
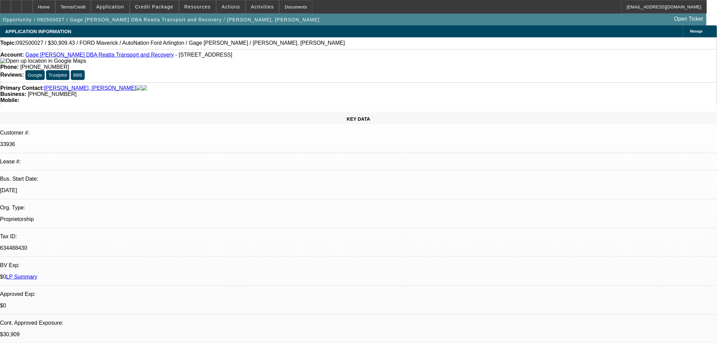
select select "2"
select select "0"
select select "6"
select select "0.1"
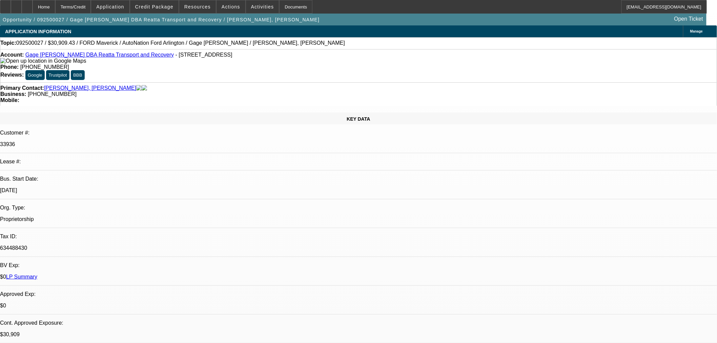
select select "2"
select select "0"
select select "6"
select select "0.1"
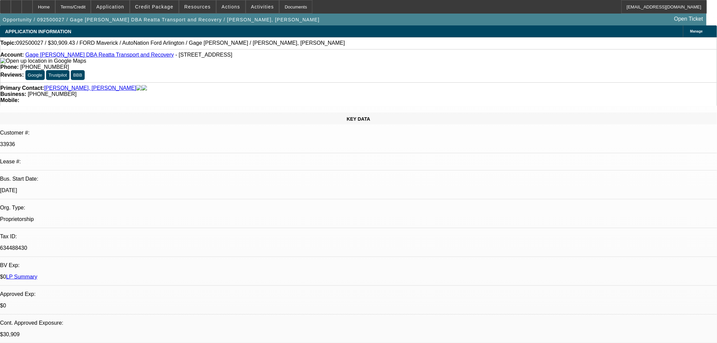
select select "2"
select select "0"
select select "6"
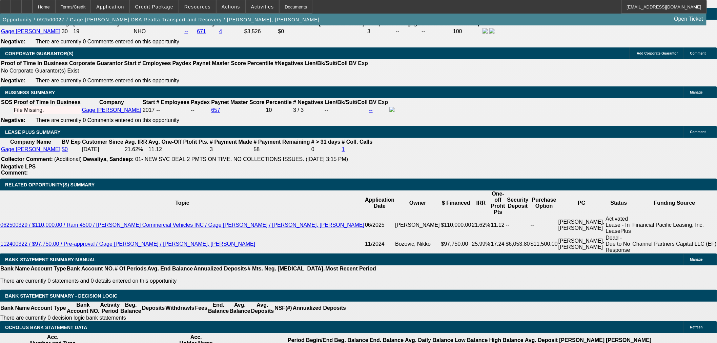
scroll to position [932, 0]
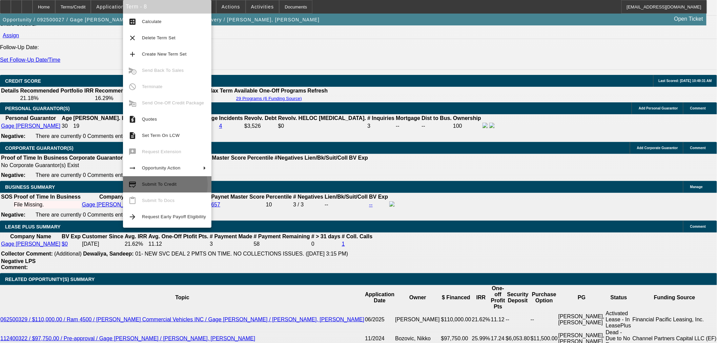
click at [161, 185] on span "Submit To Credit" at bounding box center [159, 184] width 35 height 5
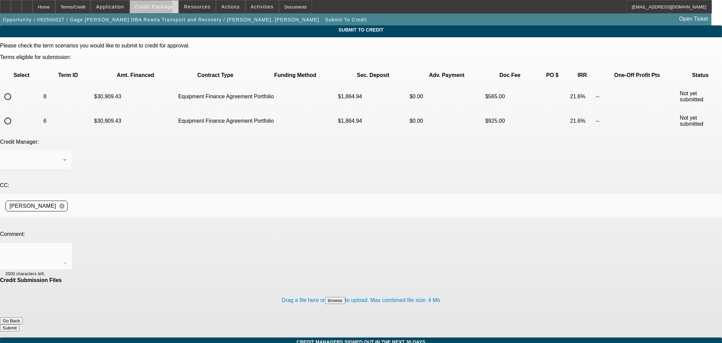
click at [162, 9] on span at bounding box center [154, 7] width 48 height 16
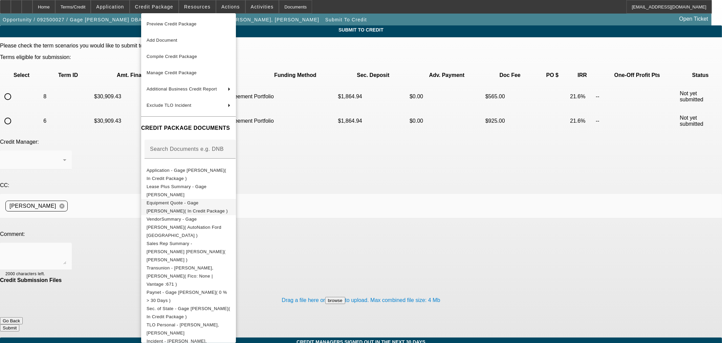
click at [179, 204] on span "Equipment Quote - Gage Faske( In Credit Package )" at bounding box center [187, 206] width 81 height 13
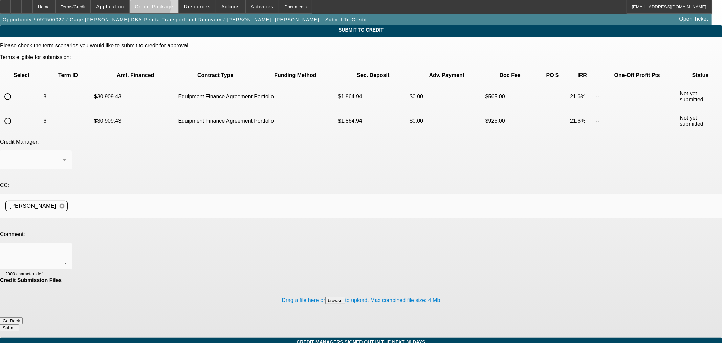
click at [160, 7] on span "Credit Package" at bounding box center [154, 6] width 38 height 5
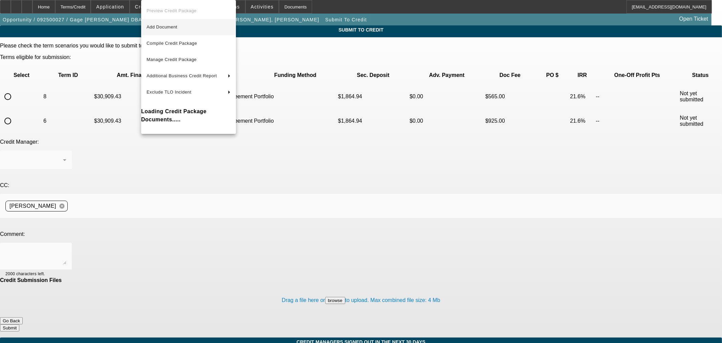
click at [161, 23] on span "Add Document" at bounding box center [189, 27] width 84 height 8
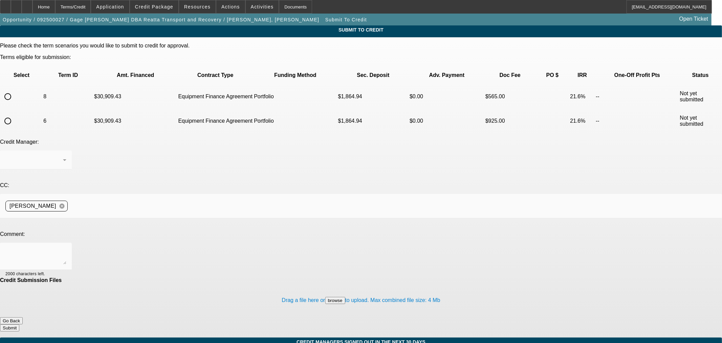
click at [15, 90] on input "radio" at bounding box center [8, 97] width 14 height 14
radio input "true"
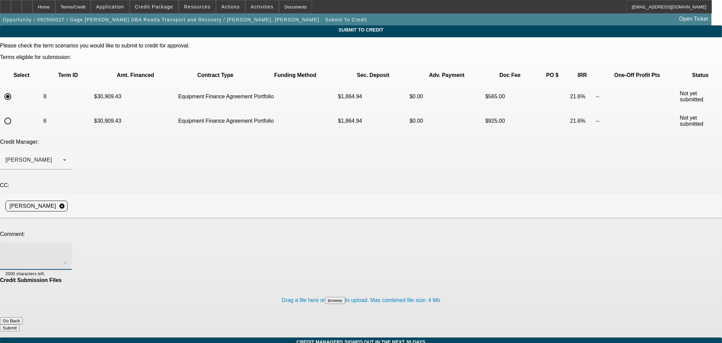
click at [66, 248] on textarea at bounding box center [35, 256] width 61 height 16
click at [66, 150] on div "[PERSON_NAME]" at bounding box center [35, 159] width 61 height 19
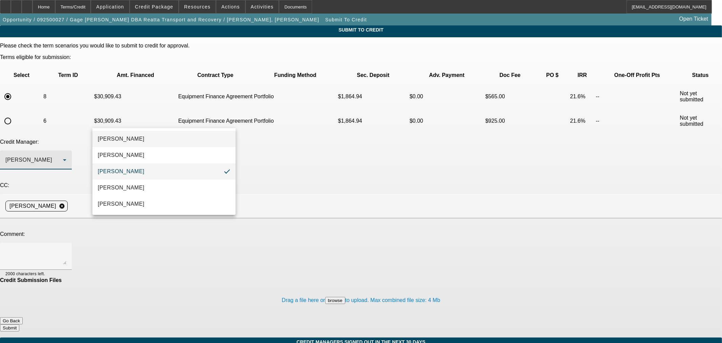
click at [160, 140] on mat-option "Arida, George" at bounding box center [163, 139] width 143 height 16
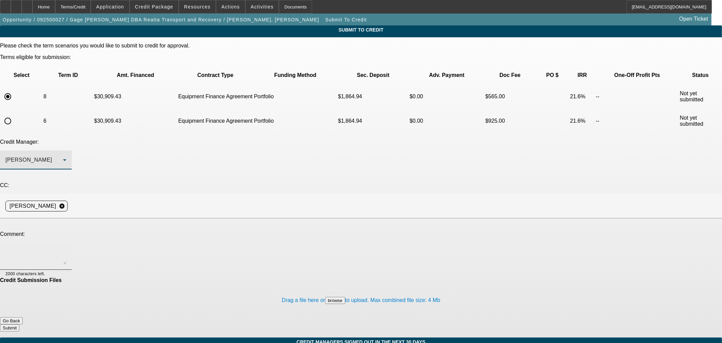
click at [66, 248] on textarea at bounding box center [35, 256] width 61 height 16
type textarea "This unit is the XLT vs the XL so they're selling it slightly under the MSRP I'…"
click at [19, 324] on button "Submit" at bounding box center [9, 327] width 19 height 7
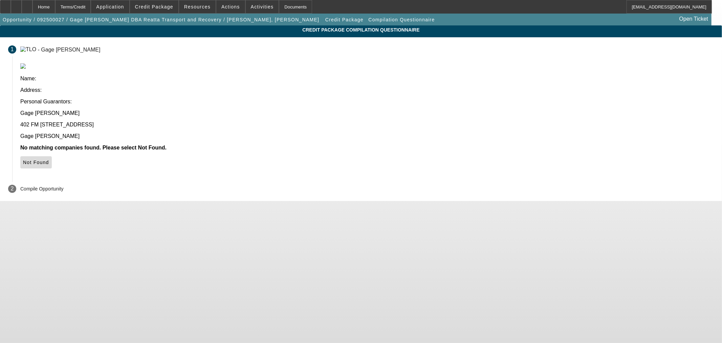
click at [49, 159] on span "Not Found" at bounding box center [36, 161] width 26 height 5
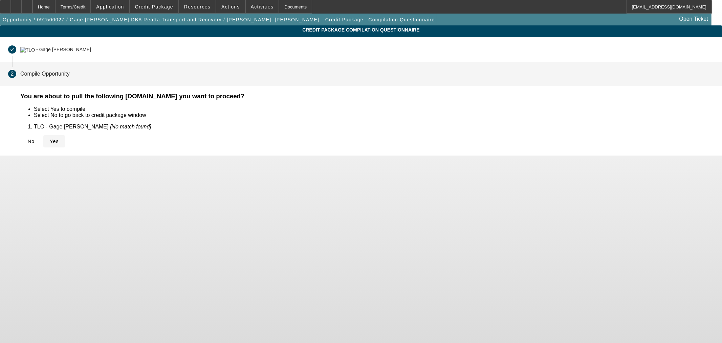
click at [59, 139] on span "Yes" at bounding box center [54, 141] width 9 height 5
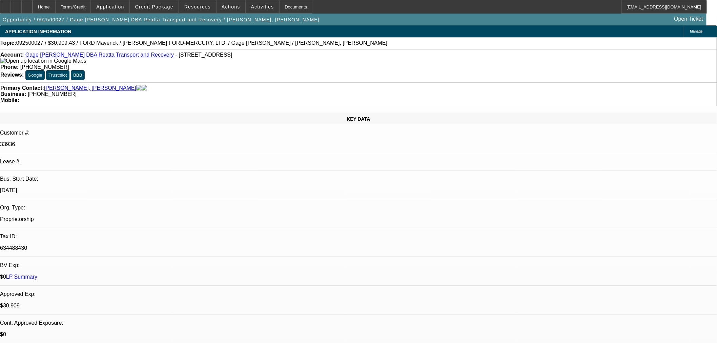
select select "0.1"
select select "2"
select select "0"
select select "6"
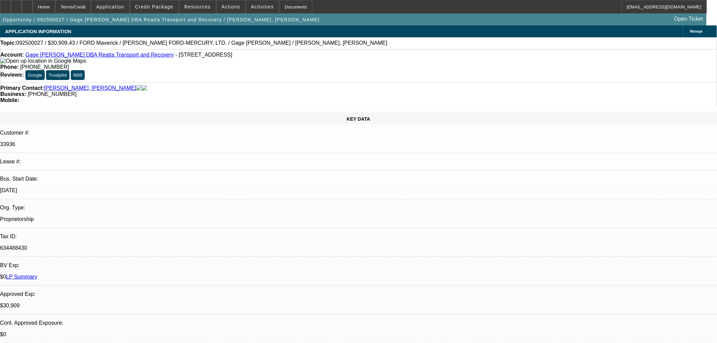
select select "0.1"
select select "2"
select select "0"
select select "6"
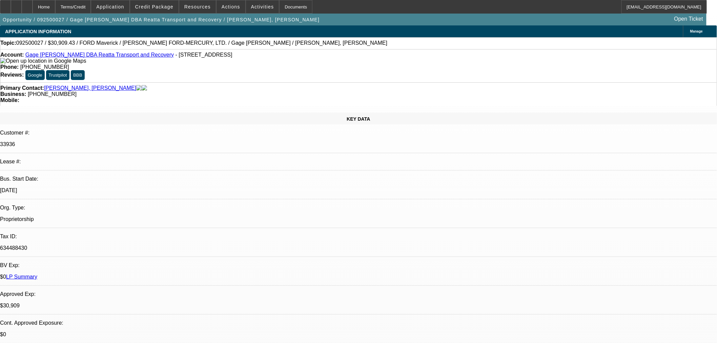
select select "0.1"
select select "2"
select select "0"
select select "6"
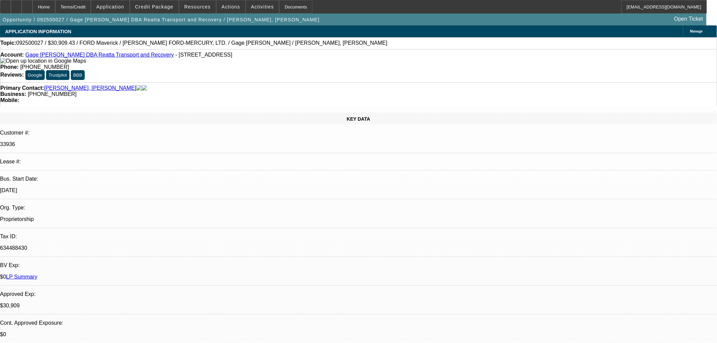
select select "0.1"
select select "2"
select select "0"
select select "6"
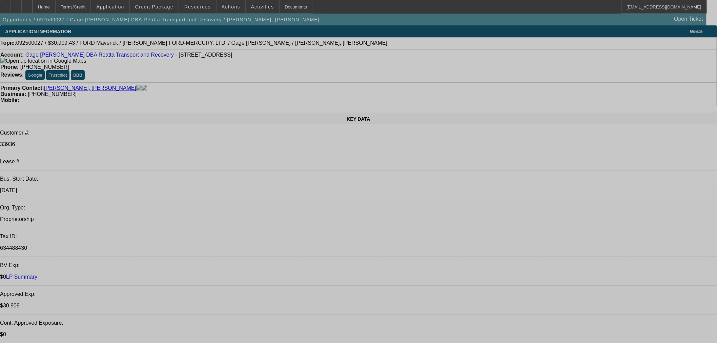
select select "0.1"
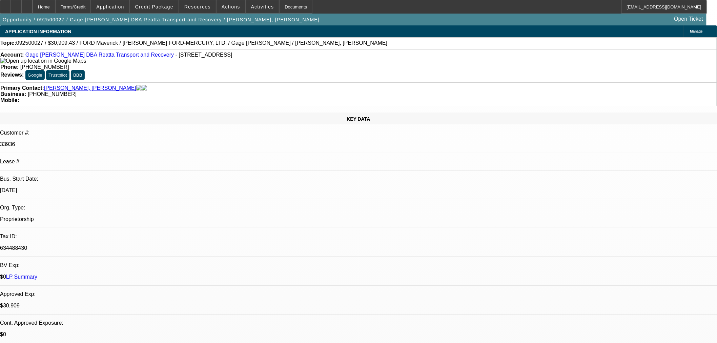
select select "2"
select select "0"
select select "6"
select select "0.1"
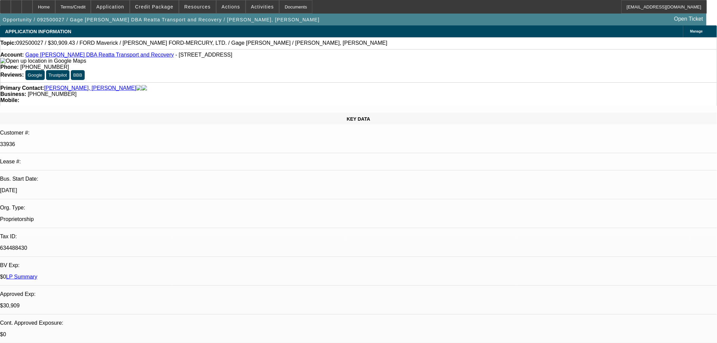
select select "2"
select select "0"
select select "6"
select select "0.1"
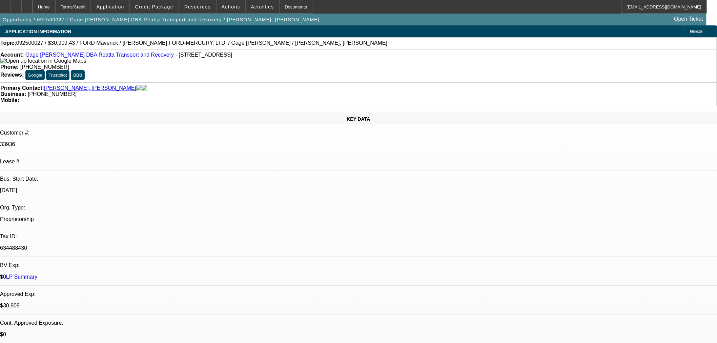
select select "2"
select select "0"
select select "6"
select select "0.1"
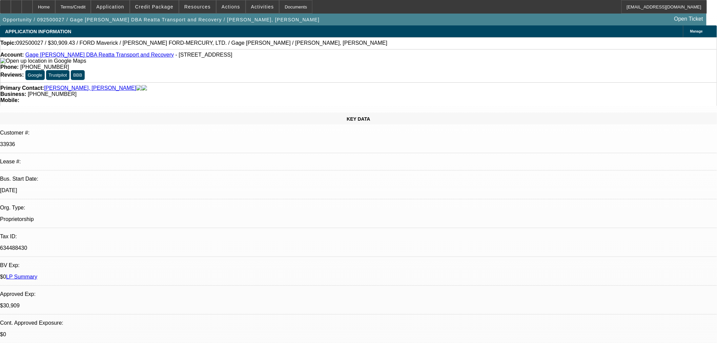
select select "2"
select select "0"
select select "6"
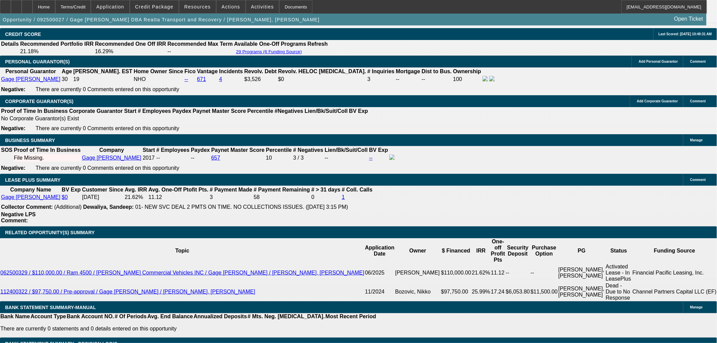
scroll to position [978, 0]
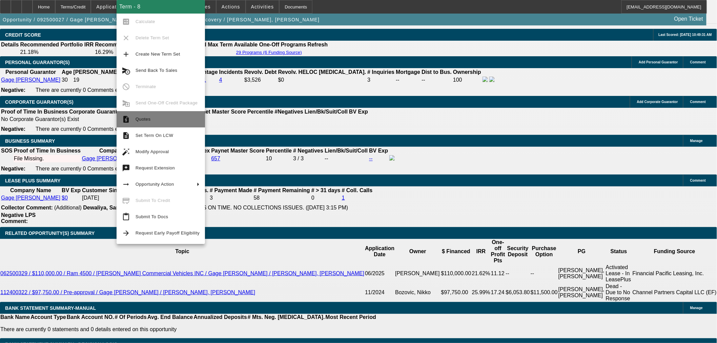
click at [146, 115] on span "Quotes" at bounding box center [167, 119] width 64 height 8
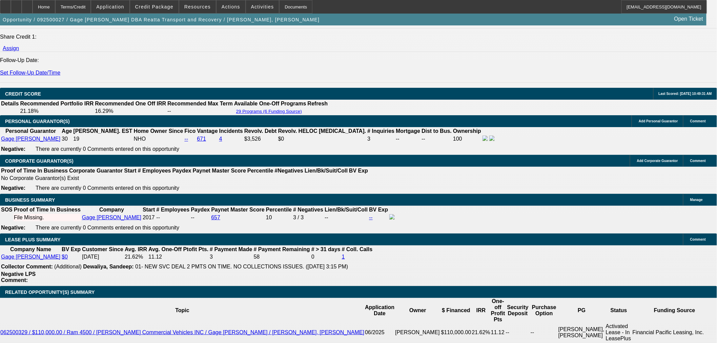
scroll to position [828, 0]
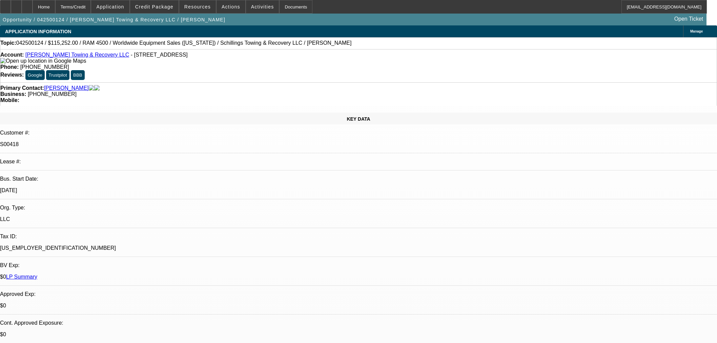
select select "0"
select select "3"
select select "0"
select select "6"
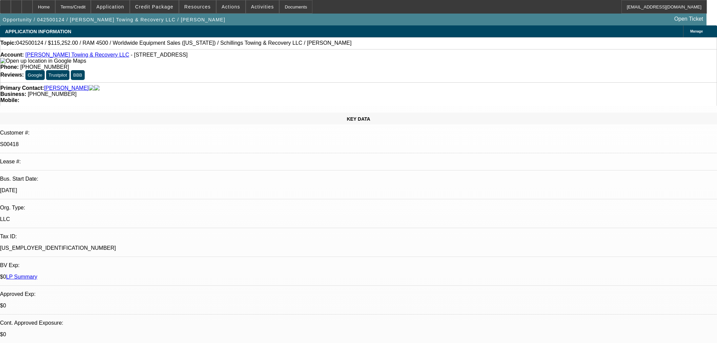
select select "0"
select select "3"
select select "0"
select select "6"
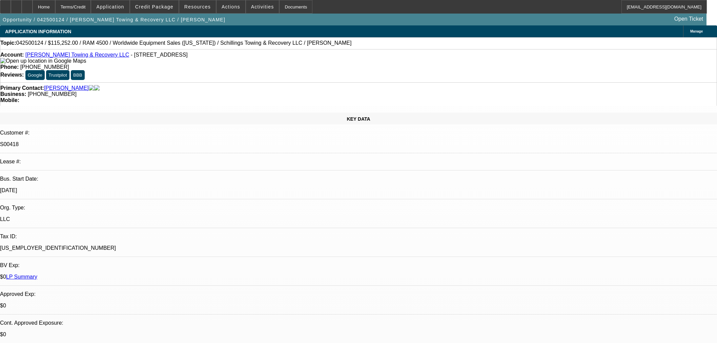
select select "0"
select select "3"
select select "0"
select select "6"
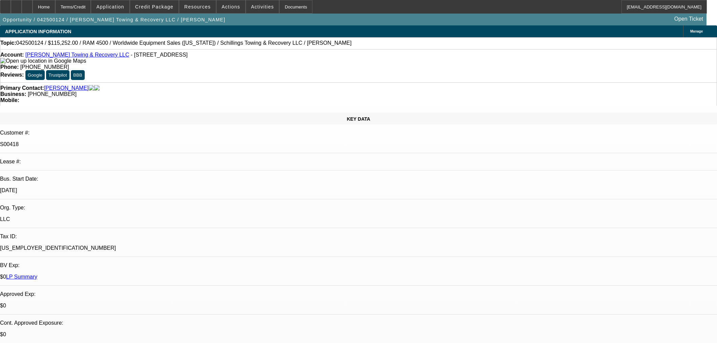
select select "0"
select select "3"
select select "0"
select select "6"
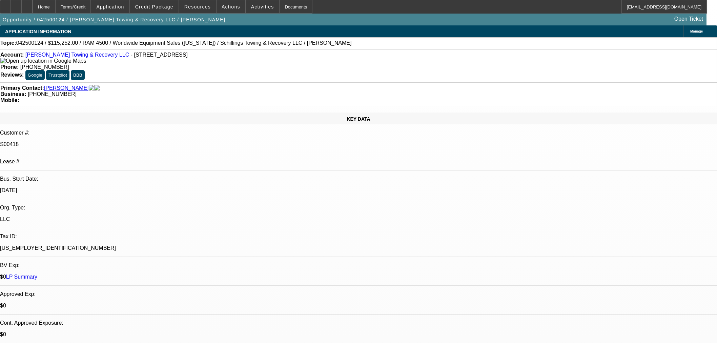
scroll to position [451, 0]
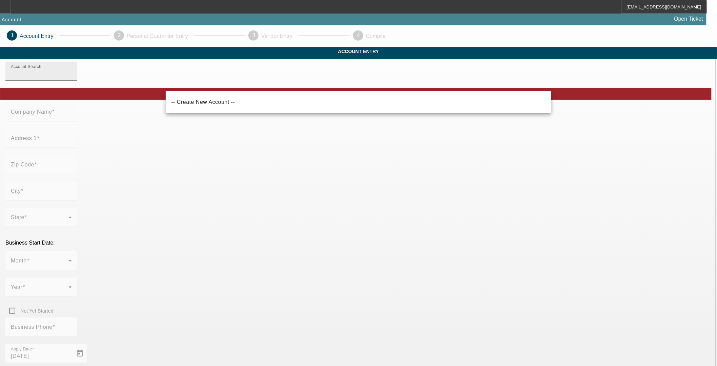
click at [72, 78] on input "Account Search" at bounding box center [41, 74] width 61 height 8
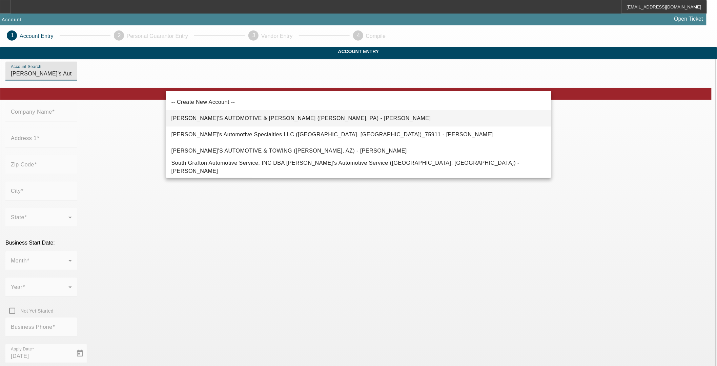
click at [219, 118] on span "JIM'S AUTOMOTIVE & TOWING (Farrell, PA) - Moore, Jim" at bounding box center [300, 118] width 259 height 6
type input "JIM'S AUTOMOTIVE & TOWING (Farrell, PA) - Moore, Jim"
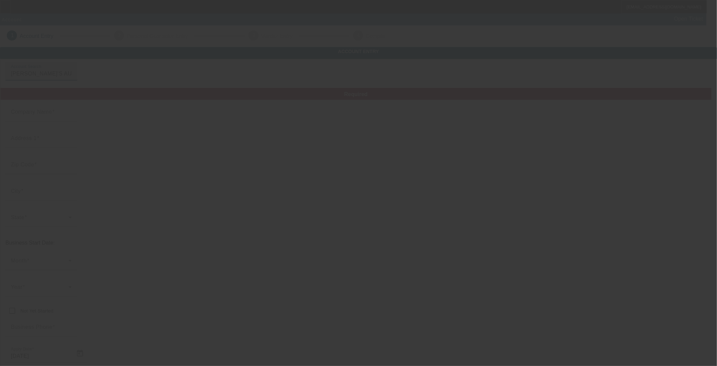
type input "JIM'S AUTOMOTIVE & TOWING"
type input "315 Roemer Blvd"
type input "16121"
type input "Farrell"
type input "(724) 983-6260"
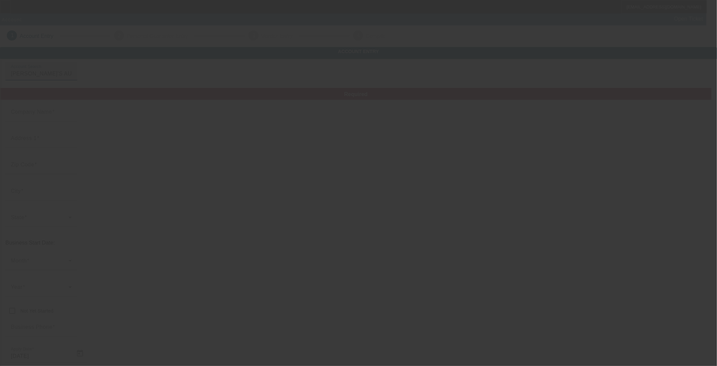
type input "jimsautomotiveandtowing@yahoo.com"
type input "https://Jimsautomotiveandtowing.Com"
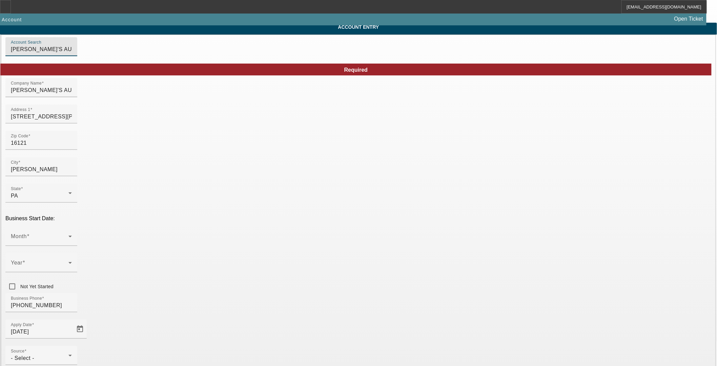
scroll to position [38, 0]
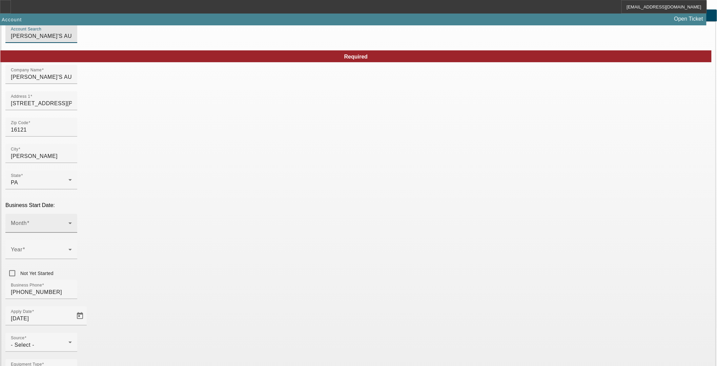
click at [72, 214] on div "Month" at bounding box center [41, 223] width 61 height 19
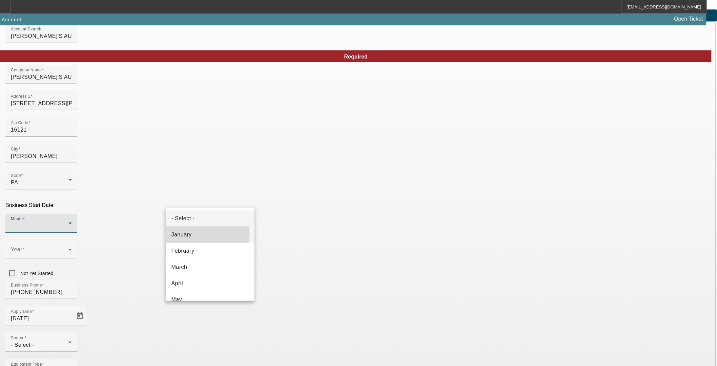
click at [187, 233] on span "January" at bounding box center [181, 235] width 20 height 8
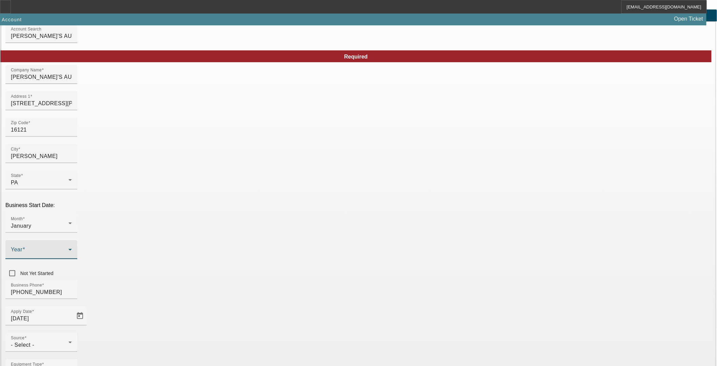
click at [68, 249] on span at bounding box center [40, 253] width 58 height 8
click at [280, 263] on span "2000" at bounding box center [276, 260] width 13 height 8
type input "333229754"
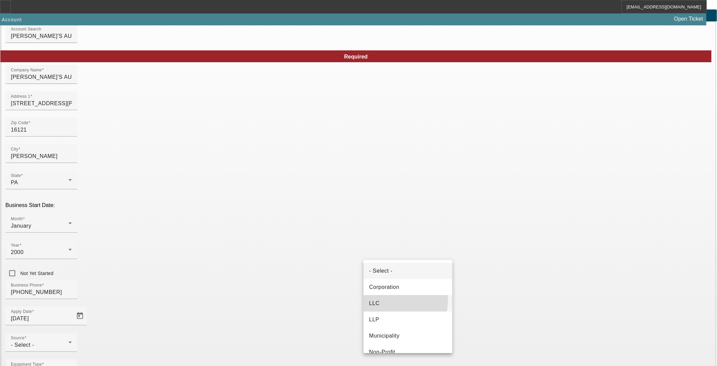
click at [381, 300] on mat-option "LLC" at bounding box center [407, 304] width 89 height 16
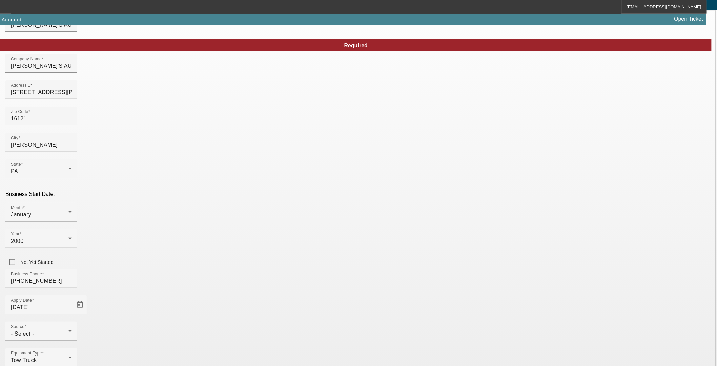
scroll to position [55, 0]
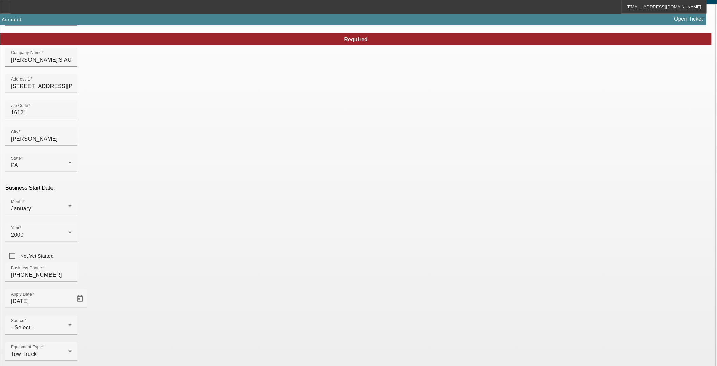
click at [72, 316] on div "Source - Select -" at bounding box center [41, 325] width 61 height 19
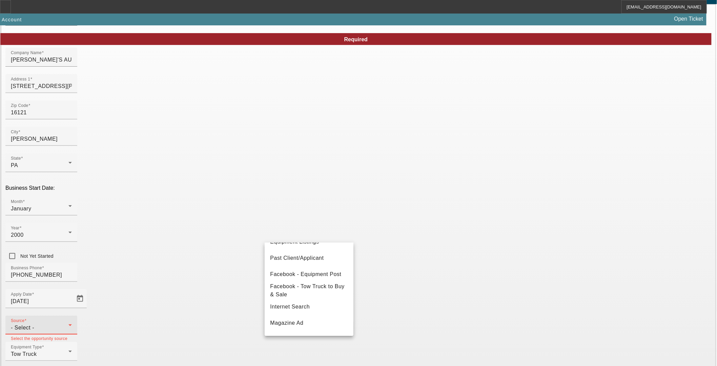
scroll to position [226, 0]
click at [307, 320] on span "Vendor Referral" at bounding box center [290, 321] width 41 height 8
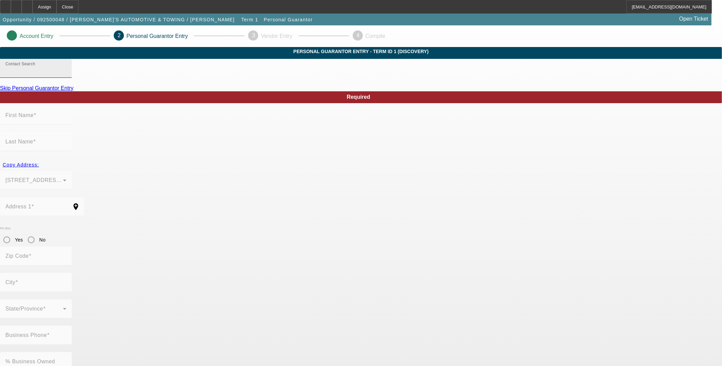
click at [66, 75] on input "Contact Search" at bounding box center [35, 71] width 61 height 8
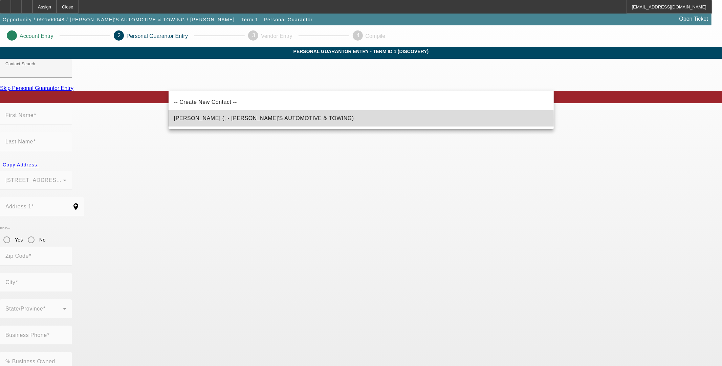
click at [222, 120] on span "Moore, Jim (, - JIM'S AUTOMOTIVE & TOWING)" at bounding box center [264, 118] width 180 height 6
type input "Moore, Jim (, - JIM'S AUTOMOTIVE & TOWING)"
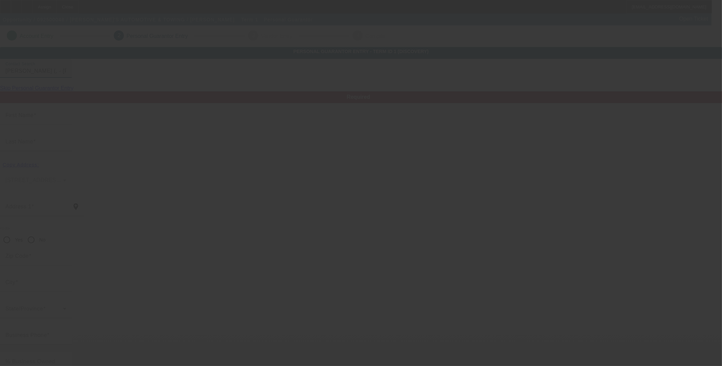
type input "Jim"
type input "Moore"
radio input "true"
type input "[PHONE_NUMBER]"
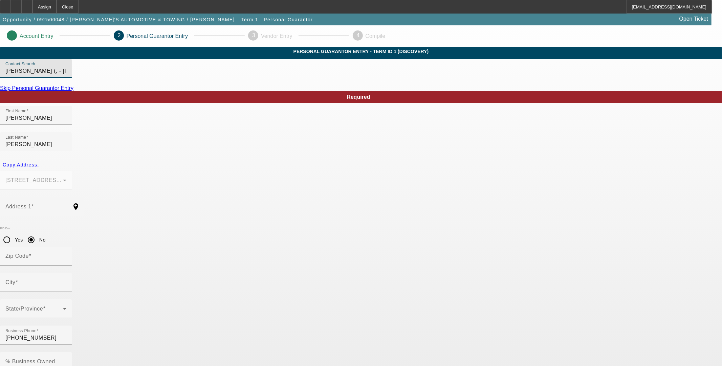
type input "210-54-4259"
click at [55, 359] on mat-label "% Business Owned" at bounding box center [30, 362] width 50 height 6
click at [66, 360] on input "% Business Owned" at bounding box center [35, 365] width 61 height 8
type input "100"
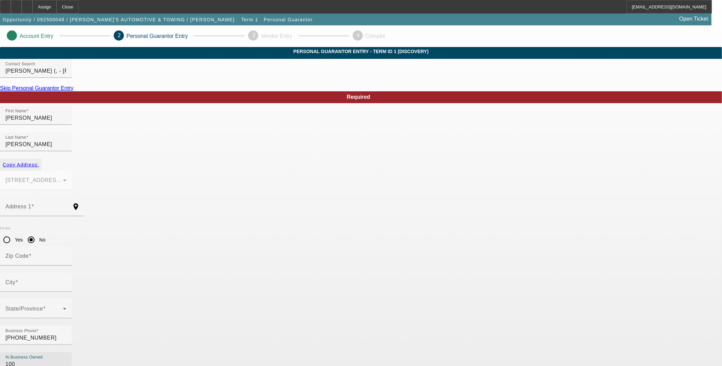
click at [39, 162] on span "Copy Address:" at bounding box center [21, 164] width 36 height 5
type input "315 Roemer Blvd"
radio input "false"
type input "16121"
type input "Farrell"
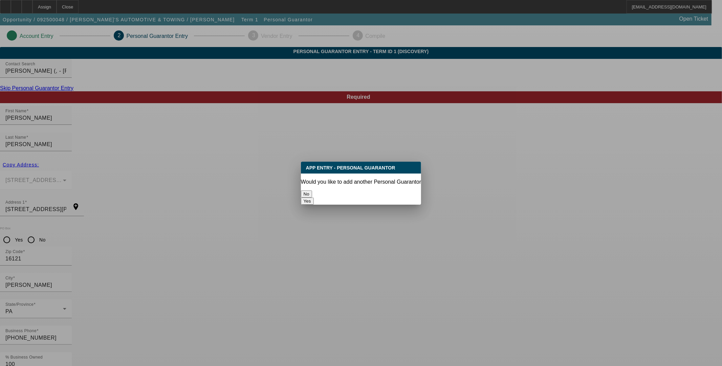
click at [312, 194] on button "No" at bounding box center [306, 194] width 11 height 7
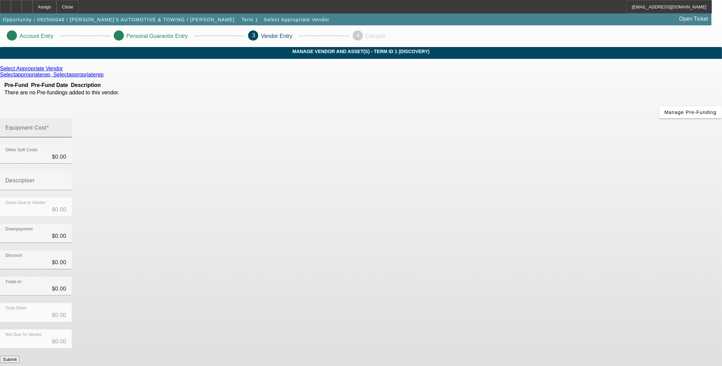
click at [46, 125] on mat-label "Equipment Cost" at bounding box center [25, 128] width 41 height 6
click at [66, 127] on input "Equipment Cost" at bounding box center [35, 131] width 61 height 8
click at [46, 125] on mat-label "Equipment Cost" at bounding box center [25, 128] width 41 height 6
click at [66, 127] on input "Equipment Cost" at bounding box center [35, 131] width 61 height 8
type input "7"
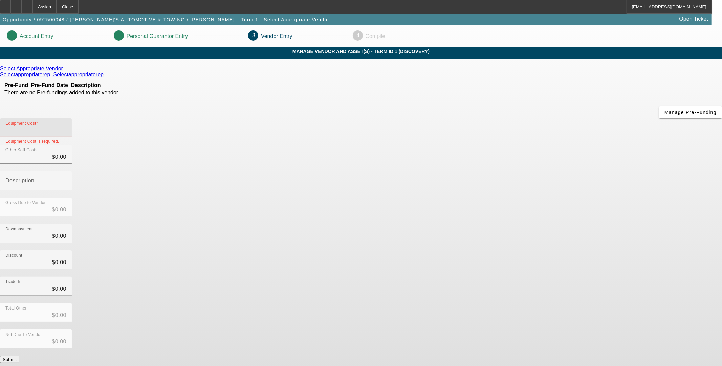
type input "$7.00"
type input "75"
type input "$75.00"
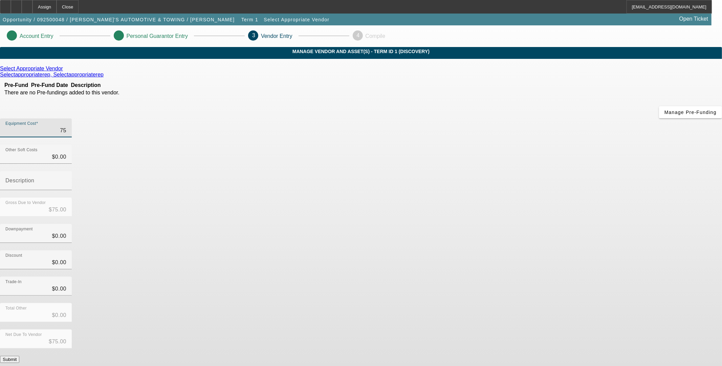
type input "754"
type input "$754.00"
type input "7547"
type input "$7,547.00"
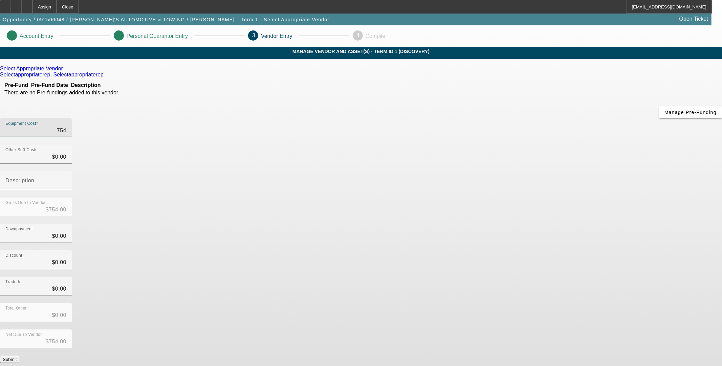
type input "$7,547.00"
type input "75473"
type input "$75,473.00"
type input "75473.4"
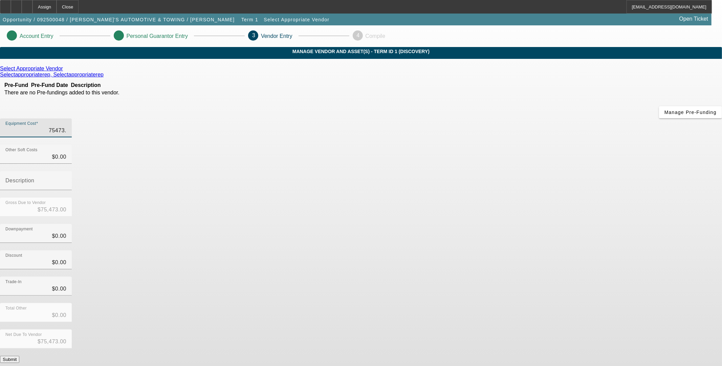
type input "$75,473.40"
type input "75473.47"
type input "$75,473.47"
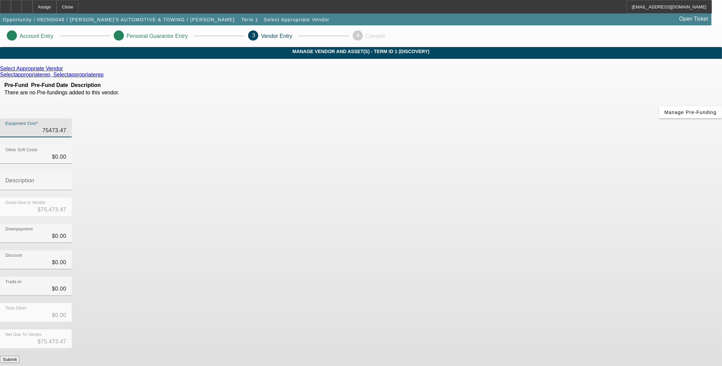
type input "$75,473.47"
click at [486, 224] on div "Downpayment $0.00" at bounding box center [361, 237] width 722 height 26
click at [19, 356] on button "Submit" at bounding box center [9, 359] width 19 height 7
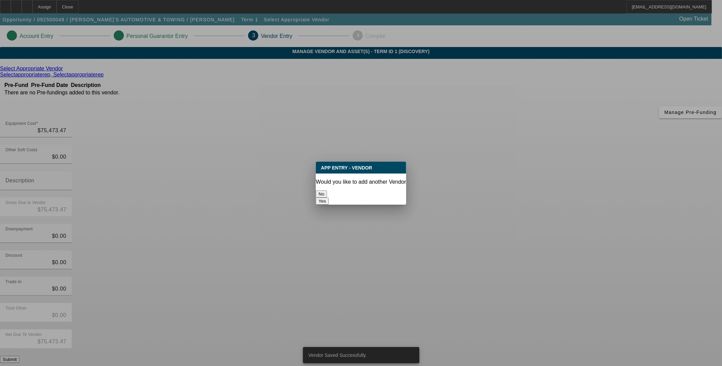
click at [327, 192] on button "No" at bounding box center [321, 194] width 11 height 7
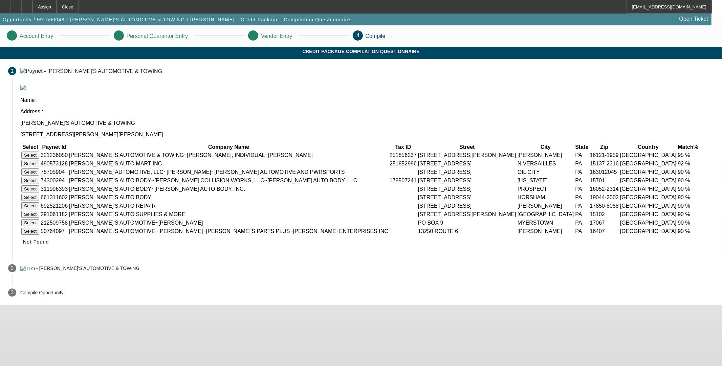
click at [39, 152] on button "Select" at bounding box center [30, 155] width 18 height 7
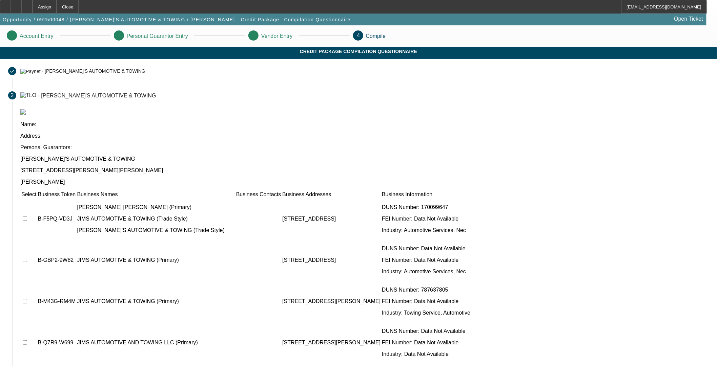
click at [37, 199] on td at bounding box center [29, 219] width 16 height 41
click at [27, 217] on input "checkbox" at bounding box center [25, 219] width 4 height 4
checkbox input "true"
click at [27, 258] on input "checkbox" at bounding box center [25, 260] width 4 height 4
checkbox input "true"
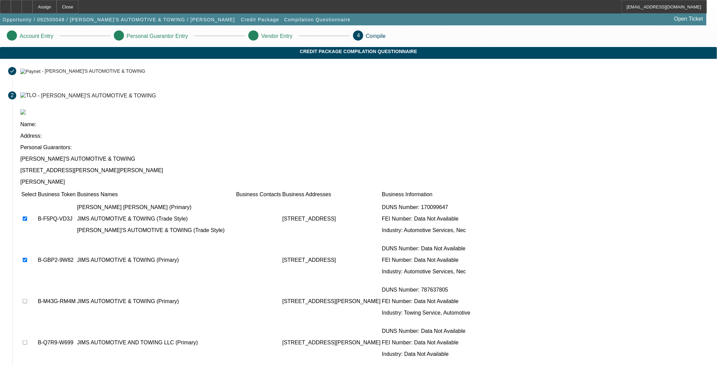
click at [27, 299] on input "checkbox" at bounding box center [25, 301] width 4 height 4
checkbox input "true"
click at [27, 341] on input "checkbox" at bounding box center [25, 343] width 4 height 4
checkbox input "true"
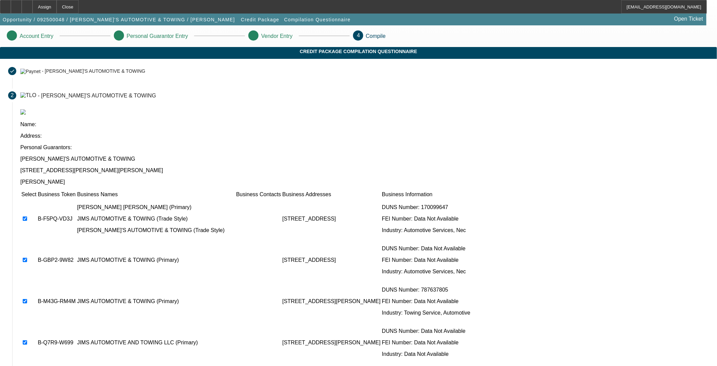
checkbox input "true"
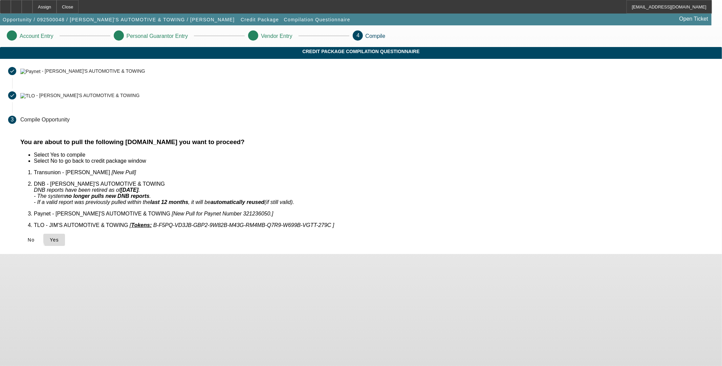
click at [59, 237] on span "Yes" at bounding box center [54, 239] width 9 height 5
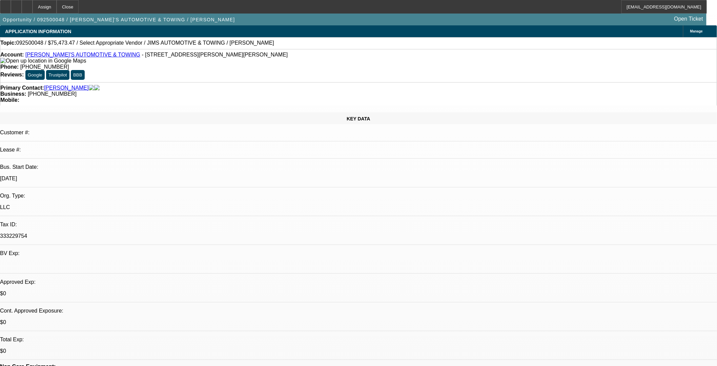
select select "0"
select select "2"
select select "0.1"
select select "4"
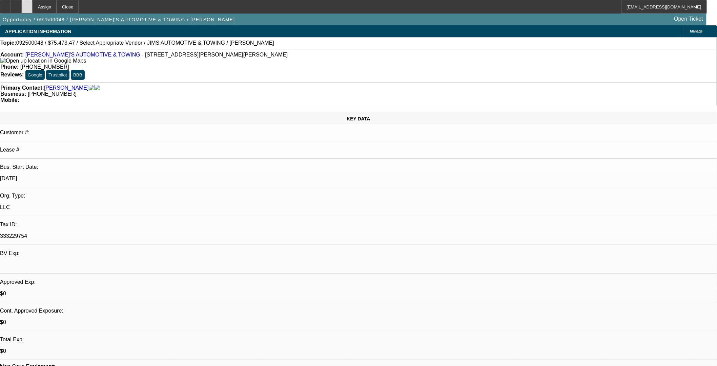
click at [33, 7] on div at bounding box center [27, 7] width 11 height 14
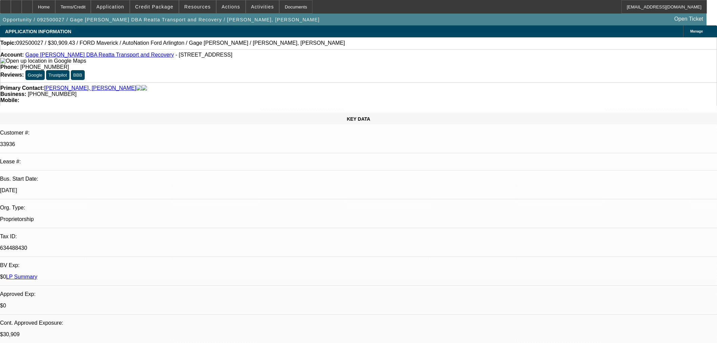
select select "0.1"
select select "2"
select select "0"
select select "6"
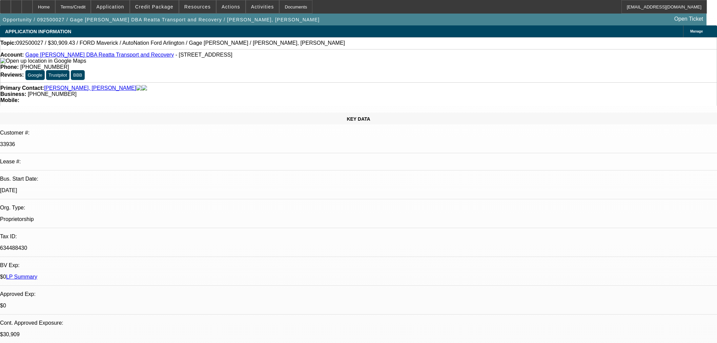
select select "0.1"
select select "2"
select select "0"
select select "6"
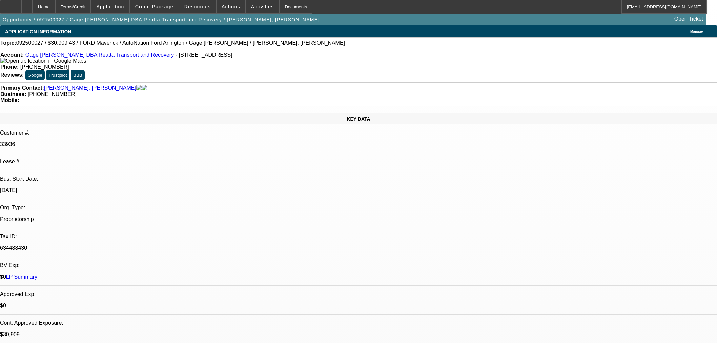
select select "0.1"
select select "2"
select select "0"
select select "6"
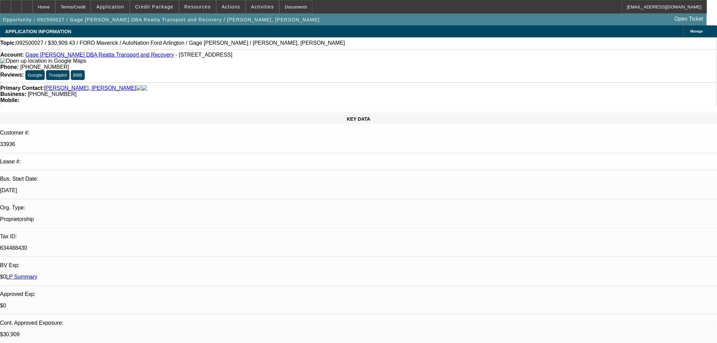
select select "0.1"
select select "2"
select select "0"
select select "6"
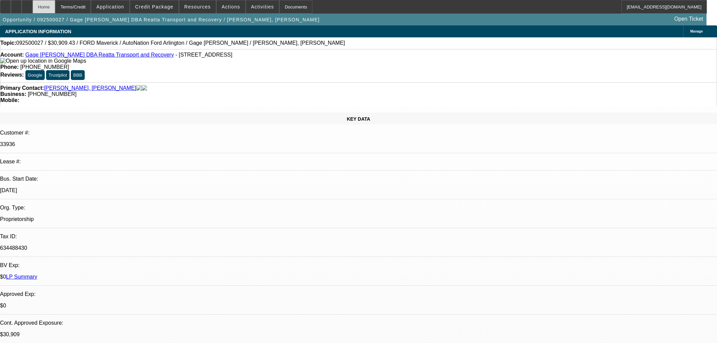
scroll to position [1006, 0]
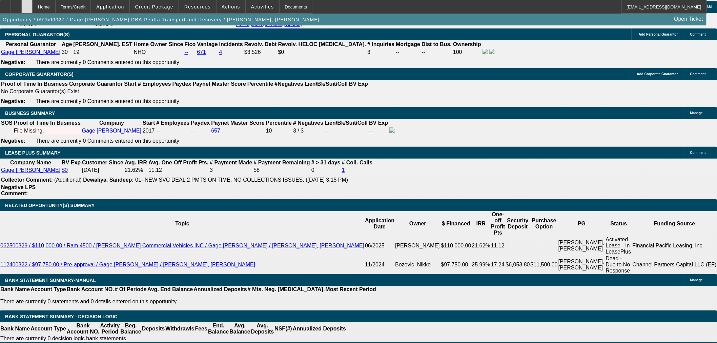
click at [33, 8] on div at bounding box center [27, 7] width 11 height 14
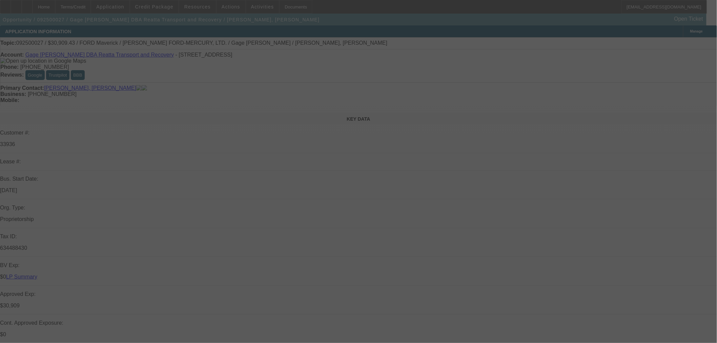
select select "0.1"
select select "2"
select select "0"
select select "6"
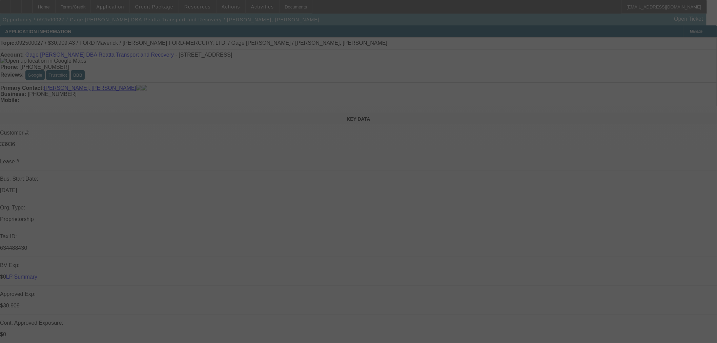
select select "0.1"
select select "2"
select select "0"
select select "6"
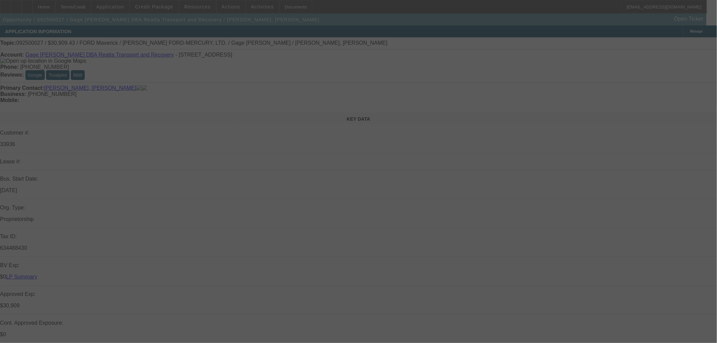
select select "0.1"
select select "2"
select select "0"
select select "6"
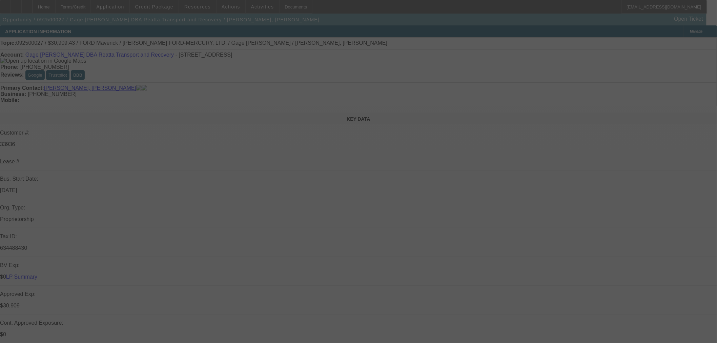
select select "0.1"
select select "2"
select select "0"
select select "6"
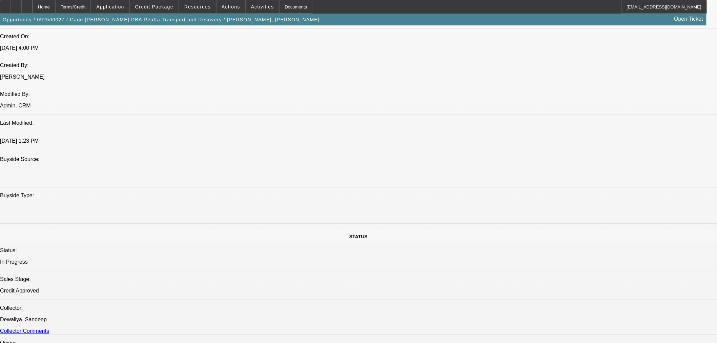
scroll to position [790, 0]
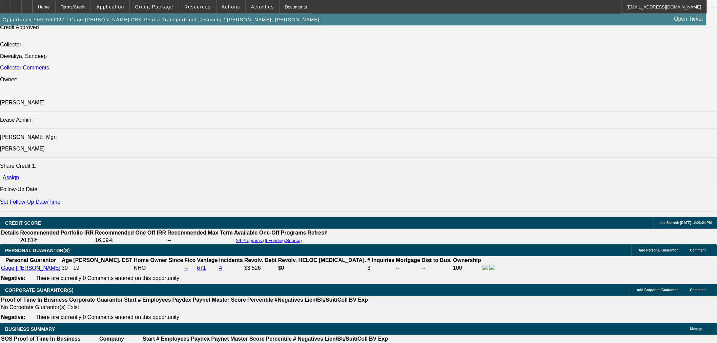
click at [162, 13] on span "button" at bounding box center [161, 20] width 322 height 16
click at [156, 14] on span "button" at bounding box center [161, 20] width 322 height 16
click at [160, 7] on span "Credit Package" at bounding box center [154, 6] width 38 height 5
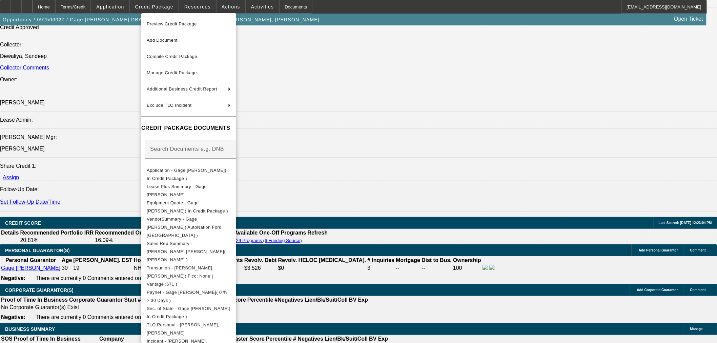
click at [165, 40] on span "Add Document" at bounding box center [162, 40] width 31 height 5
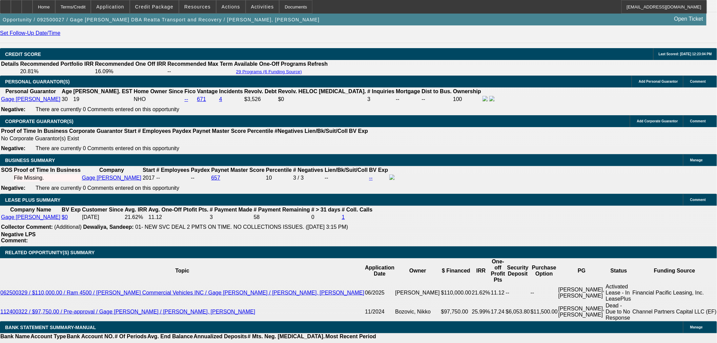
scroll to position [940, 0]
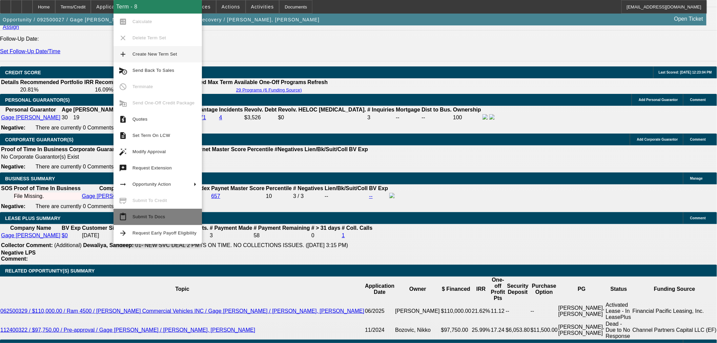
click at [133, 215] on span "Submit To Docs" at bounding box center [148, 216] width 33 height 5
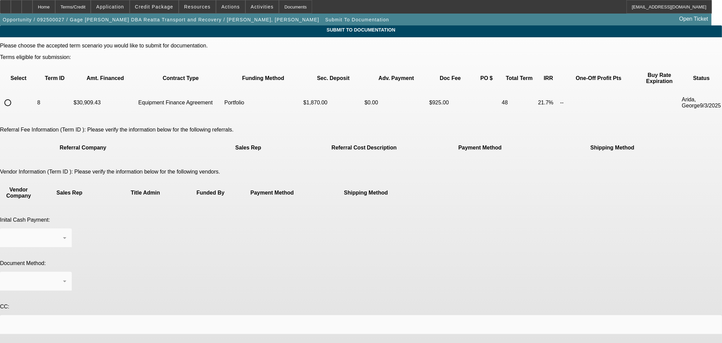
click at [15, 96] on input "radio" at bounding box center [8, 103] width 14 height 14
radio input "true"
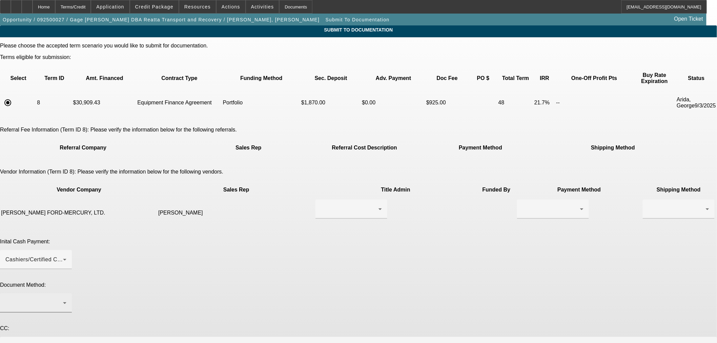
click at [63, 299] on div at bounding box center [34, 303] width 58 height 8
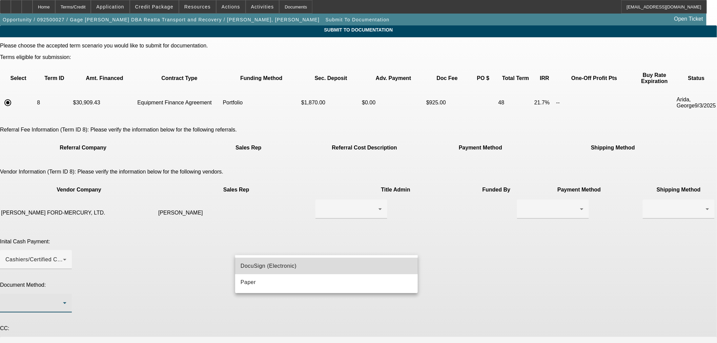
click at [276, 264] on span "DocuSign (Electronic)" at bounding box center [268, 266] width 56 height 8
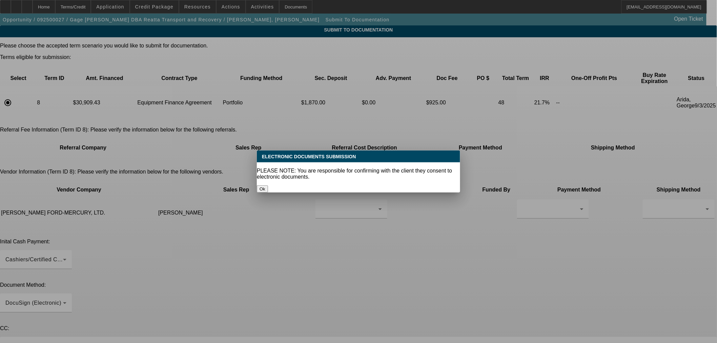
click at [268, 185] on button "Ok" at bounding box center [262, 188] width 11 height 7
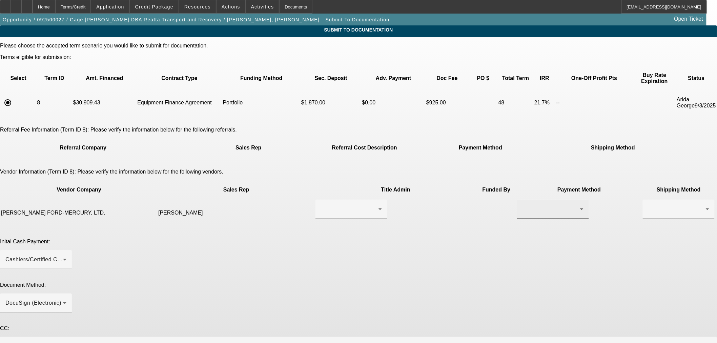
click at [522, 199] on div at bounding box center [552, 208] width 61 height 19
click at [323, 183] on div at bounding box center [358, 171] width 717 height 343
click at [323, 205] on div at bounding box center [350, 209] width 58 height 8
click at [319, 207] on span "Clayton, Dobie" at bounding box center [316, 205] width 47 height 8
drag, startPoint x: 451, startPoint y: 183, endPoint x: 448, endPoint y: 183, distance: 3.7
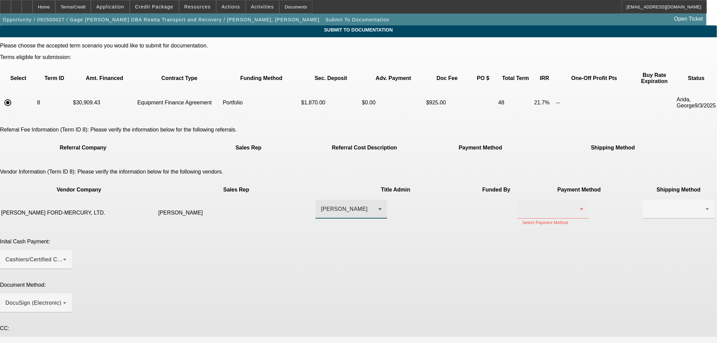
click at [522, 205] on div at bounding box center [551, 209] width 58 height 8
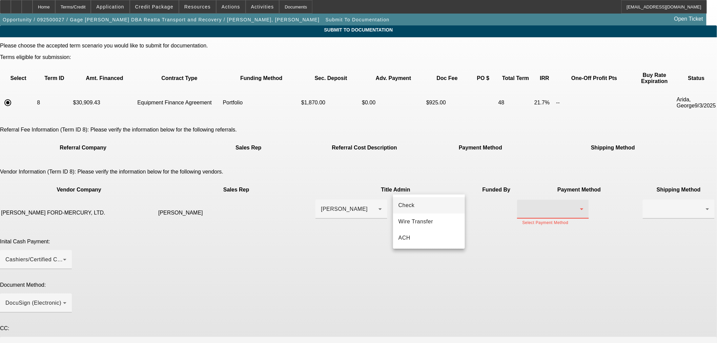
click at [427, 205] on mat-option "Check" at bounding box center [429, 205] width 72 height 16
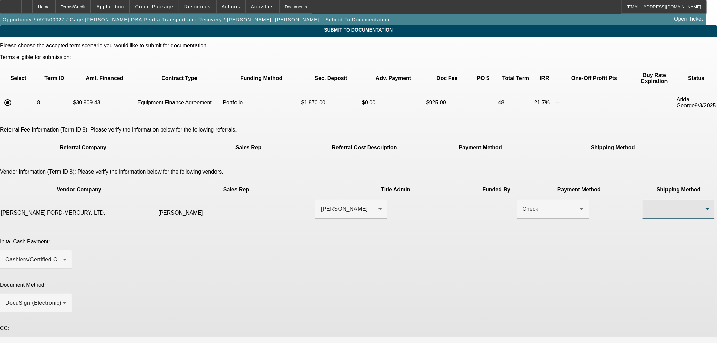
click at [648, 205] on div at bounding box center [677, 209] width 58 height 8
click at [501, 202] on mat-option "USPS" at bounding box center [504, 205] width 72 height 16
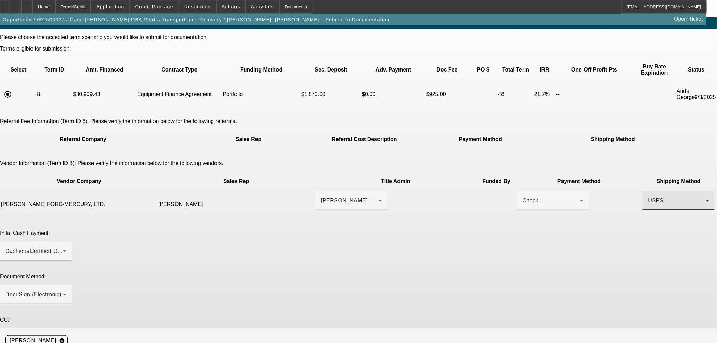
scroll to position [12, 0]
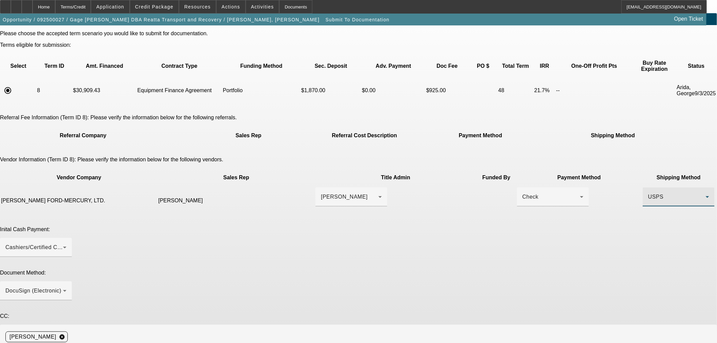
paste textarea "Dobie Clayton <gclayton@jackpowellfordsales.com>"
type textarea "Dobie Clayton gclayton@jackpowellfordsales.com is contact he's going to send ov…"
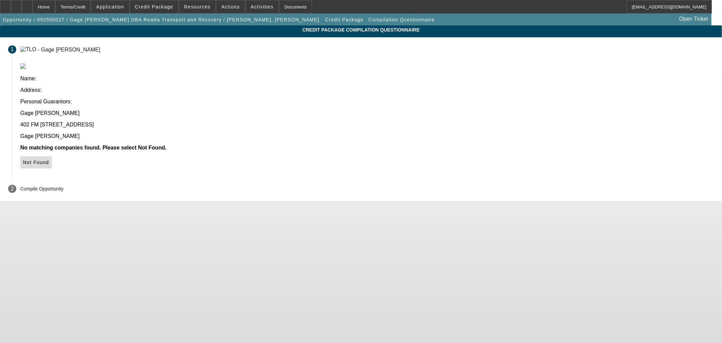
click at [49, 159] on span "Not Found" at bounding box center [36, 161] width 26 height 5
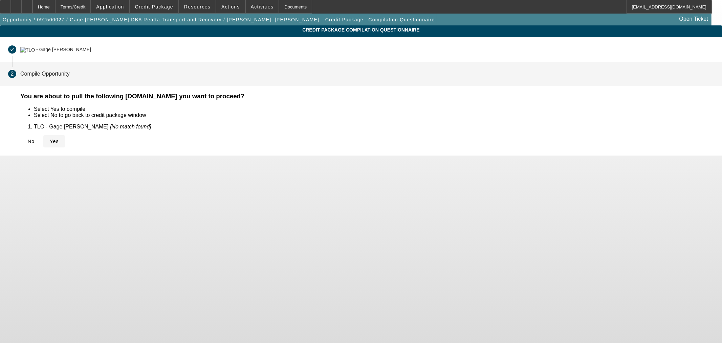
click at [59, 139] on span "Yes" at bounding box center [54, 141] width 9 height 5
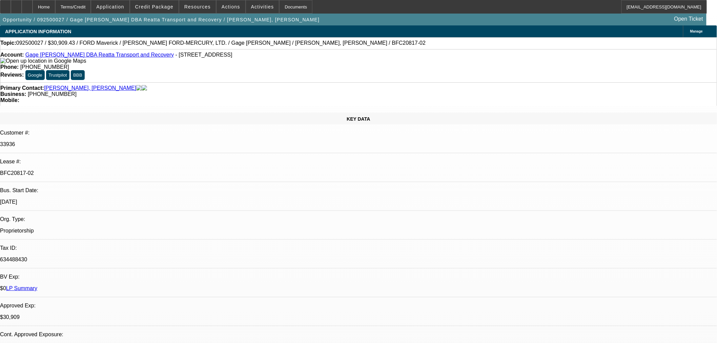
select select "0.1"
select select "2"
select select "0"
select select "6"
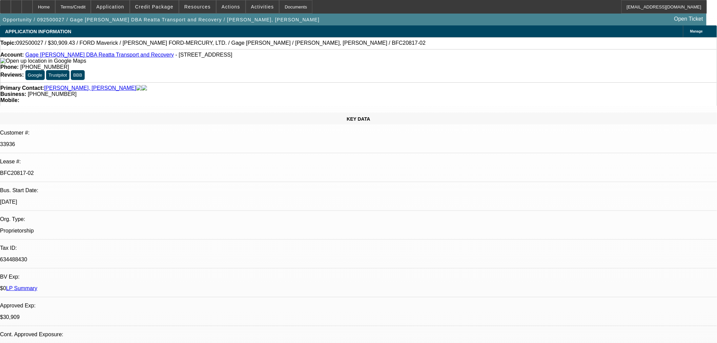
select select "0.1"
select select "2"
select select "0"
select select "6"
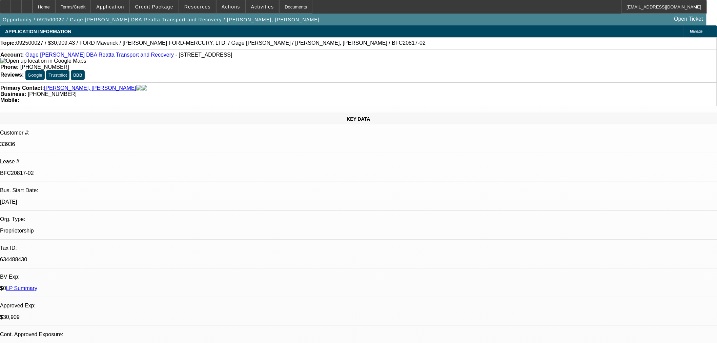
select select "0.1"
select select "2"
select select "0"
select select "6"
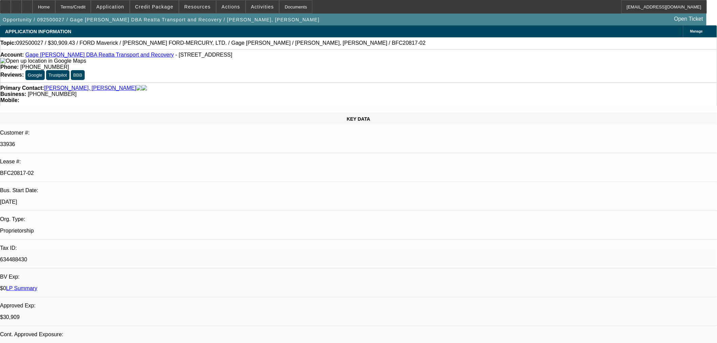
select select "0.1"
select select "2"
select select "0"
select select "6"
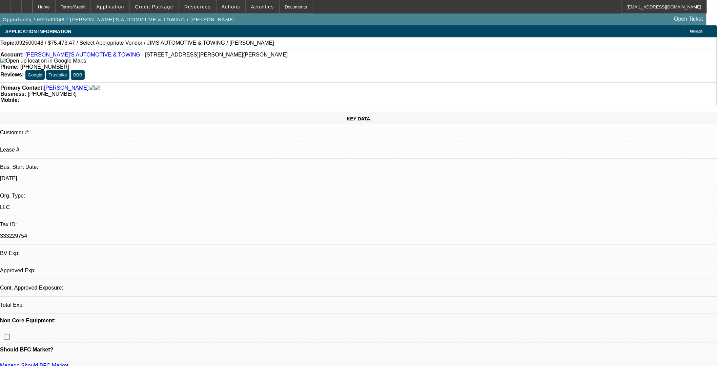
select select "0"
select select "2"
select select "0.1"
select select "1"
select select "2"
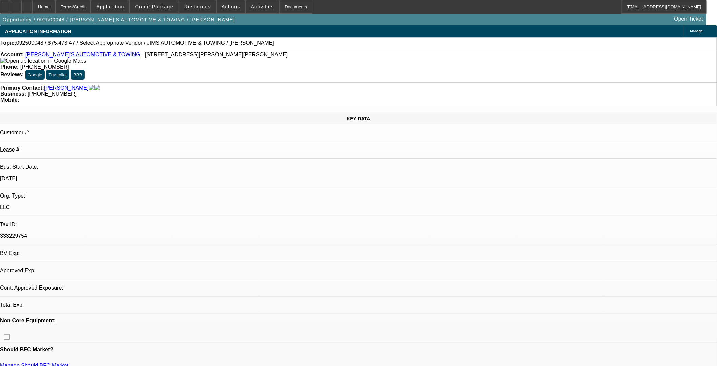
select select "4"
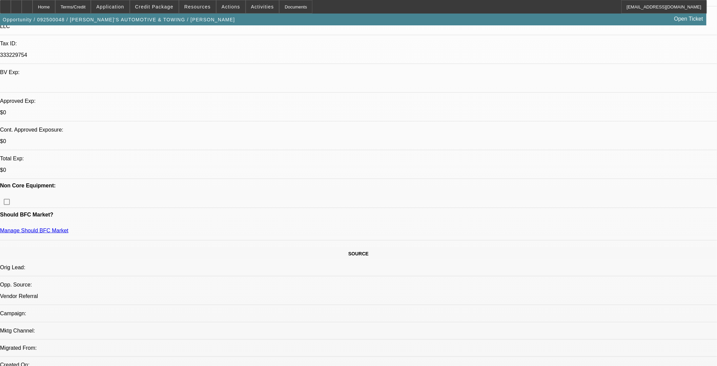
scroll to position [188, 0]
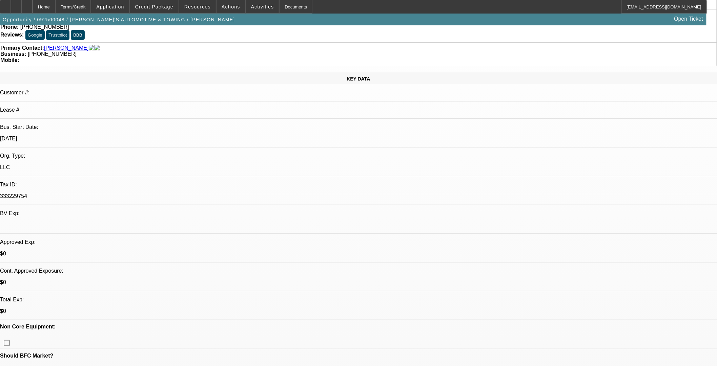
scroll to position [38, 0]
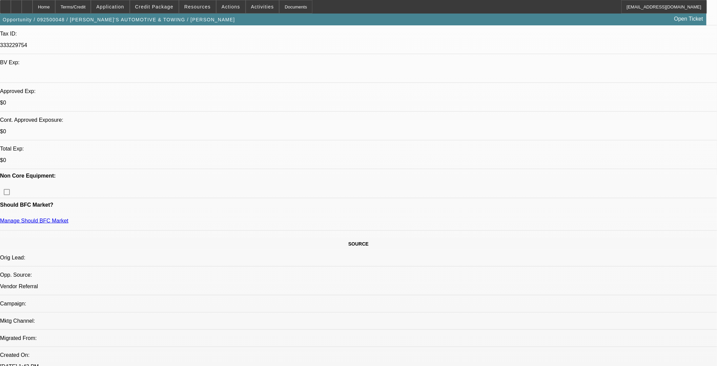
scroll to position [113, 0]
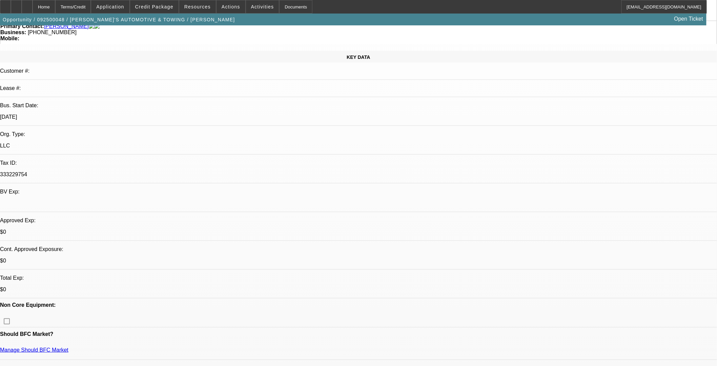
scroll to position [0, 0]
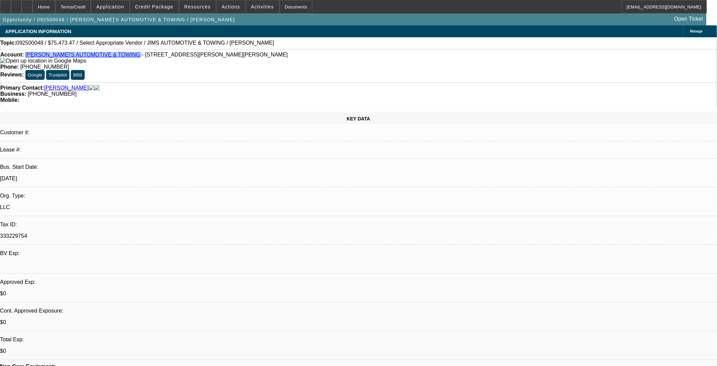
drag, startPoint x: 97, startPoint y: 57, endPoint x: 31, endPoint y: 55, distance: 65.0
click at [31, 55] on div "Account: [PERSON_NAME]'S AUTOMOTIVE & TOWING - [STREET_ADDRESS][PERSON_NAME][PE…" at bounding box center [358, 58] width 716 height 12
copy div "[PERSON_NAME]'S AUTOMOTIVE & TOWING"
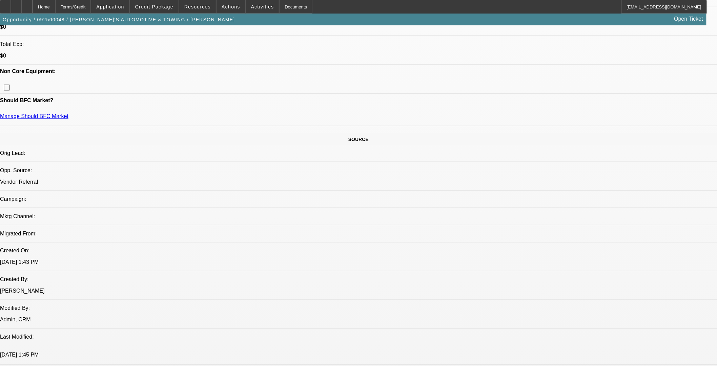
scroll to position [263, 0]
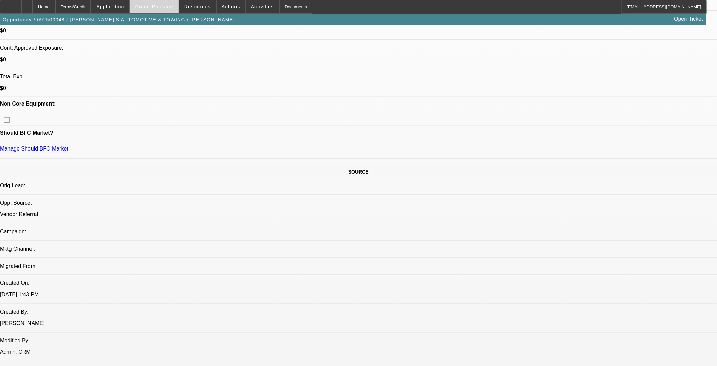
click at [168, 11] on span at bounding box center [154, 7] width 48 height 16
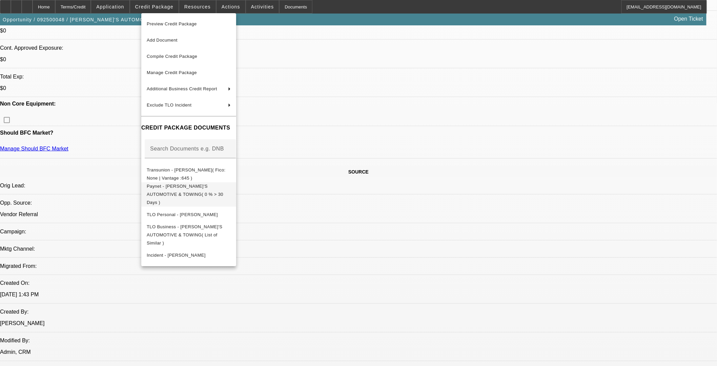
click at [211, 184] on span "Paynet - [PERSON_NAME]'S AUTOMOTIVE & TOWING( 0 % > 30 Days )" at bounding box center [189, 194] width 84 height 24
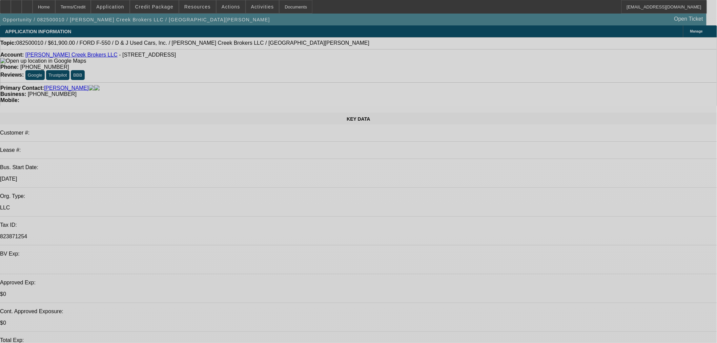
select select "0"
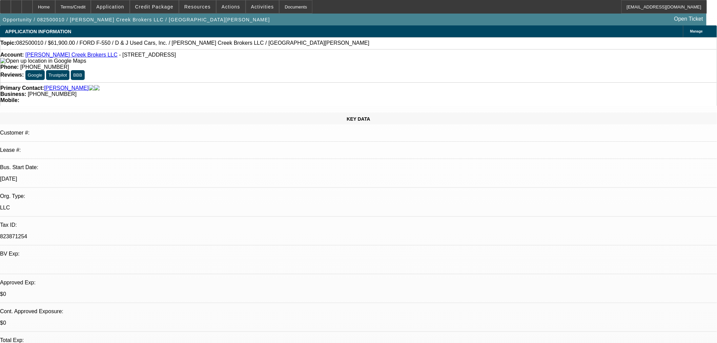
select select "0"
select select "3"
select select "0.1"
select select "4"
select select "0"
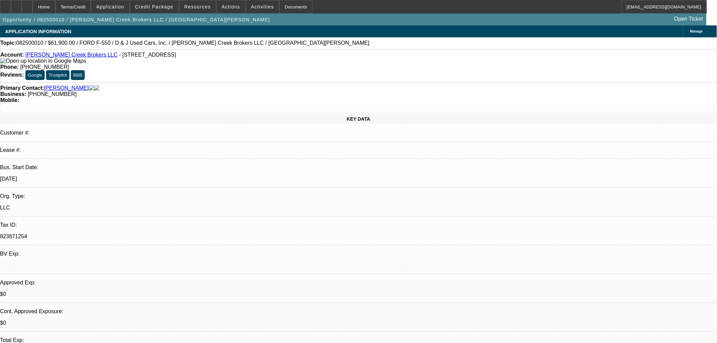
select select "0"
select select "3"
select select "0.1"
select select "4"
select select "0.1"
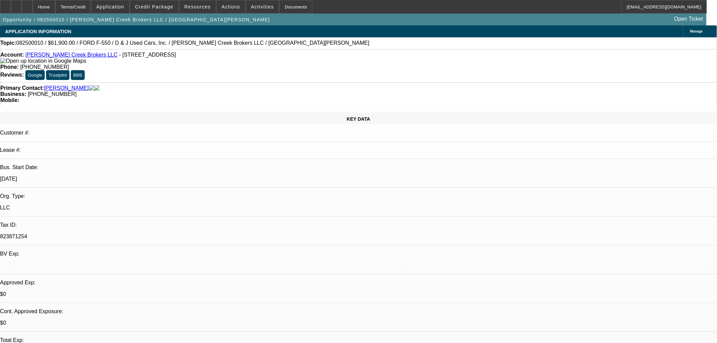
select select "2"
select select "0.1"
select select "4"
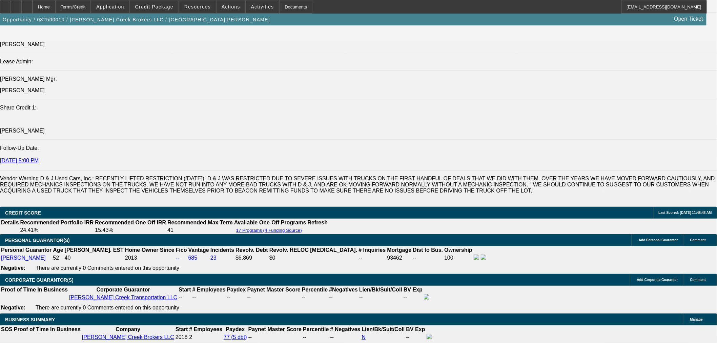
scroll to position [978, 0]
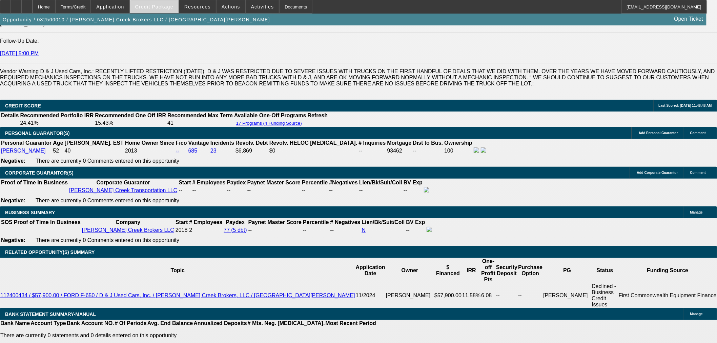
click at [164, 4] on span "Credit Package" at bounding box center [154, 6] width 38 height 5
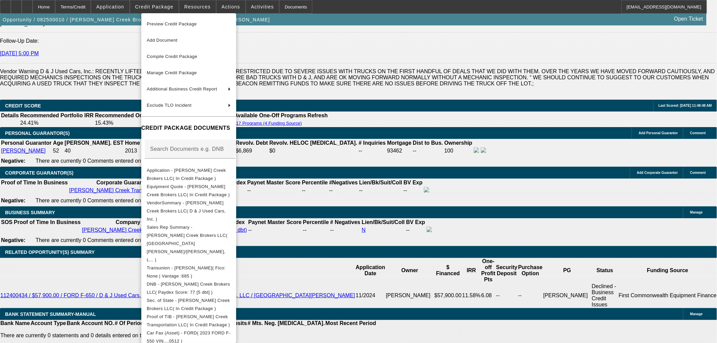
click at [97, 228] on div at bounding box center [358, 171] width 717 height 343
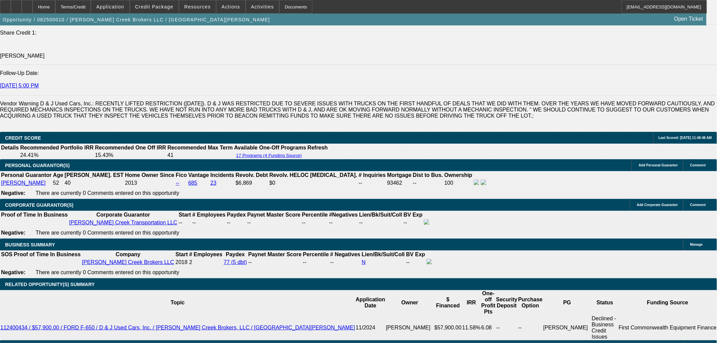
scroll to position [903, 0]
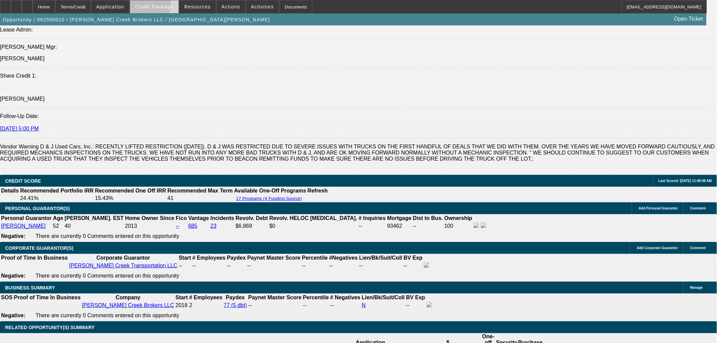
click at [158, 5] on span "Credit Package" at bounding box center [154, 6] width 38 height 5
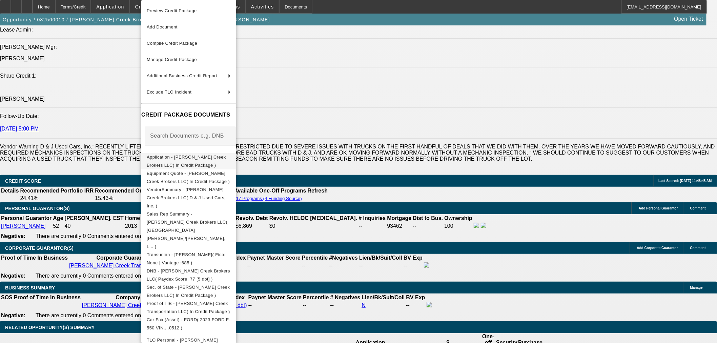
click at [223, 161] on span "Application - Bulley Creek Brokers LLC( In Credit Package )" at bounding box center [189, 161] width 84 height 16
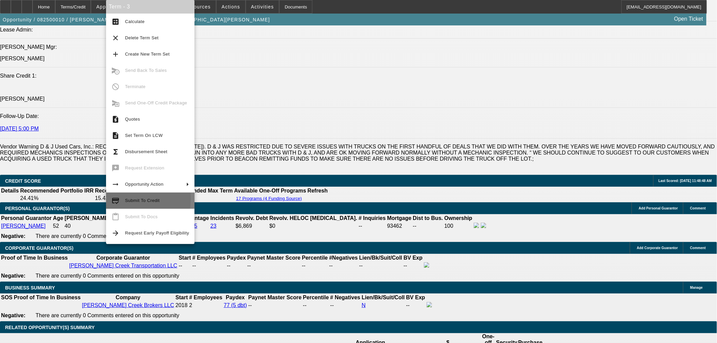
click at [126, 199] on span "Submit To Credit" at bounding box center [142, 200] width 35 height 5
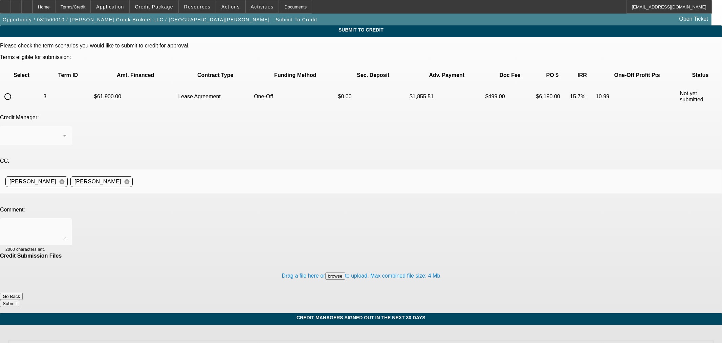
click at [15, 90] on input "radio" at bounding box center [8, 97] width 14 height 14
radio input "true"
click at [66, 224] on textarea at bounding box center [35, 232] width 61 height 16
click at [66, 224] on textarea "CCG added. He was going to just continue operating under the original LLC so it…" at bounding box center [35, 232] width 61 height 16
drag, startPoint x: 435, startPoint y: 156, endPoint x: 125, endPoint y: 153, distance: 310.9
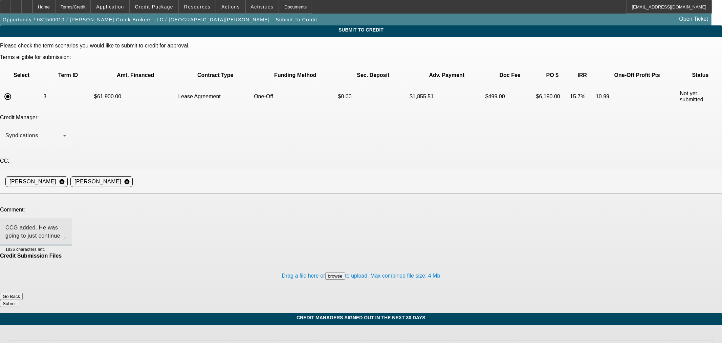
click at [66, 224] on textarea "CCG added. He was going to just continue operating under the original LLC so th…" at bounding box center [35, 232] width 61 height 16
type textarea "CCG added. Thanks"
click at [19, 300] on button "Submit" at bounding box center [9, 303] width 19 height 7
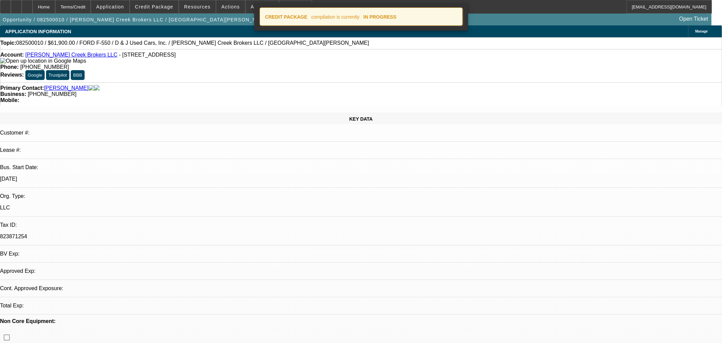
select select "0"
select select "3"
select select "0.1"
select select "4"
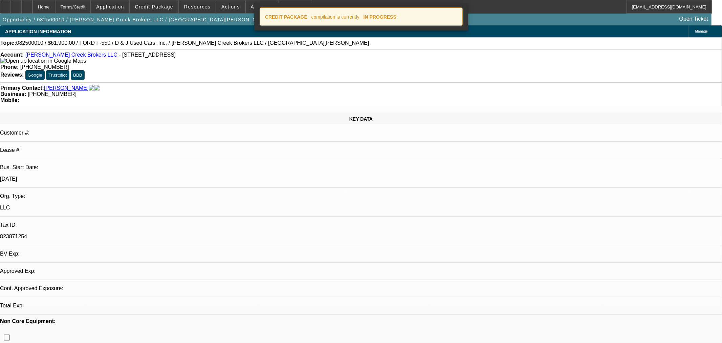
select select "0"
select select "3"
select select "0.1"
select select "4"
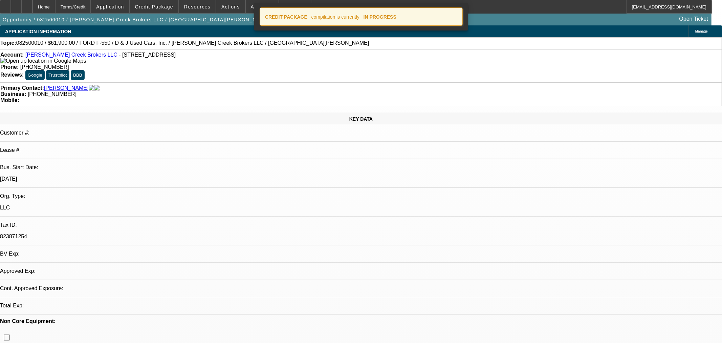
select select "0.1"
select select "2"
select select "0.1"
select select "4"
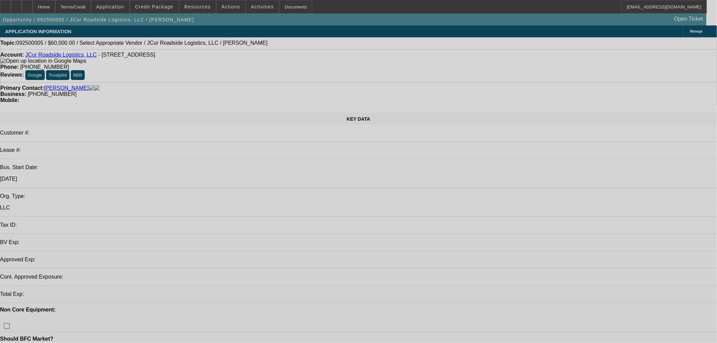
select select "0"
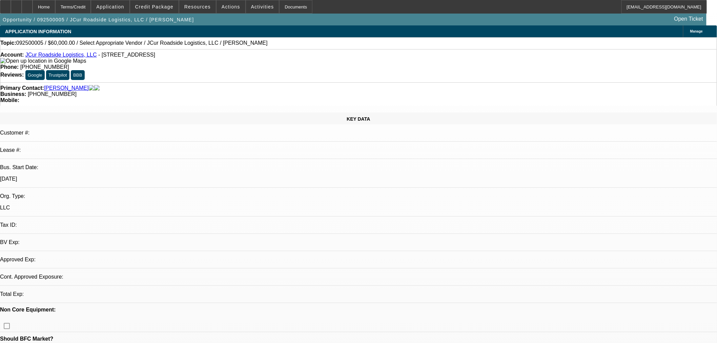
select select "2"
select select "0.1"
select select "4"
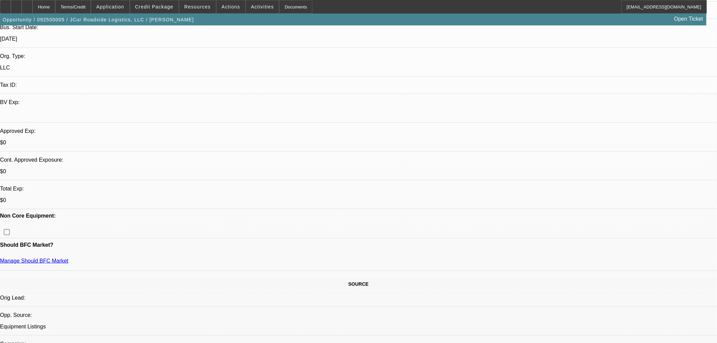
scroll to position [263, 0]
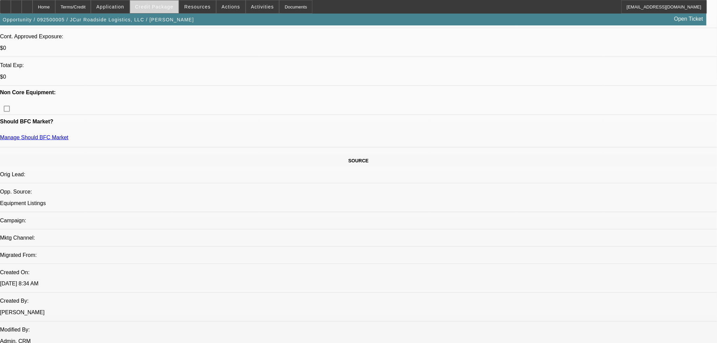
click at [165, 12] on span at bounding box center [154, 7] width 48 height 16
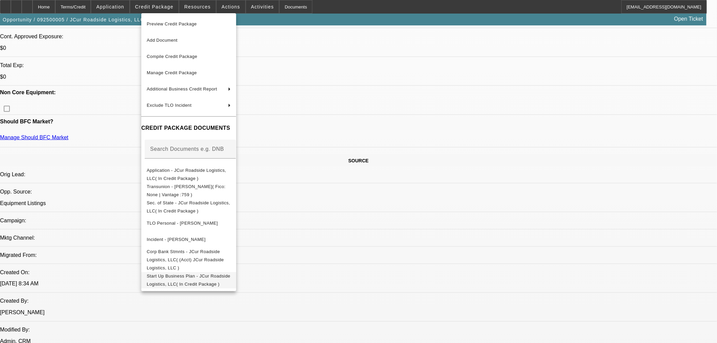
click at [178, 273] on span "Start Up Business Plan - JCur Roadside Logistics, LLC( In Credit Package )" at bounding box center [189, 279] width 84 height 13
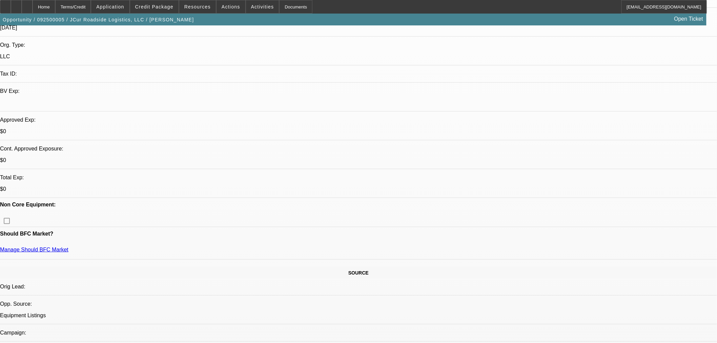
scroll to position [75, 0]
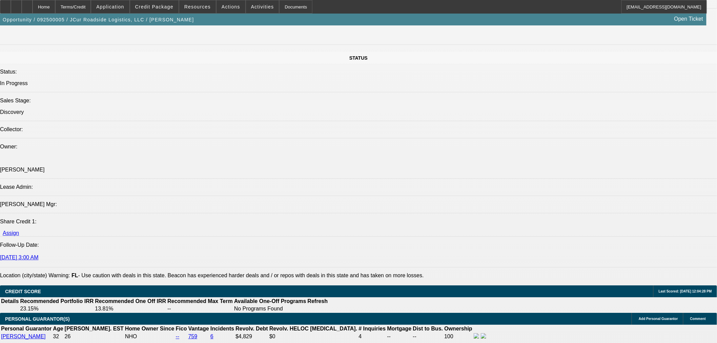
scroll to position [940, 0]
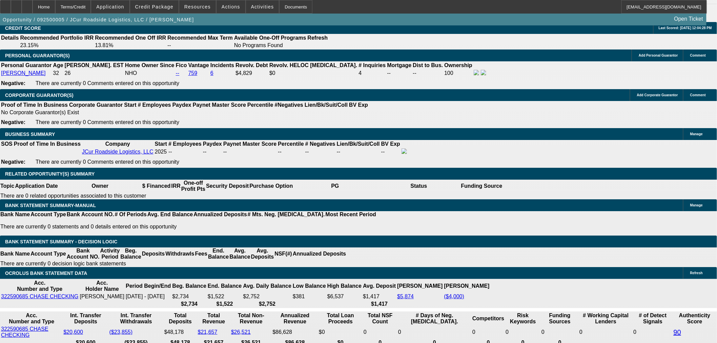
select select "0.15"
type input "$9,000.00"
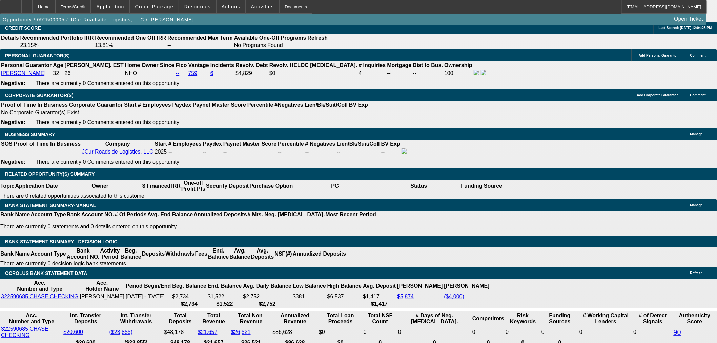
type input "48"
type input "16"
type input "$2,168.66"
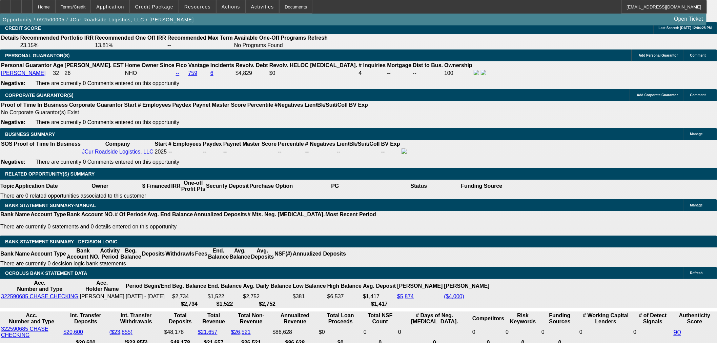
type input "$1,084.33"
type input "$2,890.70"
type input "$1,445.35"
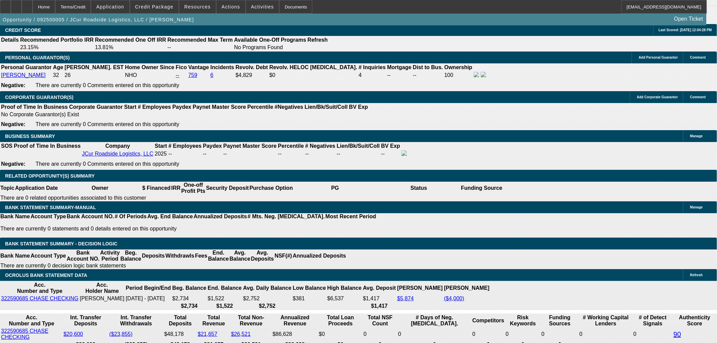
scroll to position [865, 0]
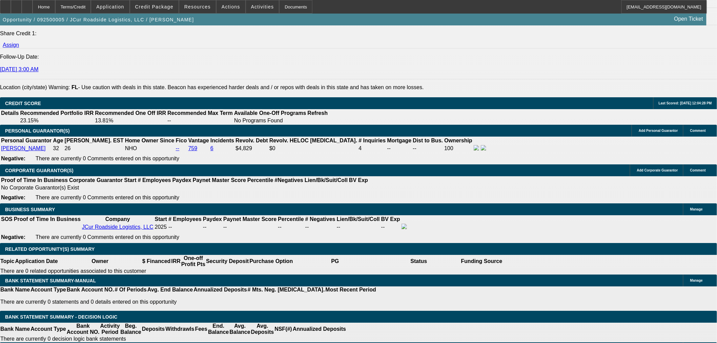
type input "16"
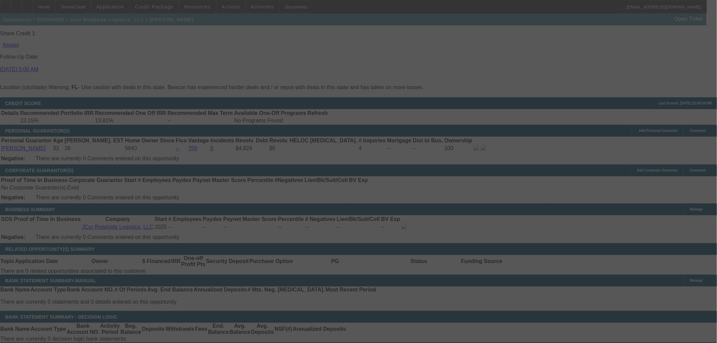
select select "0.15"
select select "2"
select select "0.1"
select select "4"
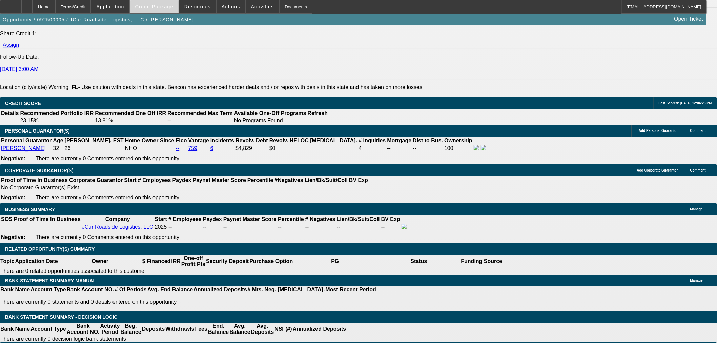
click at [147, 8] on span "Credit Package" at bounding box center [154, 6] width 38 height 5
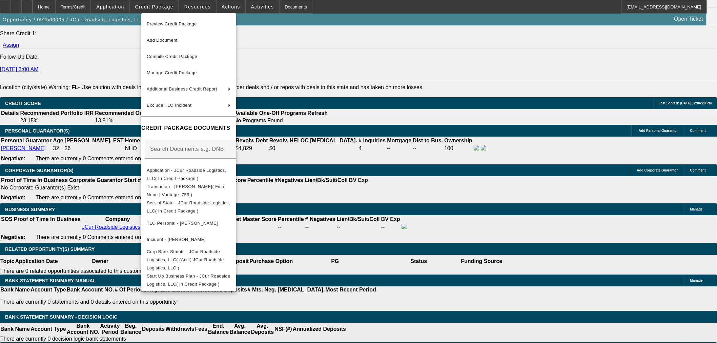
drag, startPoint x: 62, startPoint y: 241, endPoint x: 103, endPoint y: 209, distance: 52.1
click at [64, 240] on div at bounding box center [358, 171] width 717 height 343
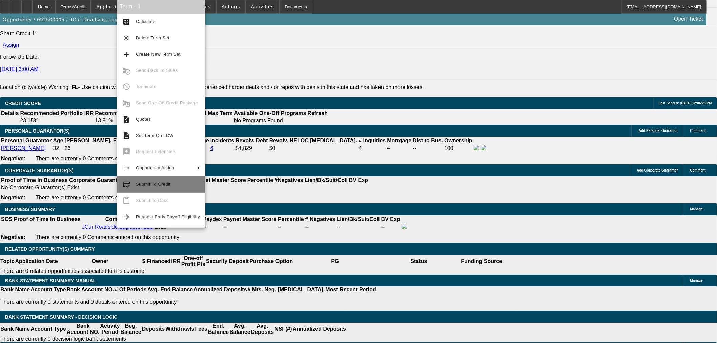
click at [134, 184] on button "credit_score Submit To Credit" at bounding box center [161, 184] width 88 height 16
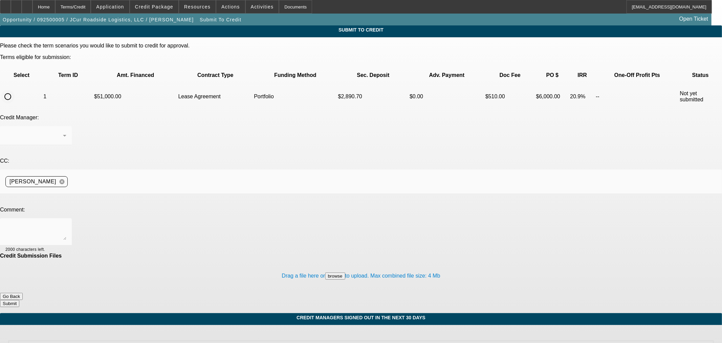
click at [15, 90] on input "radio" at bounding box center [8, 97] width 14 height 14
radio input "true"
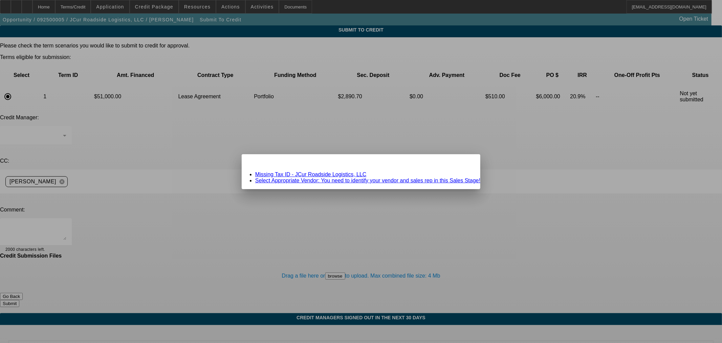
click at [315, 176] on link "Missing Tax ID - JCur Roadside Logistics, LLC" at bounding box center [310, 174] width 111 height 6
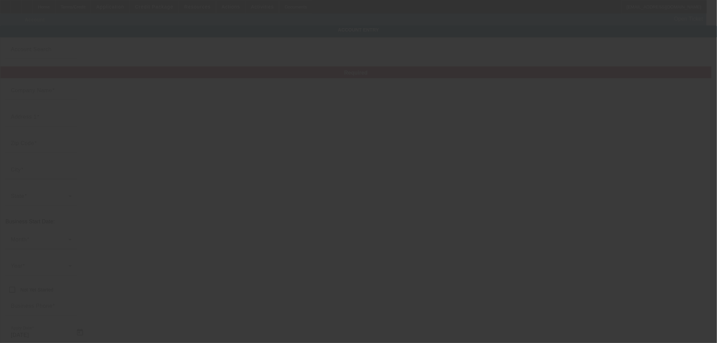
type input "JCur Roadside Logistics, LLC"
type input "670 Academy Dr"
type input "34744"
type input "Kissimmee"
type input "[PHONE_NUMBER]"
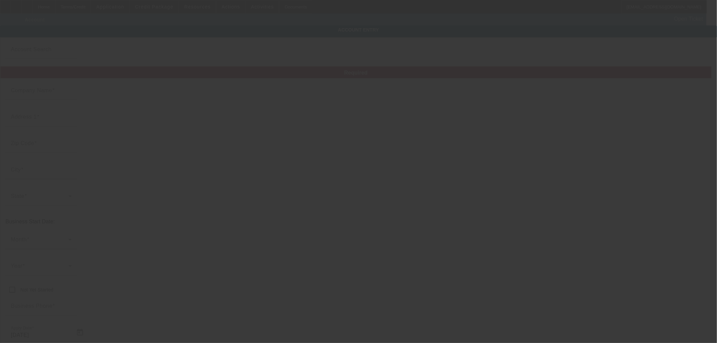
type input "Apt 202"
type input "[EMAIL_ADDRESS][DOMAIN_NAME]"
type input "[DATE]"
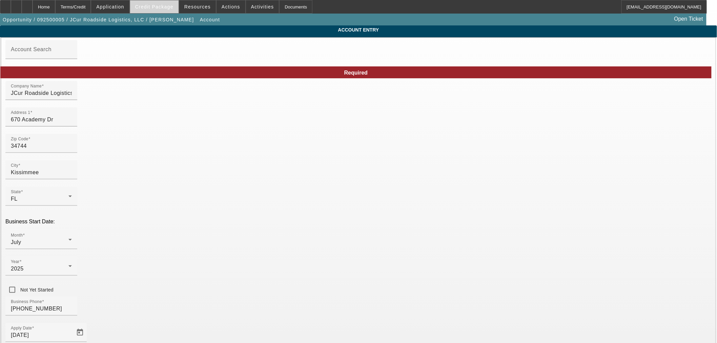
click at [164, 8] on span "Credit Package" at bounding box center [154, 6] width 38 height 5
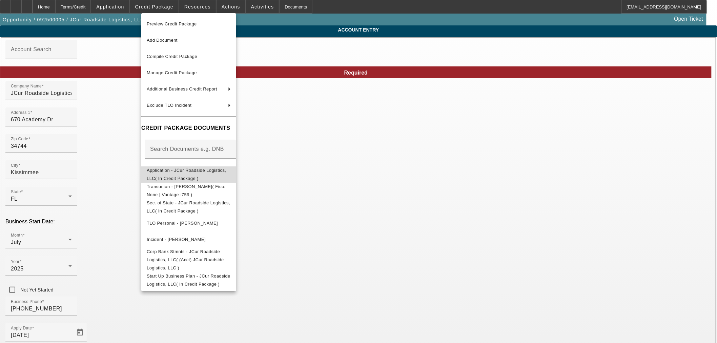
click at [173, 173] on span "Application - JCur Roadside Logistics, LLC( In Credit Package )" at bounding box center [186, 173] width 79 height 13
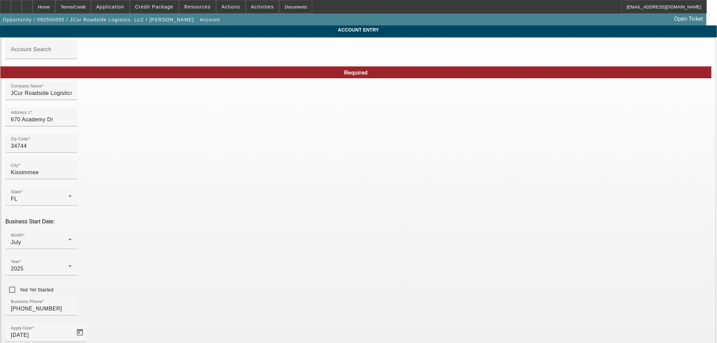
paste input "040923317"
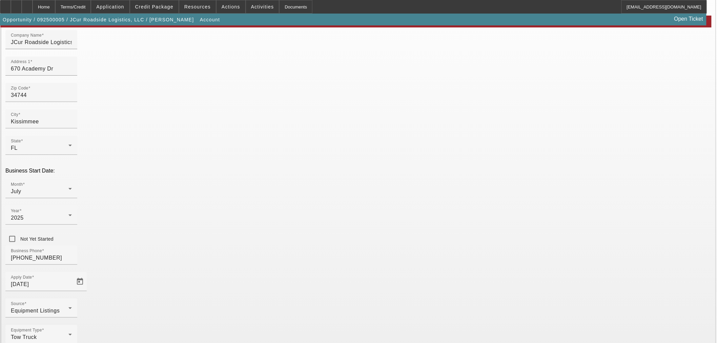
type input "040923317"
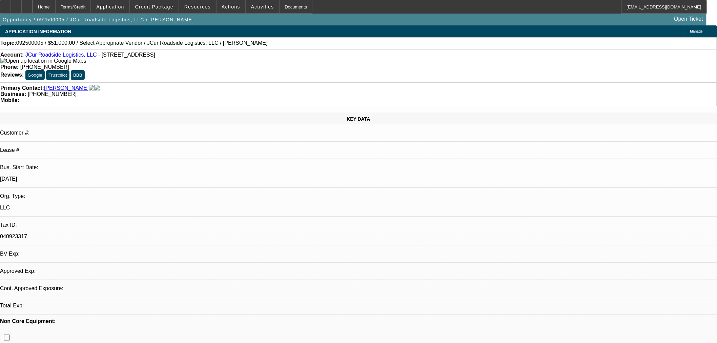
select select "0.15"
select select "2"
select select "0.1"
select select "4"
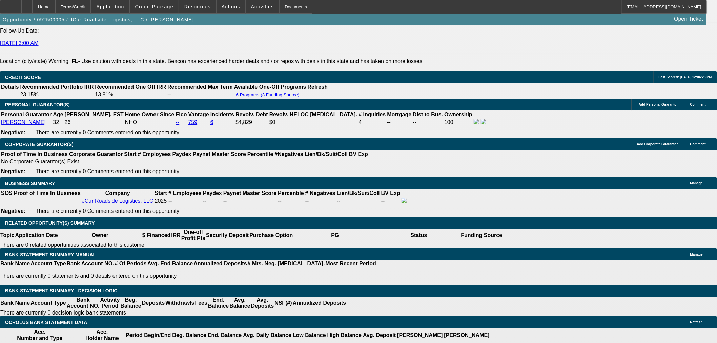
scroll to position [865, 0]
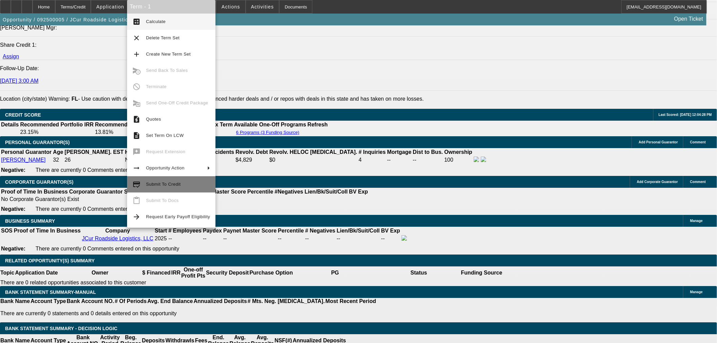
click at [151, 178] on button "credit_score Submit To Credit" at bounding box center [171, 184] width 88 height 16
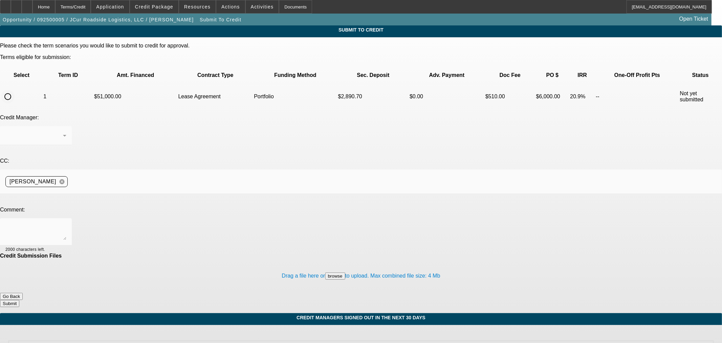
click at [15, 90] on input "radio" at bounding box center [8, 97] width 14 height 14
radio input "true"
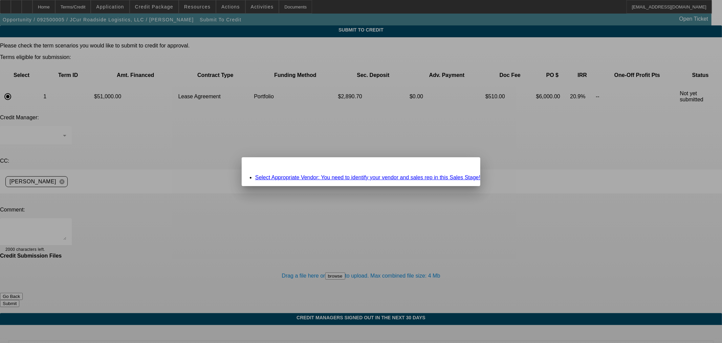
click at [297, 176] on link "Select Appropriate Vendor: You need to identify your vendor and sales rep in th…" at bounding box center [367, 177] width 225 height 6
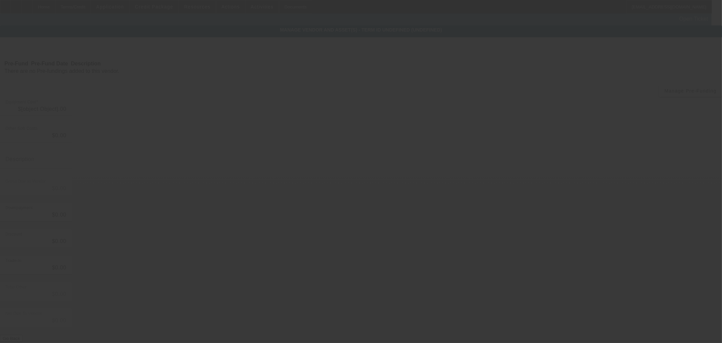
type input "$60,000.00"
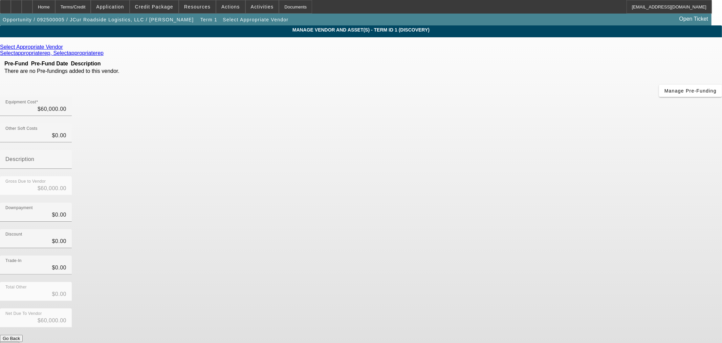
click at [65, 47] on icon at bounding box center [65, 47] width 0 height 6
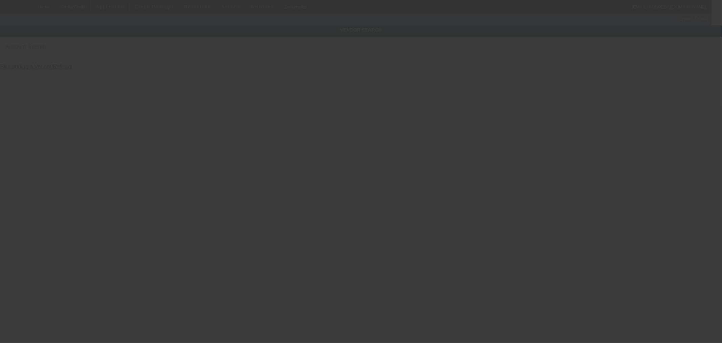
click at [66, 54] on input "Account Search" at bounding box center [35, 49] width 61 height 8
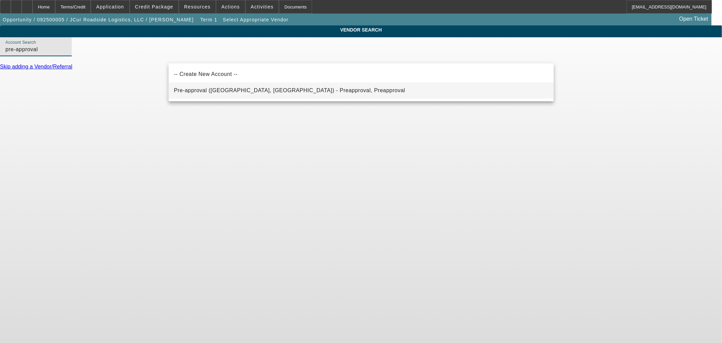
click at [225, 92] on span "Pre-approval ([GEOGRAPHIC_DATA], [GEOGRAPHIC_DATA]) - Preapproval, Preapproval" at bounding box center [289, 90] width 231 height 8
type input "Pre-approval ([GEOGRAPHIC_DATA], [GEOGRAPHIC_DATA]) - Preapproval, Preapproval"
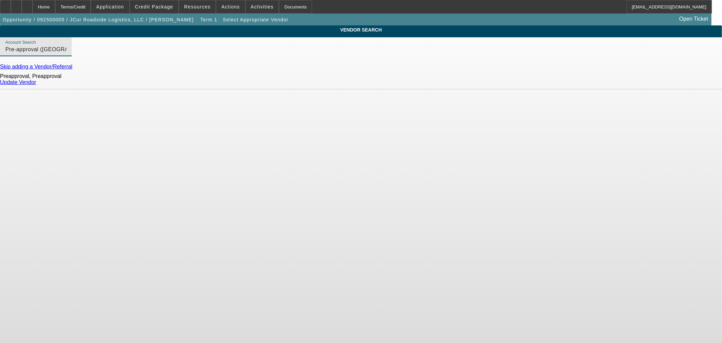
click at [36, 85] on link "Update Vendor" at bounding box center [18, 82] width 36 height 6
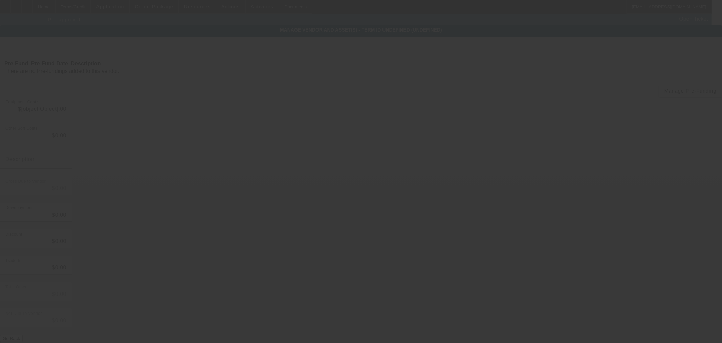
type input "$60,000.00"
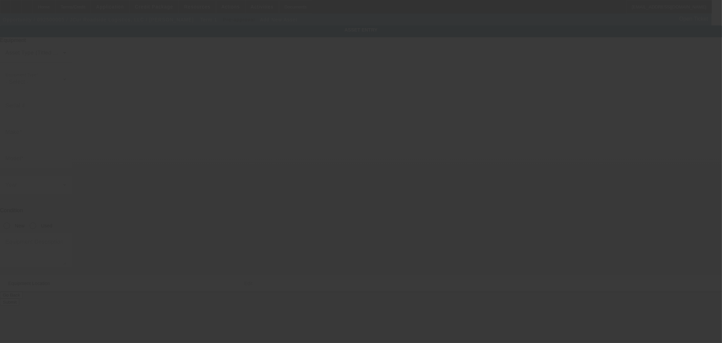
type input "670 Academy Dr"
type input "Apt 202"
type input "Kissimmee"
type input "34744"
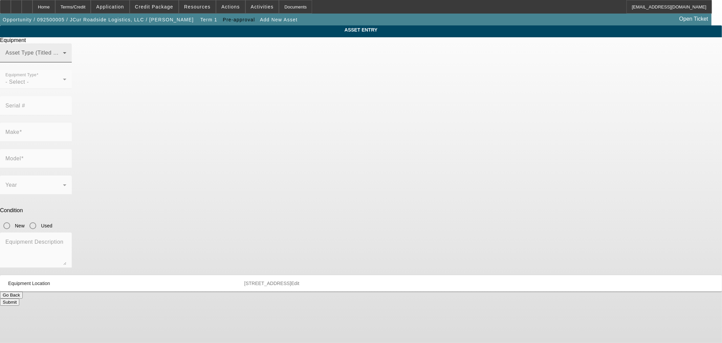
click at [63, 60] on span at bounding box center [34, 55] width 58 height 8
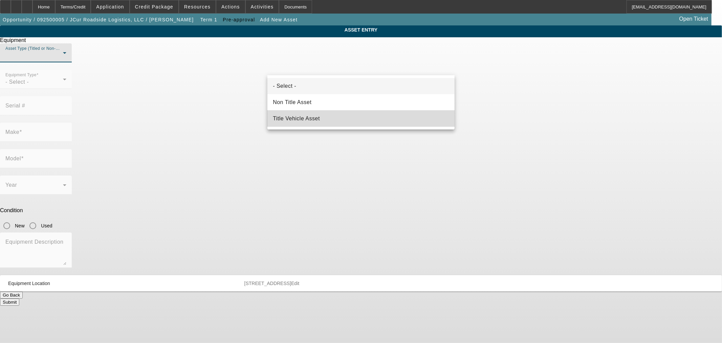
click at [313, 118] on span "Title Vehicle Asset" at bounding box center [296, 118] width 47 height 8
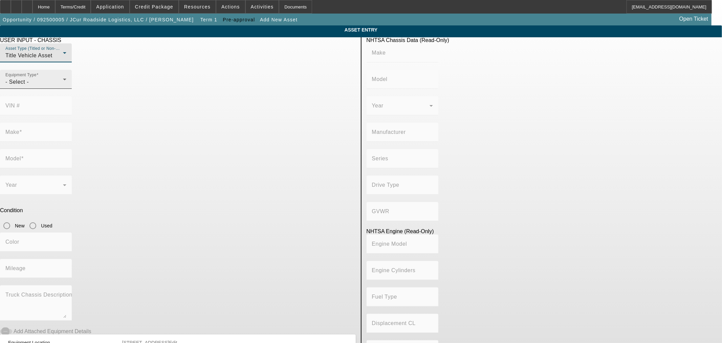
click at [63, 86] on div "- Select -" at bounding box center [34, 82] width 58 height 8
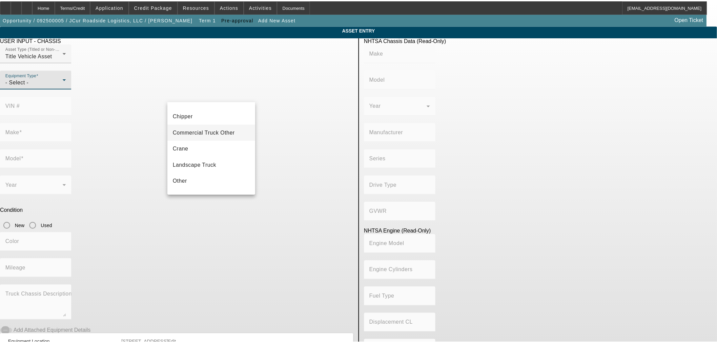
scroll to position [75, 0]
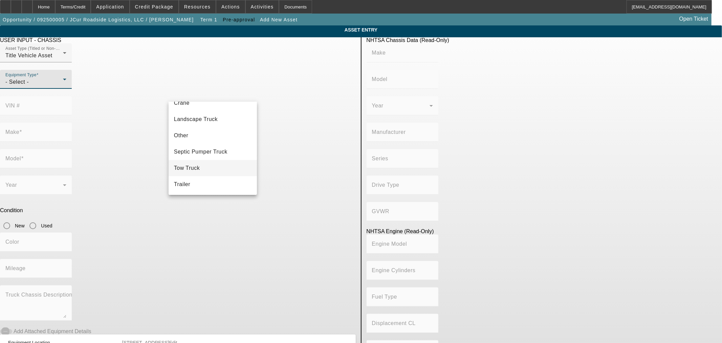
click at [199, 161] on mat-option "Tow Truck" at bounding box center [213, 168] width 88 height 16
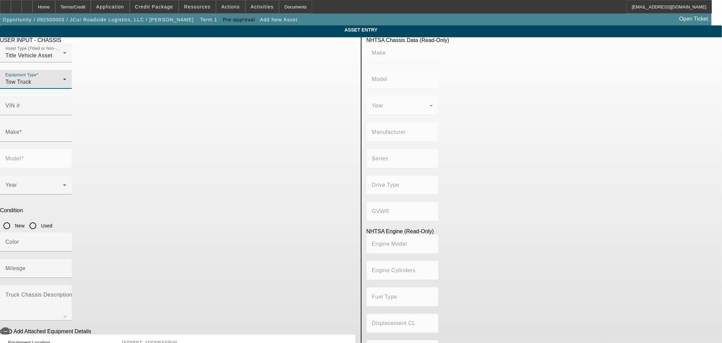
click at [72, 142] on div at bounding box center [36, 145] width 72 height 7
click at [66, 131] on input "Make" at bounding box center [35, 135] width 61 height 8
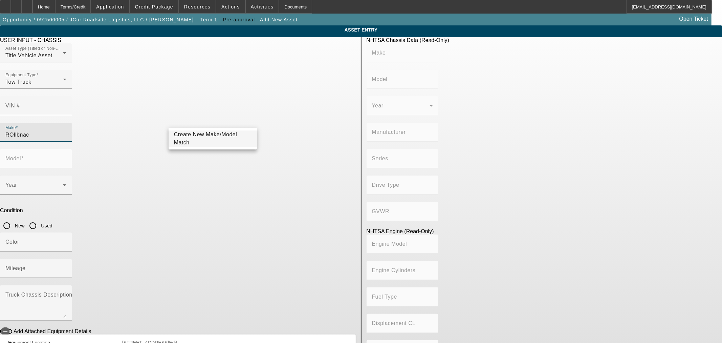
drag, startPoint x: 203, startPoint y: 123, endPoint x: 32, endPoint y: 118, distance: 171.4
click at [32, 120] on app-asset-collateral-manage "ASSET ENTRY USER INPUT - CHASSIS Asset Type (Titled or Non-Titled) Title Vehicl…" at bounding box center [361, 213] width 722 height 376
click at [193, 153] on mat-option "Rollback" at bounding box center [213, 155] width 88 height 16
type input "Rollback"
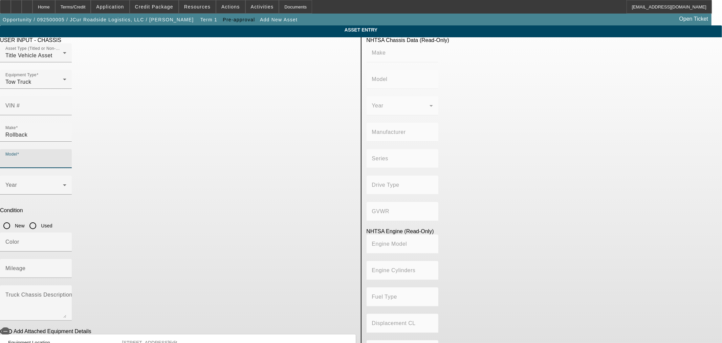
click at [66, 157] on input "Model" at bounding box center [35, 161] width 61 height 8
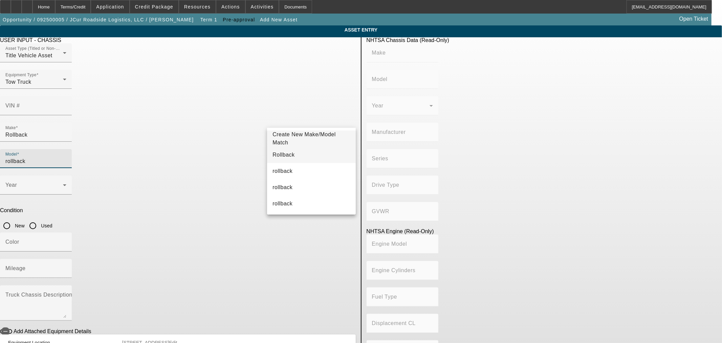
click at [313, 158] on mat-option "Rollback" at bounding box center [311, 155] width 88 height 16
type input "Rollback"
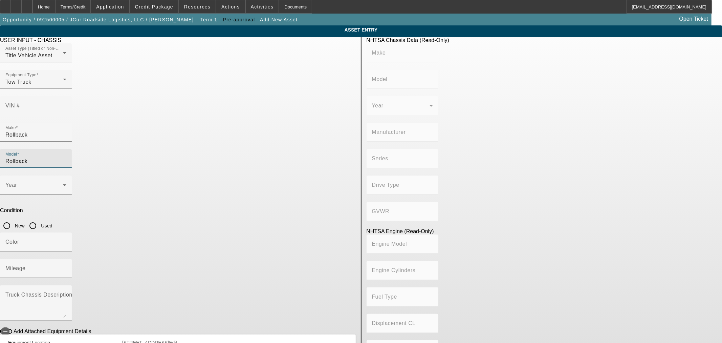
click at [40, 219] on input "Used" at bounding box center [33, 226] width 14 height 14
radio input "true"
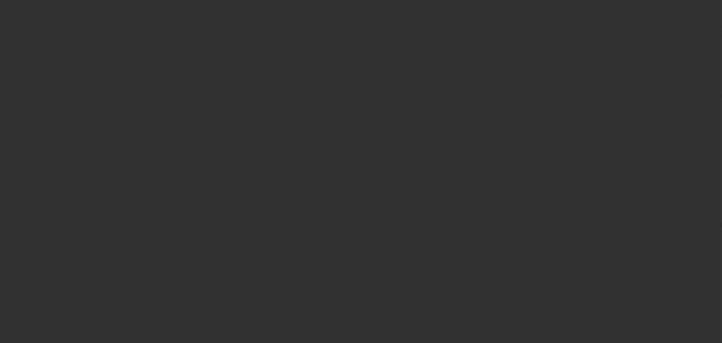
type input "$60,000.00"
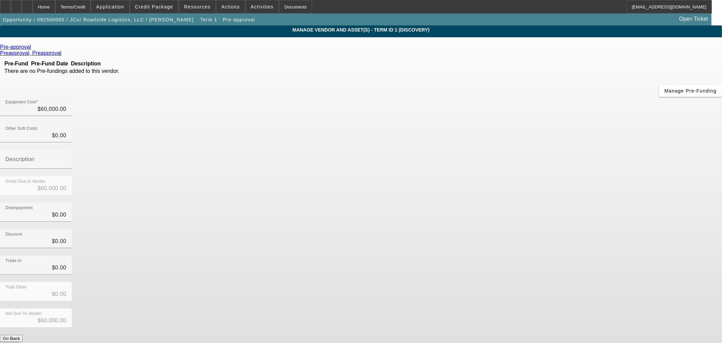
click at [19, 342] on button "Submit" at bounding box center [9, 345] width 19 height 7
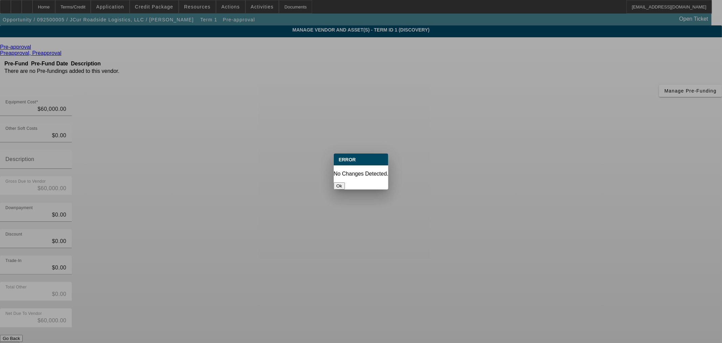
click at [345, 182] on button "Ok" at bounding box center [339, 185] width 11 height 7
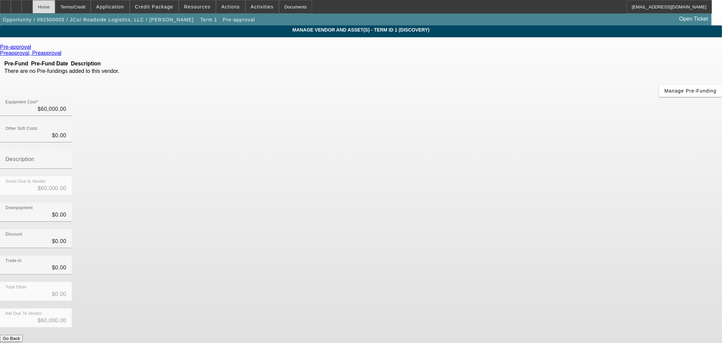
click at [55, 11] on div "Home" at bounding box center [44, 7] width 23 height 14
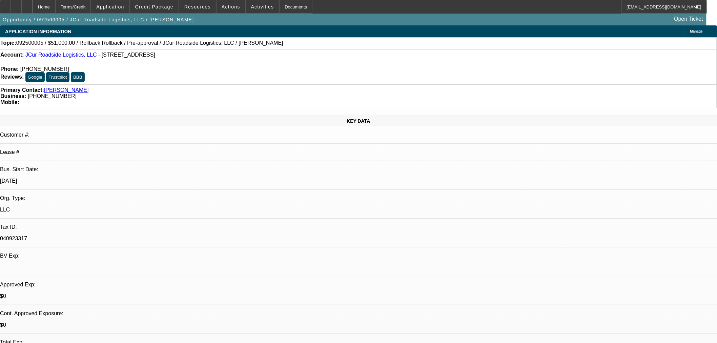
select select "0.15"
select select "2"
select select "0.1"
select select "4"
